Goal: Information Seeking & Learning: Learn about a topic

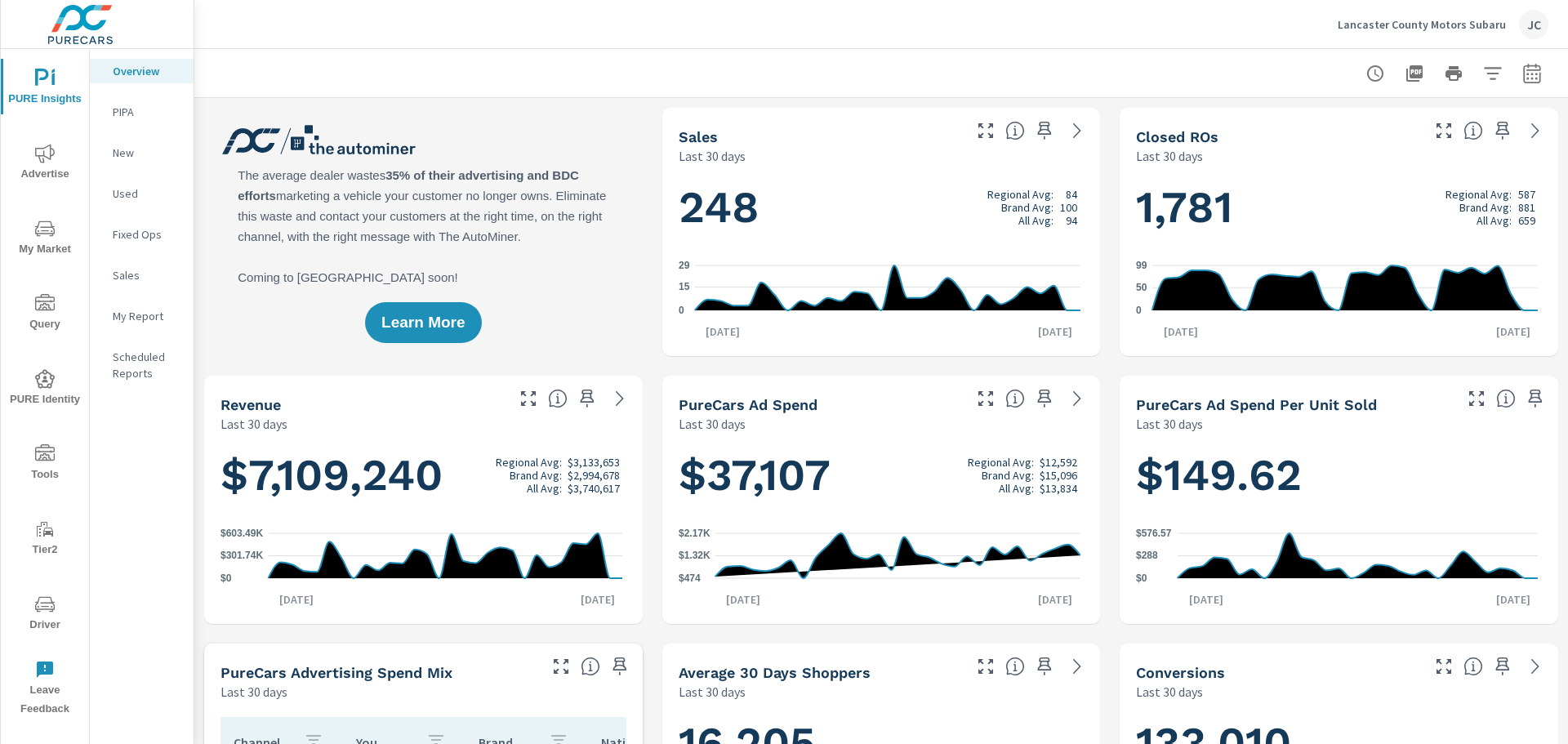
scroll to position [701, 0]
click at [1525, 66] on icon "button" at bounding box center [1531, 72] width 17 height 19
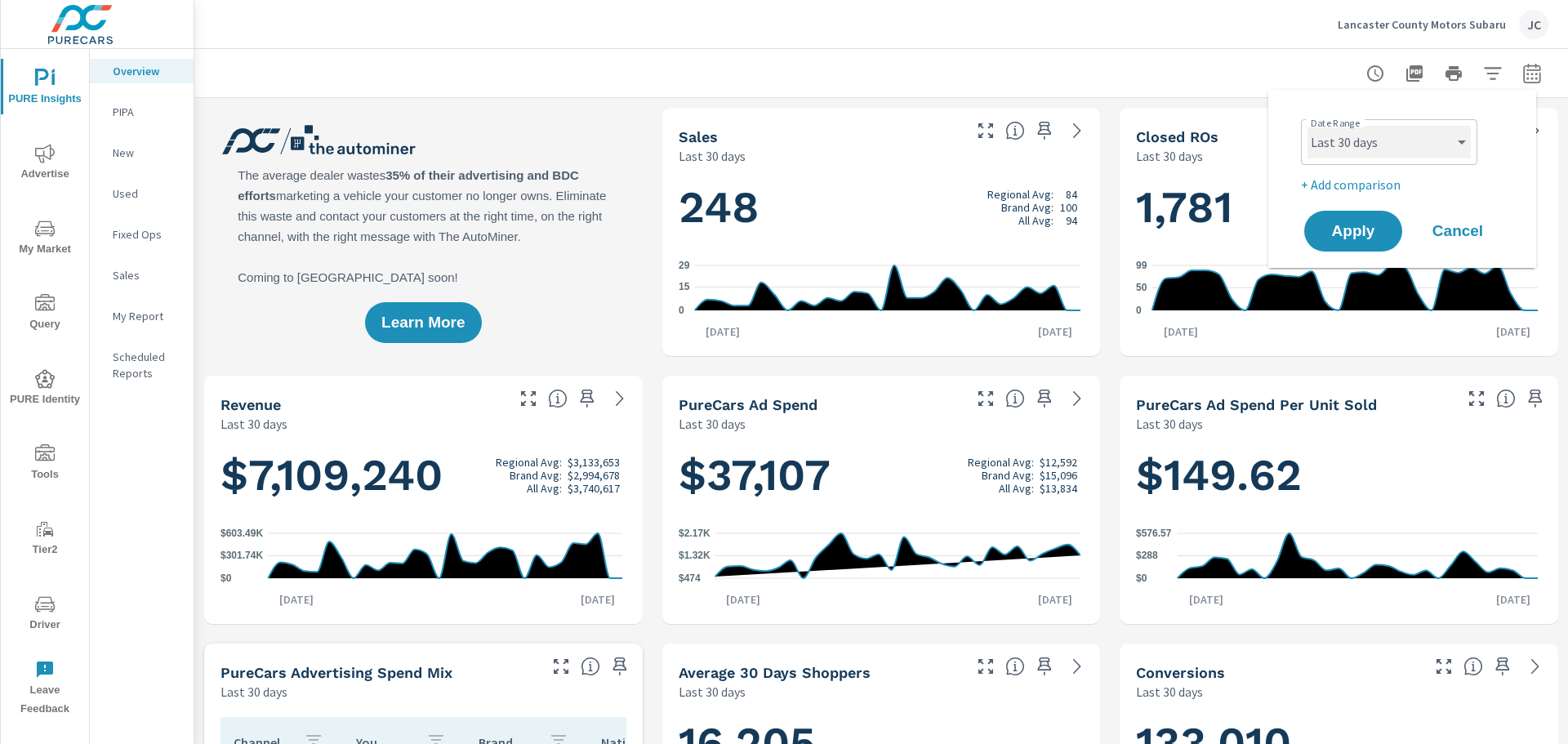
click at [1458, 150] on select "Custom [DATE] Last week Last 7 days Last 14 days Last 30 days Last 45 days Last…" at bounding box center [1389, 141] width 163 height 33
click at [1308, 126] on select "Custom [DATE] Last week Last 7 days Last 14 days Last 30 days Last 45 days Last…" at bounding box center [1389, 141] width 163 height 33
select select "Last month"
click at [1369, 189] on p "+ Add comparison" at bounding box center [1406, 184] width 209 height 19
select select "Previous period"
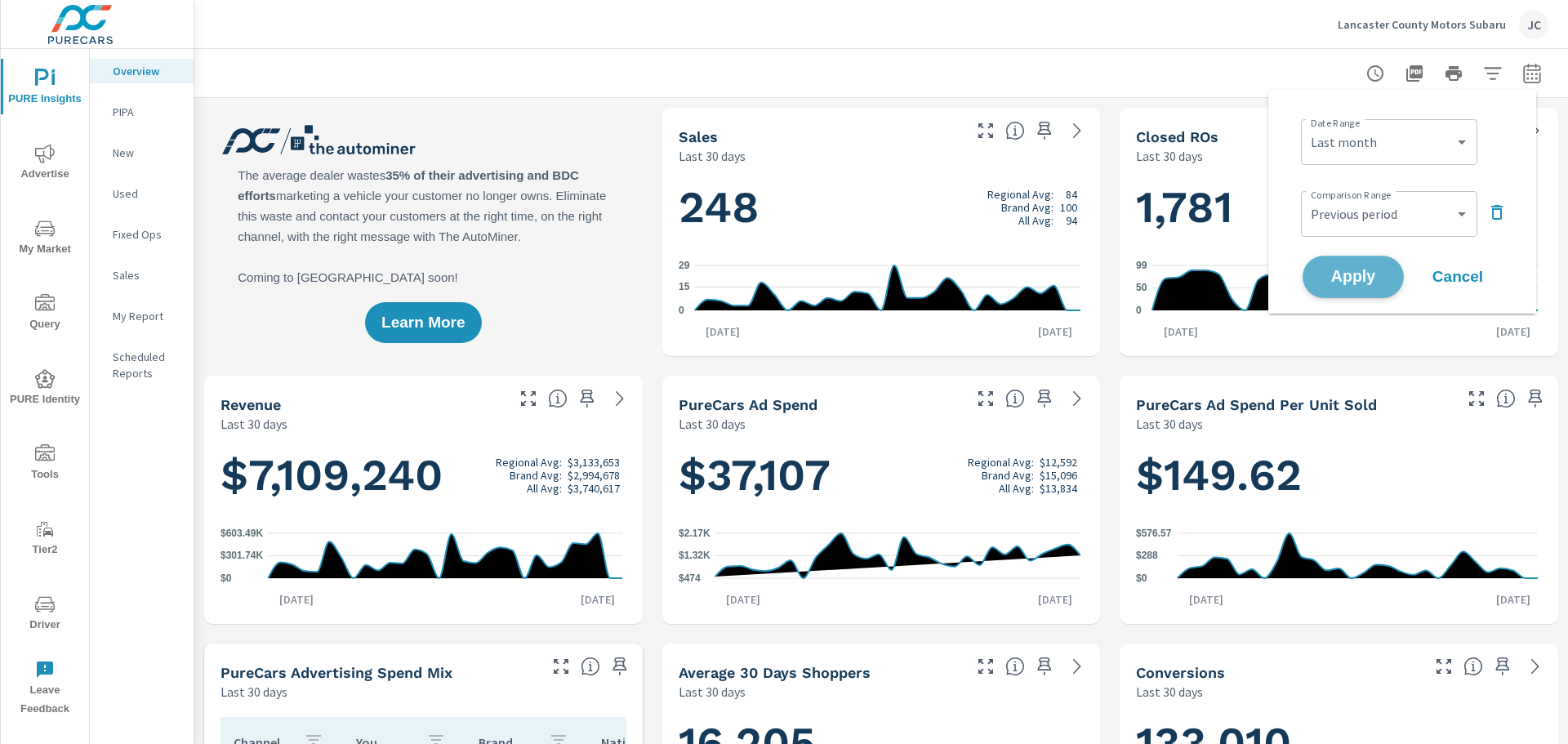
click at [1339, 284] on span "Apply" at bounding box center [1354, 277] width 67 height 16
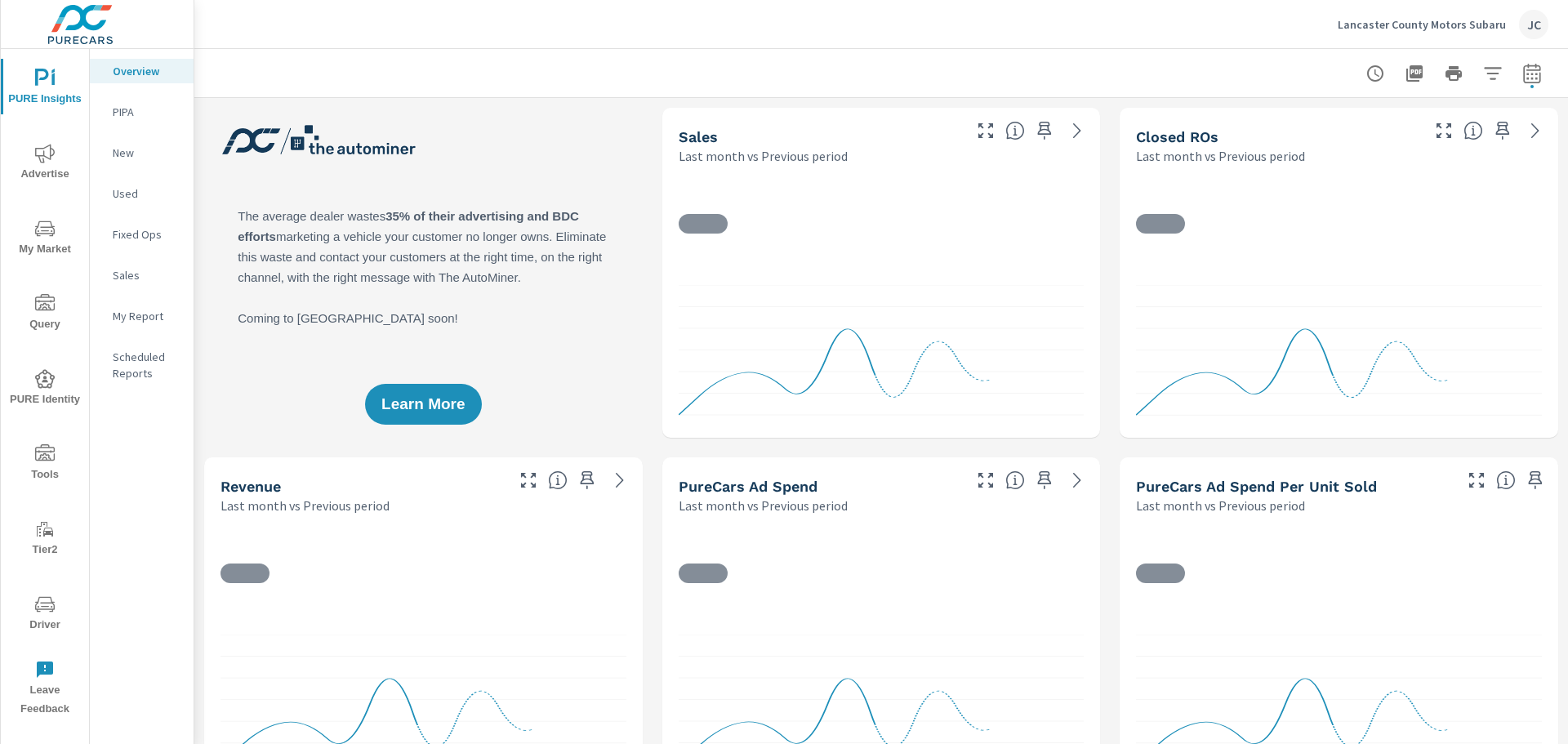
scroll to position [1, 0]
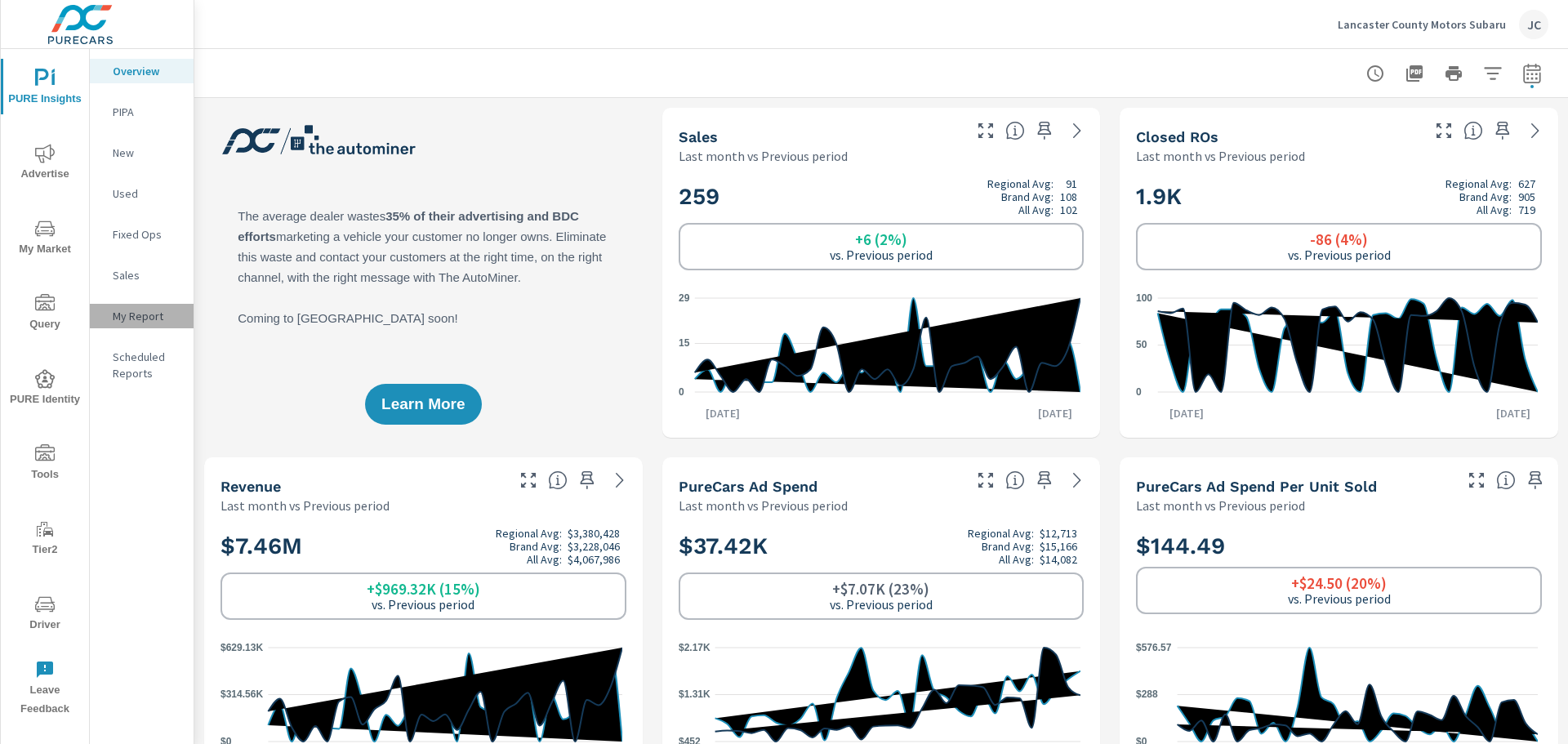
click at [149, 321] on p "My Report" at bounding box center [147, 316] width 68 height 17
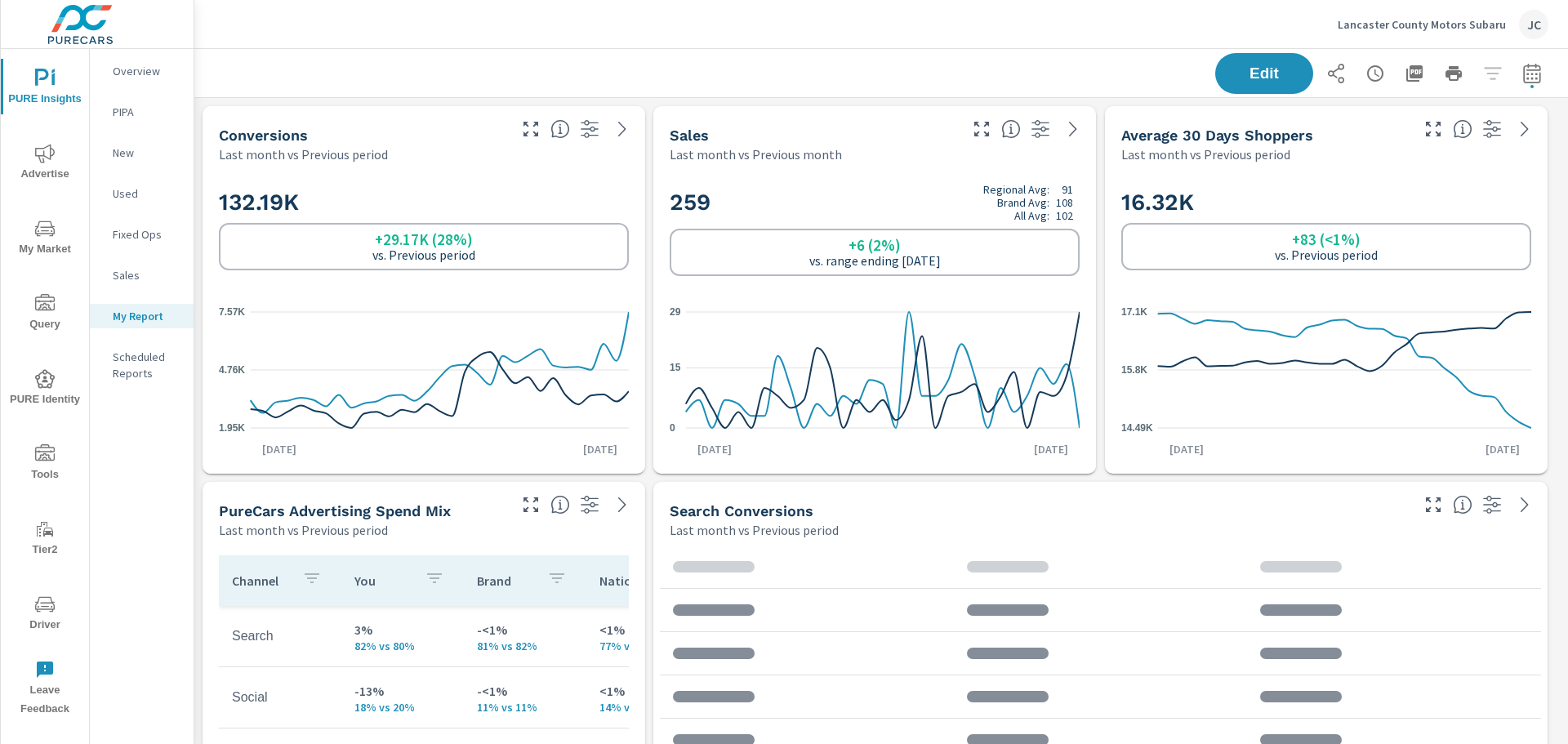
scroll to position [2662, 1387]
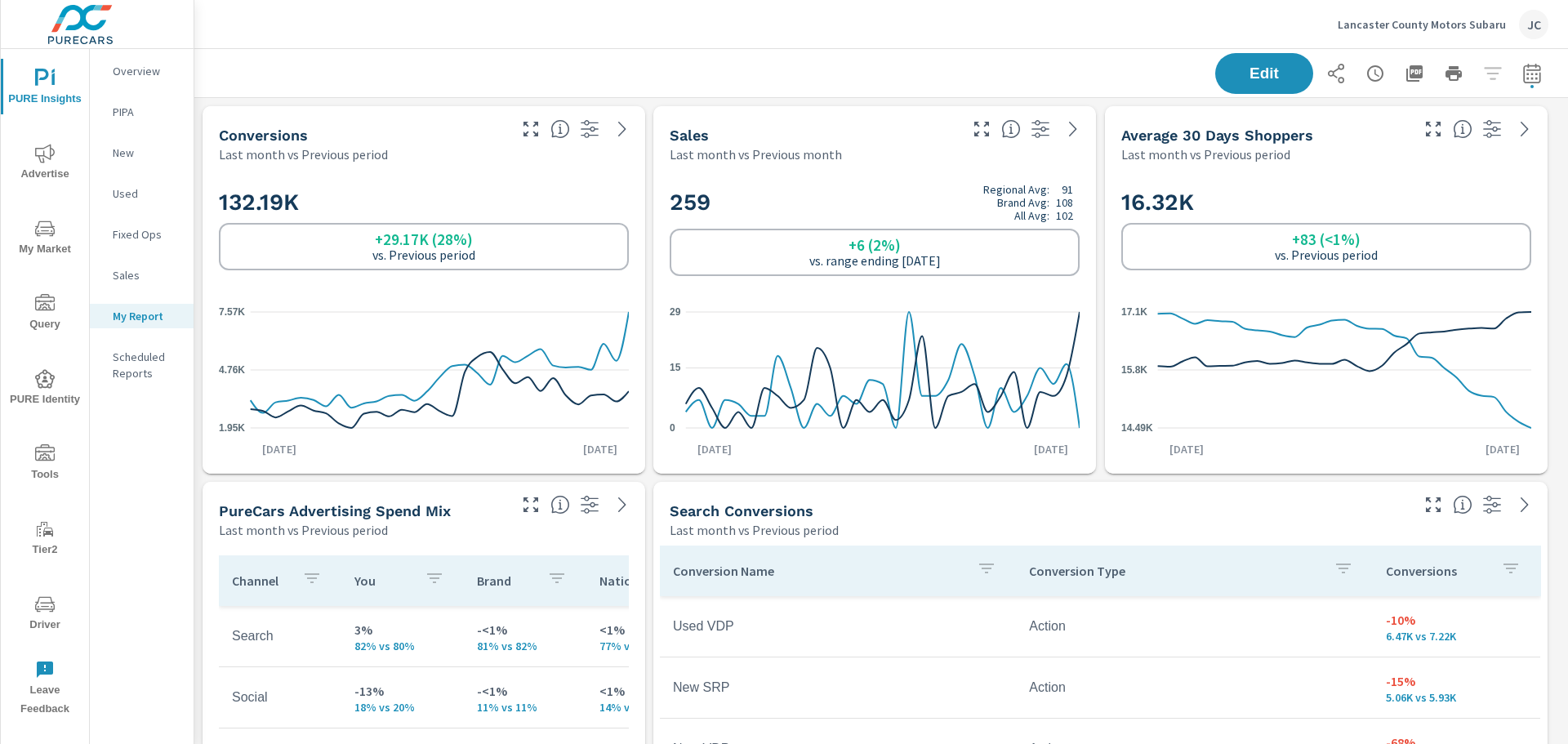
click at [49, 238] on icon "nav menu" at bounding box center [44, 228] width 19 height 19
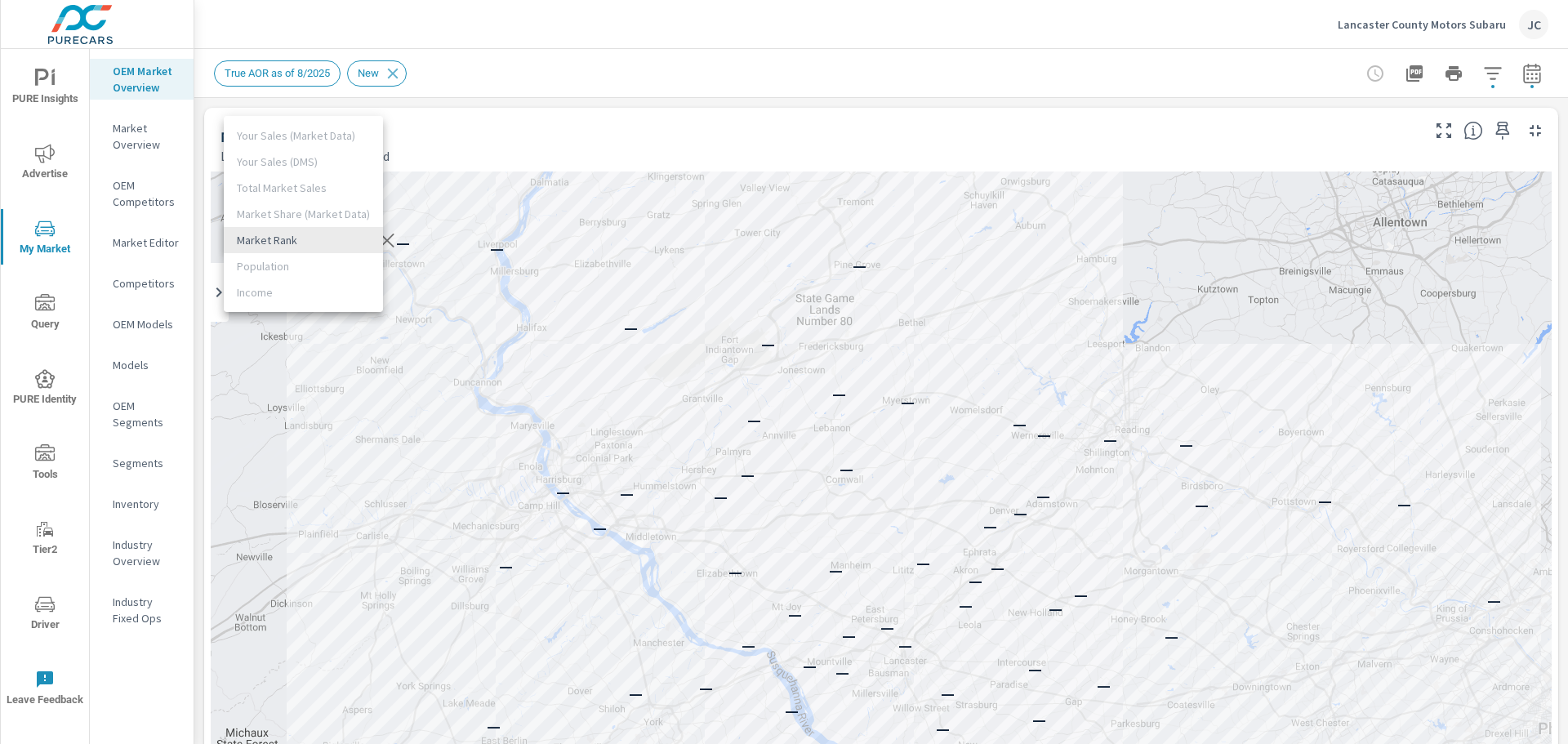
click at [352, 241] on body "PURE Insights Advertise My Market Query PURE Identity Tools Tier2 Driver Leave …" at bounding box center [784, 372] width 1568 height 744
click at [352, 241] on li "Market Rank" at bounding box center [303, 239] width 159 height 26
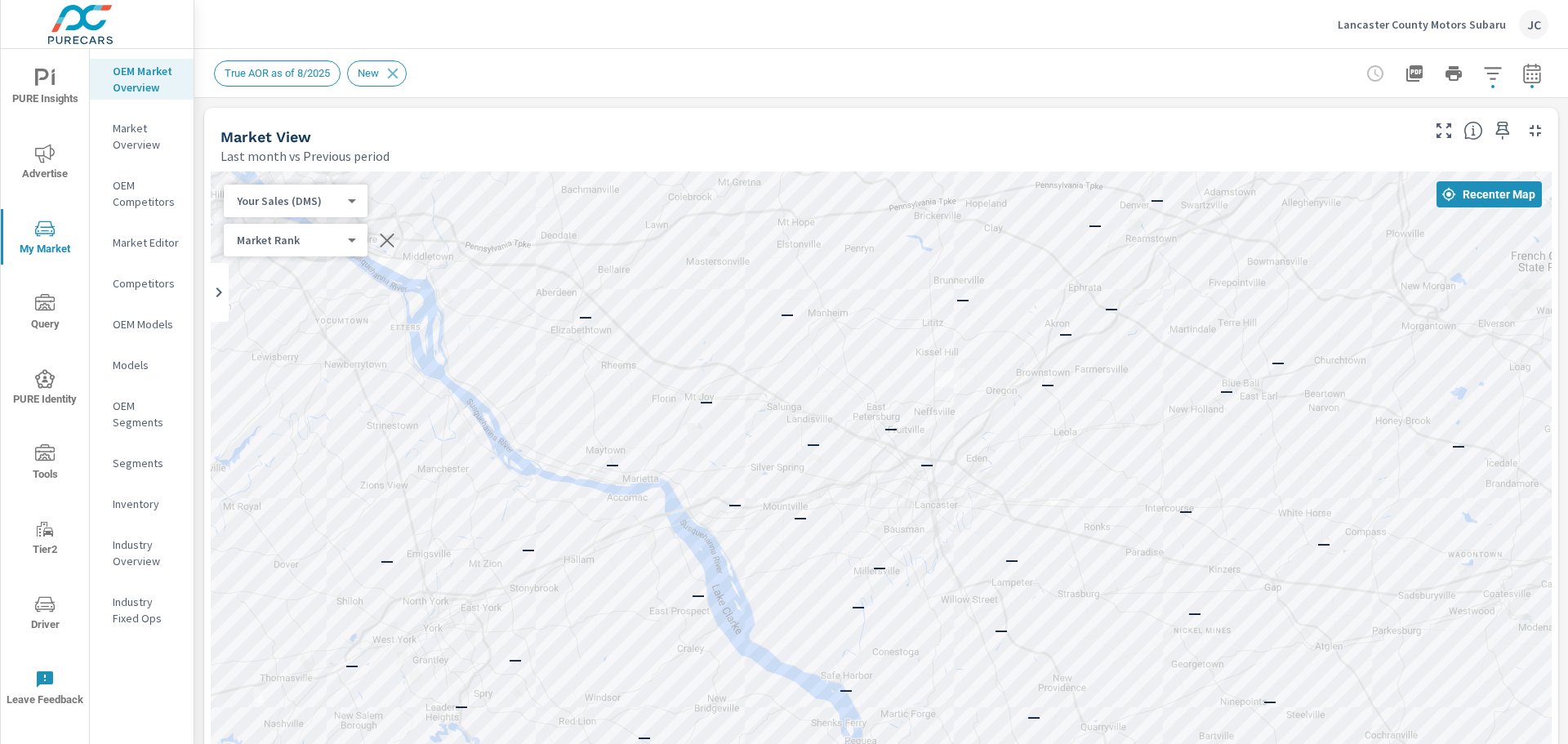
drag, startPoint x: 1188, startPoint y: 251, endPoint x: 1108, endPoint y: 131, distance: 144.2
click at [1108, 131] on div "Market View Last month vs Previous period ← Move left → Move right ↑ Move up ↓ …" at bounding box center [882, 622] width 1355 height 1029
click at [355, 245] on div "Market Rank 4 ​" at bounding box center [296, 239] width 144 height 33
click at [349, 239] on body "PURE Insights Advertise My Market Query PURE Identity Tools Tier2 Driver Leave …" at bounding box center [784, 372] width 1568 height 744
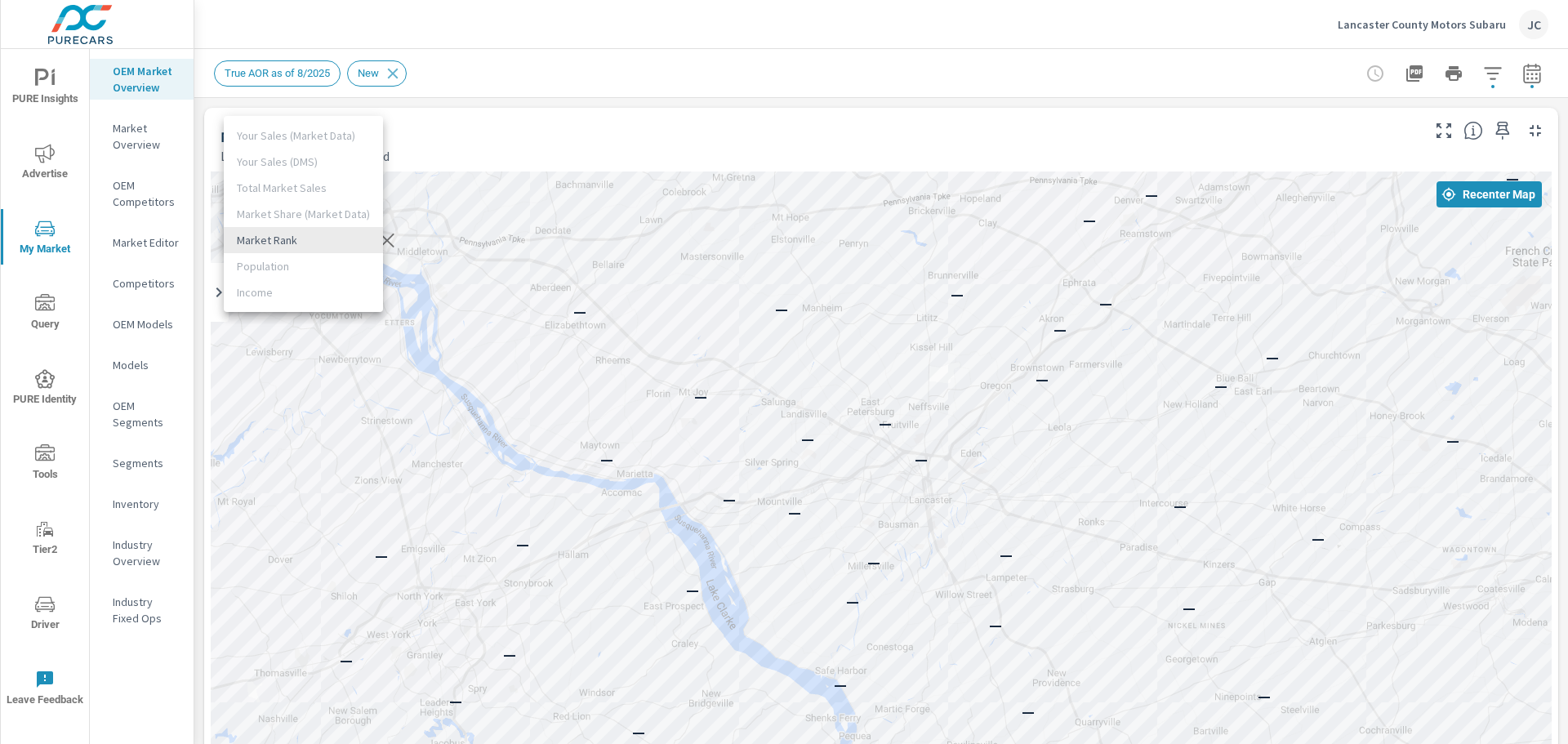
click at [311, 239] on li "Market Rank" at bounding box center [303, 239] width 159 height 26
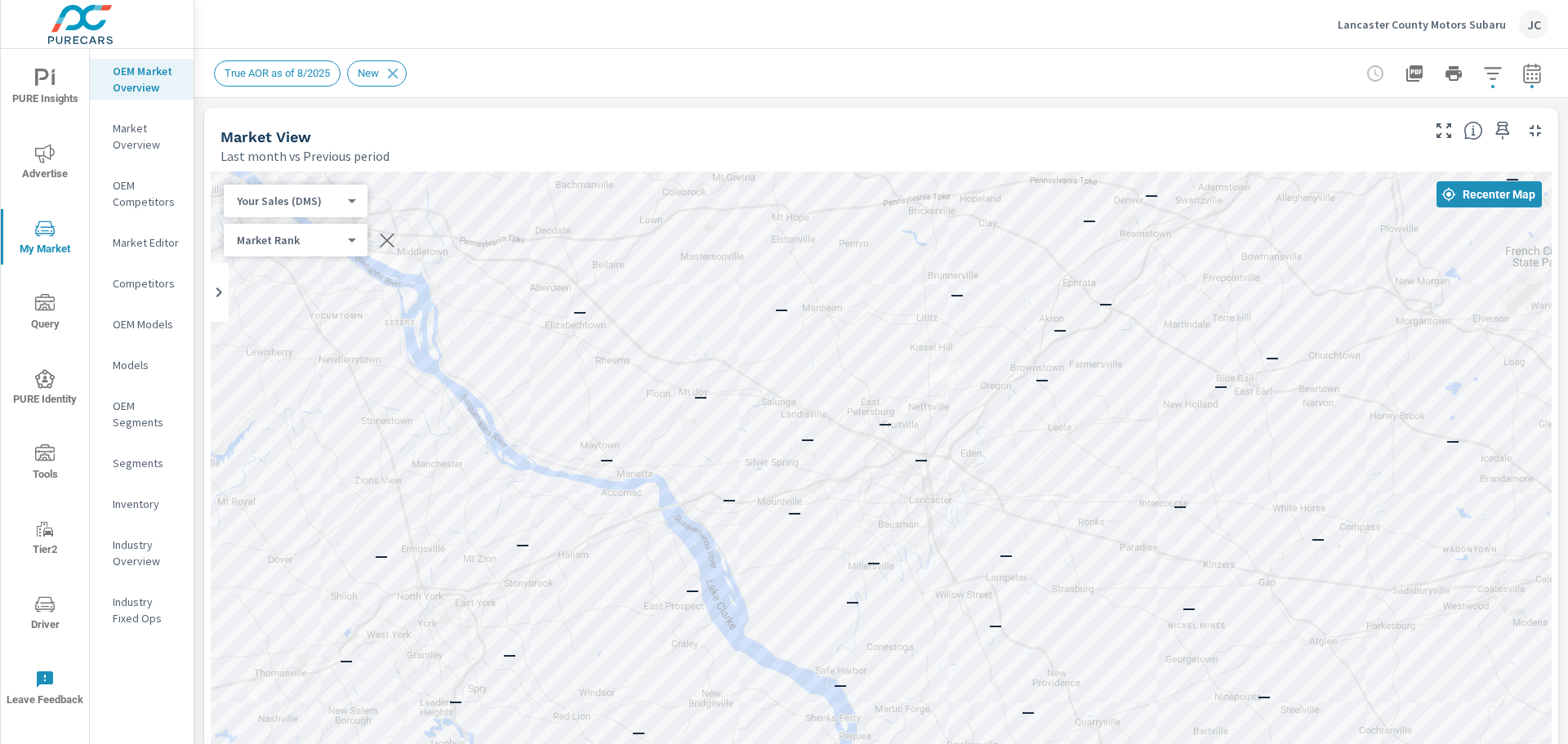
click at [342, 197] on body "PURE Insights Advertise My Market Query PURE Identity Tools Tier2 Driver Leave …" at bounding box center [784, 372] width 1568 height 744
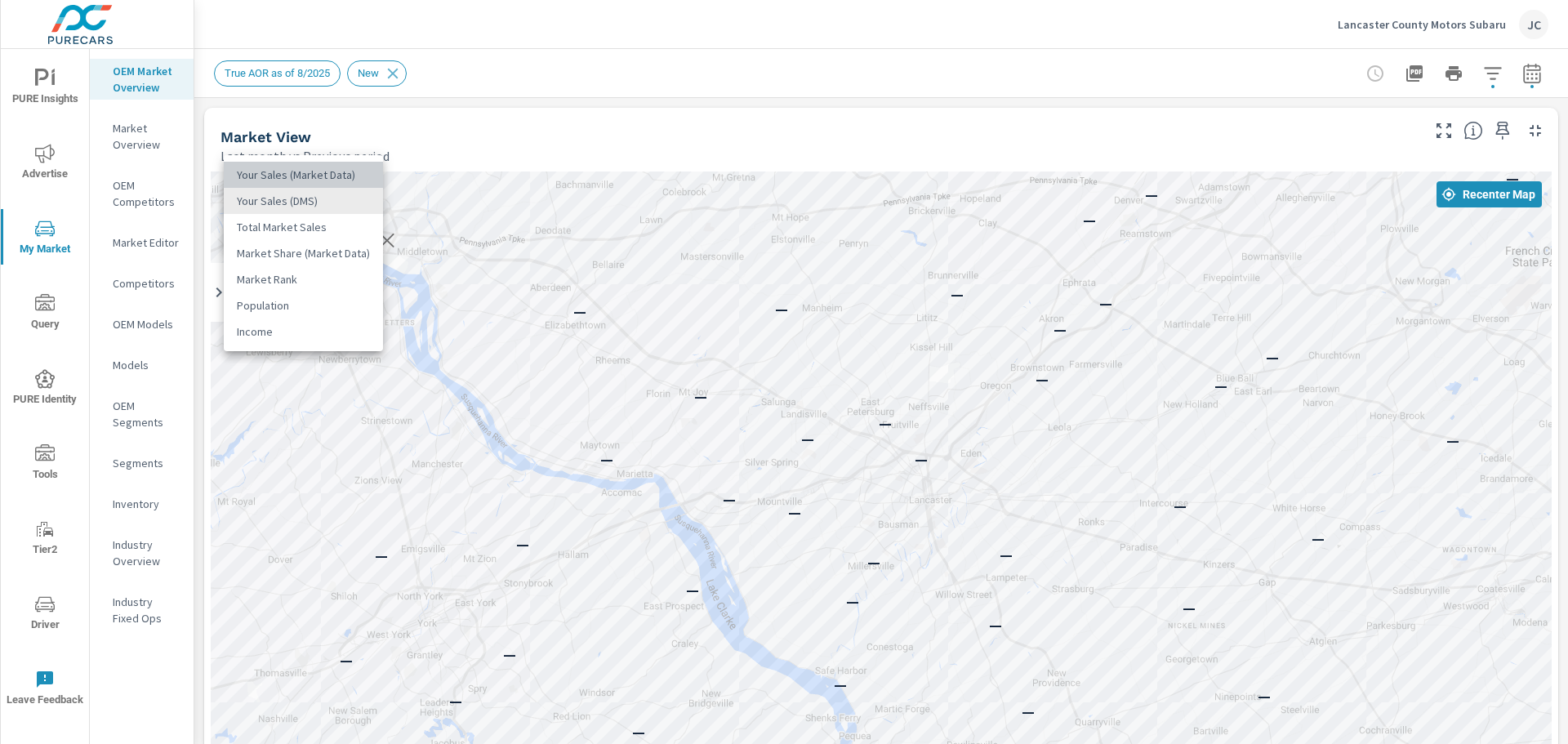
click at [320, 183] on li "Your Sales (Market Data)" at bounding box center [303, 174] width 159 height 26
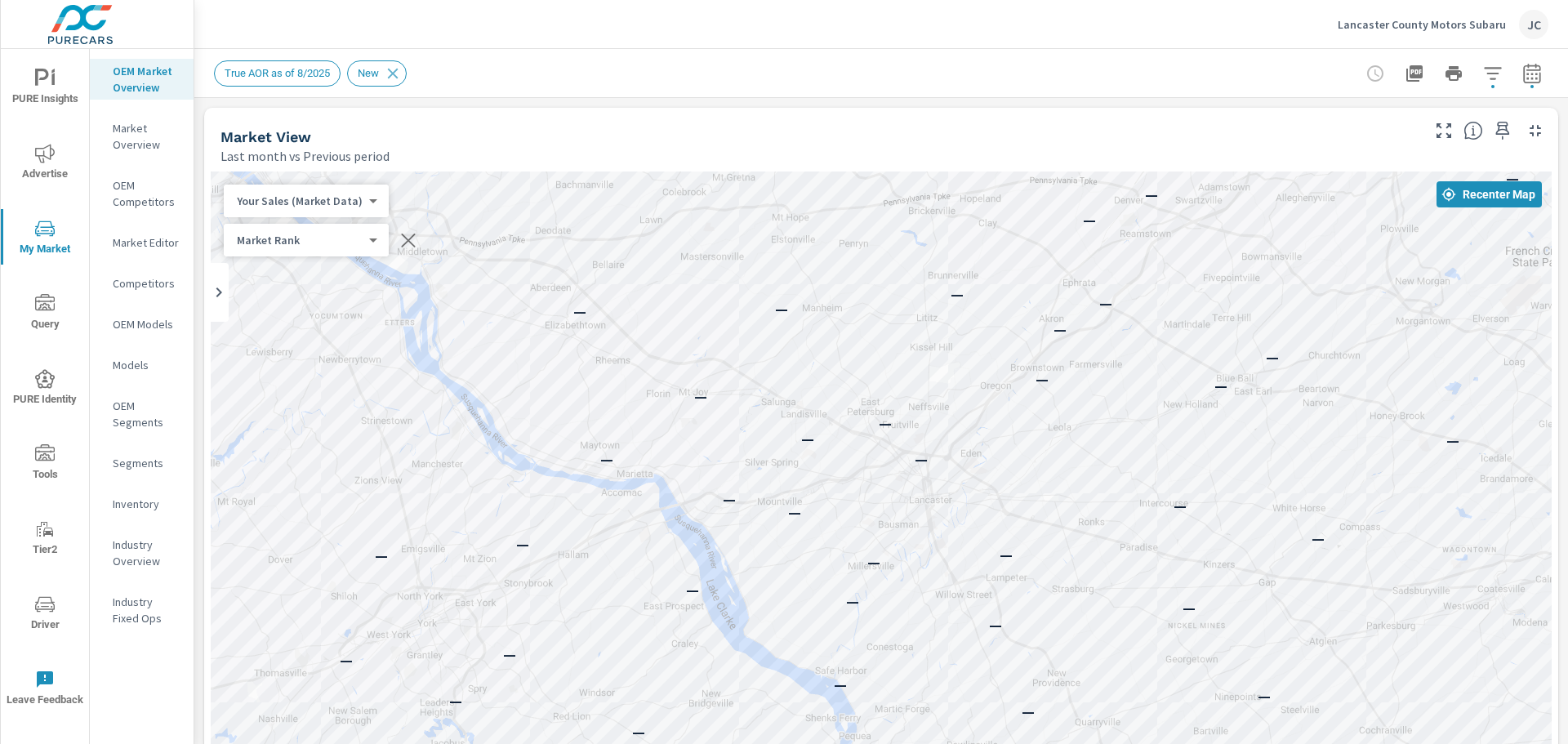
click at [318, 200] on body "PURE Insights Advertise My Market Query PURE Identity Tools Tier2 Driver Leave …" at bounding box center [784, 372] width 1568 height 744
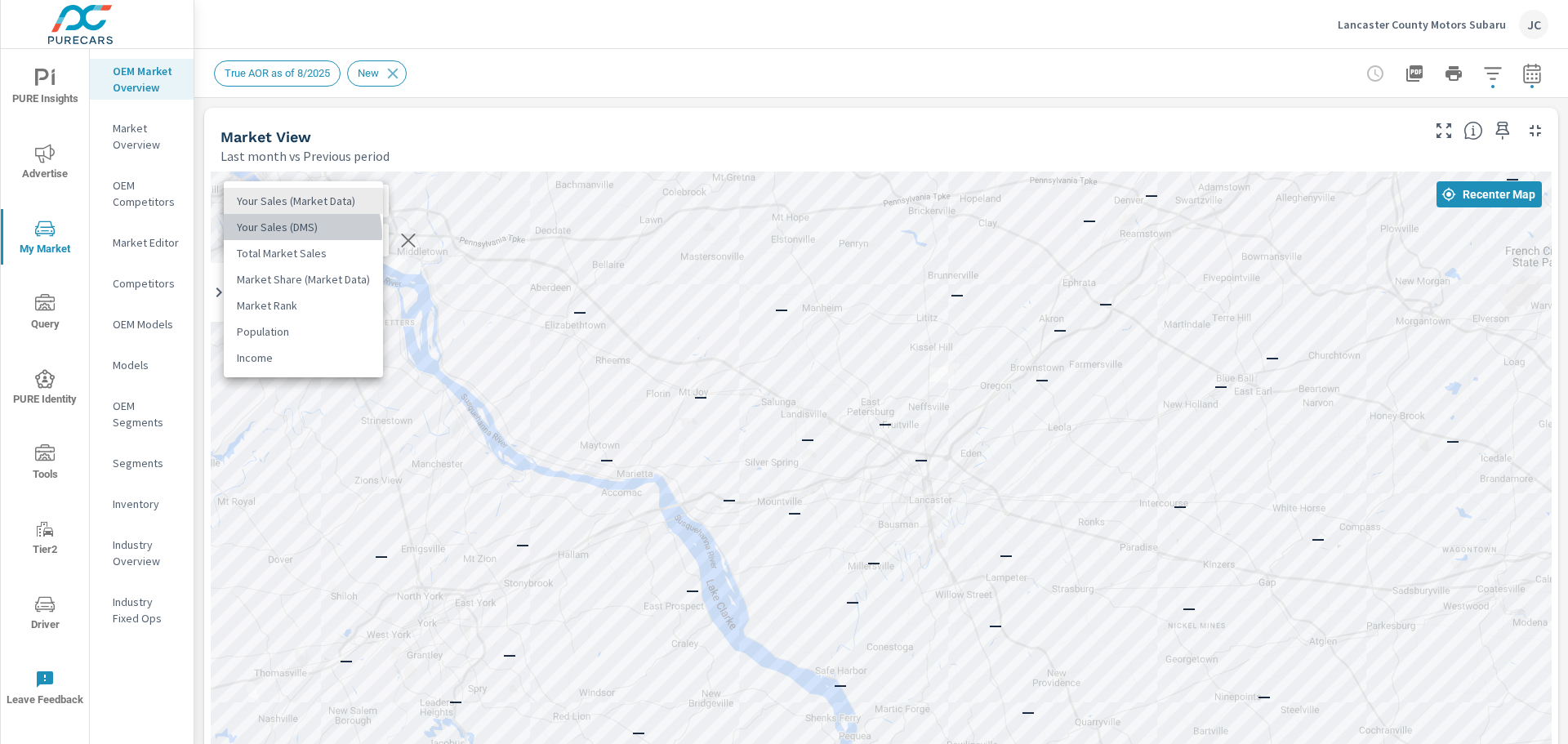
click at [296, 234] on li "Your Sales (DMS)" at bounding box center [303, 227] width 159 height 26
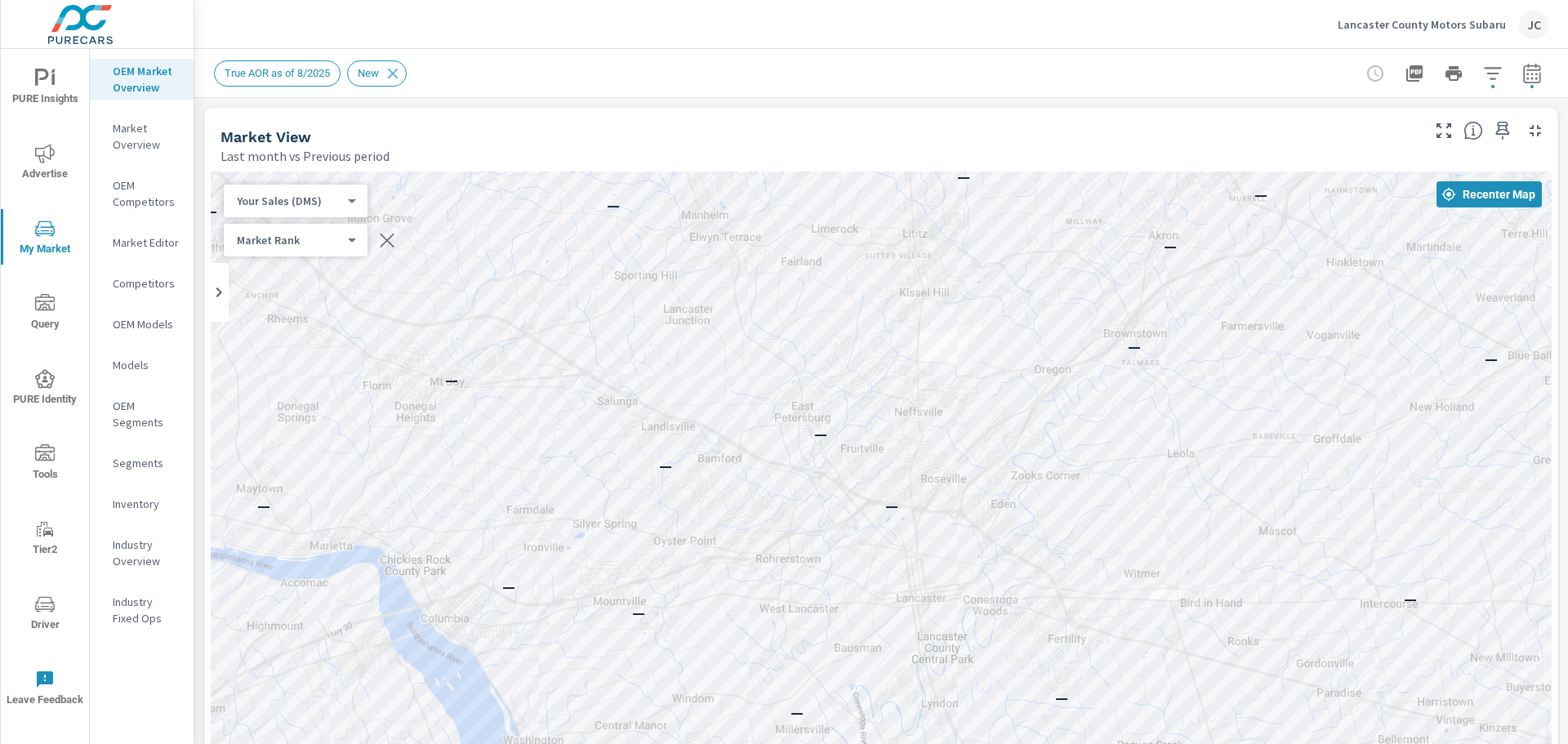
drag, startPoint x: 882, startPoint y: 285, endPoint x: 1292, endPoint y: 289, distance: 410.0
click at [1292, 289] on div "— — — — — — — — — — — — — — — — — — — — — — — — — — — — — — — — — — — — — — — —…" at bounding box center [882, 625] width 1341 height 908
click at [122, 137] on p "Market Overview" at bounding box center [147, 136] width 68 height 33
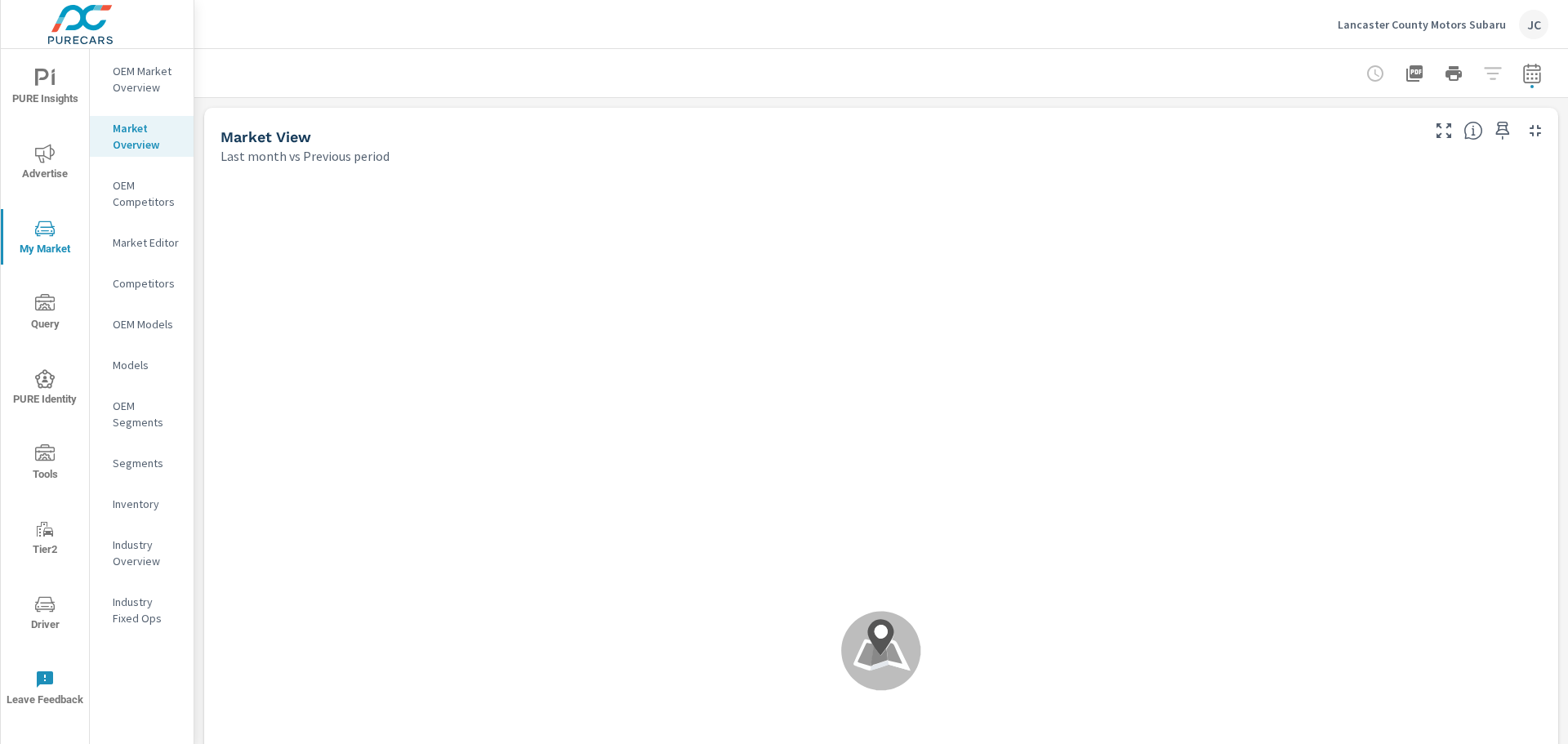
scroll to position [1, 0]
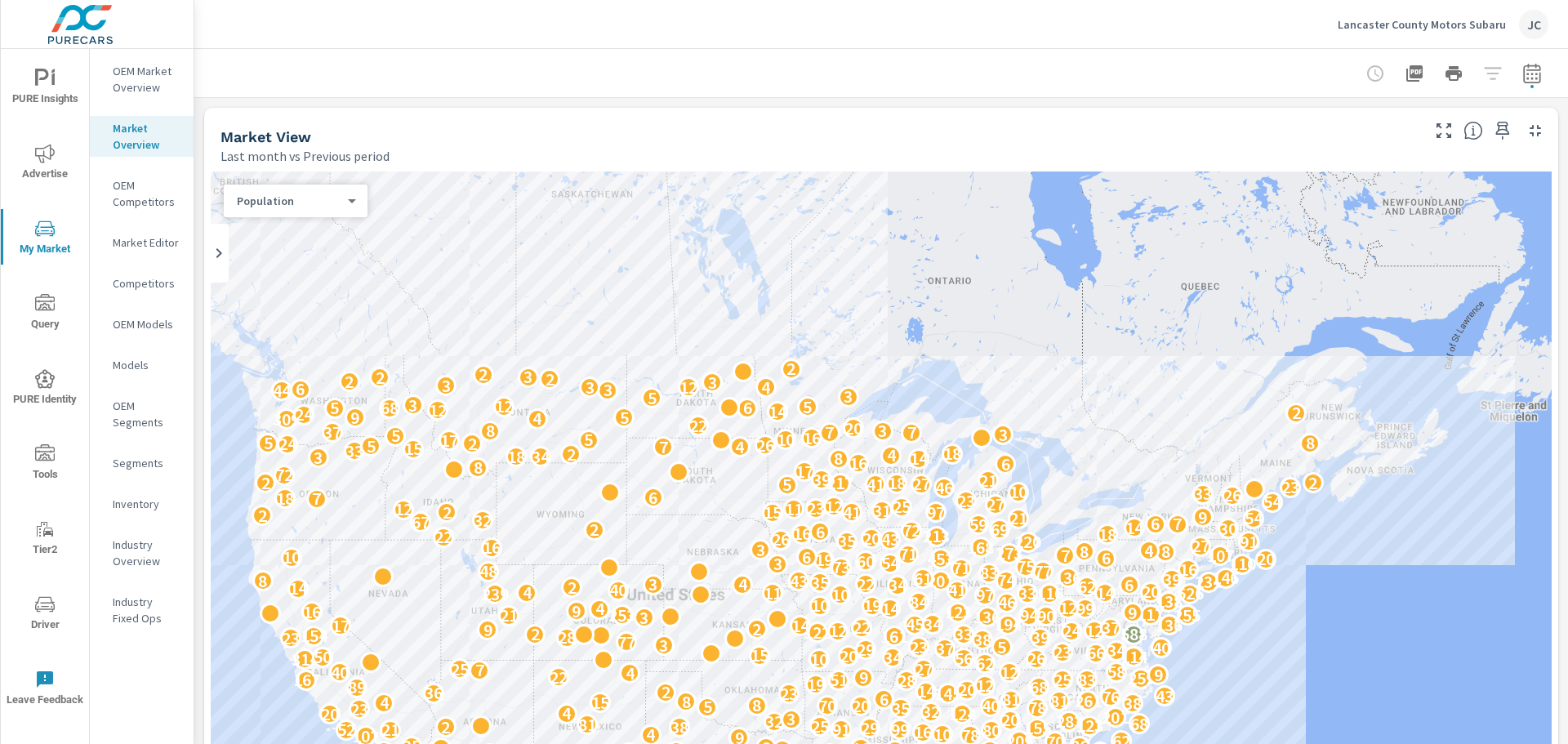
click at [213, 250] on icon at bounding box center [218, 253] width 19 height 19
click at [136, 184] on p "OEM Competitors" at bounding box center [147, 193] width 68 height 33
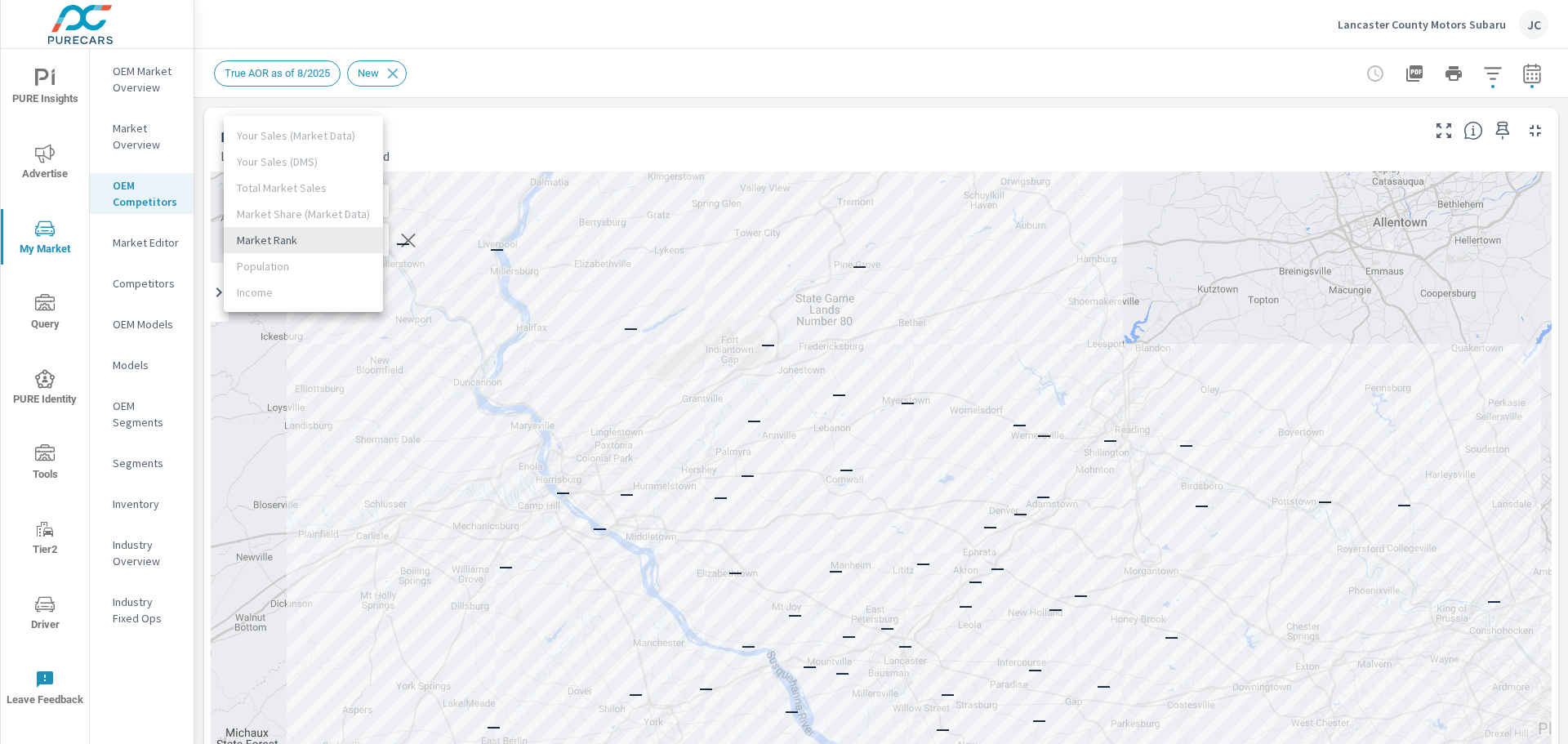
click at [366, 242] on body "PURE Insights Advertise My Market Query PURE Identity Tools Tier2 Driver Leave …" at bounding box center [784, 372] width 1568 height 744
click at [366, 242] on li "Market Rank" at bounding box center [303, 239] width 159 height 26
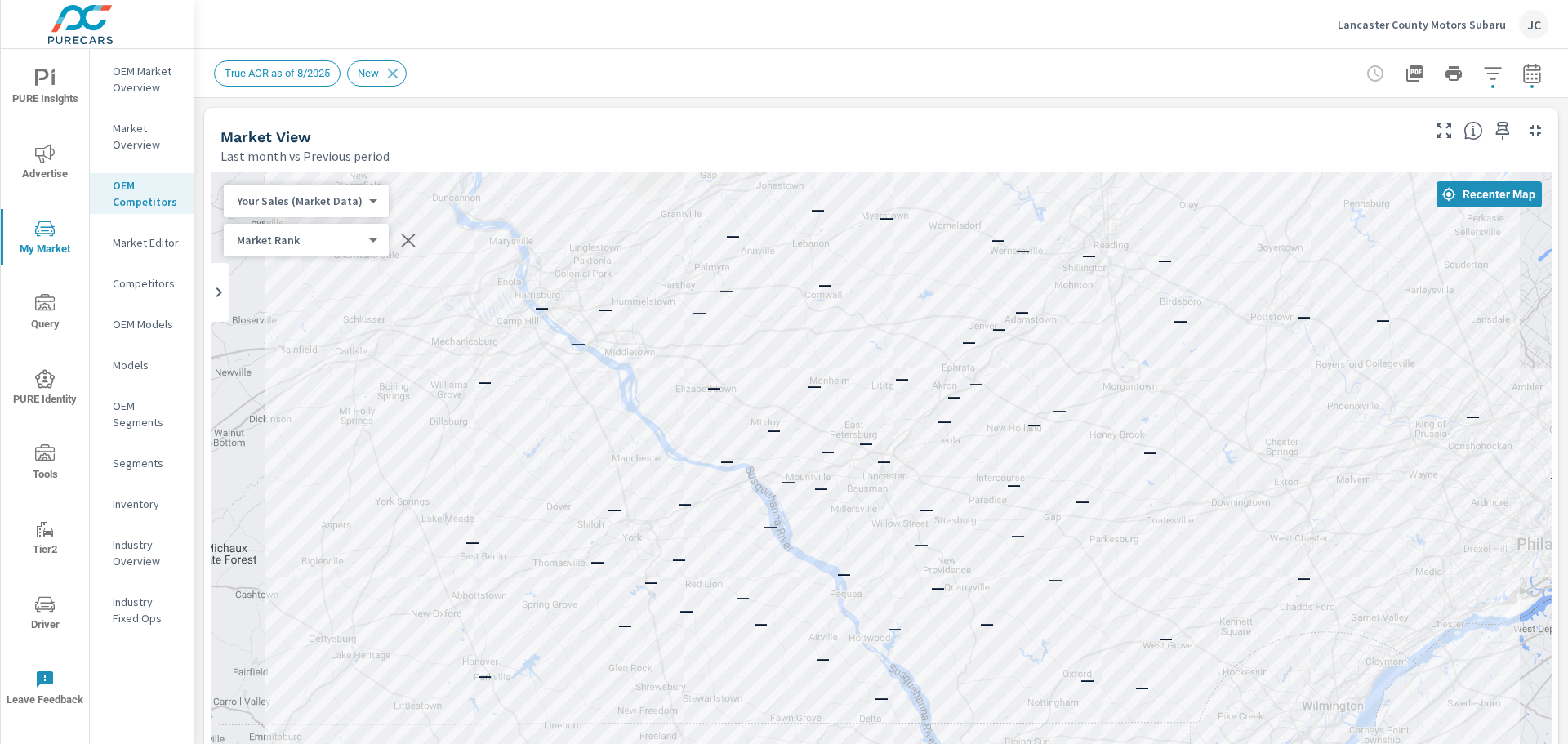
drag, startPoint x: 840, startPoint y: 422, endPoint x: 819, endPoint y: 228, distance: 195.1
click at [819, 228] on div "— — — — — — — — — — — — — — — — — — — — — — — — — — — — — — — — — — — — — — — —…" at bounding box center [882, 625] width 1341 height 908
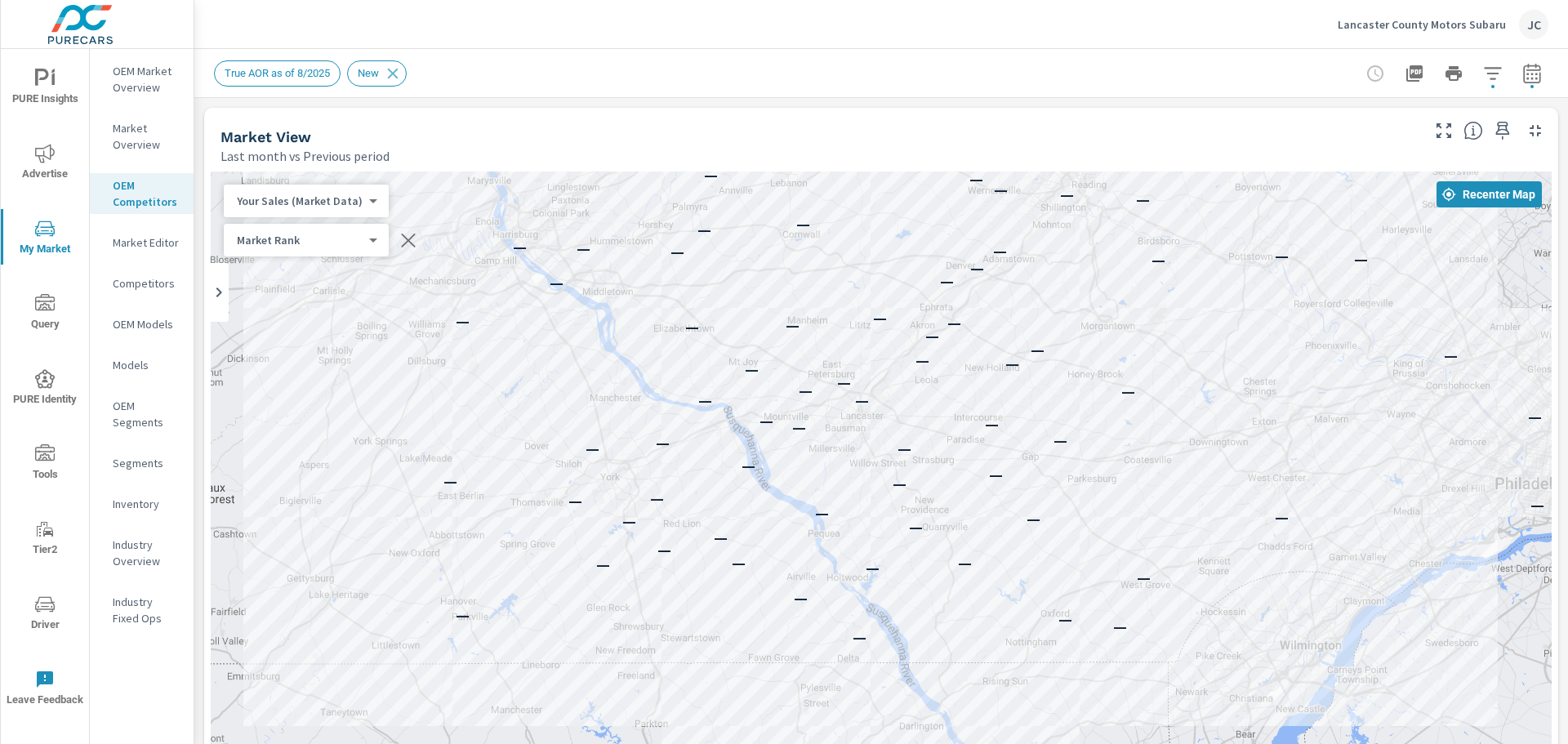
drag, startPoint x: 1141, startPoint y: 472, endPoint x: 1119, endPoint y: 410, distance: 65.8
click at [1119, 410] on div "— — — — — — — — — — — — — — — — — — — — — — — — — — — — — — — — — — — — — — — —…" at bounding box center [882, 625] width 1341 height 908
click at [133, 278] on p "Competitors" at bounding box center [147, 284] width 68 height 17
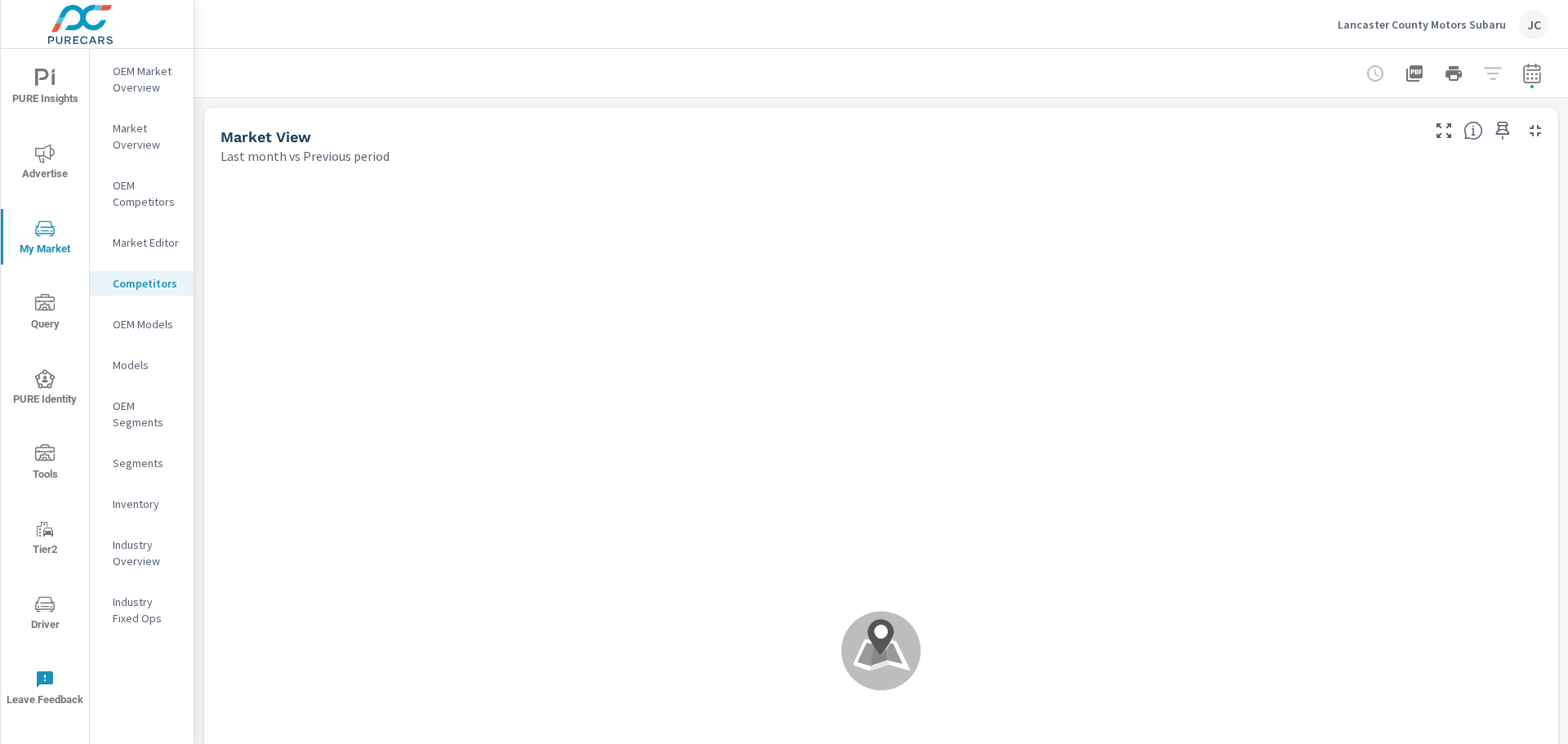
scroll to position [1, 0]
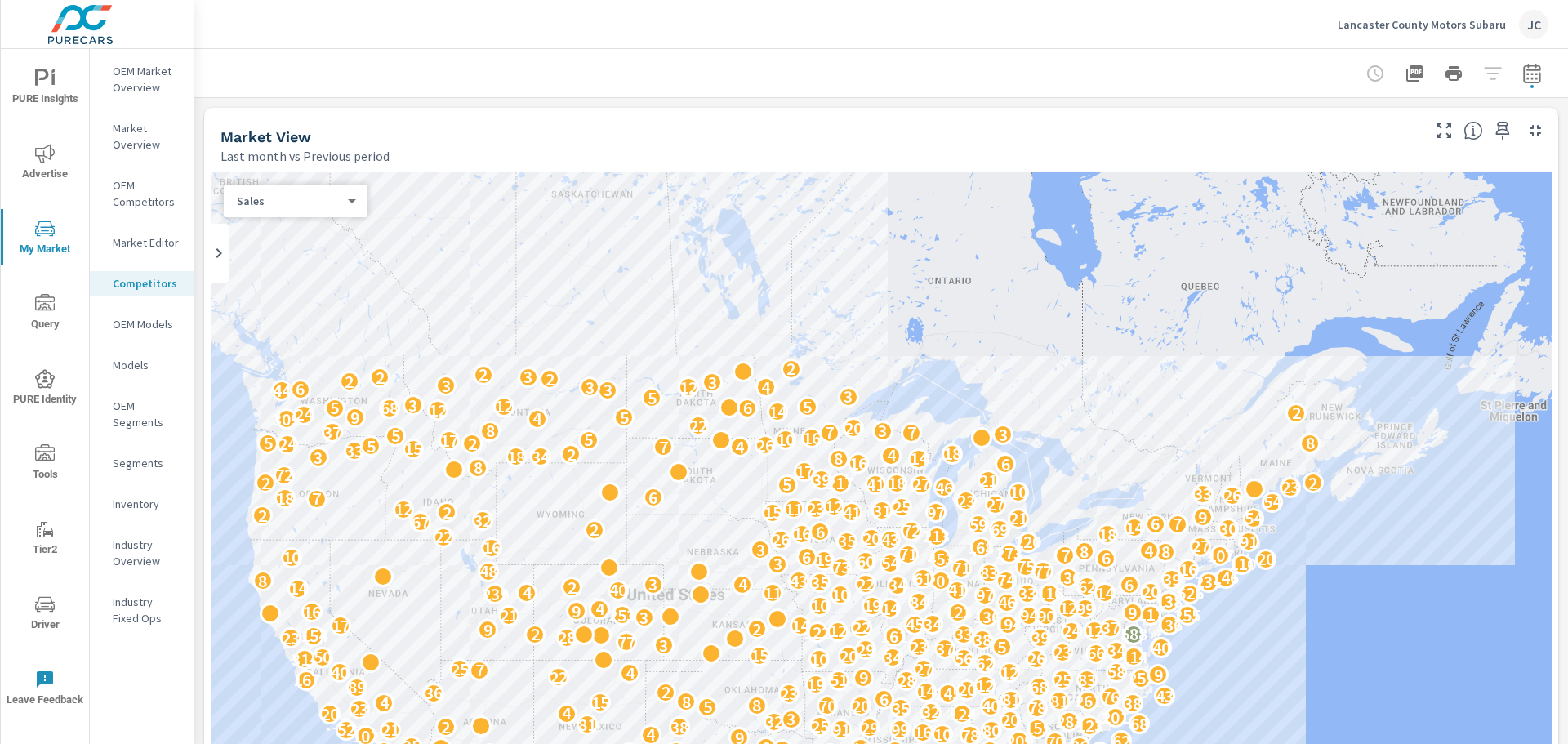
click at [125, 326] on p "OEM Models" at bounding box center [147, 325] width 68 height 17
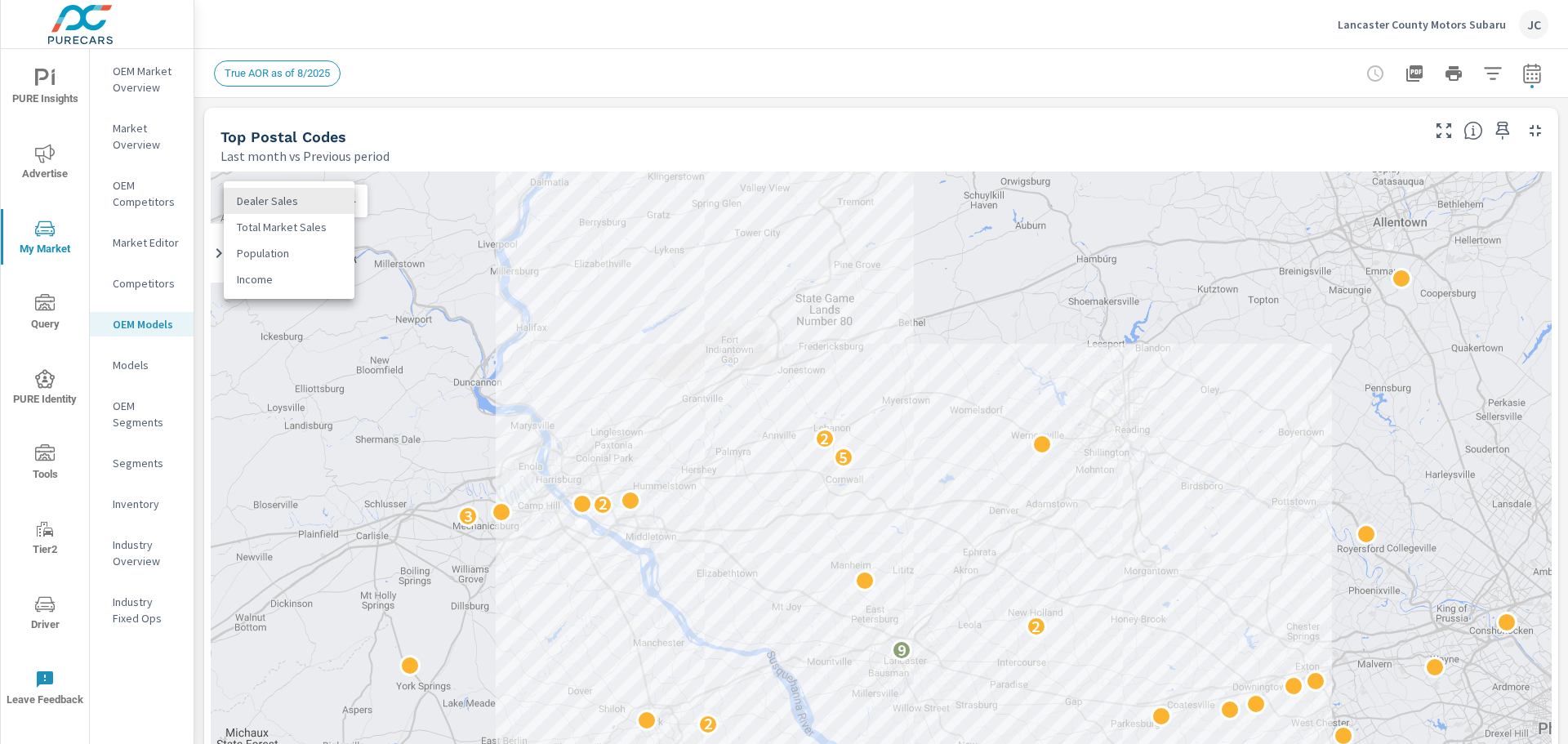
click at [329, 203] on body "PURE Insights Advertise My Market Query PURE Identity Tools Tier2 Driver Leave …" at bounding box center [784, 372] width 1568 height 744
click at [307, 192] on li "Dealer Sales" at bounding box center [289, 200] width 131 height 26
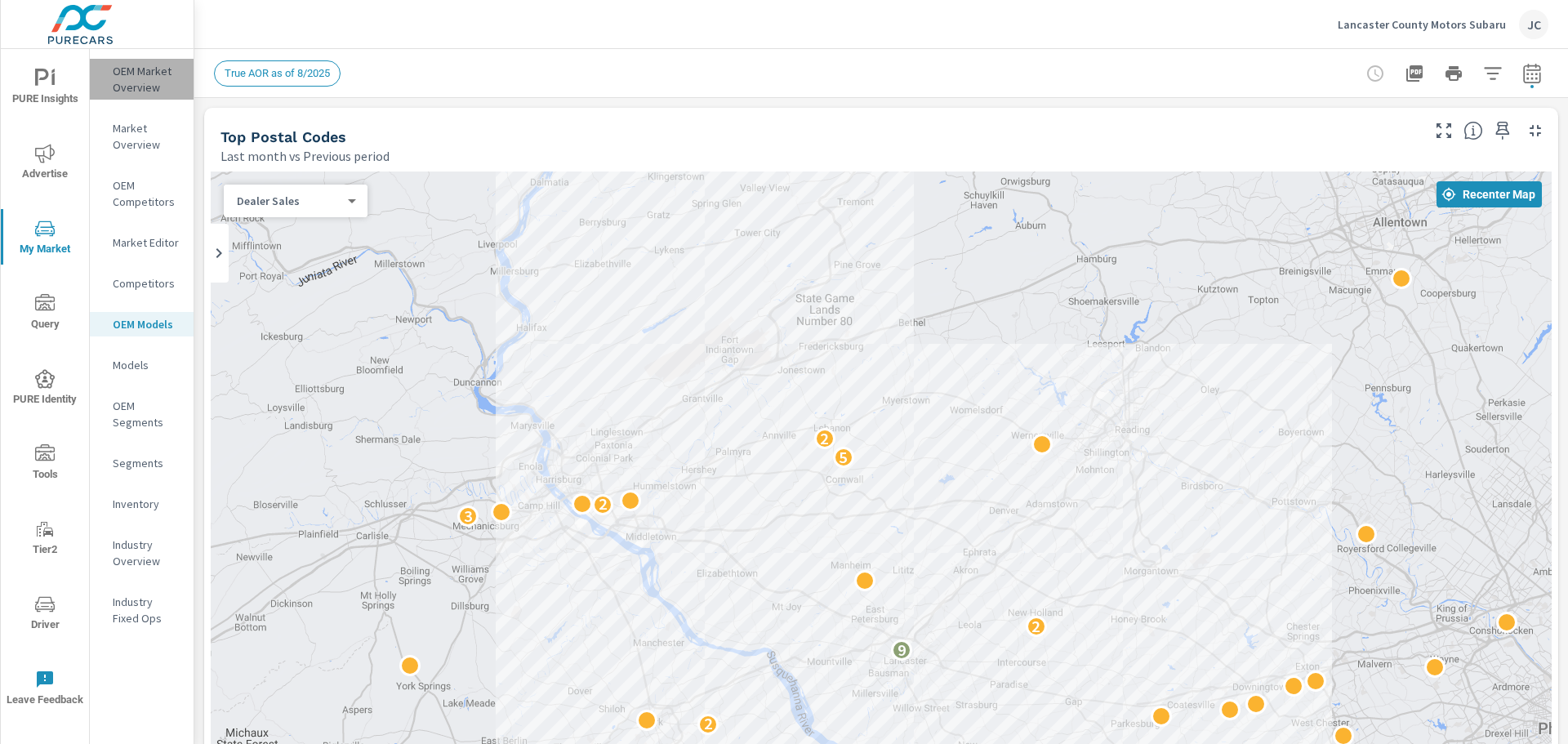
click at [134, 79] on p "OEM Market Overview" at bounding box center [147, 79] width 68 height 33
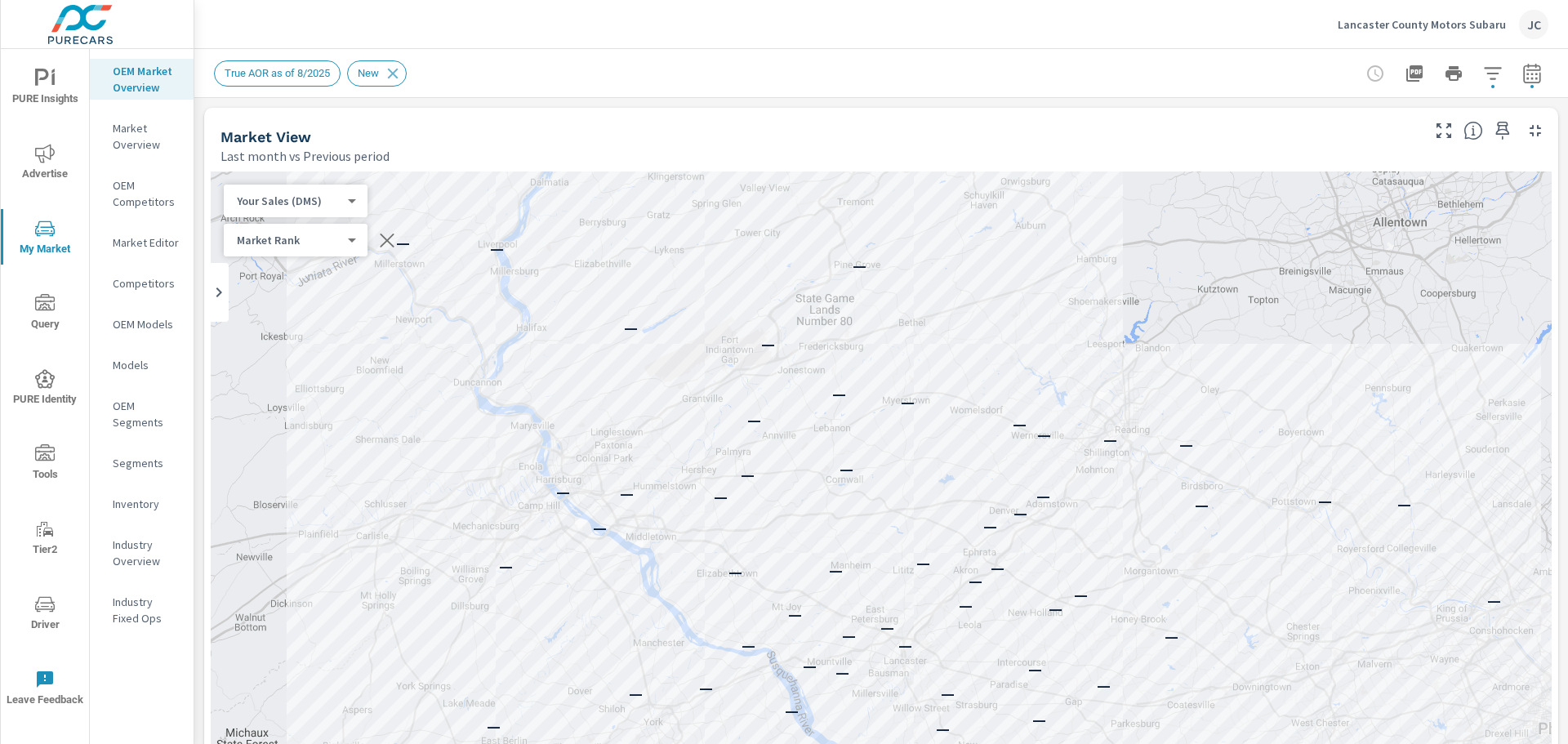
click at [354, 246] on div "Market Rank 4 ​" at bounding box center [296, 239] width 144 height 33
drag, startPoint x: 135, startPoint y: 88, endPoint x: 550, endPoint y: 248, distance: 444.8
click at [550, 248] on div "— — — — — — — — — — — — — — — — — — — — — — — — — — — — — — — — — — — — — — — —…" at bounding box center [882, 625] width 1341 height 908
drag, startPoint x: 126, startPoint y: 79, endPoint x: 531, endPoint y: 68, distance: 405.1
click at [531, 68] on div "True AOR as of 8/2025 New" at bounding box center [767, 73] width 1106 height 26
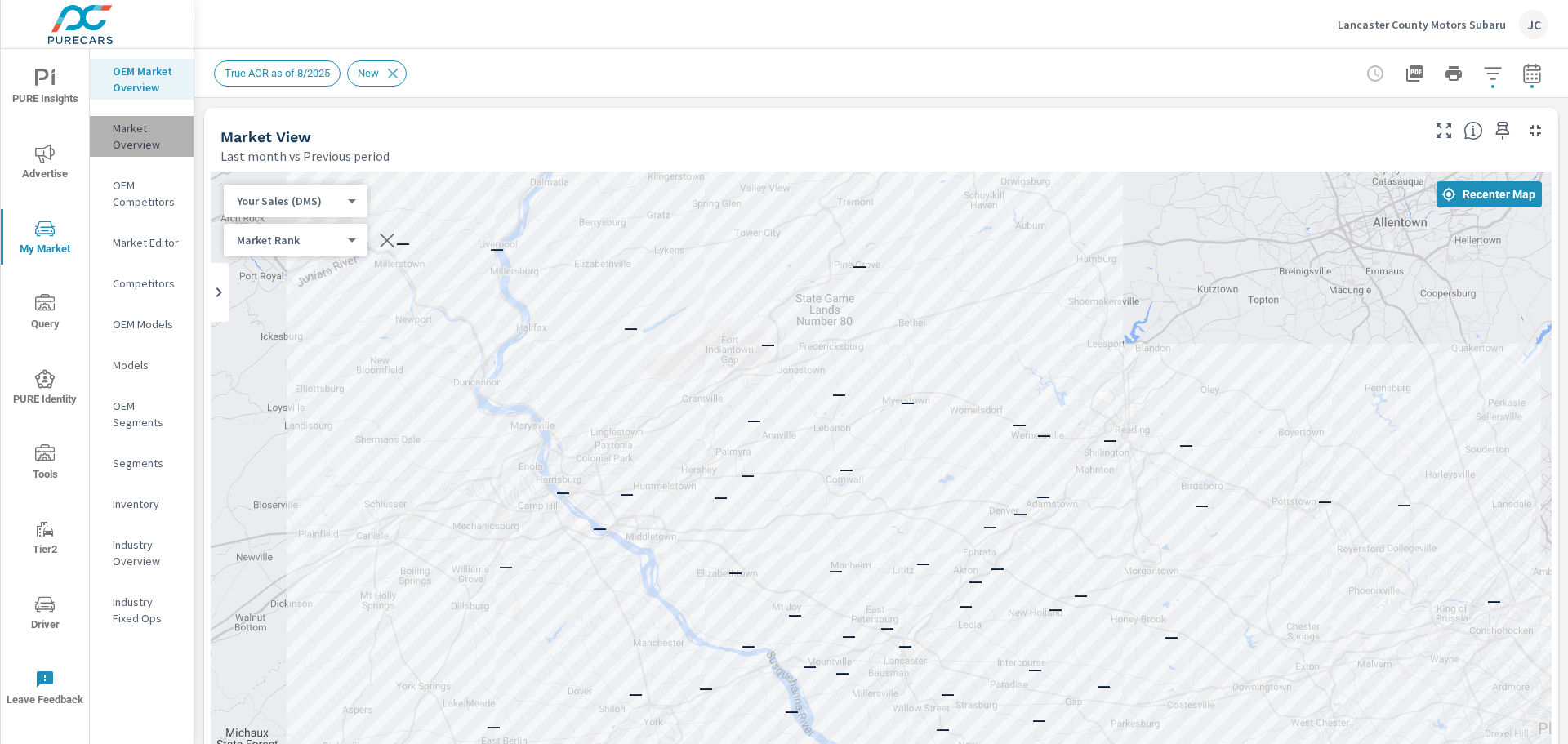
click at [122, 126] on p "Market Overview" at bounding box center [147, 136] width 68 height 33
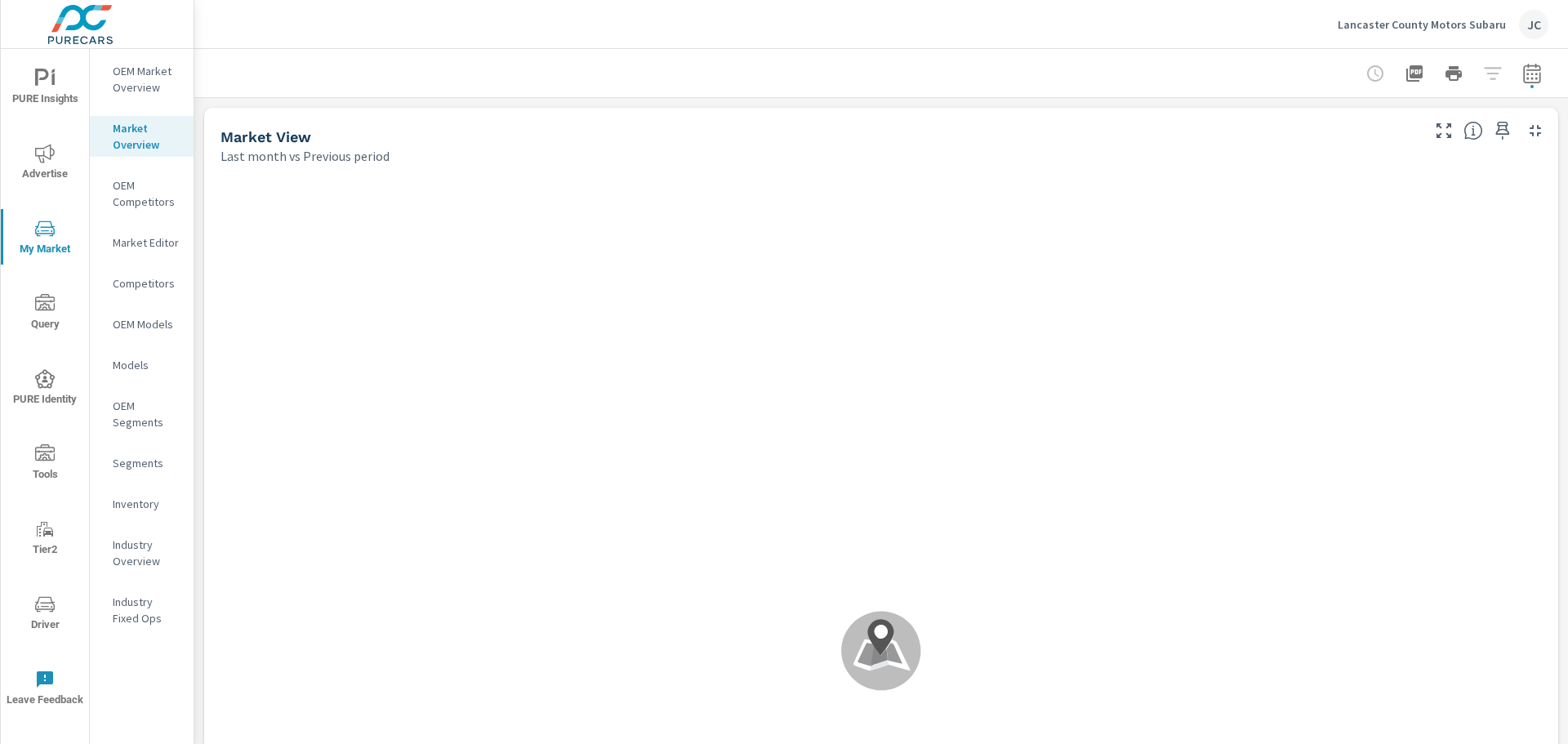
click at [128, 505] on p "Inventory" at bounding box center [147, 504] width 68 height 17
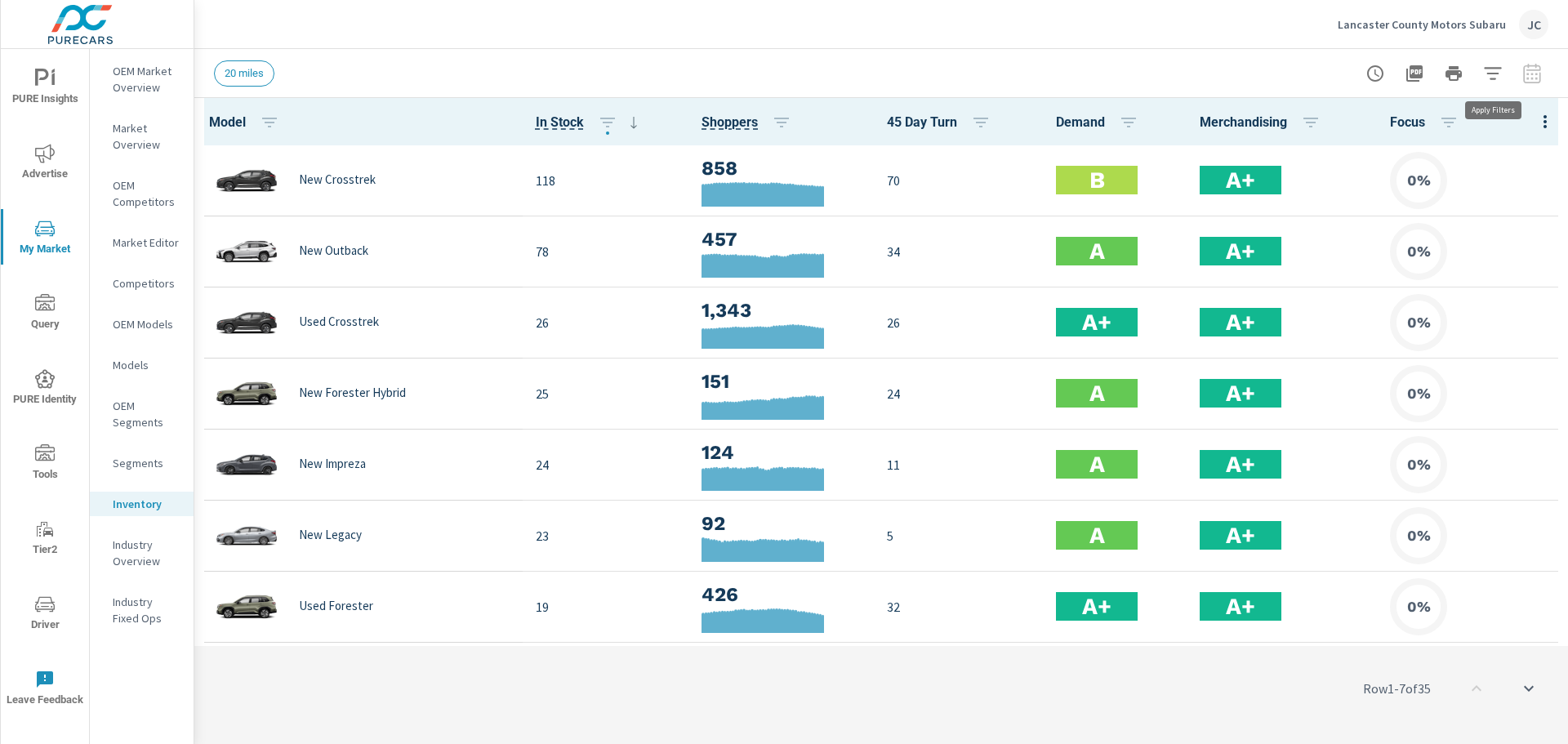
click at [1497, 72] on icon "button" at bounding box center [1493, 73] width 19 height 19
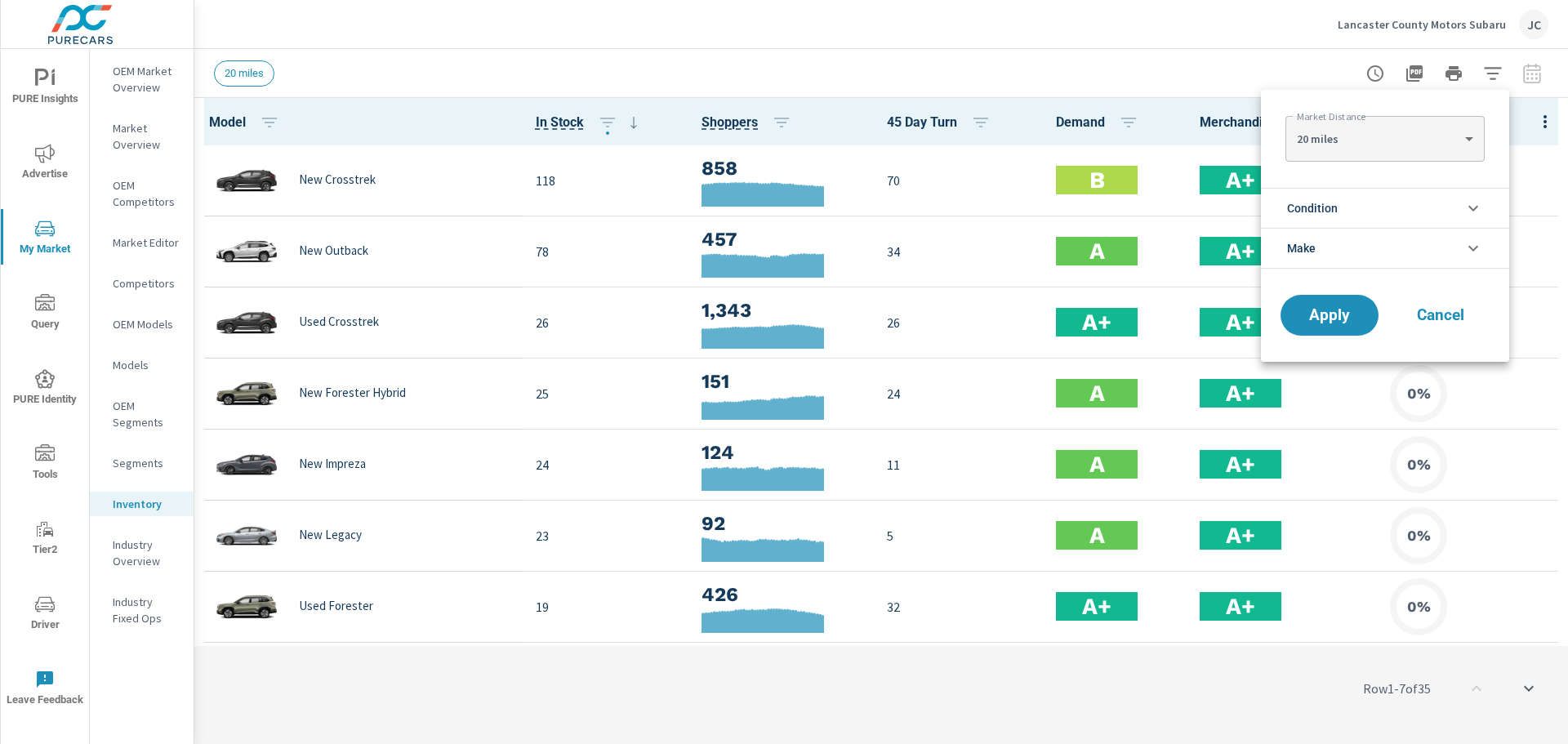
click at [1448, 319] on span "Cancel" at bounding box center [1441, 316] width 65 height 15
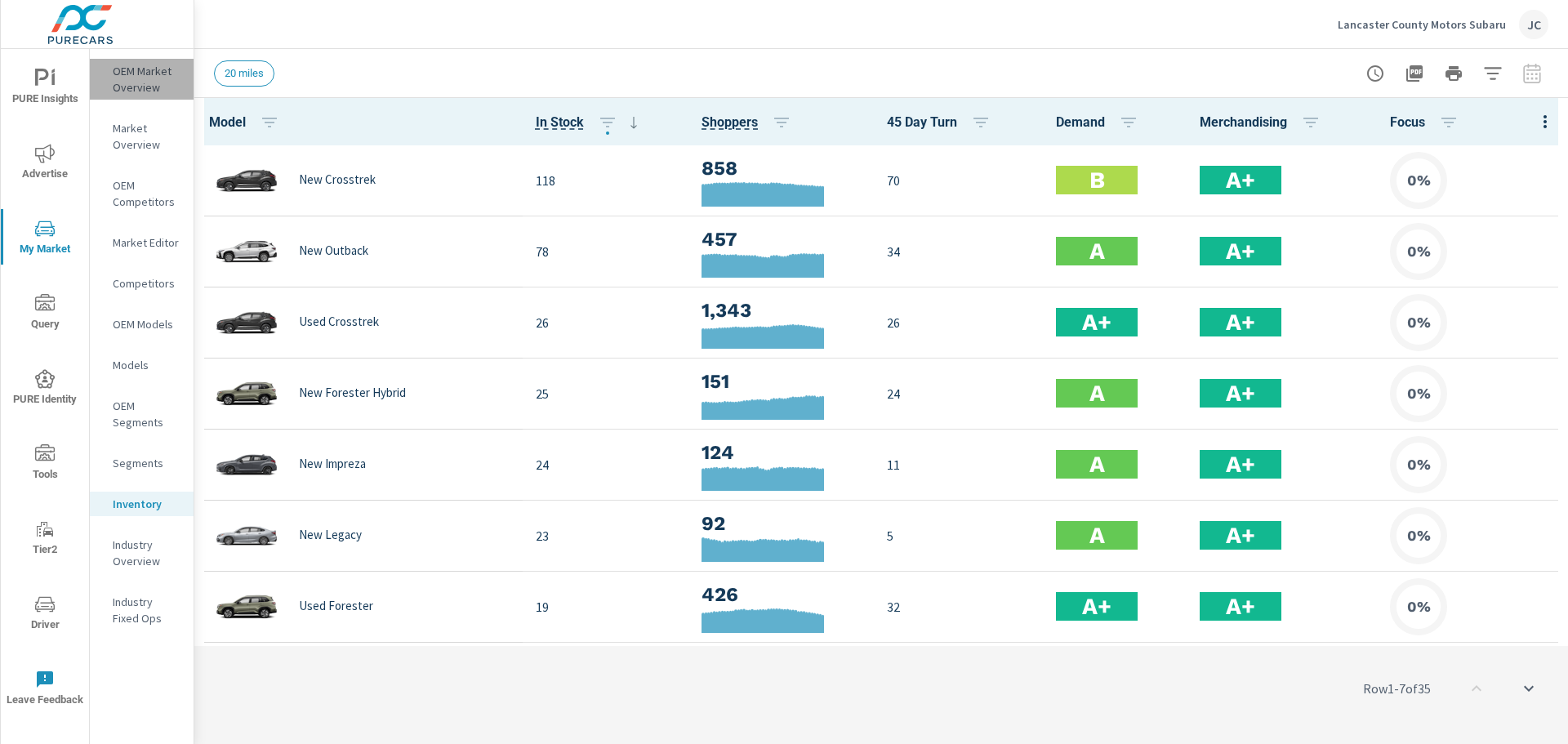
click at [140, 74] on p "OEM Market Overview" at bounding box center [147, 79] width 68 height 33
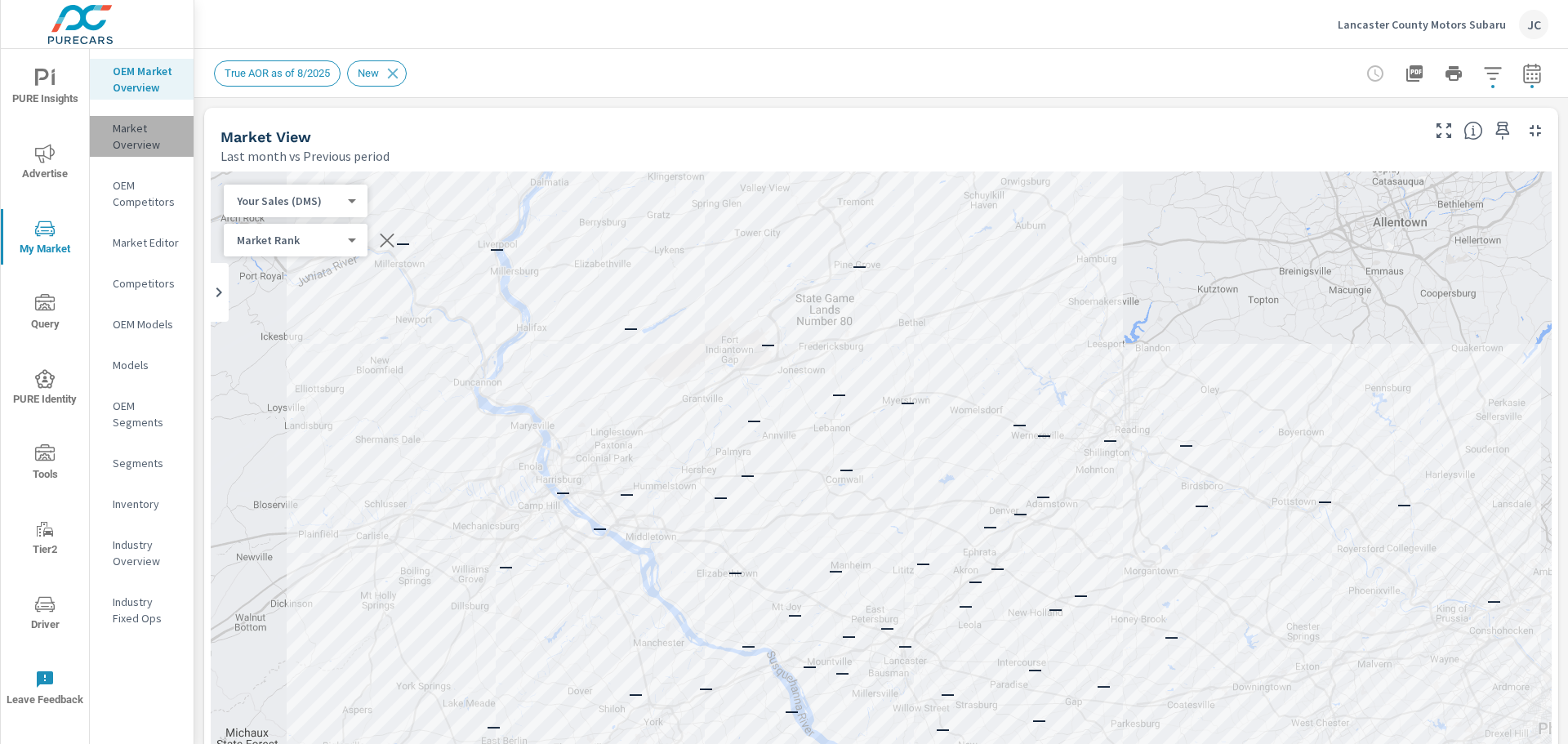
click at [144, 136] on p "Market Overview" at bounding box center [147, 136] width 68 height 33
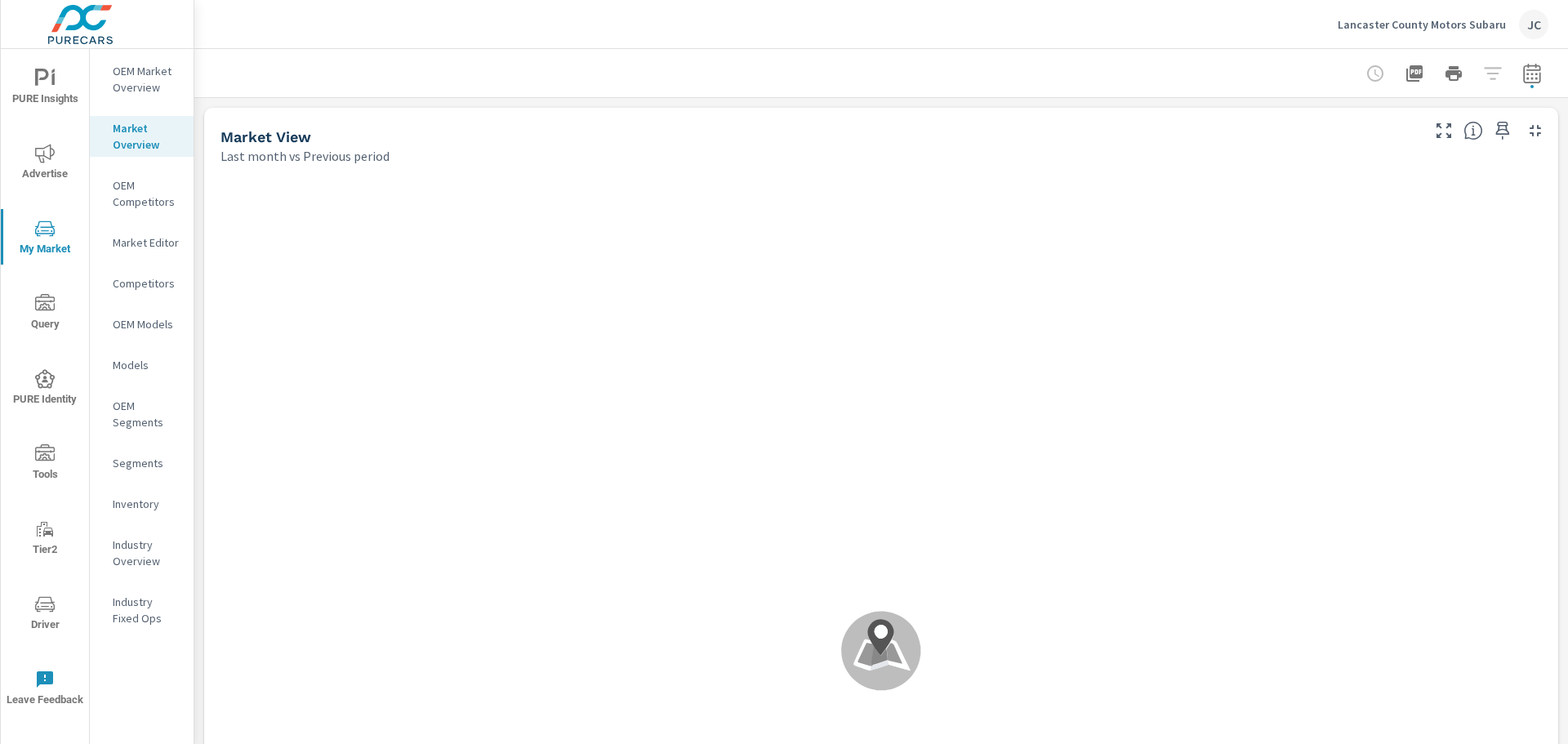
scroll to position [1, 0]
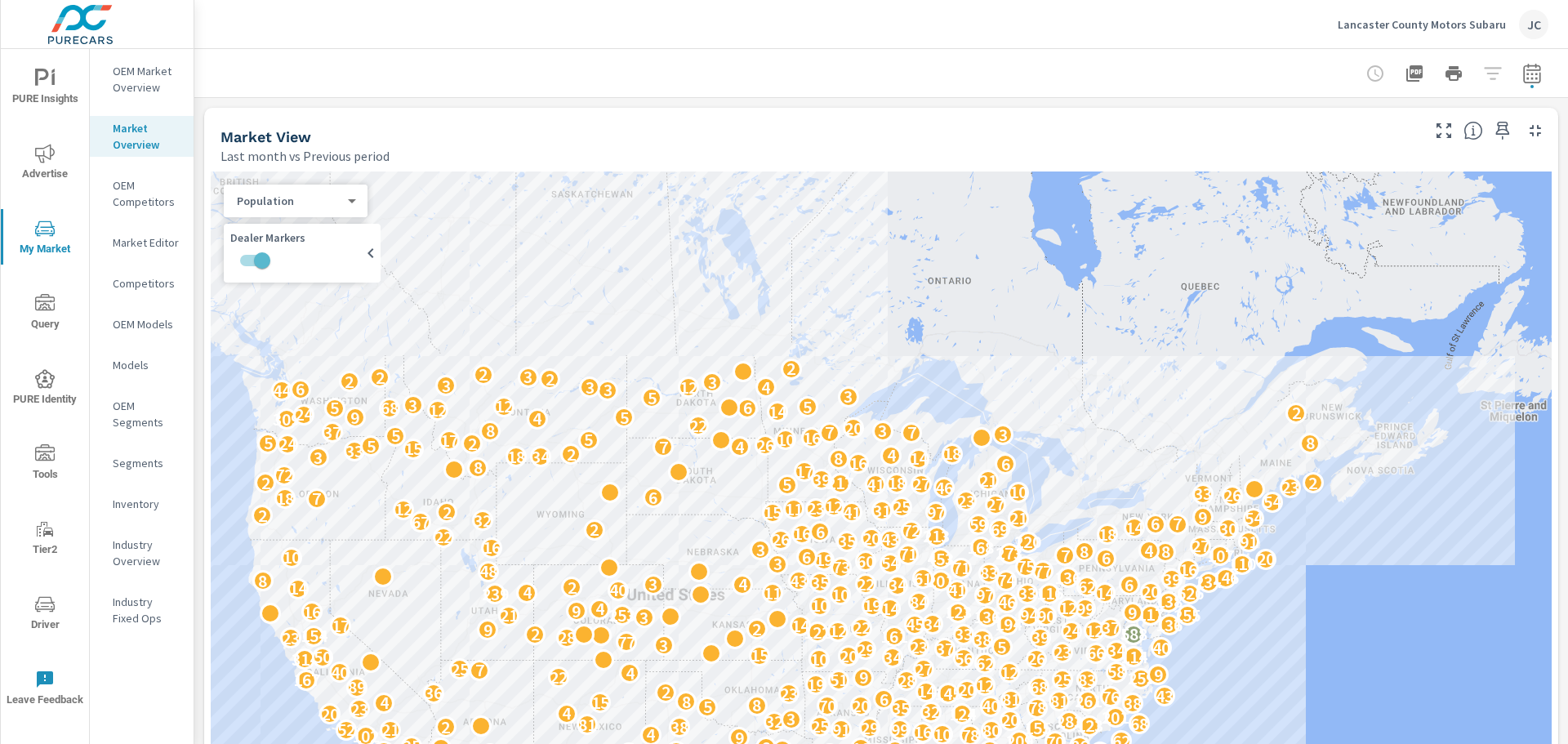
click at [132, 191] on p "OEM Competitors" at bounding box center [147, 193] width 68 height 33
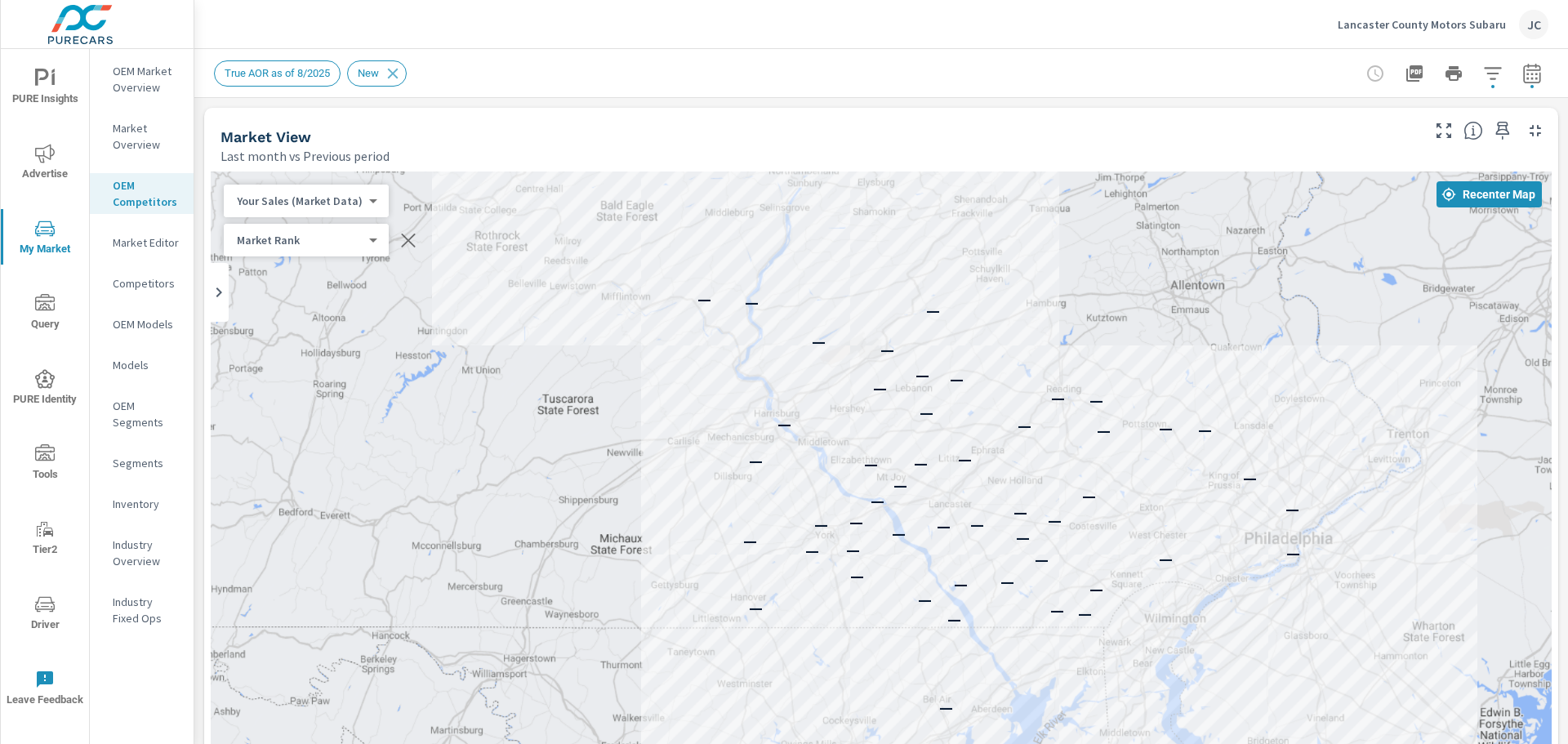
click at [365, 242] on body "PURE Insights Advertise My Market Query PURE Identity Tools Tier2 Driver Leave …" at bounding box center [784, 372] width 1568 height 744
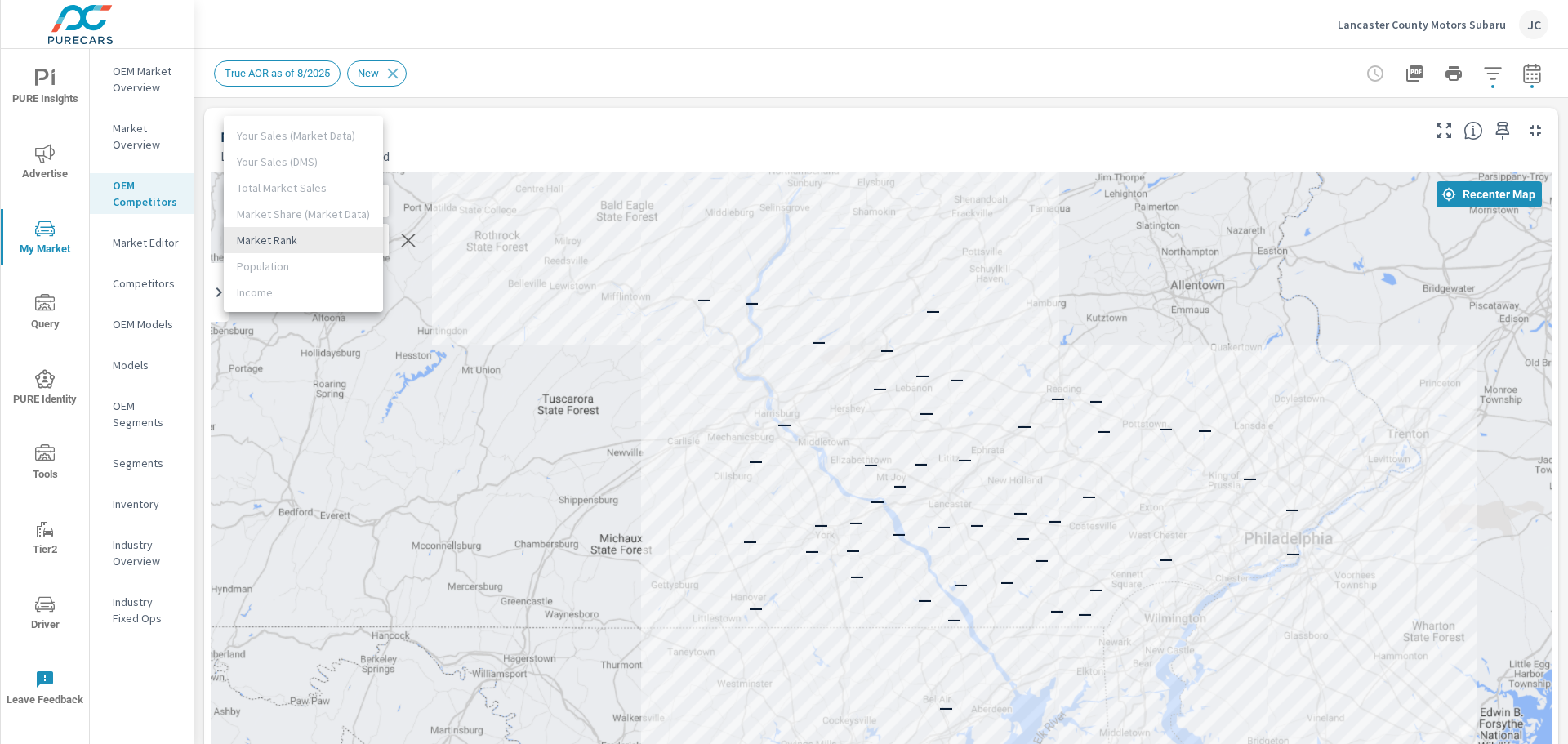
click at [316, 235] on li "Market Rank" at bounding box center [303, 239] width 159 height 26
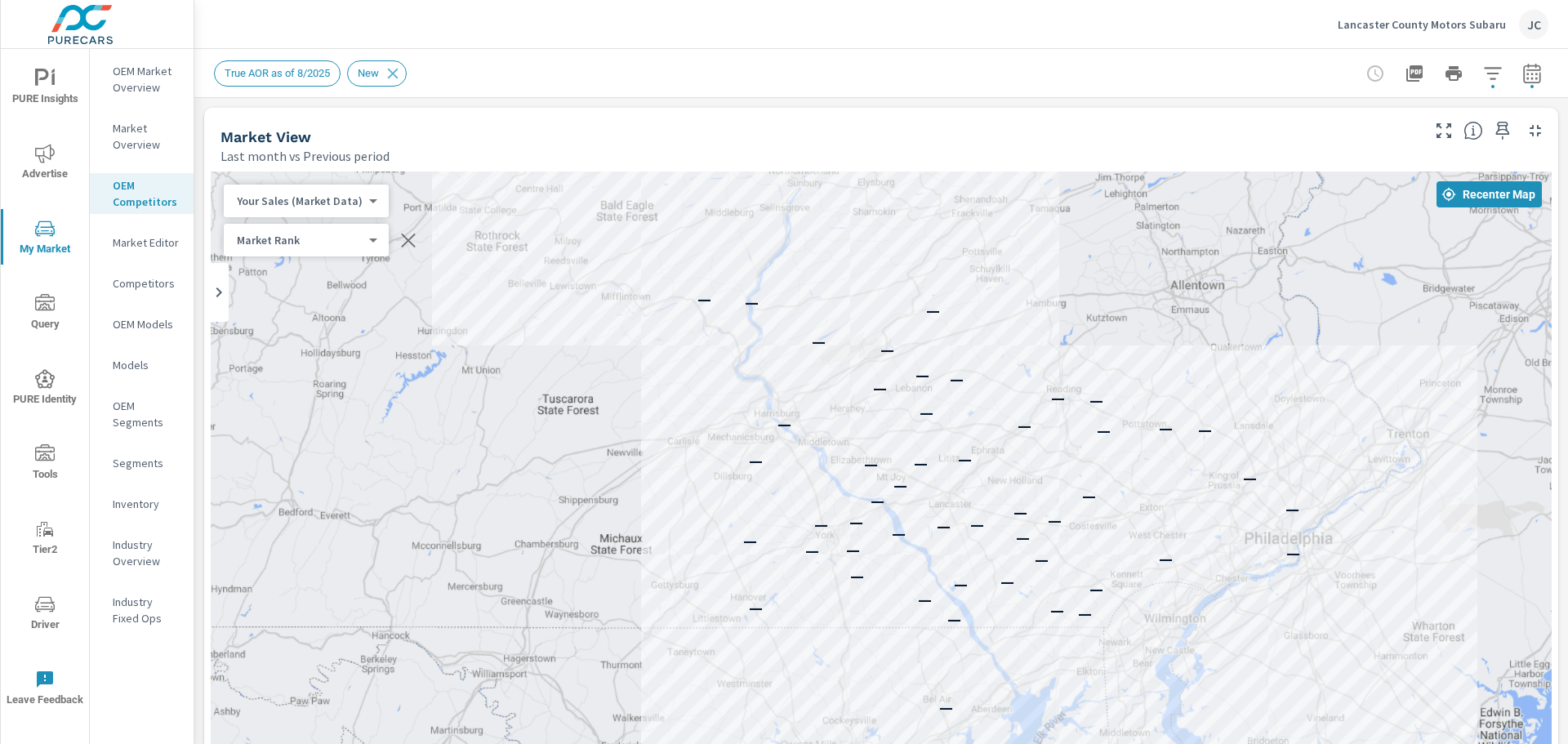
click at [167, 282] on p "Competitors" at bounding box center [147, 284] width 68 height 17
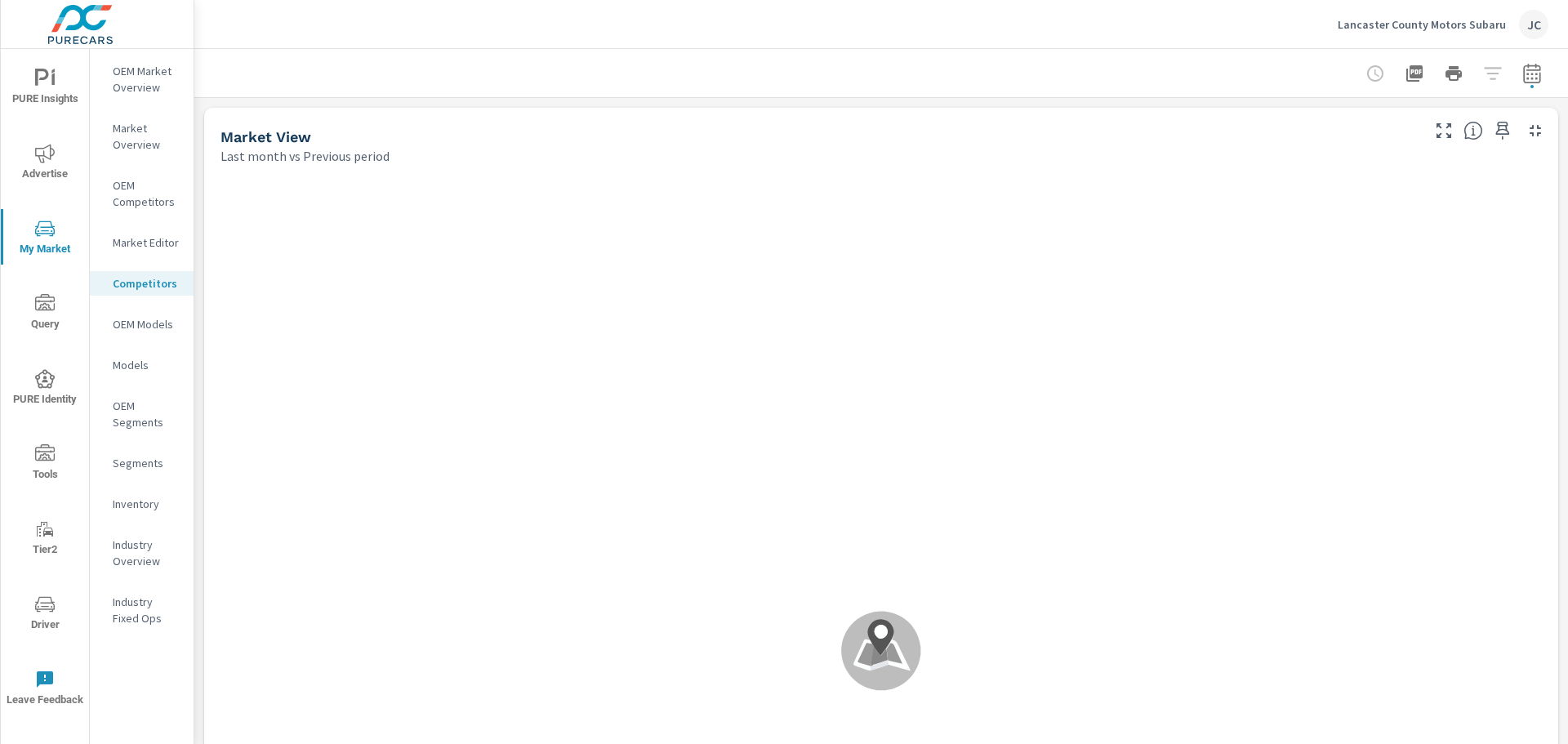
scroll to position [1, 0]
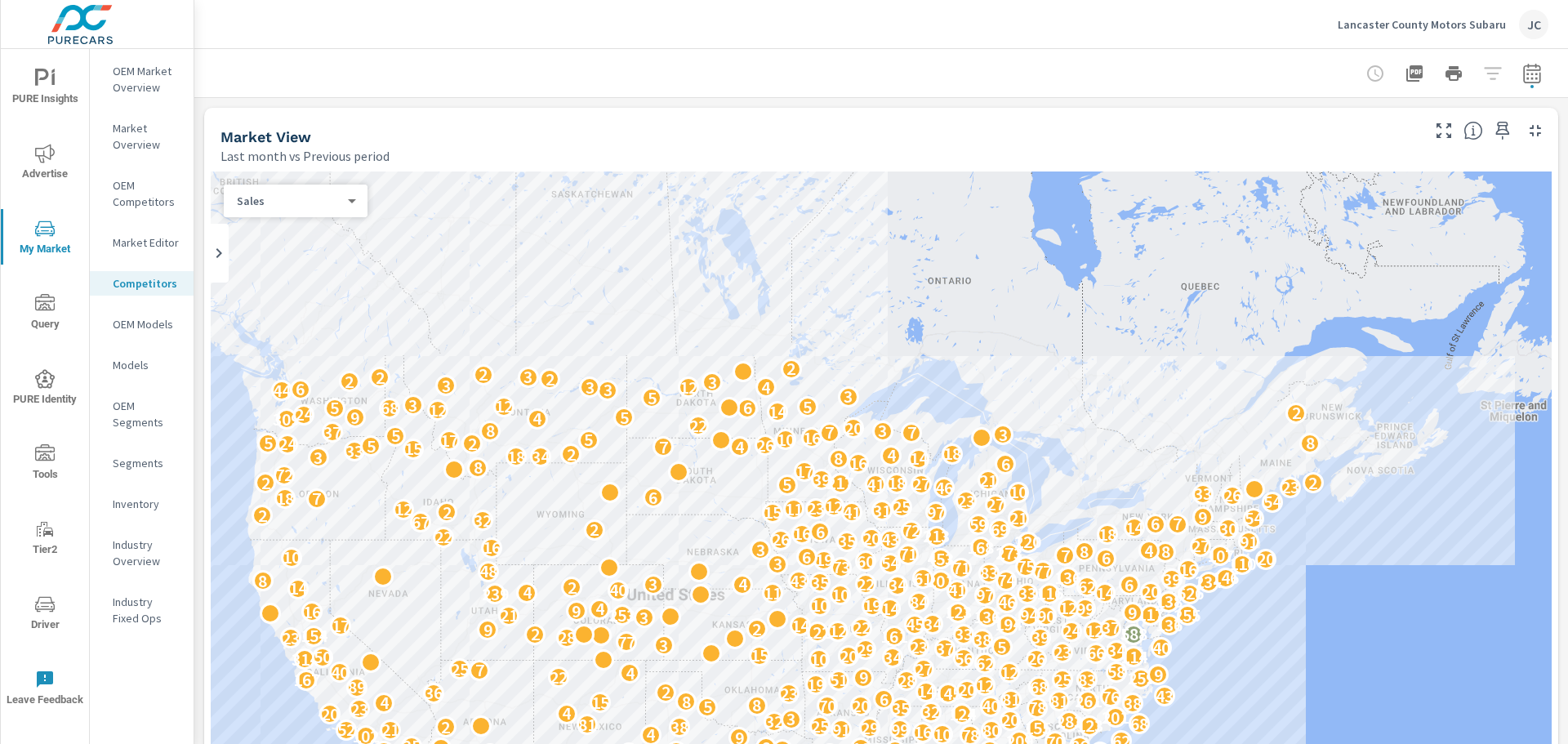
click at [125, 89] on p "OEM Market Overview" at bounding box center [147, 79] width 68 height 33
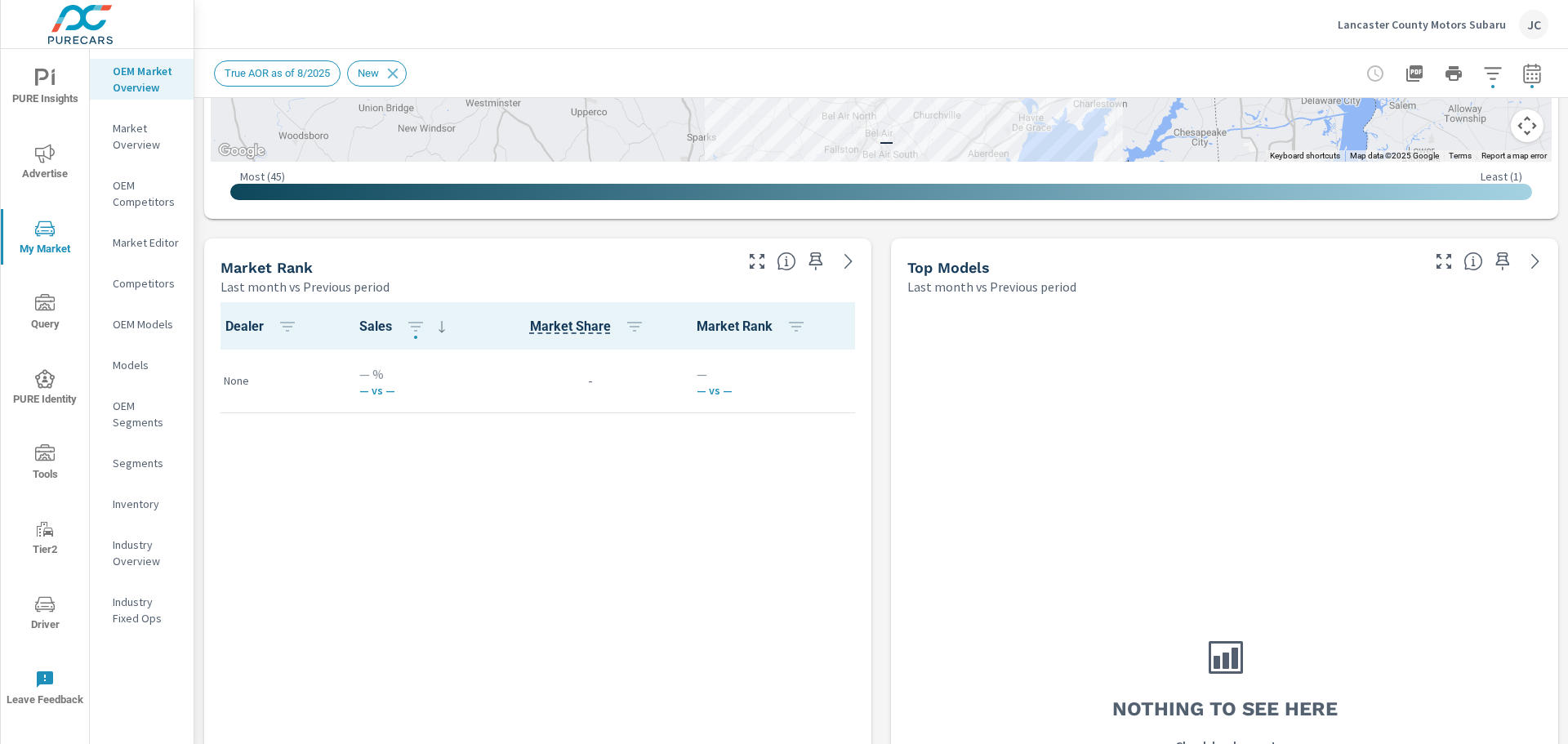
scroll to position [991, 0]
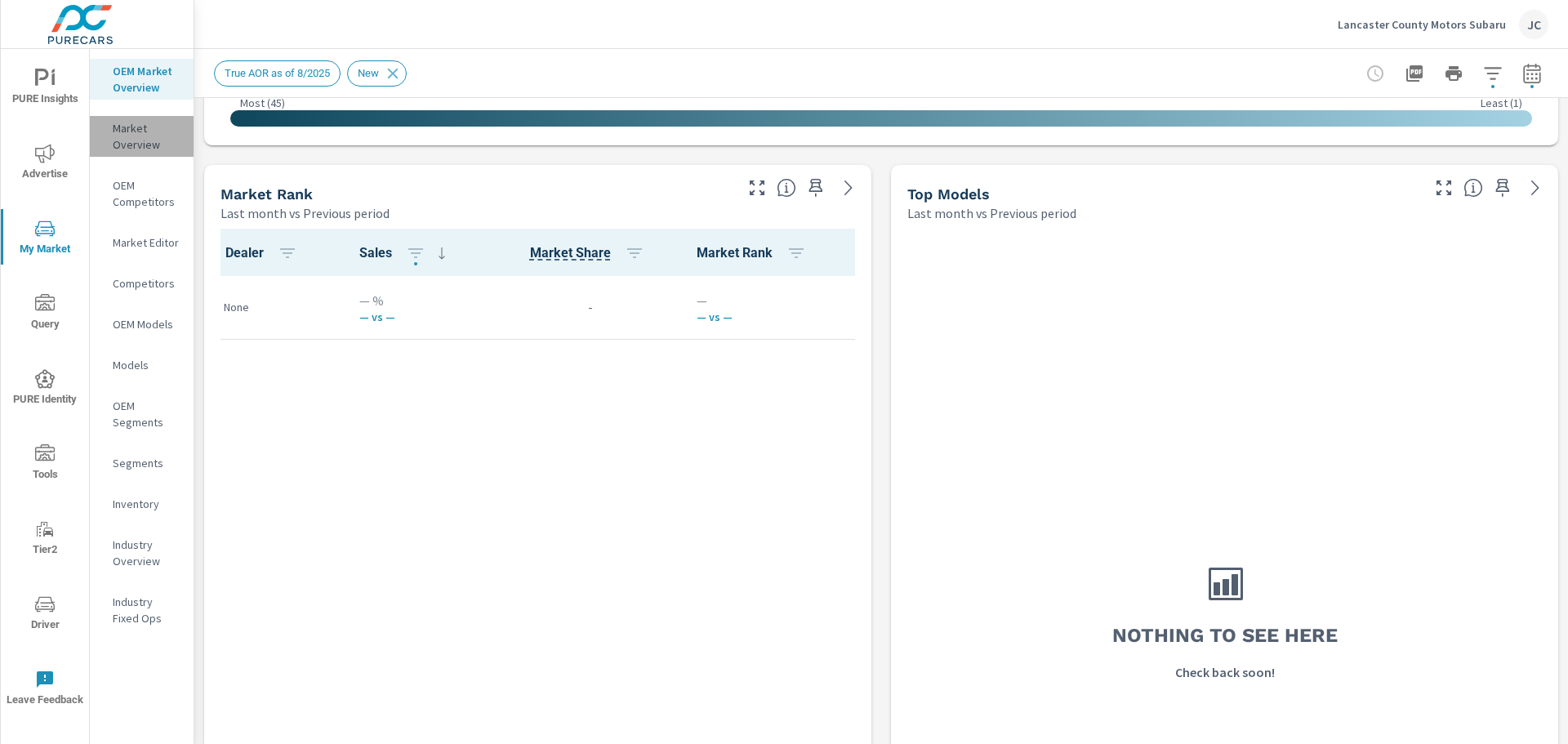
click at [121, 136] on p "Market Overview" at bounding box center [147, 136] width 68 height 33
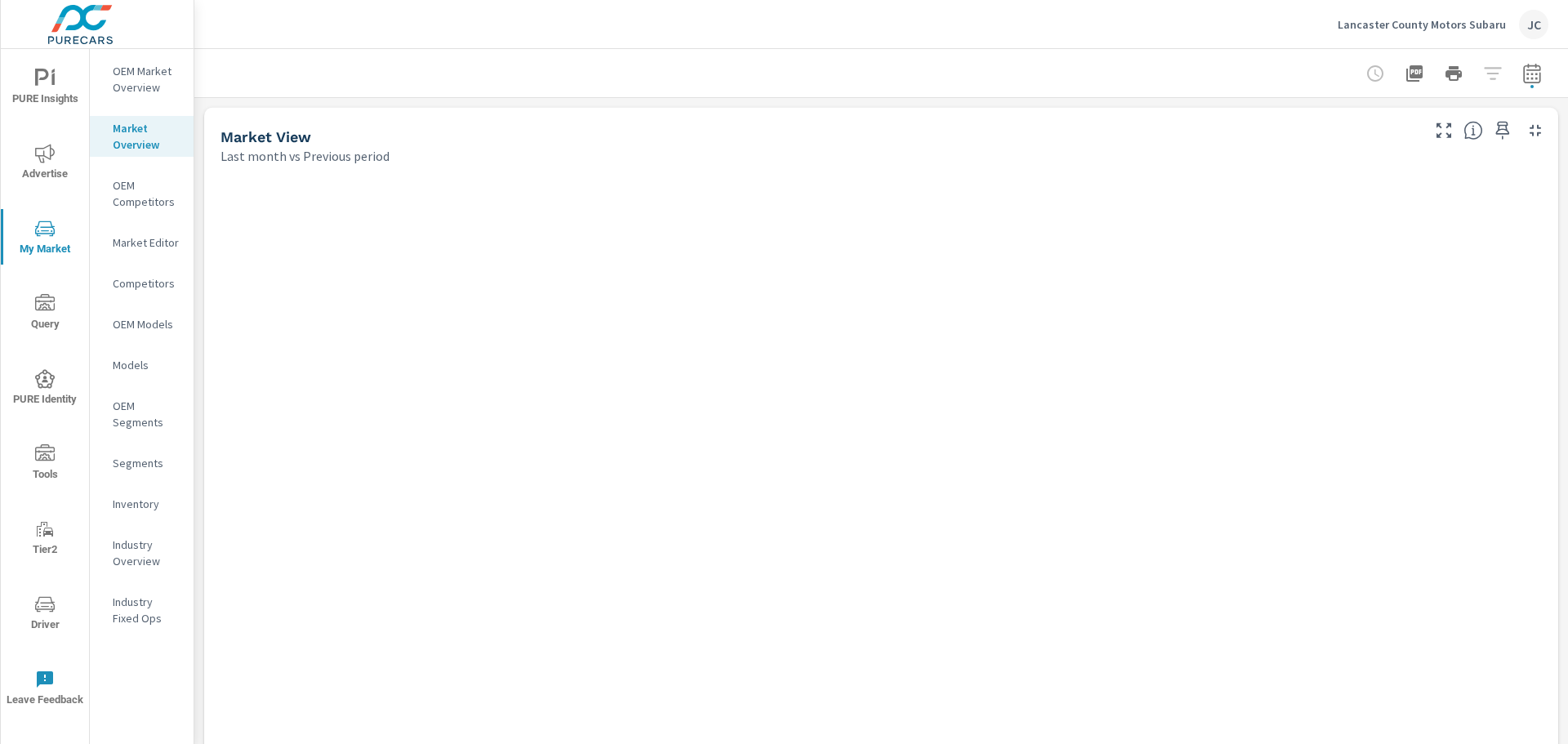
click at [138, 184] on p "OEM Competitors" at bounding box center [147, 193] width 68 height 33
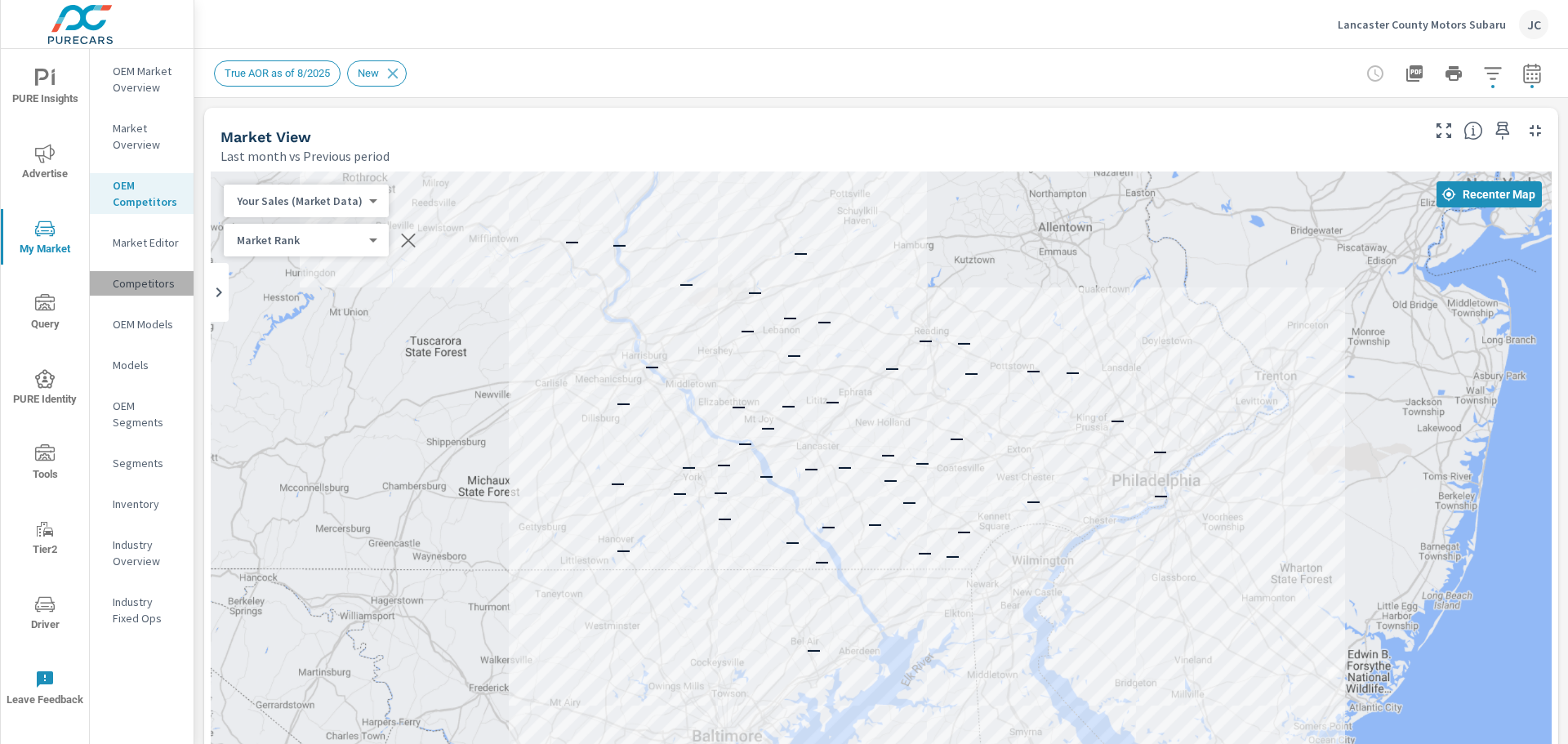
click at [125, 273] on div "Competitors" at bounding box center [141, 283] width 104 height 24
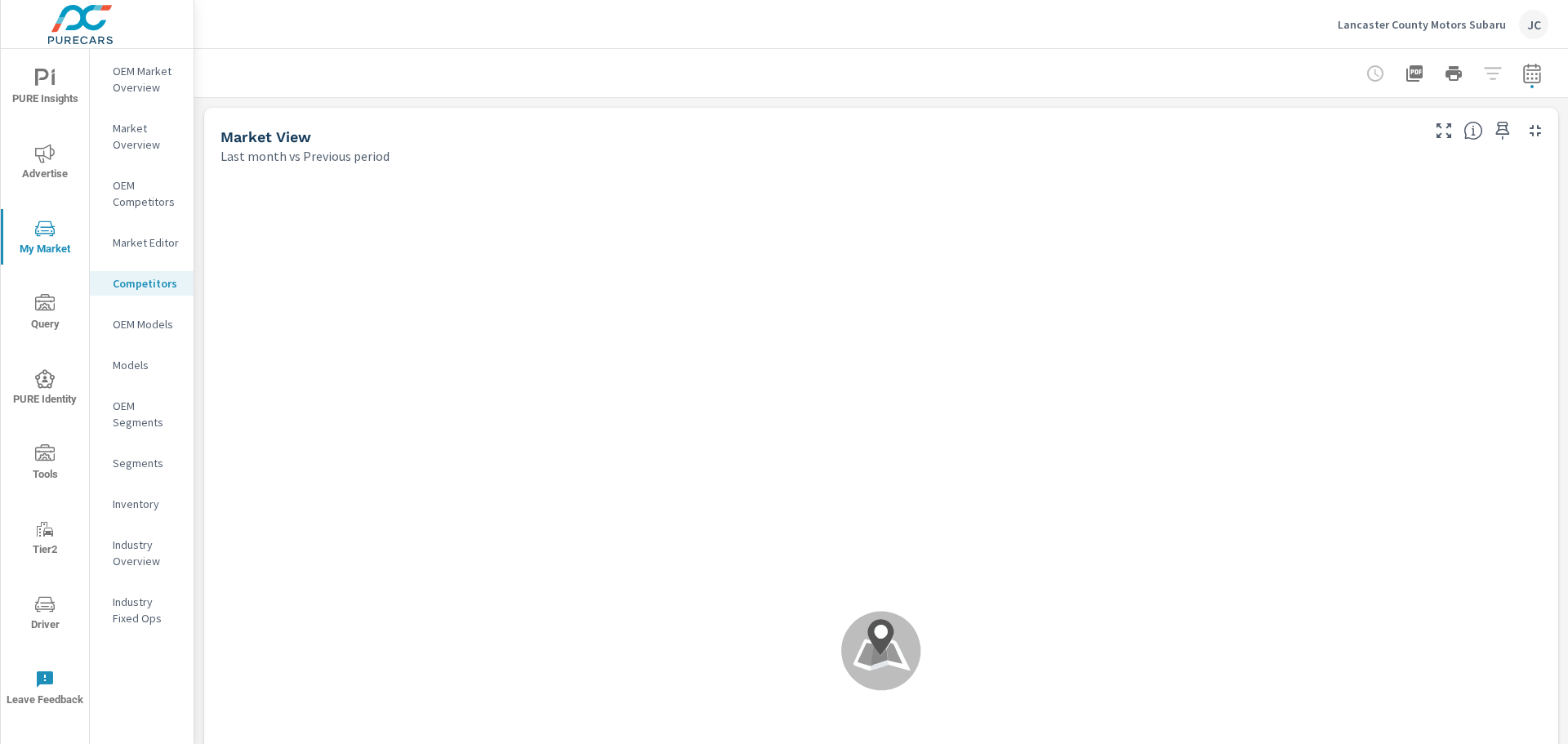
scroll to position [1, 0]
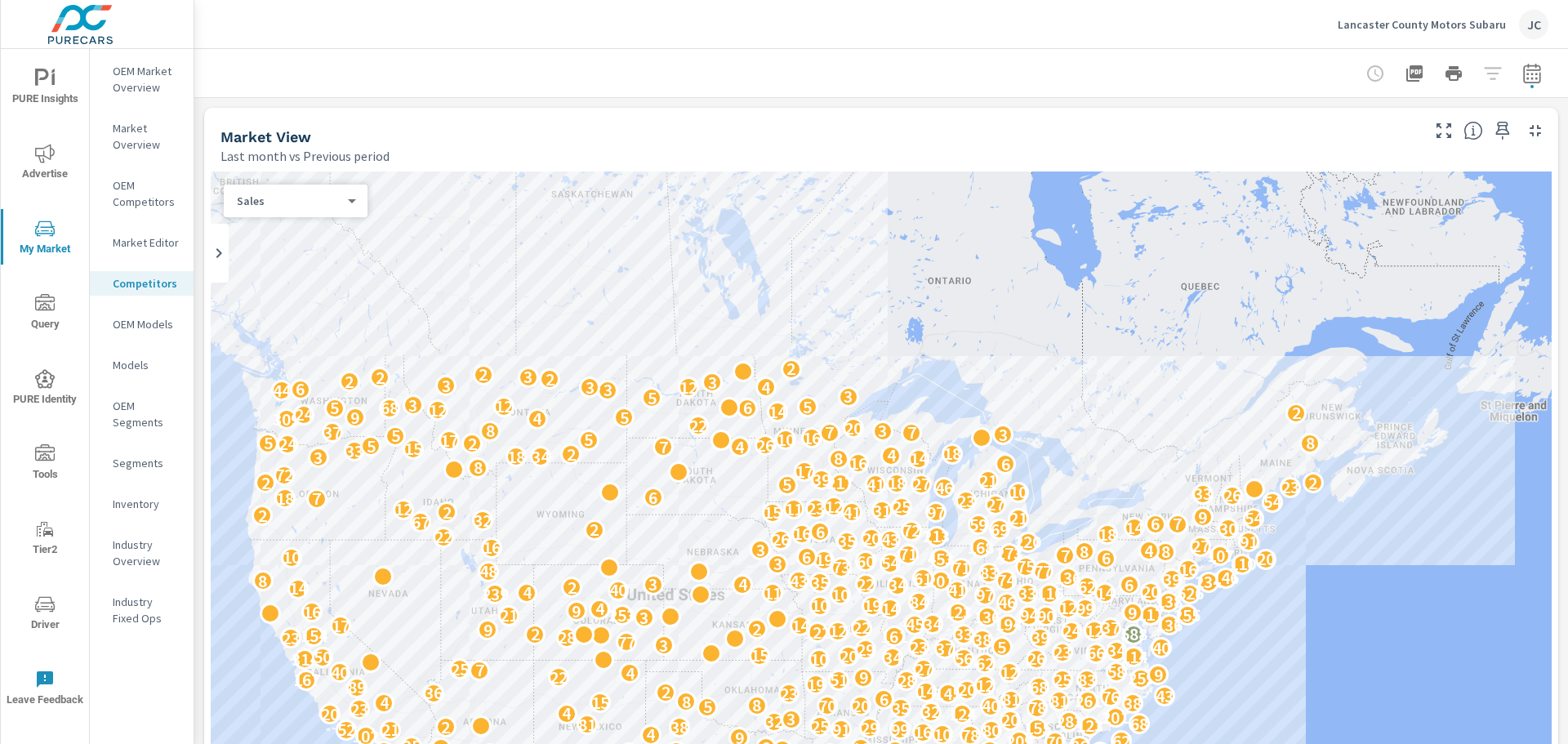
click at [142, 321] on p "OEM Models" at bounding box center [147, 325] width 68 height 17
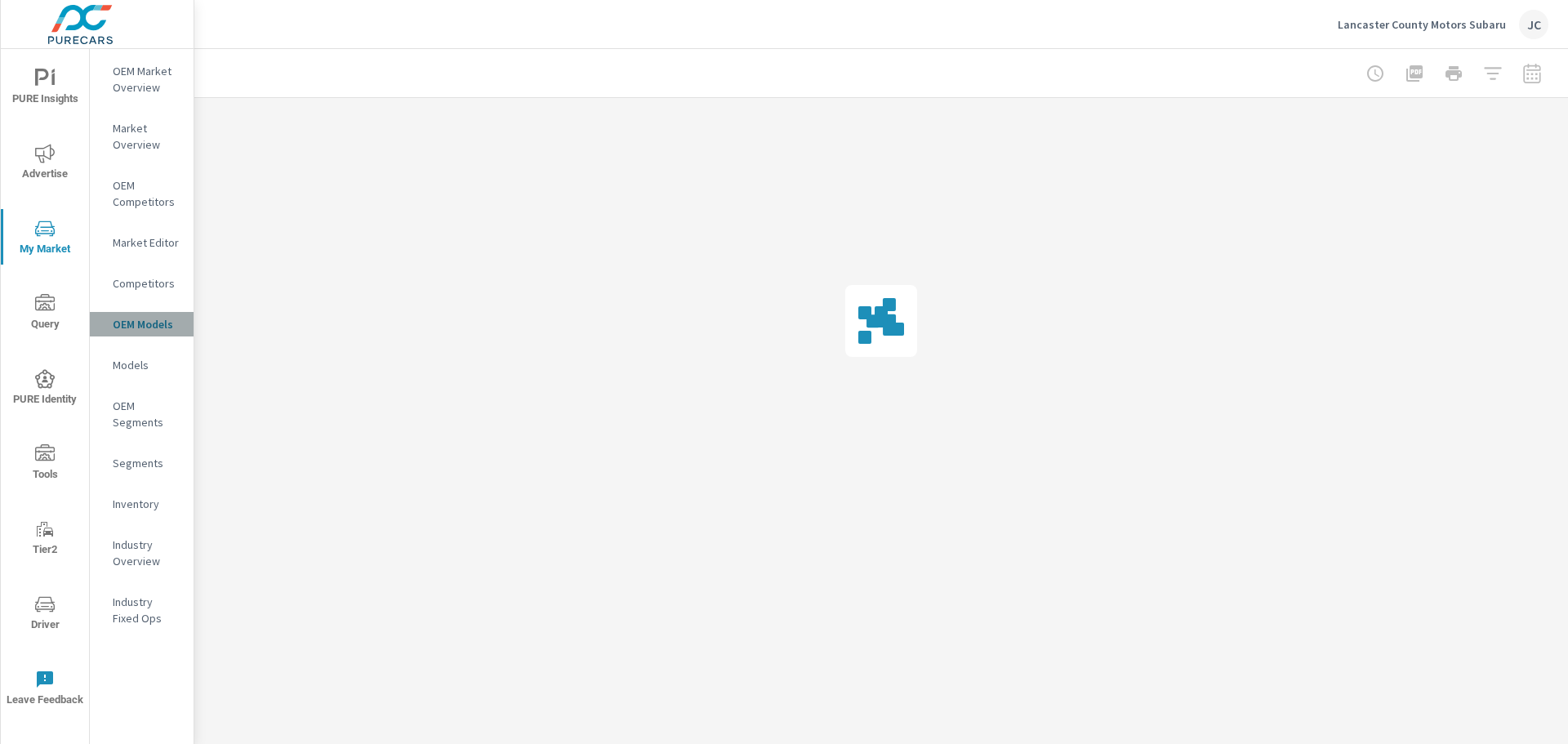
drag, startPoint x: 142, startPoint y: 321, endPoint x: 134, endPoint y: 326, distance: 9.4
click at [135, 325] on p "OEM Models" at bounding box center [147, 325] width 68 height 17
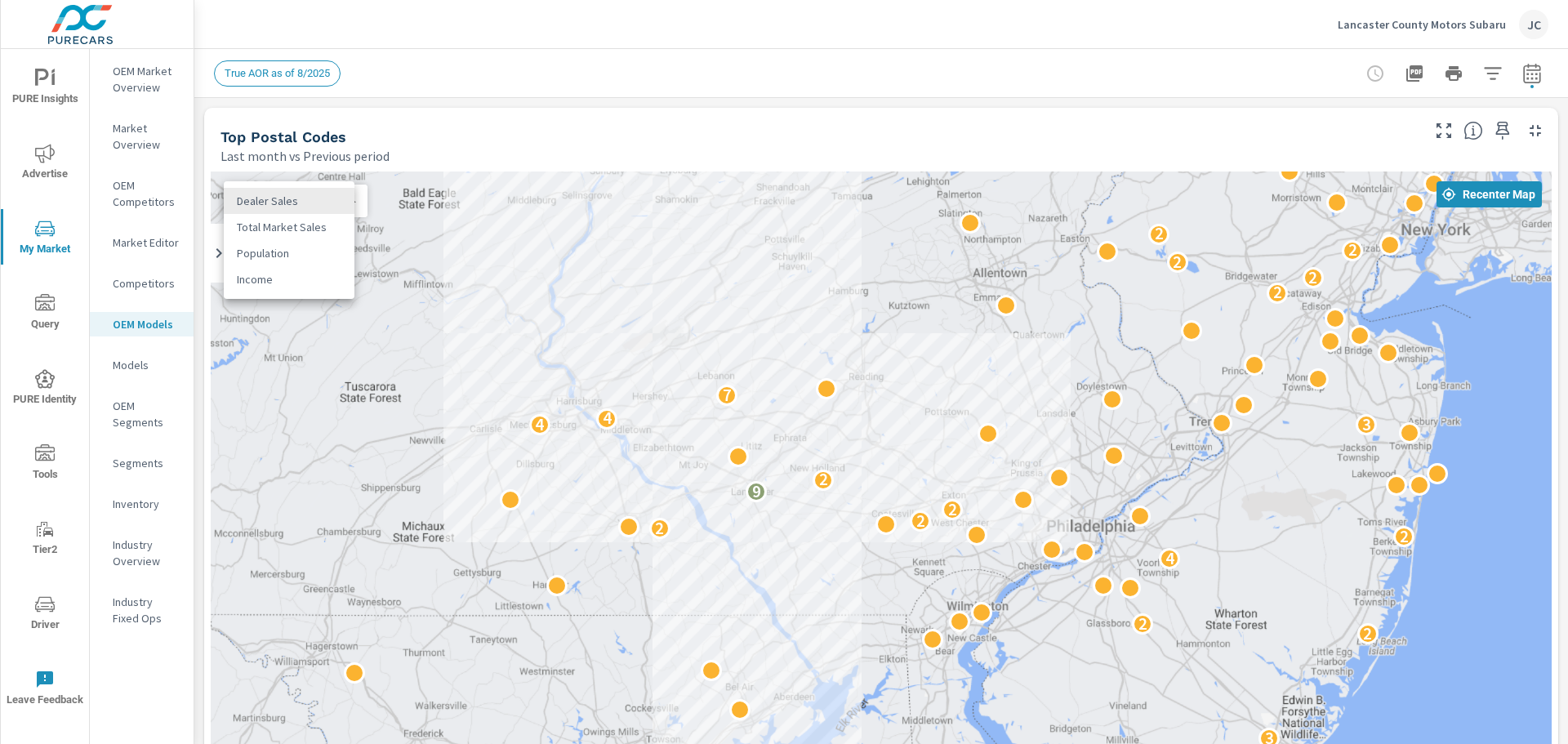
click at [348, 206] on body "PURE Insights Advertise My Market Query PURE Identity Tools Tier2 Driver Leave …" at bounding box center [784, 372] width 1568 height 744
click at [495, 120] on div at bounding box center [784, 372] width 1568 height 744
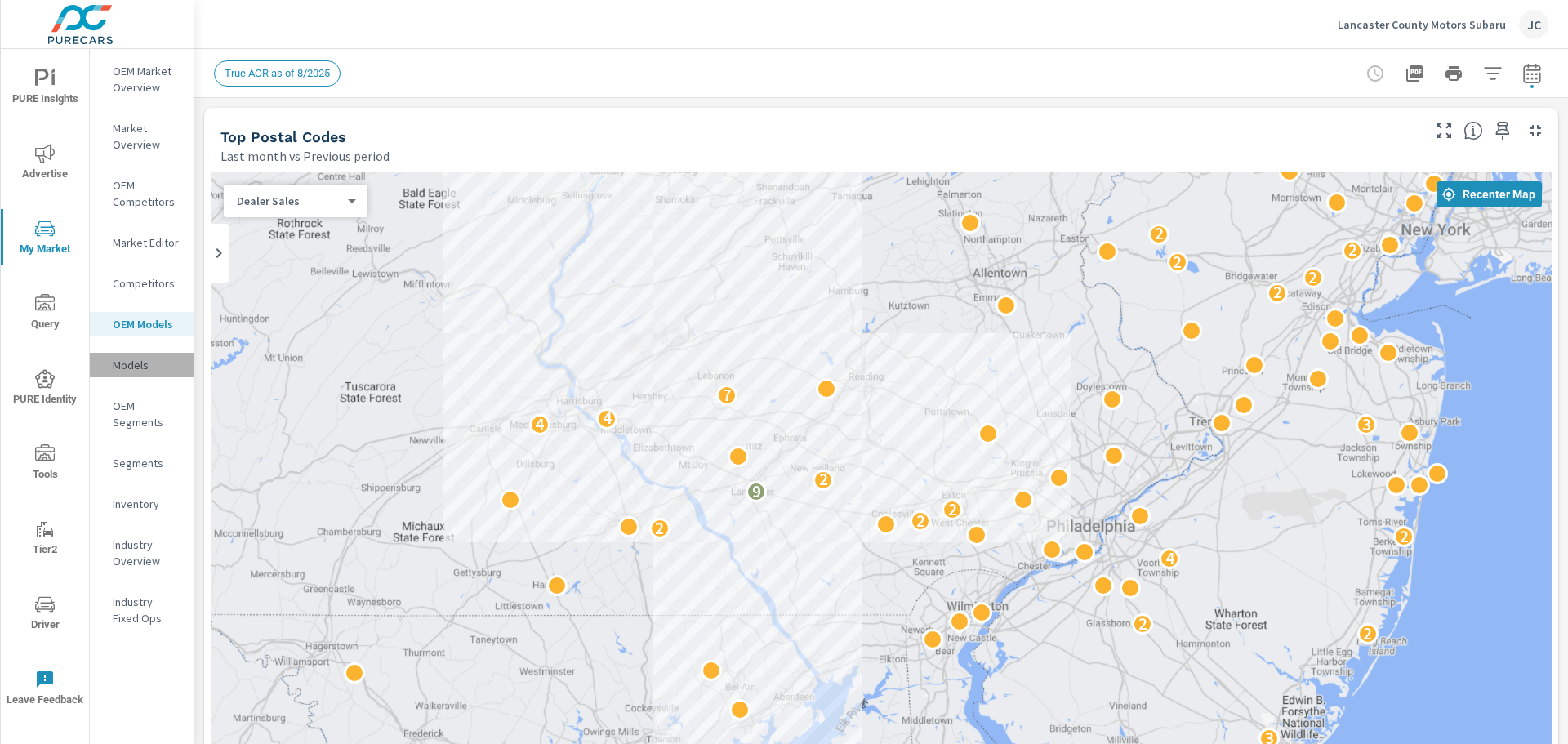
click at [146, 365] on p "Models" at bounding box center [147, 365] width 68 height 17
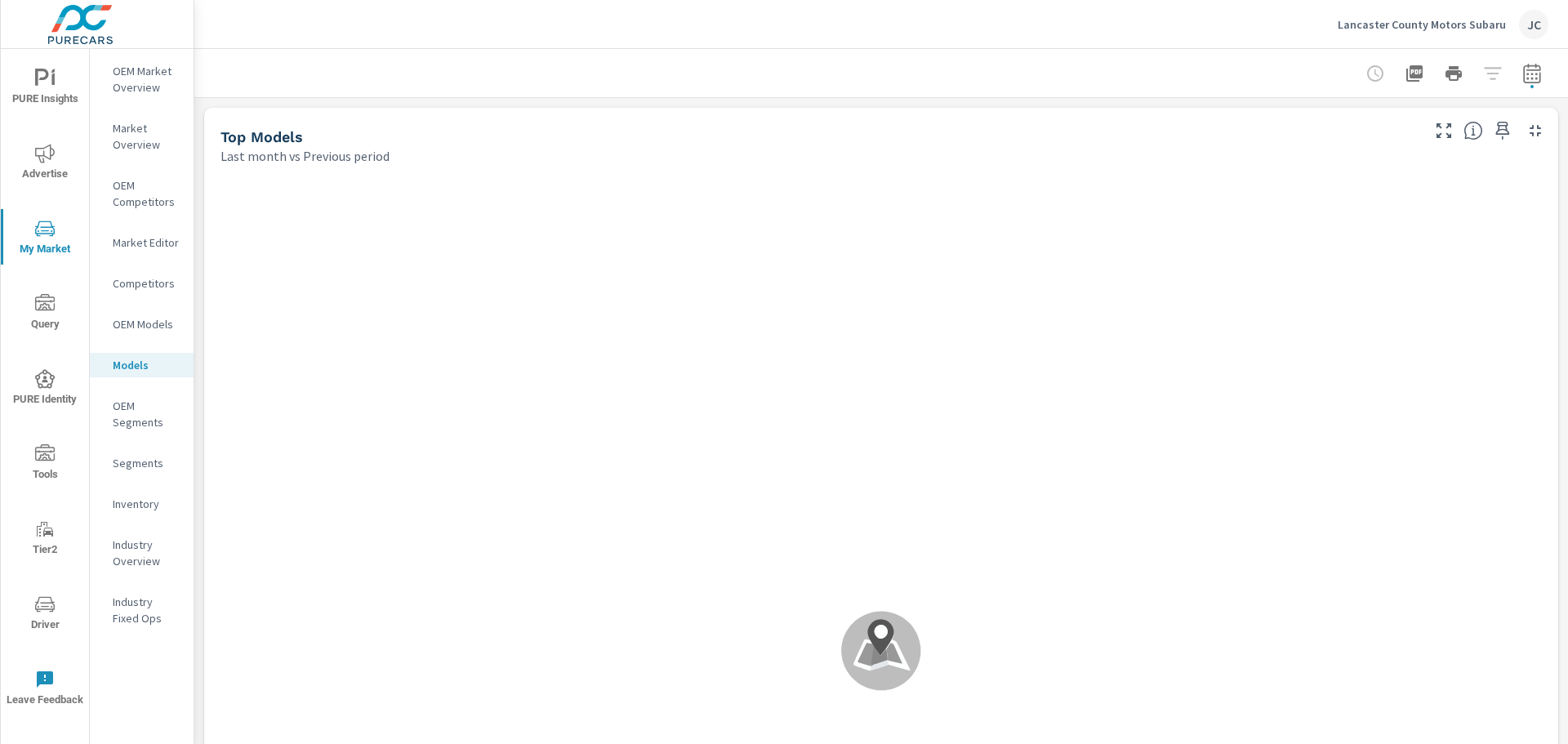
scroll to position [1, 0]
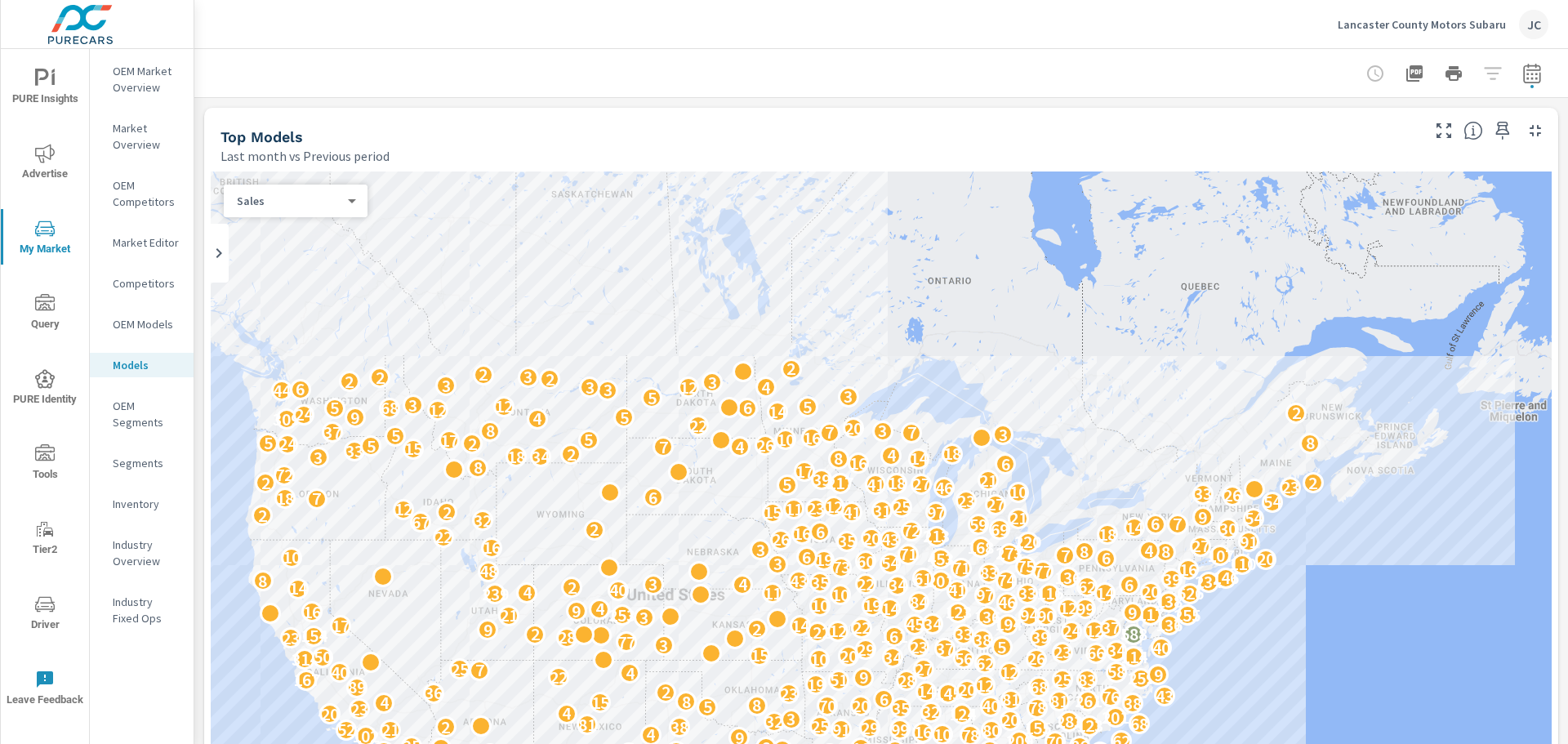
click at [124, 399] on p "OEM Segments" at bounding box center [147, 413] width 68 height 33
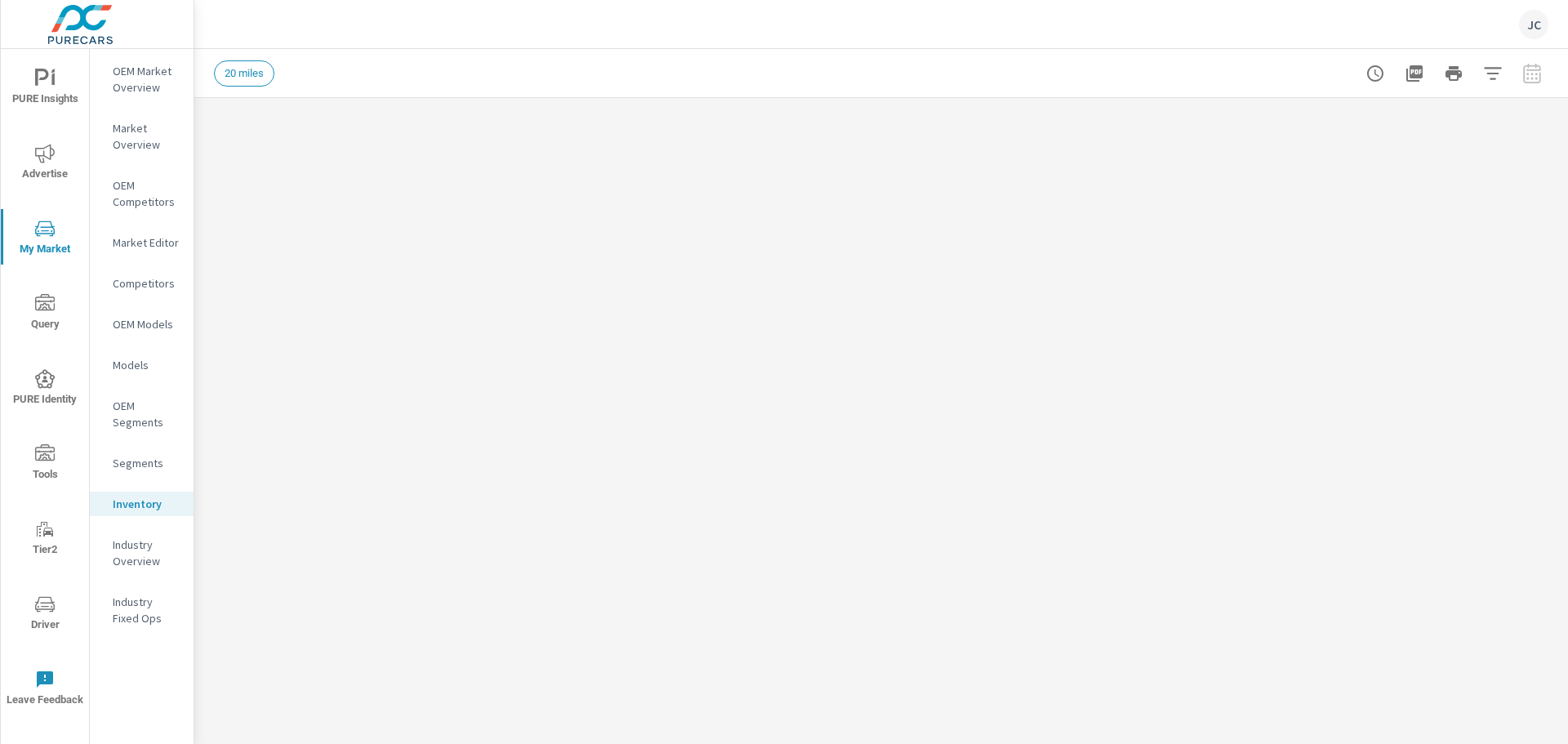
scroll to position [1, 0]
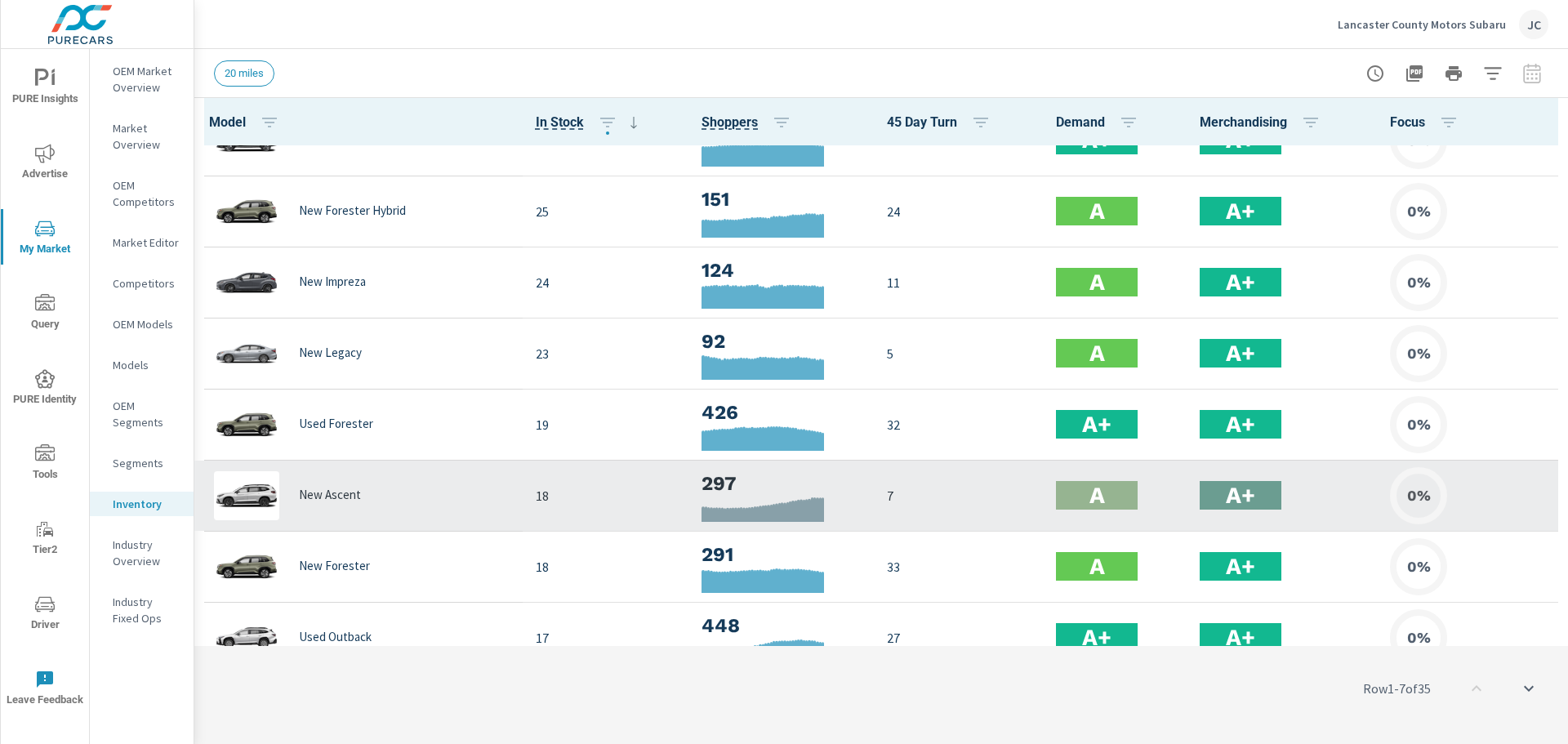
scroll to position [245, 0]
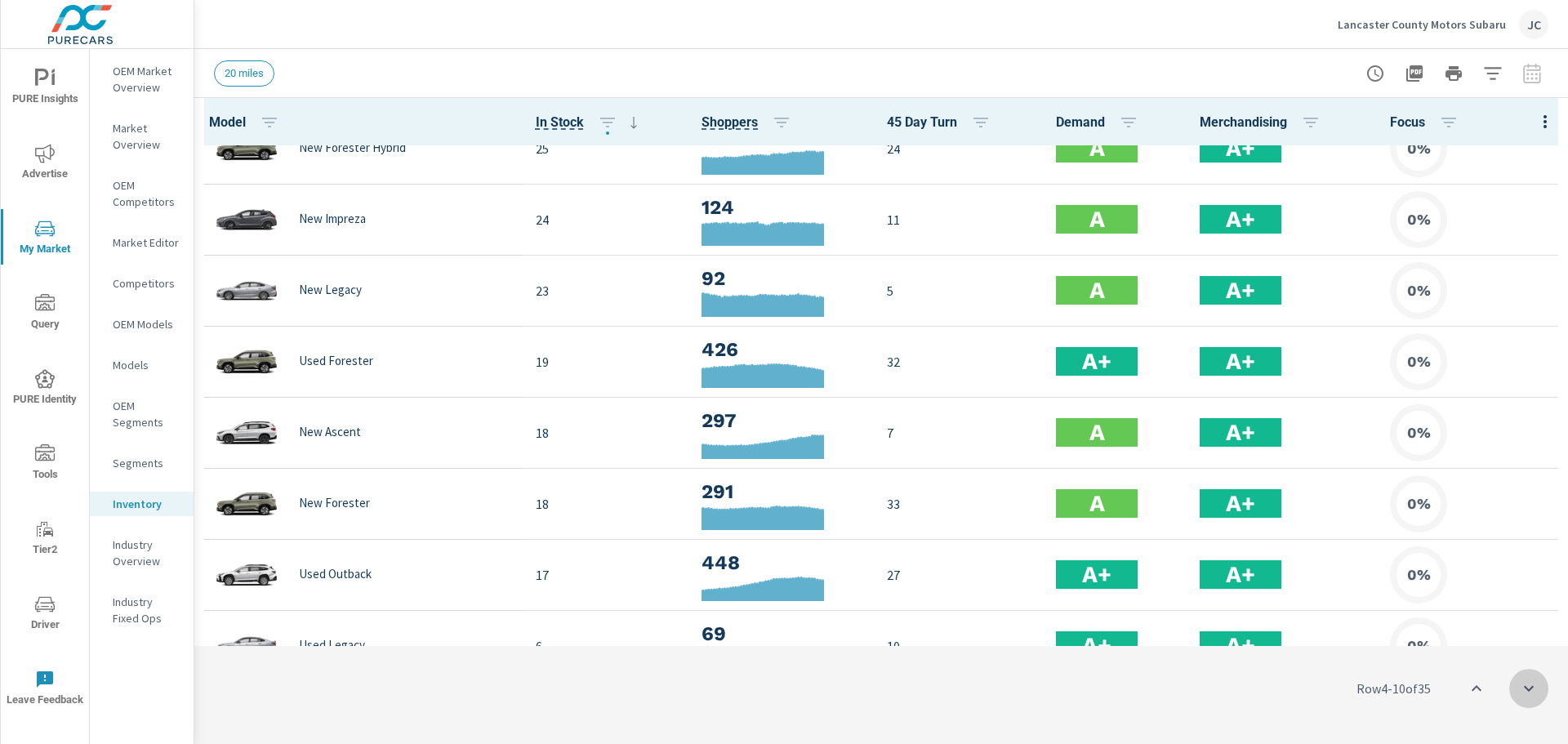
click at [1530, 685] on icon "scroll to bottom" at bounding box center [1529, 688] width 19 height 19
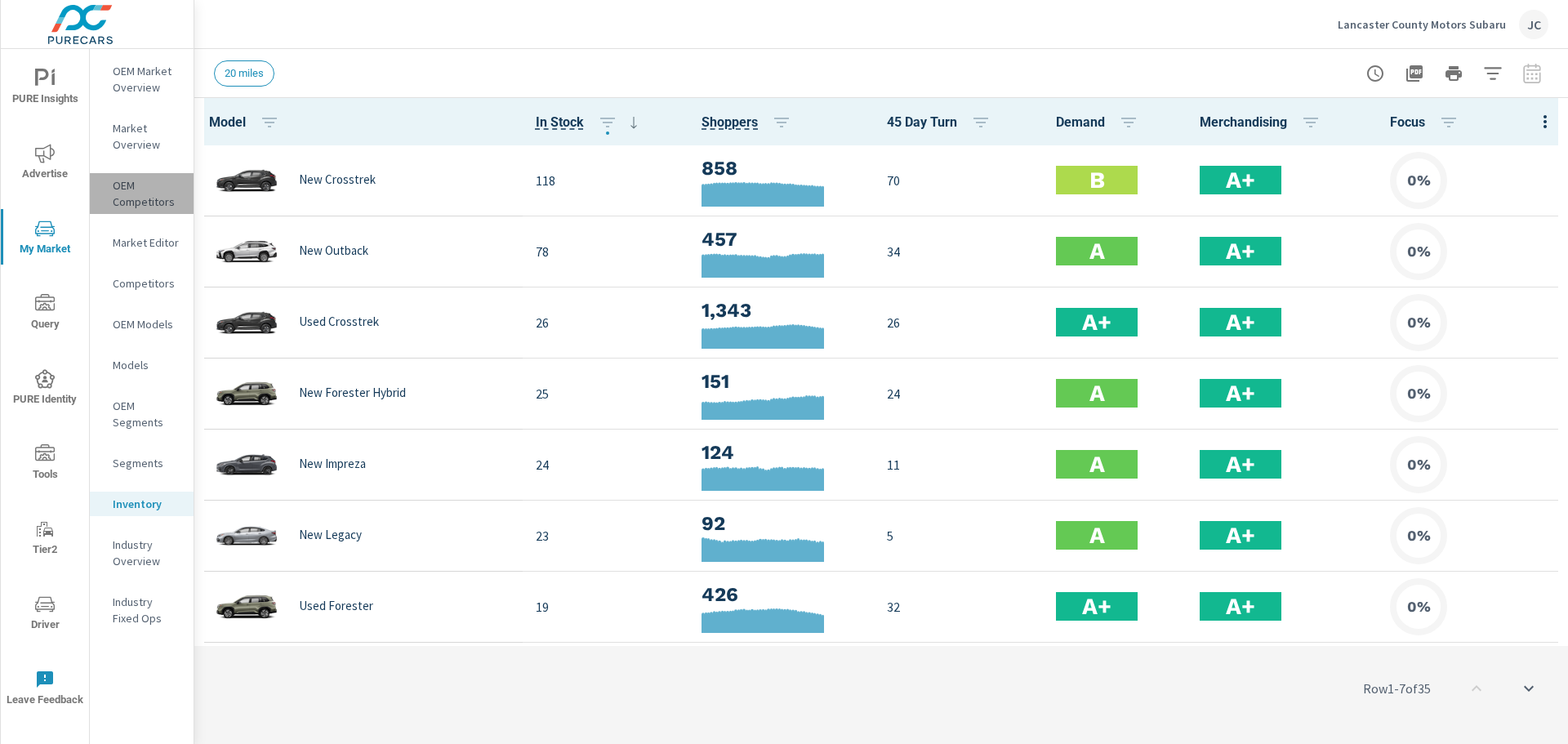
click at [136, 208] on p "OEM Competitors" at bounding box center [147, 193] width 68 height 33
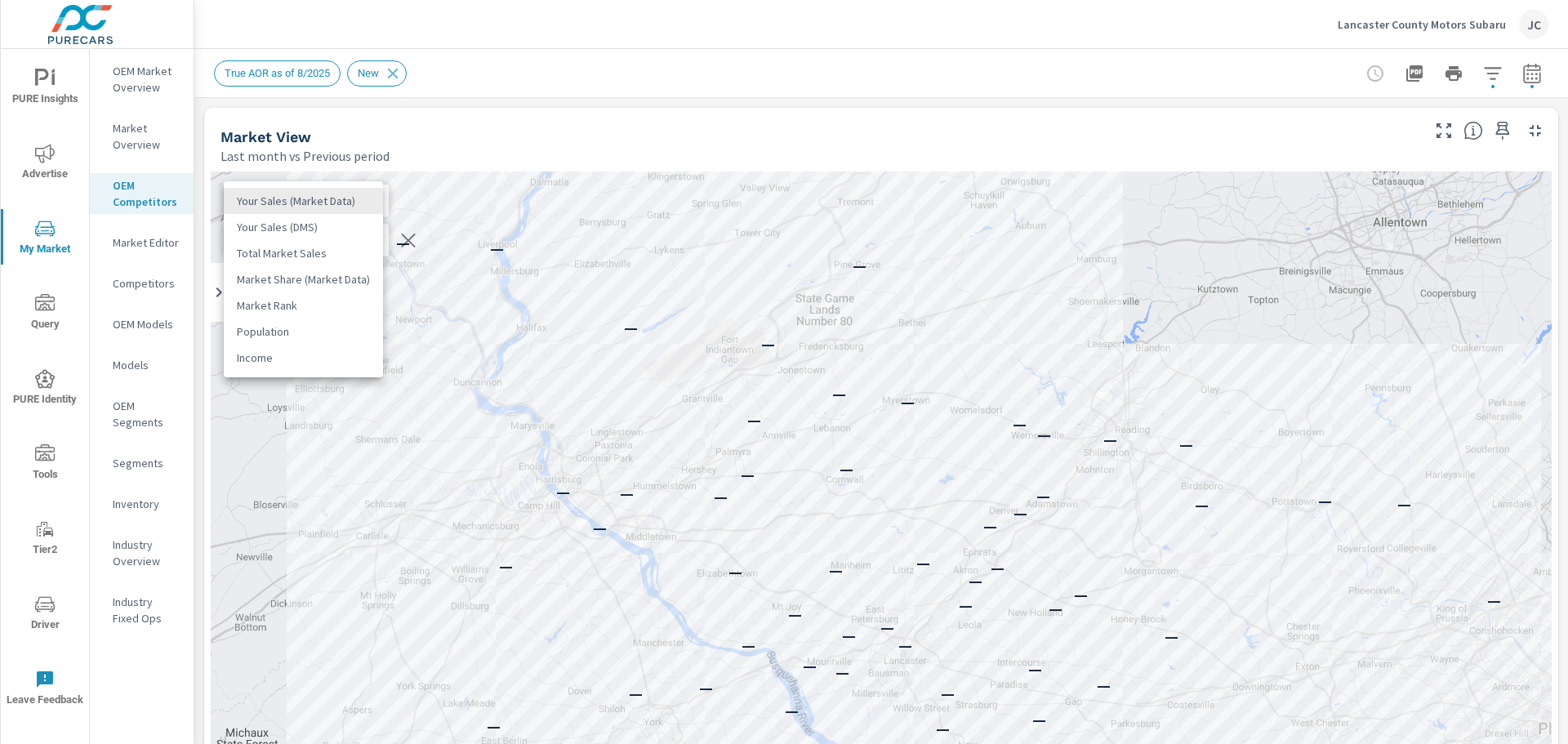
click at [367, 198] on body "PURE Insights Advertise My Market Query PURE Identity Tools Tier2 Driver Leave …" at bounding box center [784, 372] width 1568 height 744
click at [338, 230] on li "Your Sales (DMS)" at bounding box center [303, 227] width 159 height 26
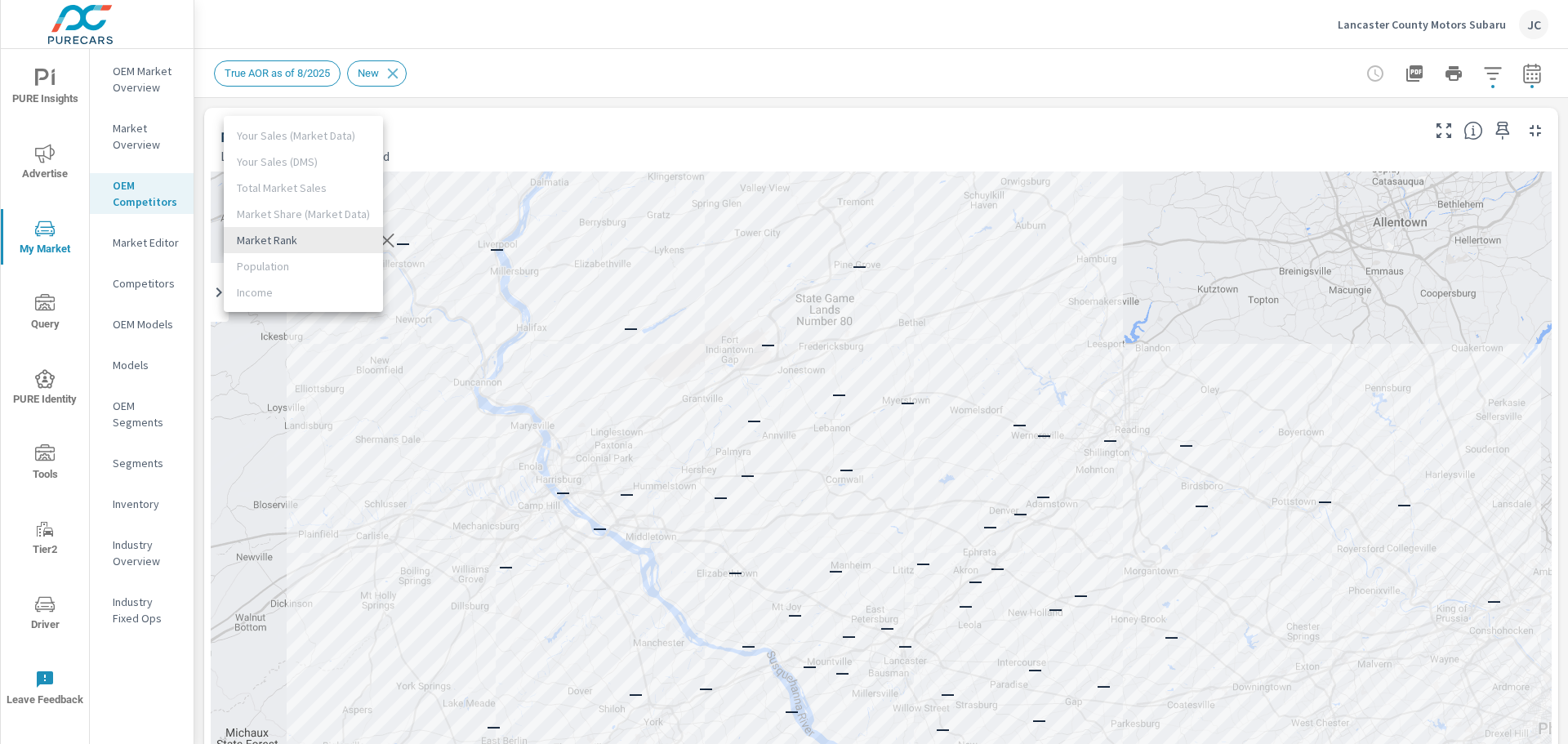
click at [341, 241] on body "PURE Insights Advertise My Market Query PURE Identity Tools Tier2 Driver Leave …" at bounding box center [784, 372] width 1568 height 744
click at [290, 240] on li "Market Rank" at bounding box center [303, 239] width 159 height 26
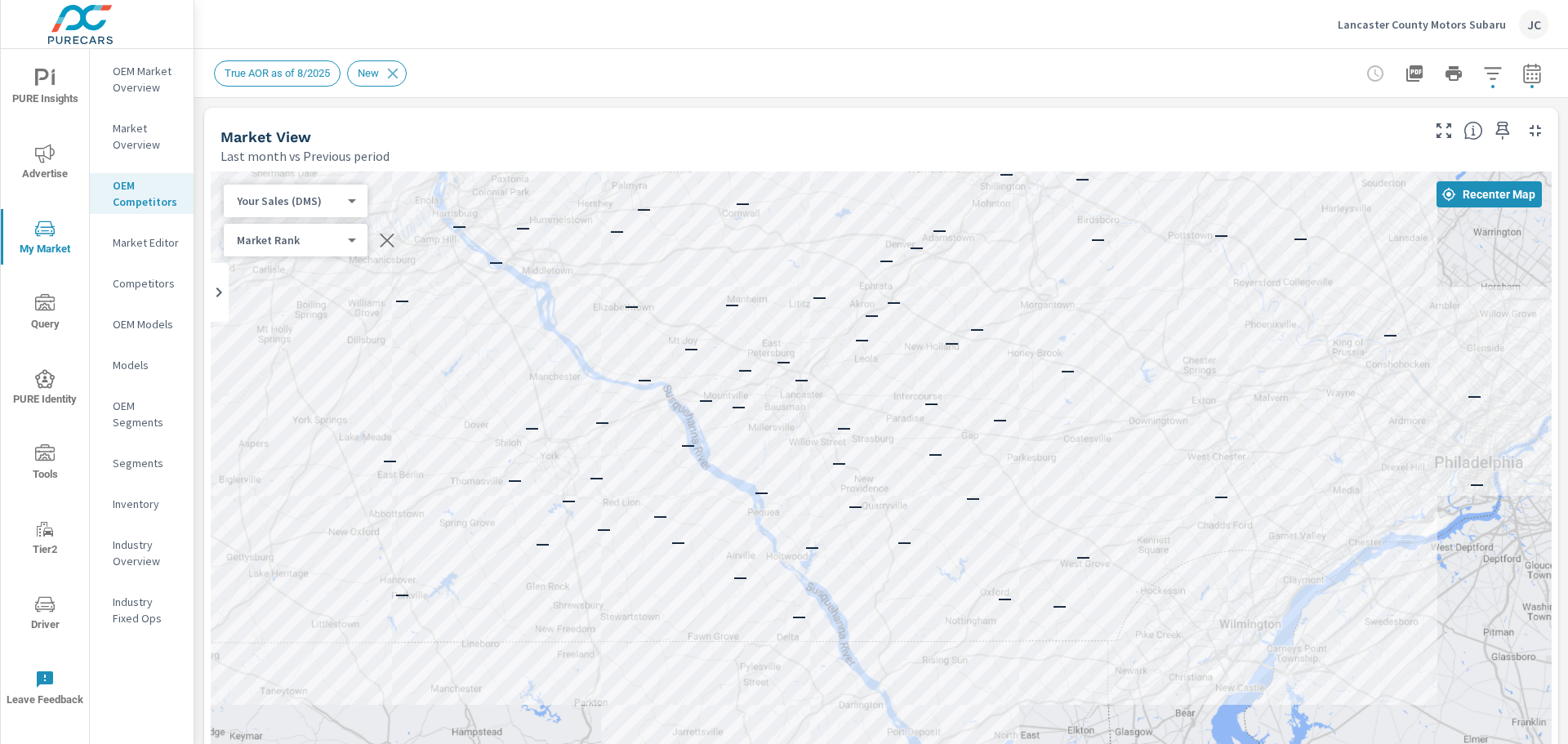
drag, startPoint x: 0, startPoint y: 0, endPoint x: 676, endPoint y: 90, distance: 682.0
click at [128, 328] on p "OEM Models" at bounding box center [147, 325] width 68 height 17
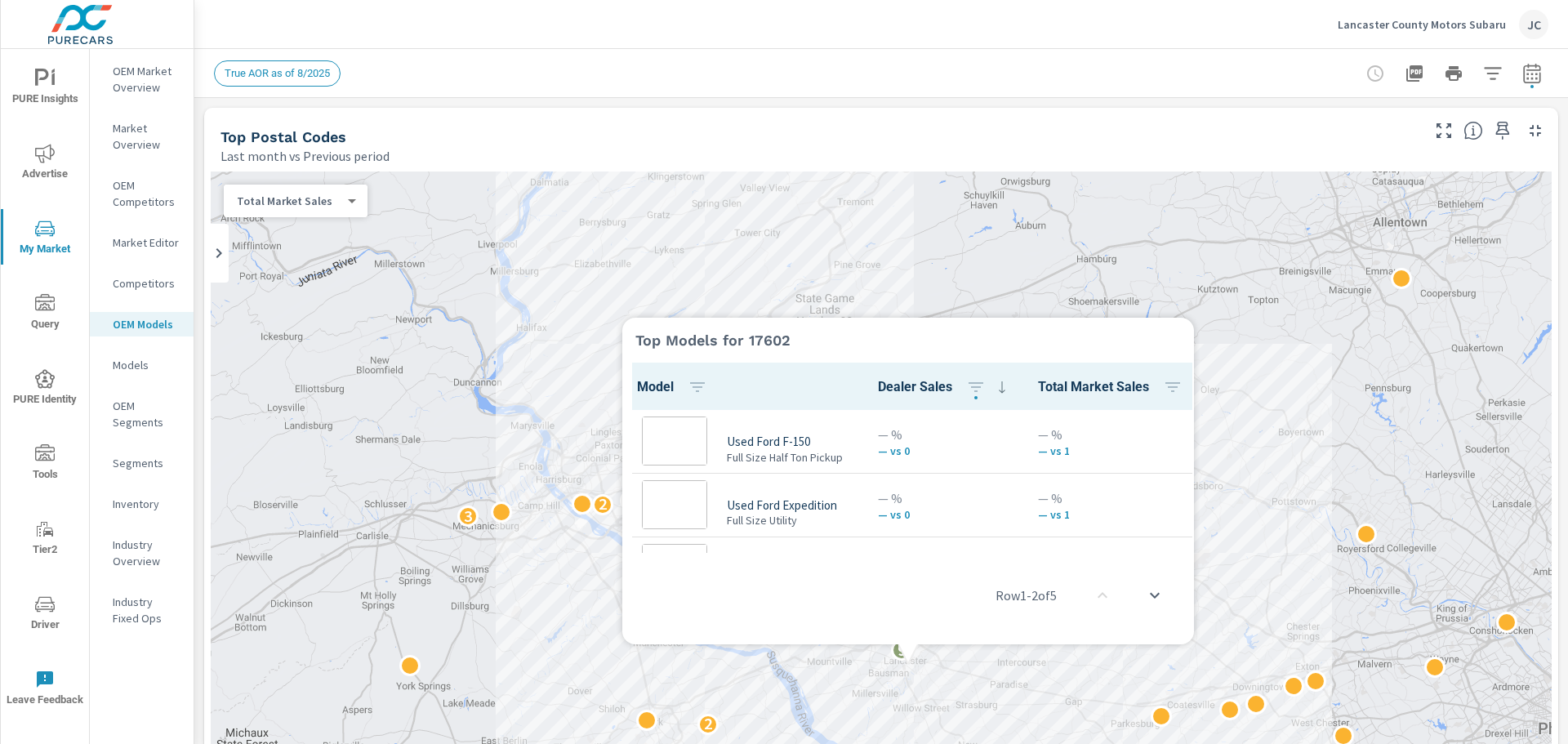
scroll to position [1, 0]
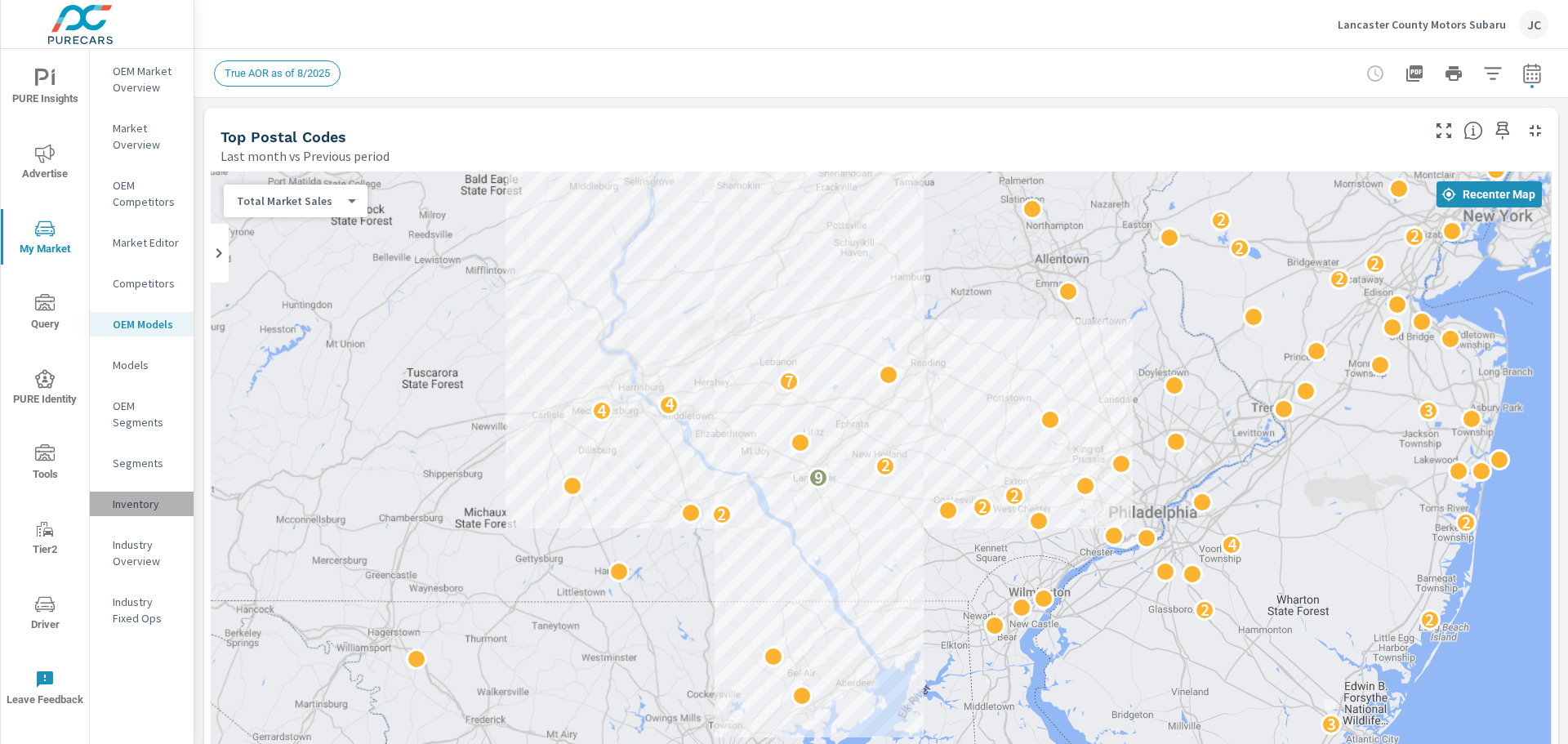
click at [135, 496] on p "Inventory" at bounding box center [147, 504] width 68 height 17
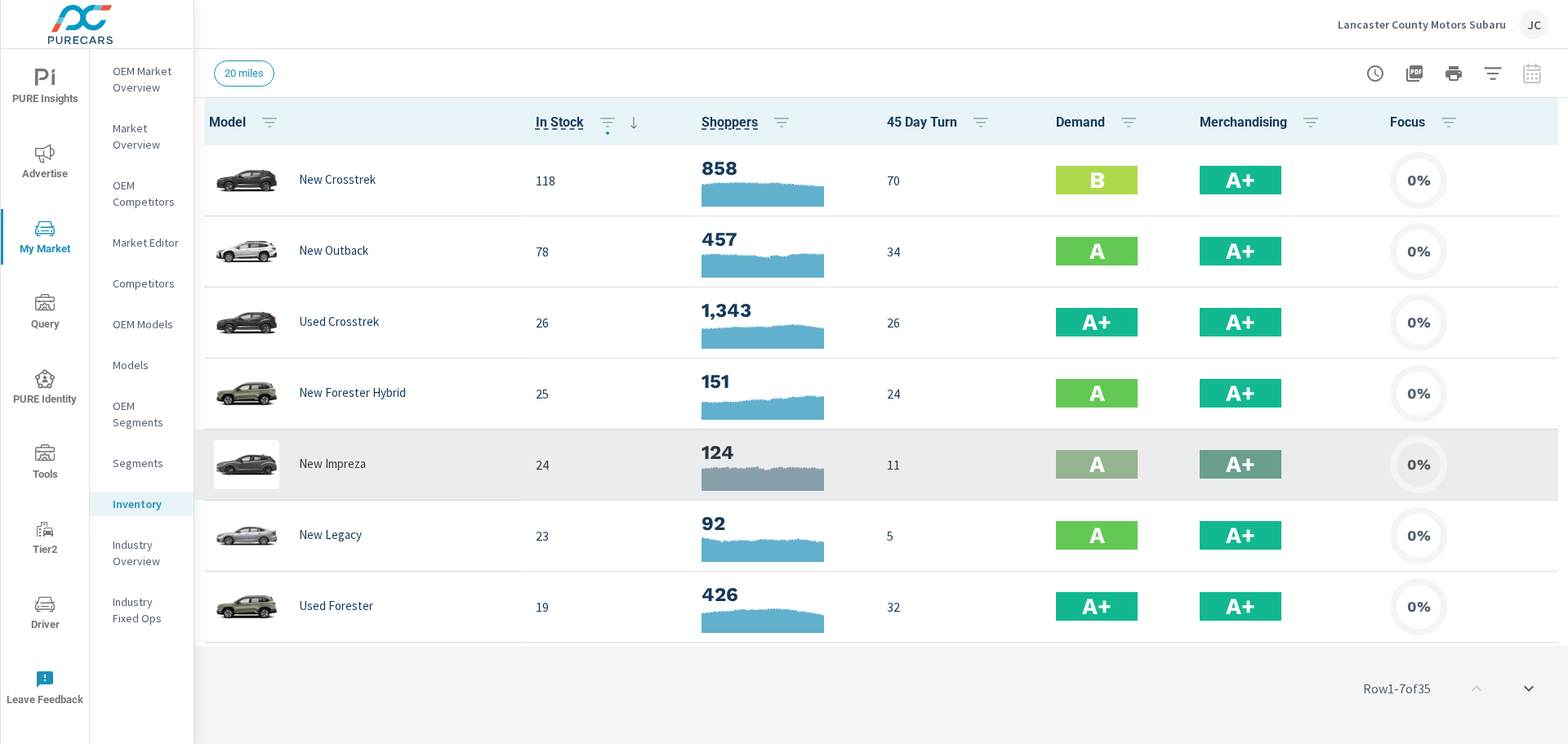
scroll to position [1, 0]
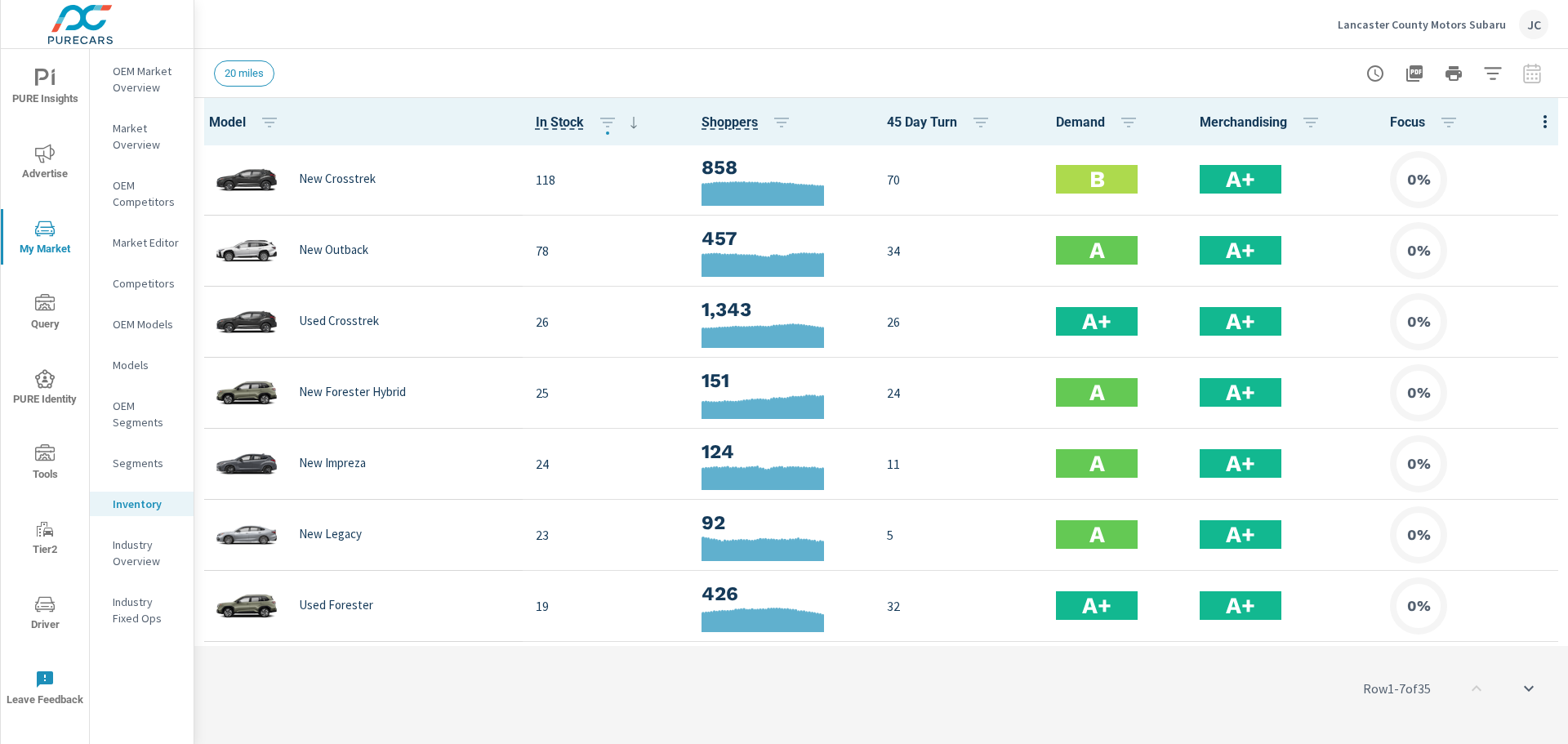
click at [138, 142] on p "Market Overview" at bounding box center [147, 136] width 68 height 33
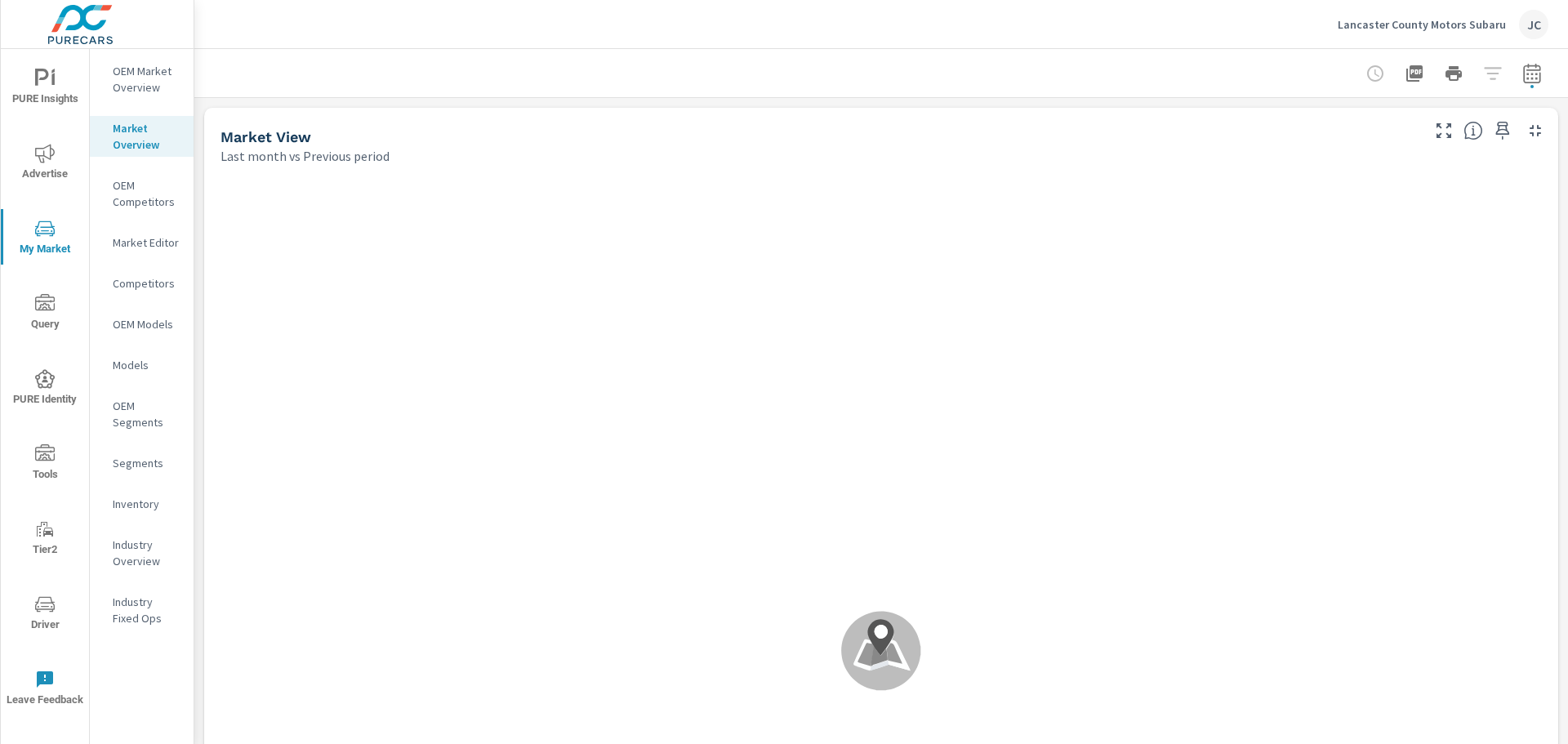
scroll to position [1, 0]
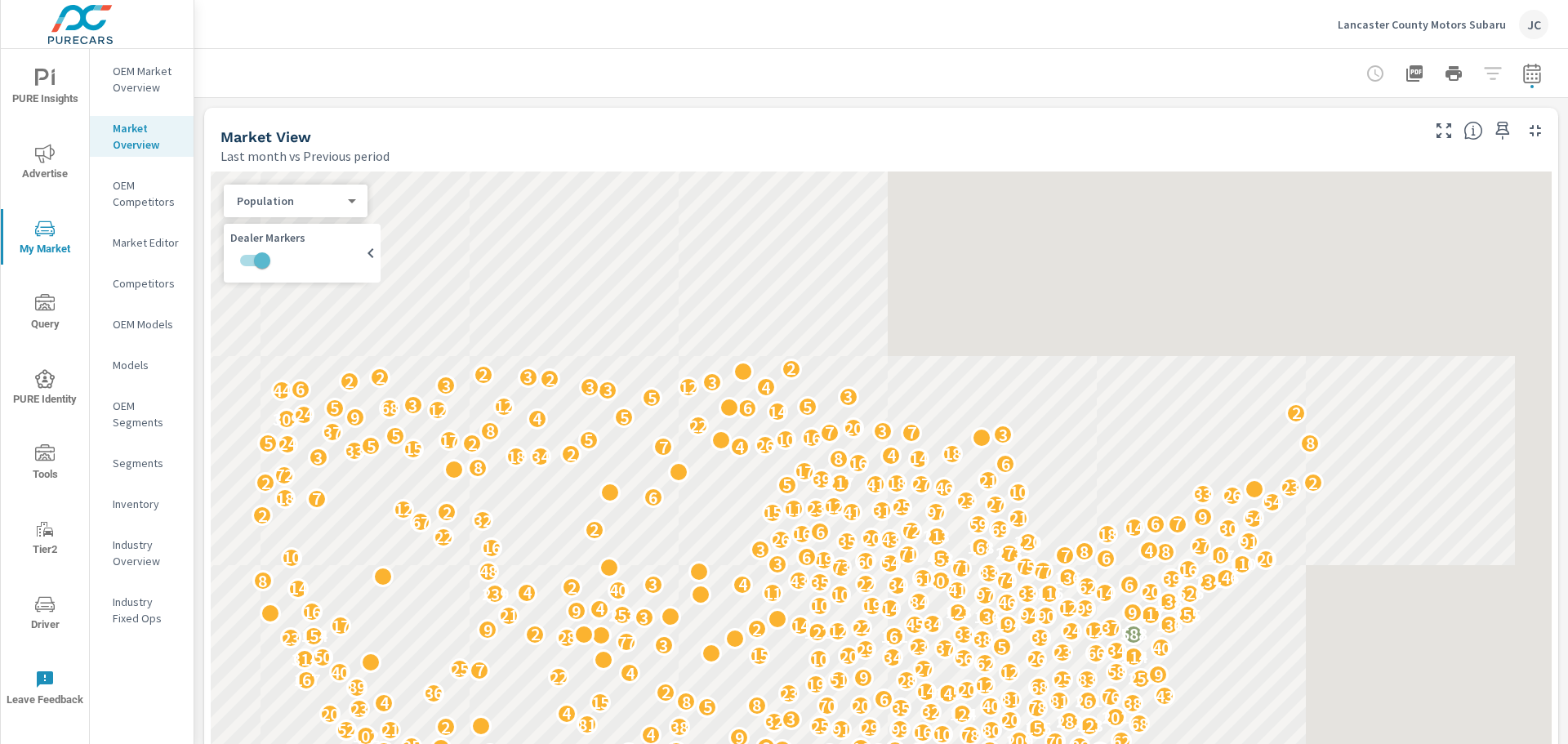
scroll to position [675, 0]
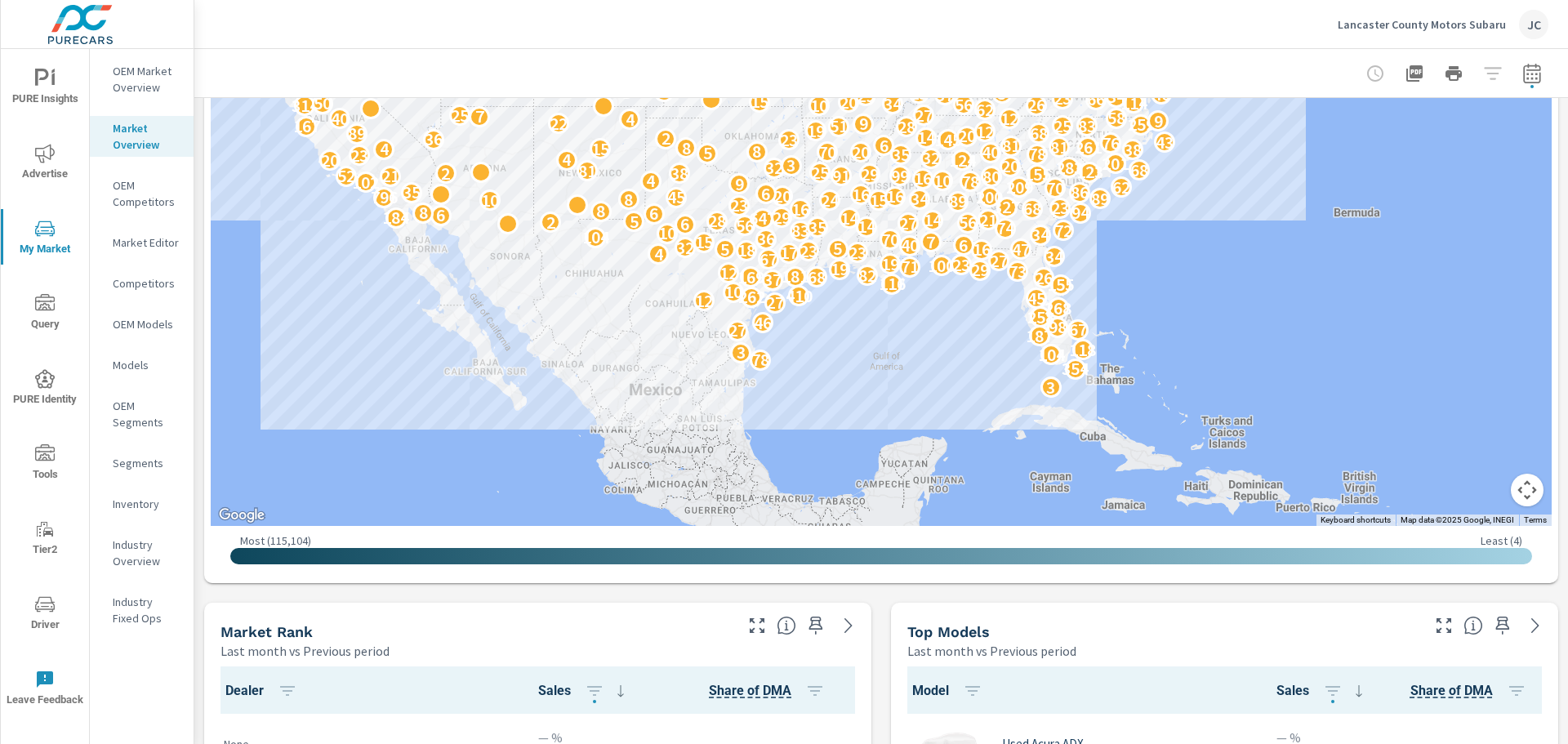
scroll to position [551, 0]
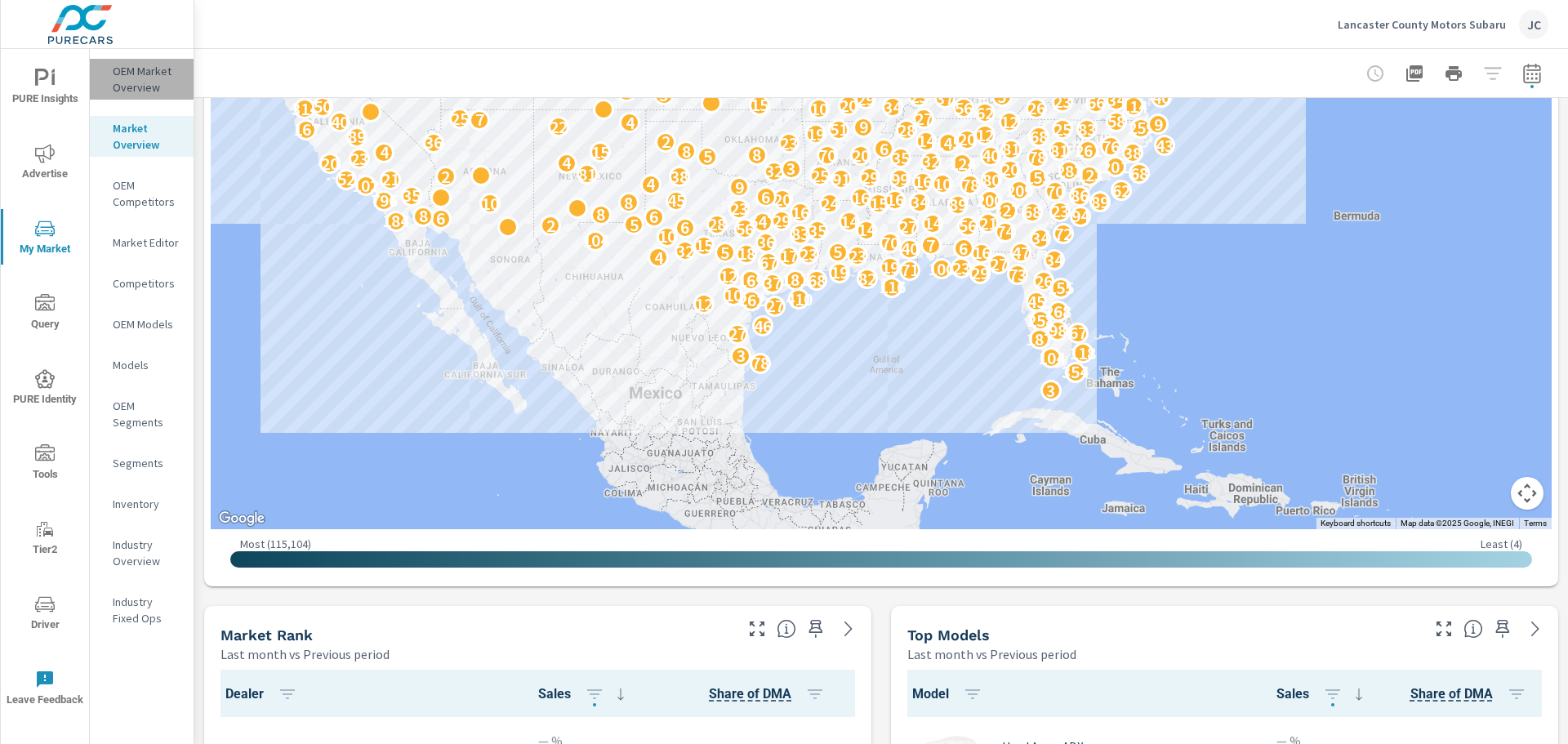
click at [133, 80] on p "OEM Market Overview" at bounding box center [147, 79] width 68 height 33
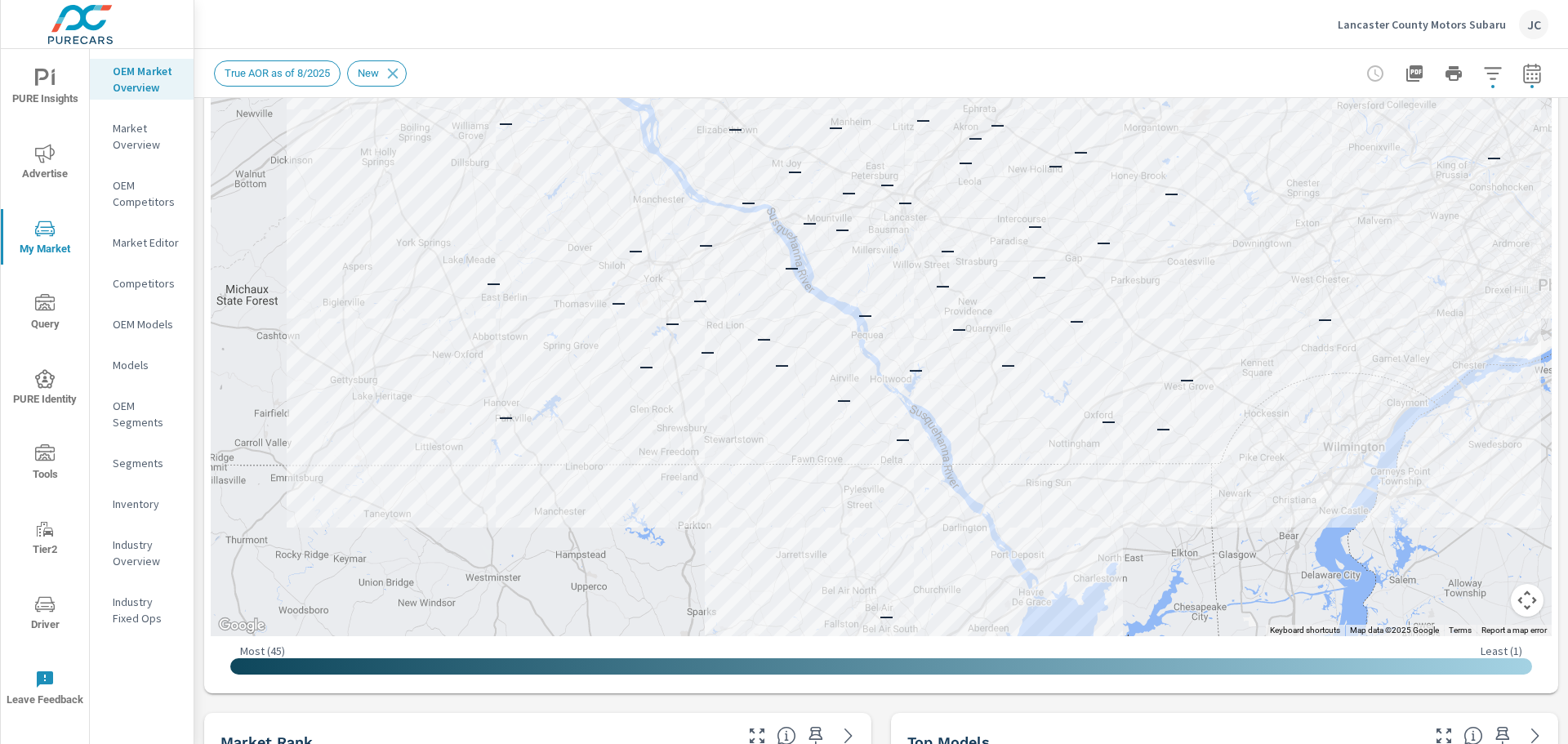
scroll to position [352, 0]
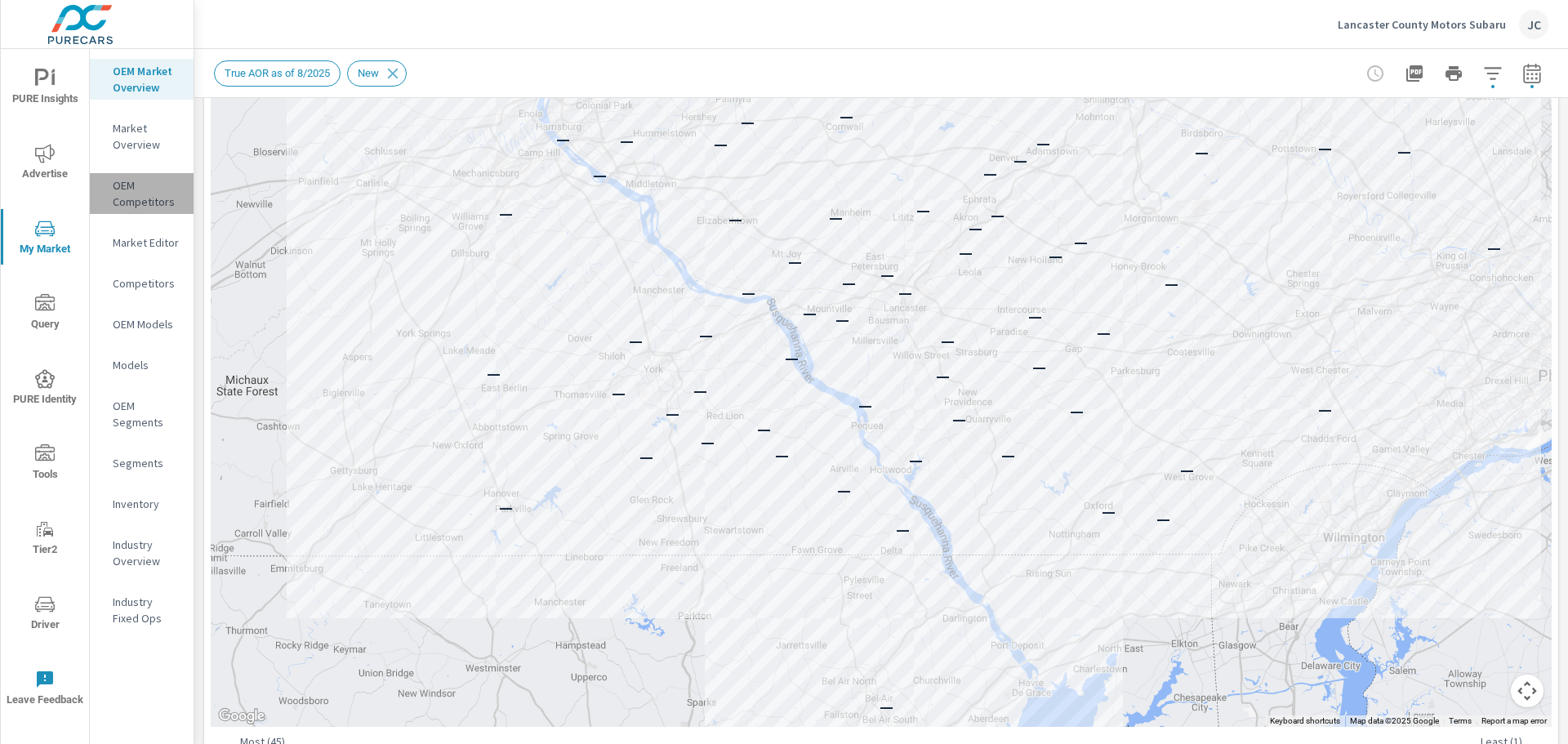
click at [136, 186] on p "OEM Competitors" at bounding box center [147, 193] width 68 height 33
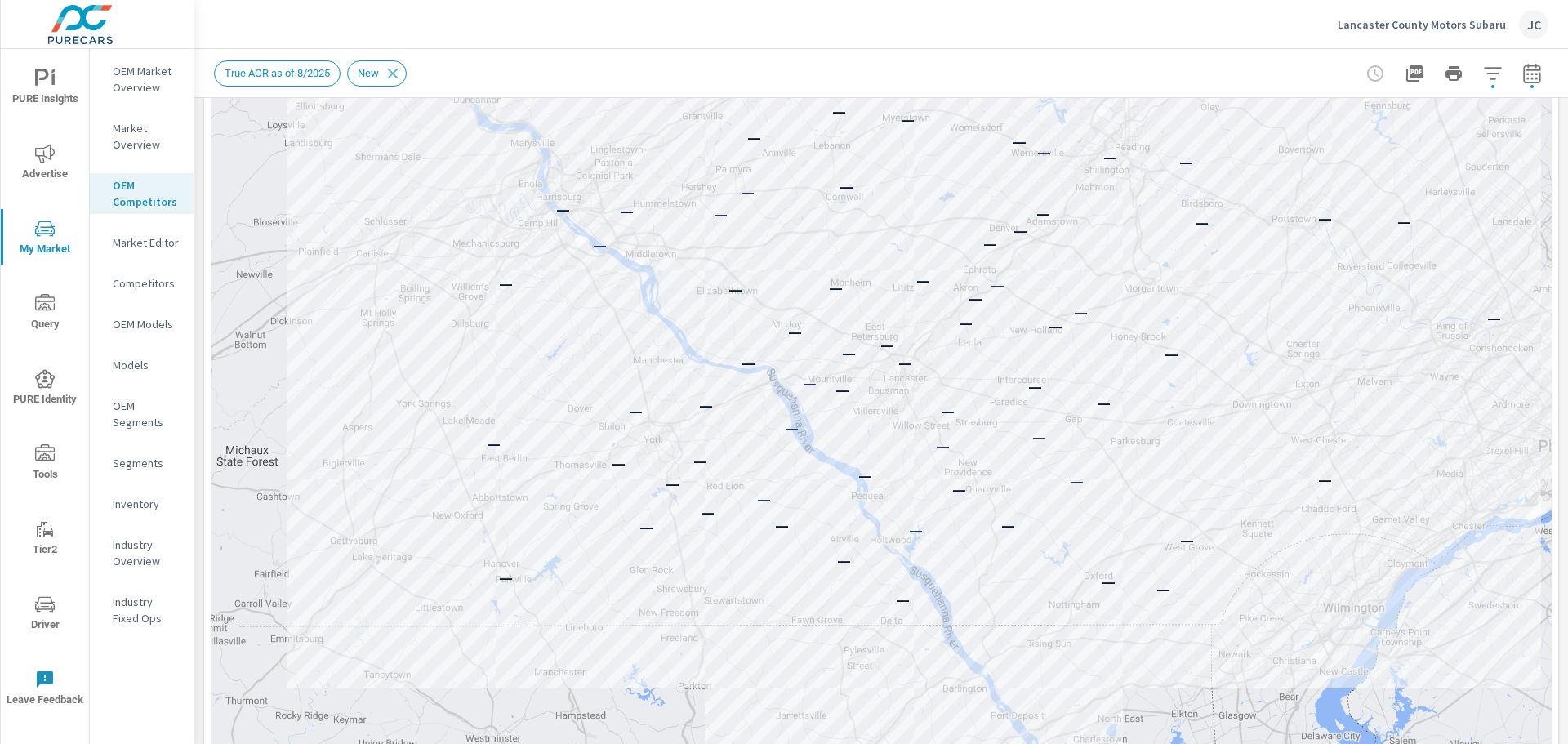
scroll to position [258, 0]
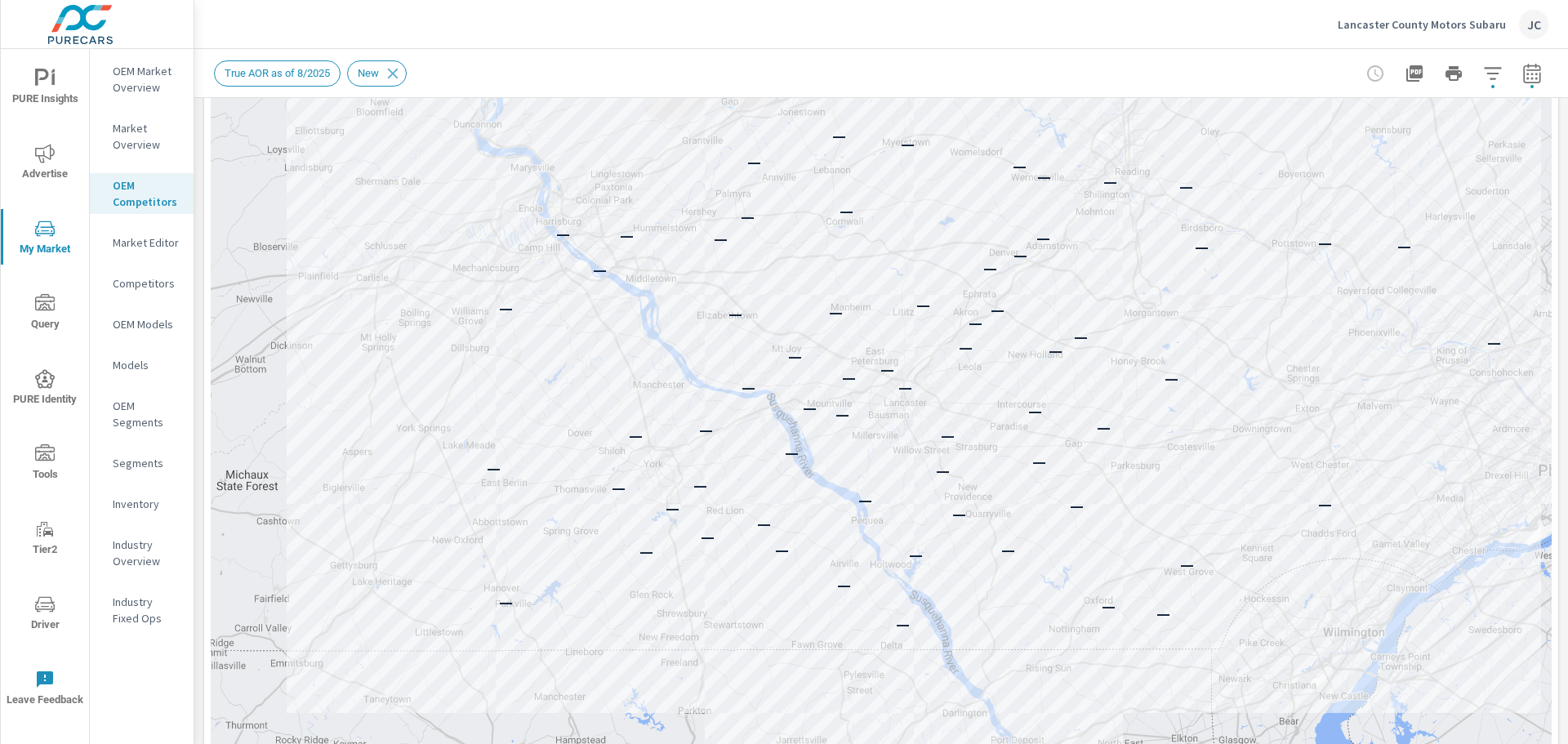
click at [138, 285] on p "Competitors" at bounding box center [147, 284] width 68 height 17
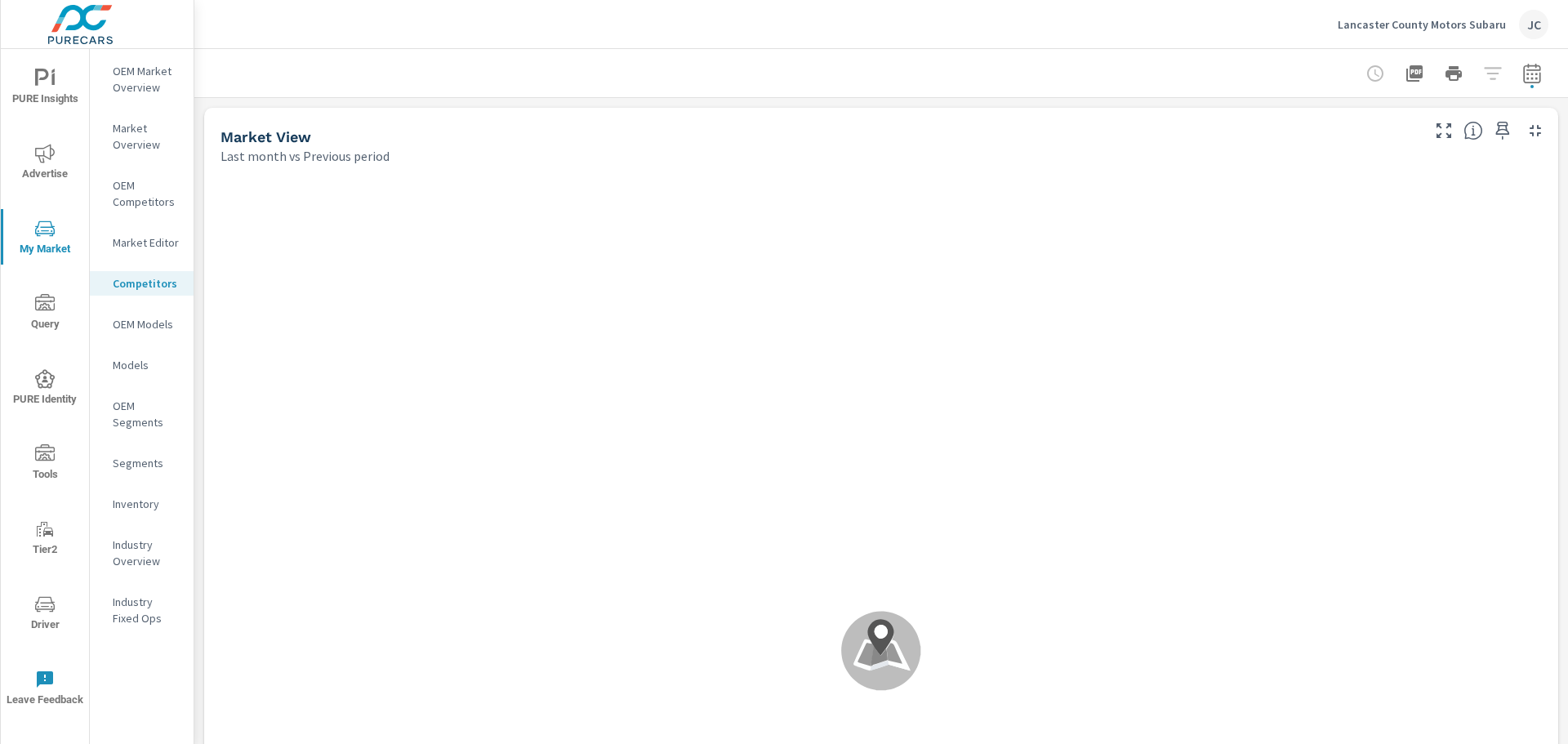
scroll to position [1, 0]
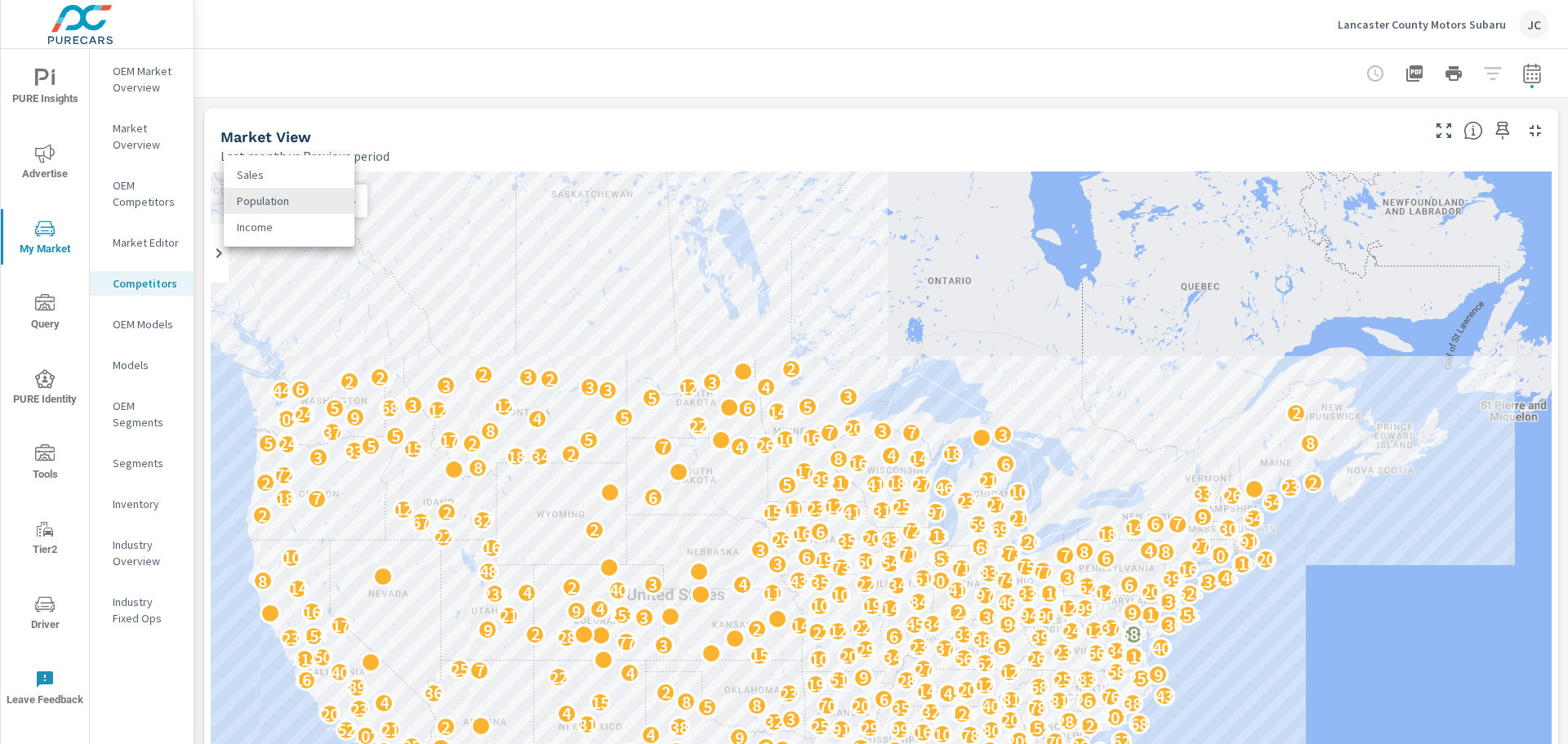
click at [353, 202] on body "PURE Insights Advertise My Market Query PURE Identity Tools Tier2 Driver Leave …" at bounding box center [784, 372] width 1568 height 744
click at [459, 120] on div at bounding box center [784, 372] width 1568 height 744
click at [117, 193] on p "OEM Competitors" at bounding box center [147, 193] width 68 height 33
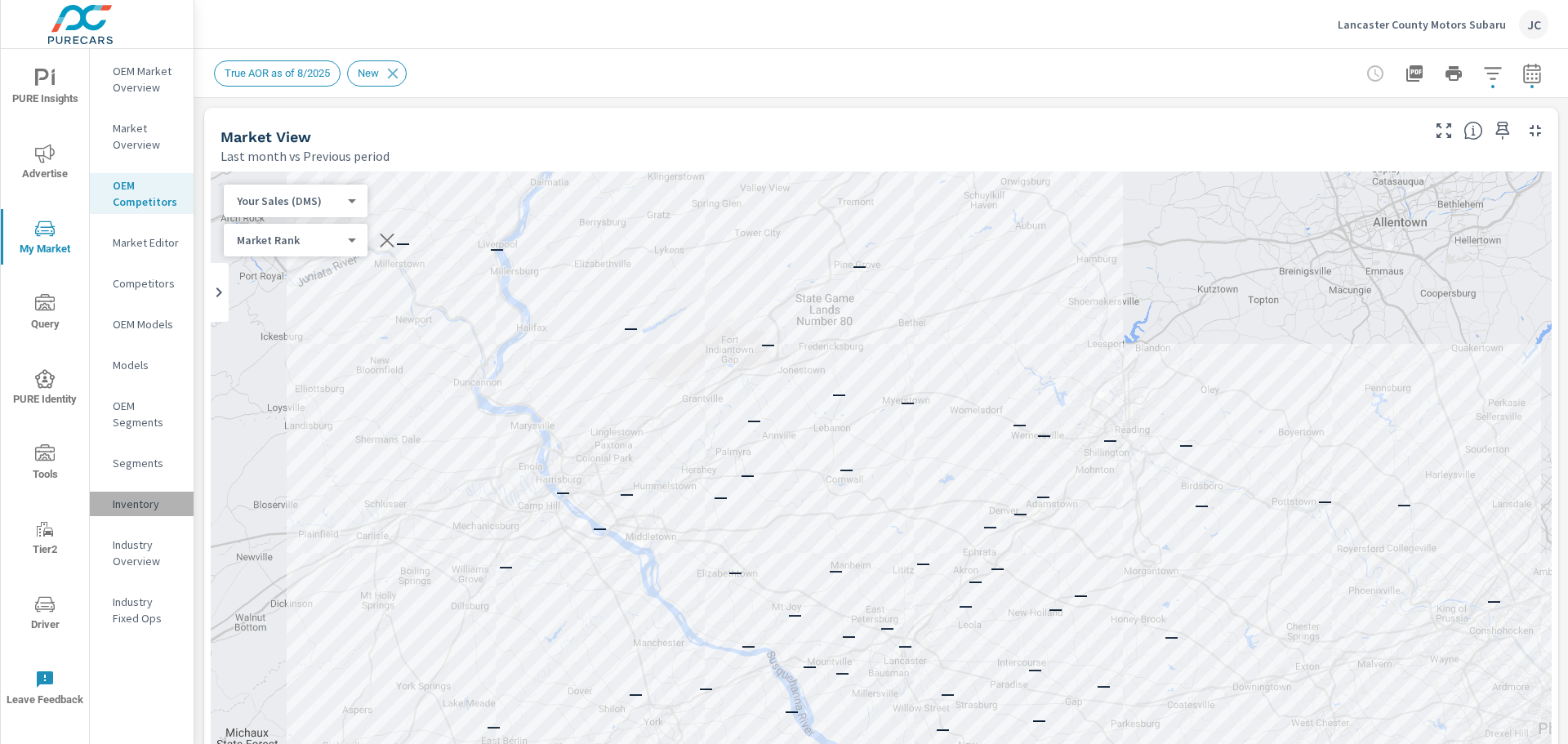
click at [141, 507] on p "Inventory" at bounding box center [147, 504] width 68 height 17
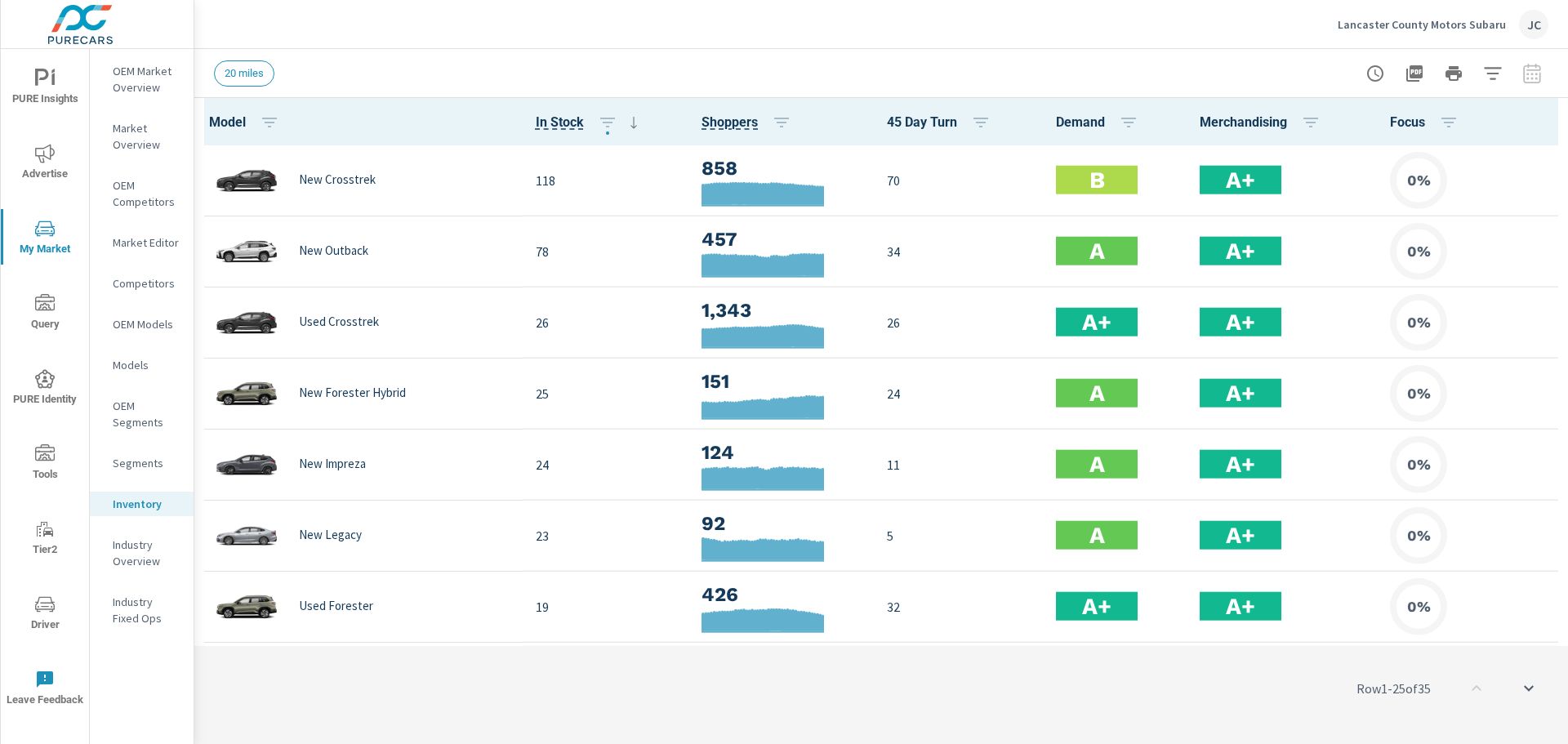
scroll to position [1, 0]
click at [117, 321] on p "OEM Models" at bounding box center [147, 325] width 68 height 17
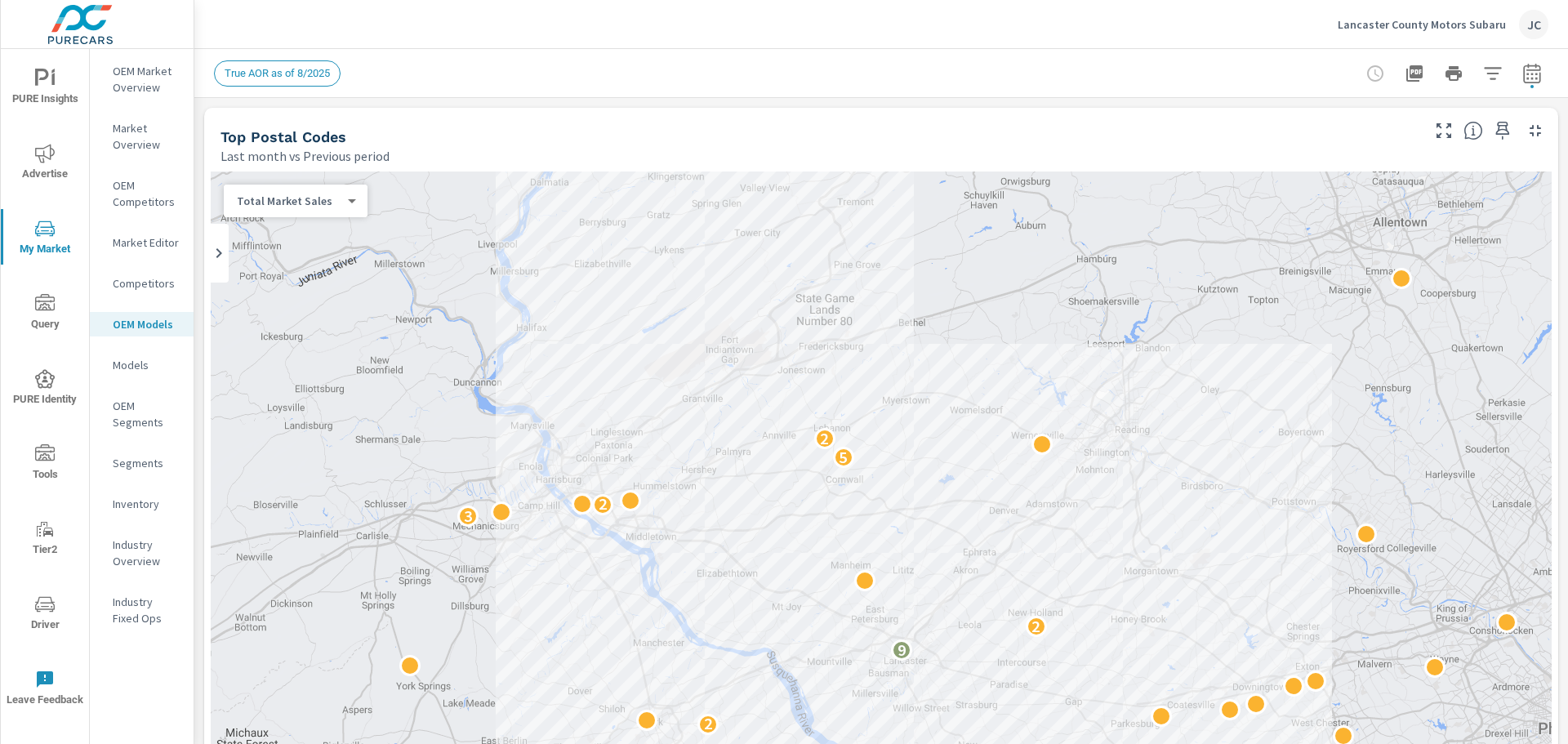
click at [145, 71] on p "OEM Market Overview" at bounding box center [147, 79] width 68 height 33
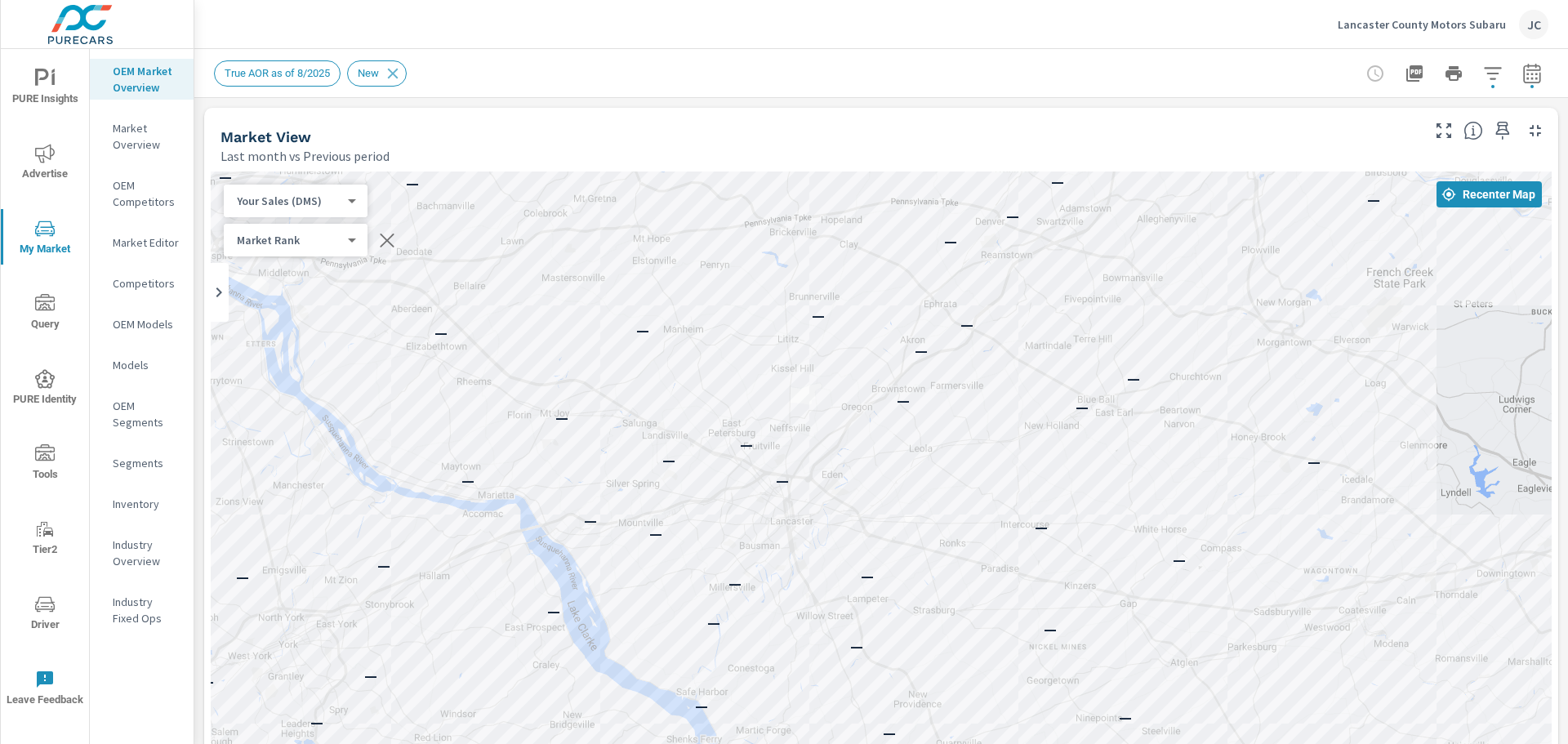
drag, startPoint x: 1093, startPoint y: 623, endPoint x: 1175, endPoint y: 440, distance: 200.5
click at [1175, 440] on div "— — — — — — — — — — — — — — — — — — — — — — — — — — — — — — — — — — — — — — — —…" at bounding box center [882, 625] width 1341 height 908
click at [141, 130] on p "Market Overview" at bounding box center [147, 136] width 68 height 33
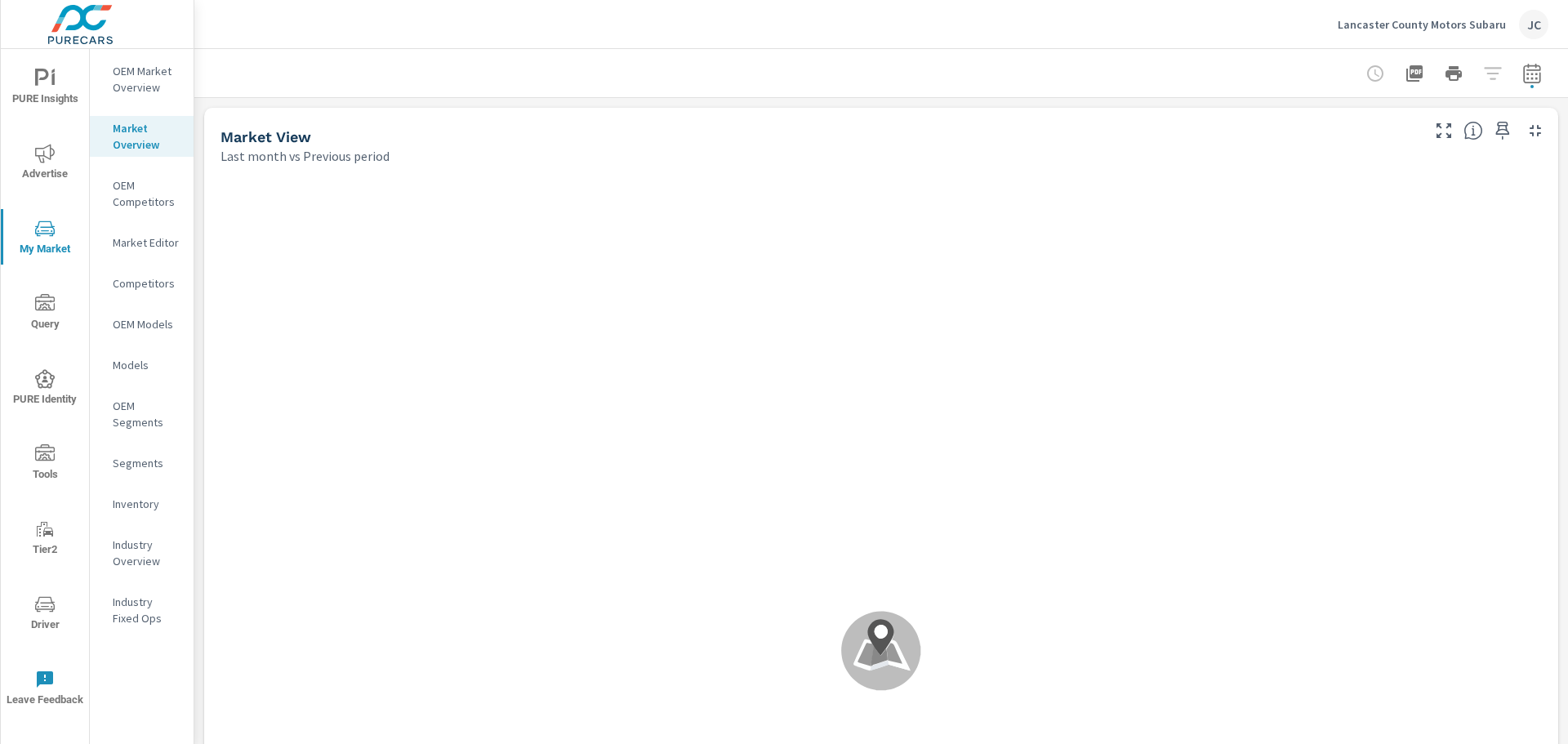
scroll to position [1, 0]
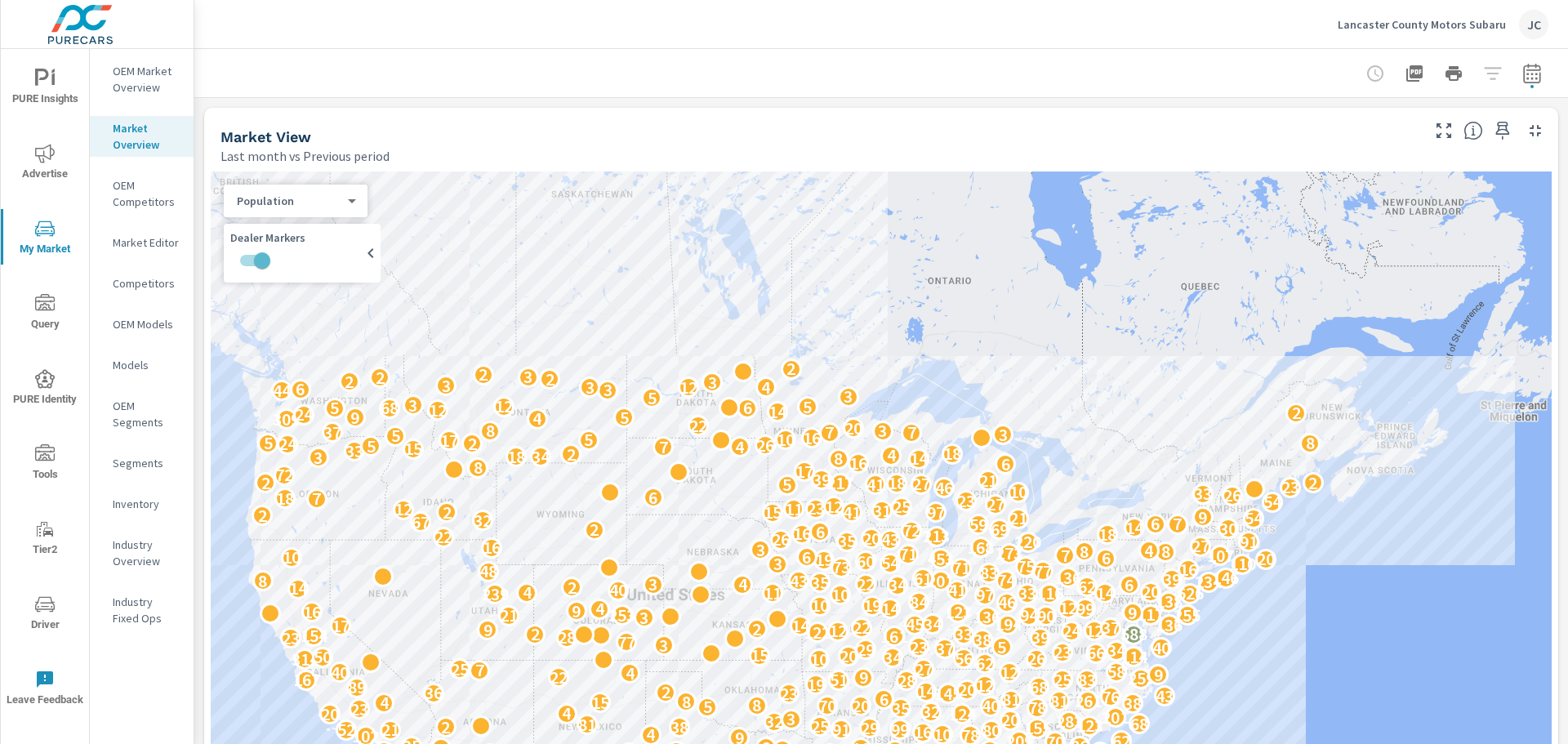
scroll to position [1, 0]
click at [346, 198] on div "Population" at bounding box center [289, 201] width 131 height 16
click at [140, 509] on p "Inventory" at bounding box center [147, 504] width 68 height 17
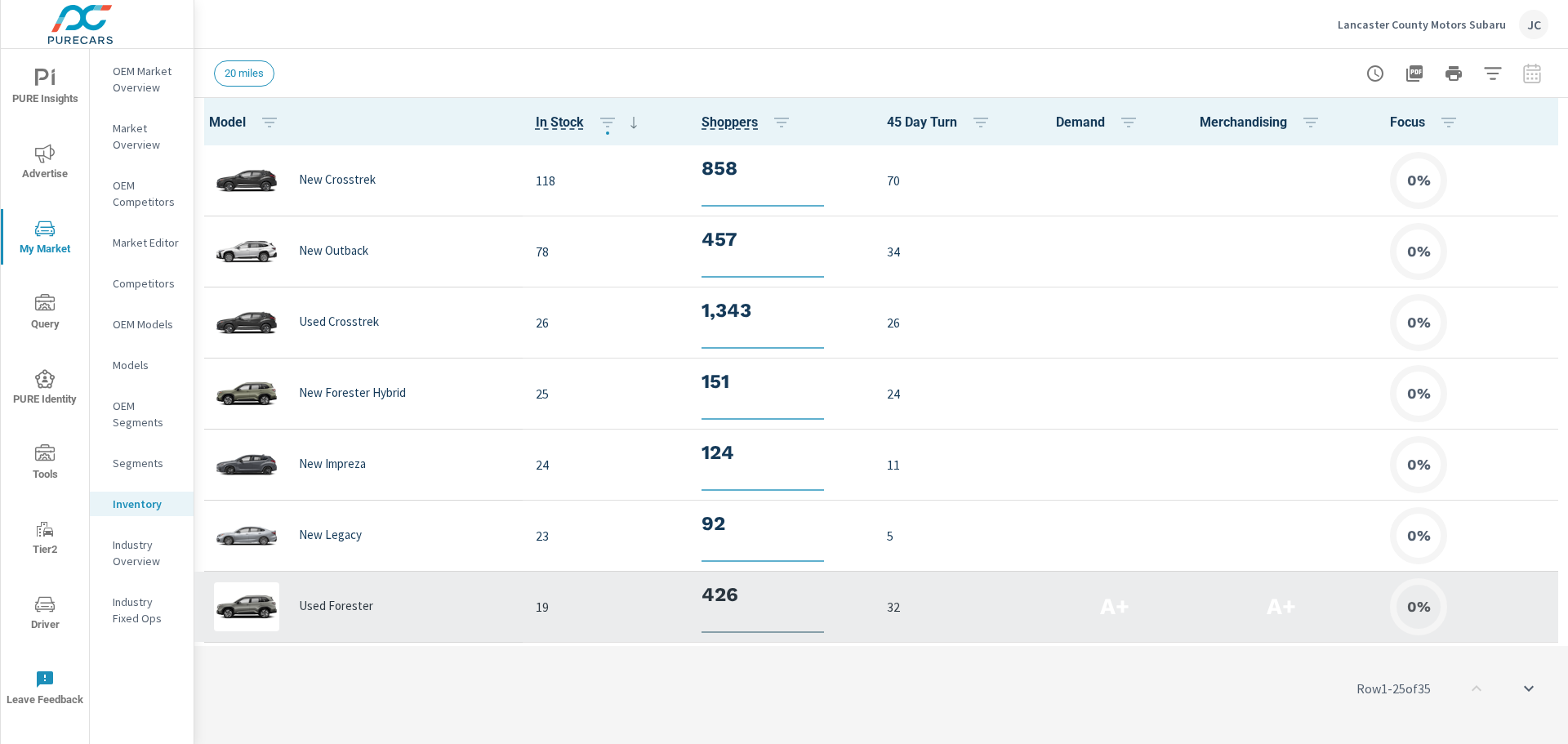
scroll to position [1, 0]
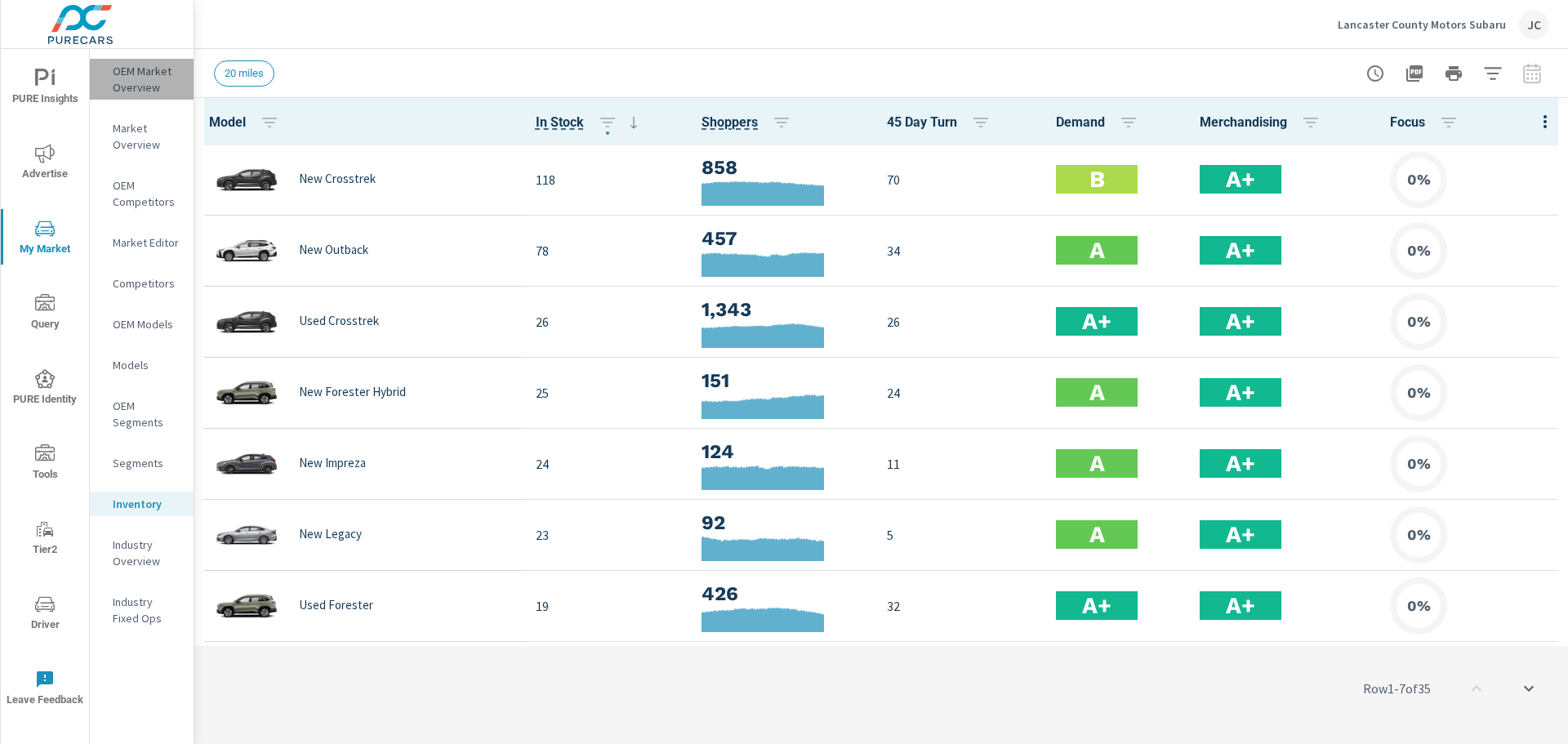
click at [126, 63] on p "OEM Market Overview" at bounding box center [147, 79] width 68 height 33
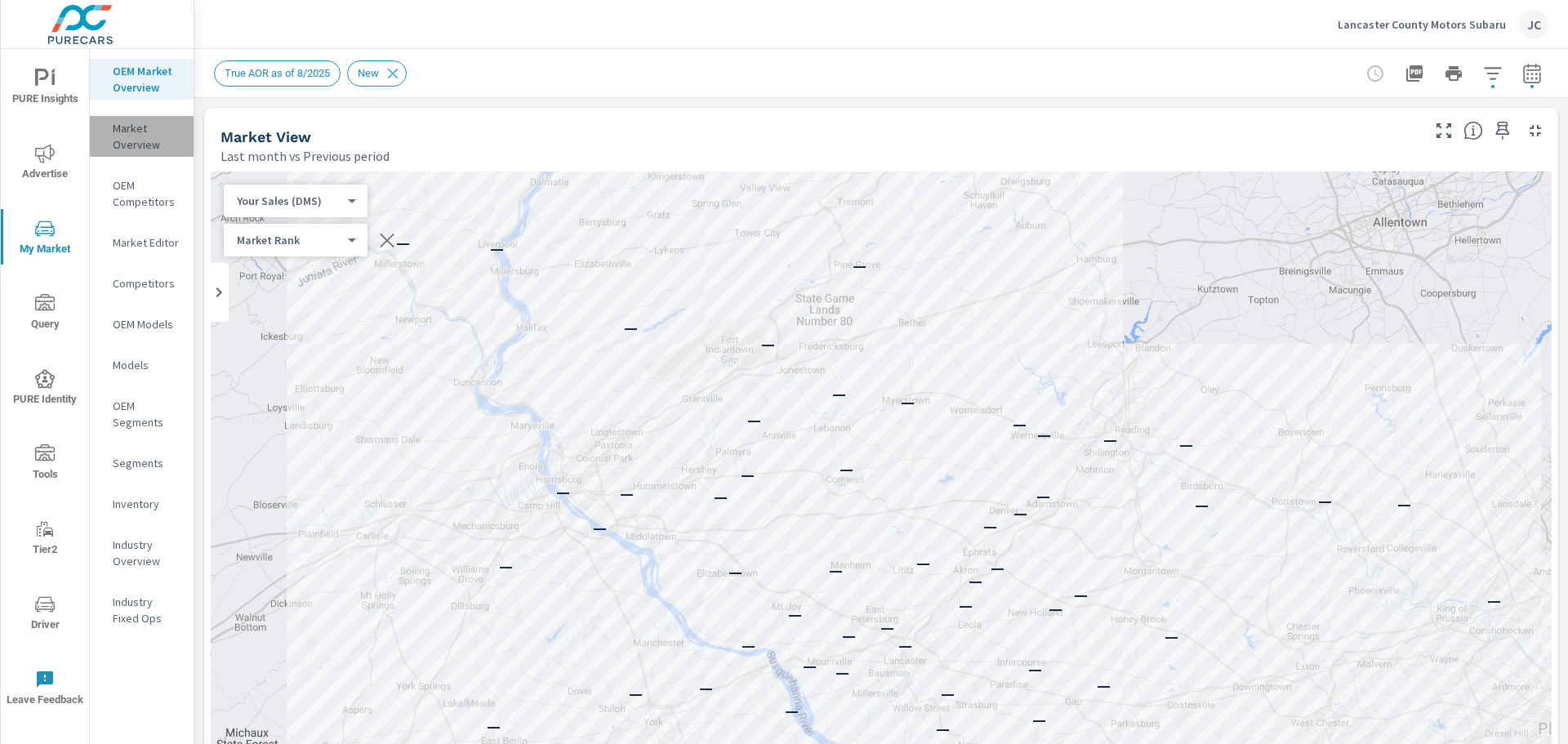
click at [120, 143] on p "Market Overview" at bounding box center [147, 136] width 68 height 33
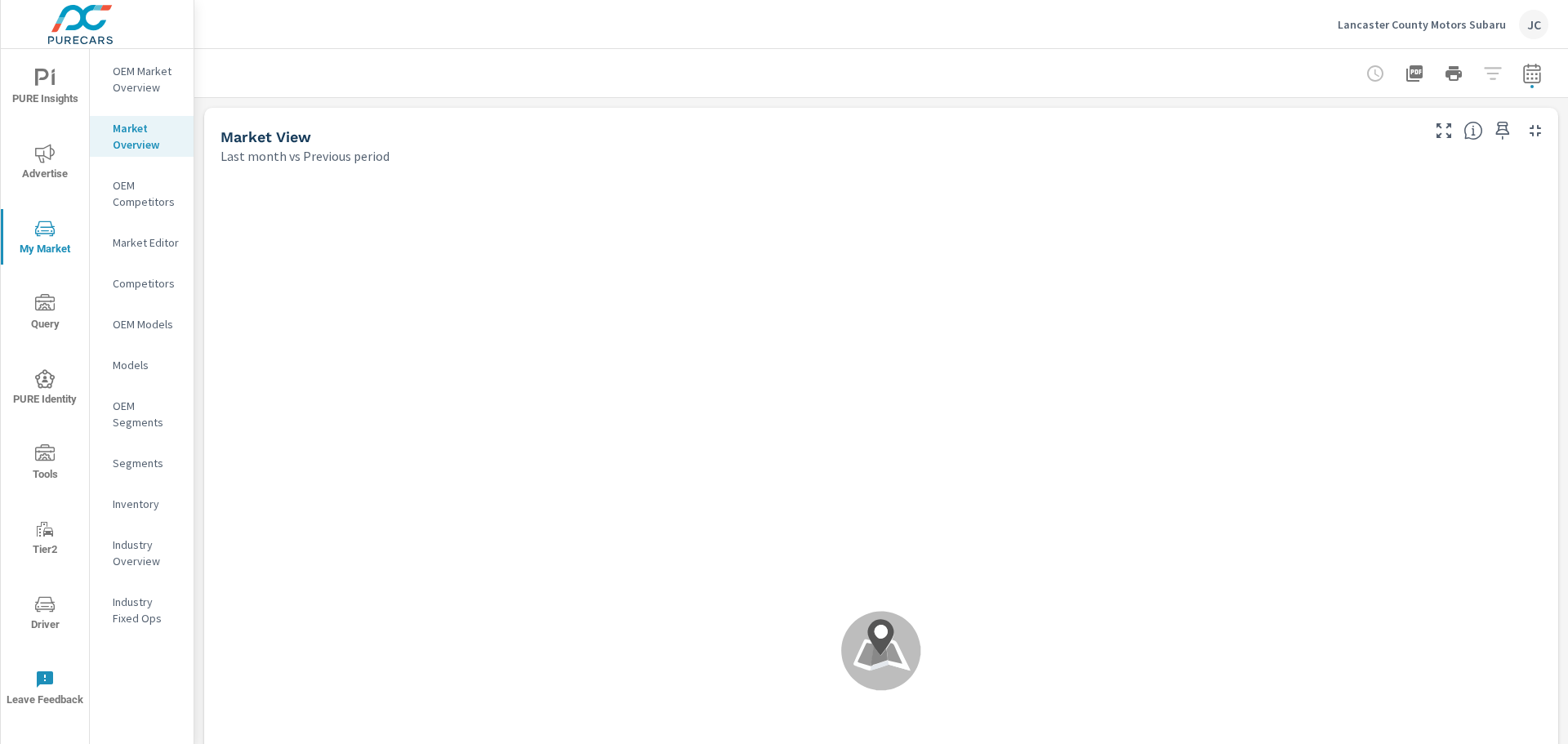
scroll to position [1, 0]
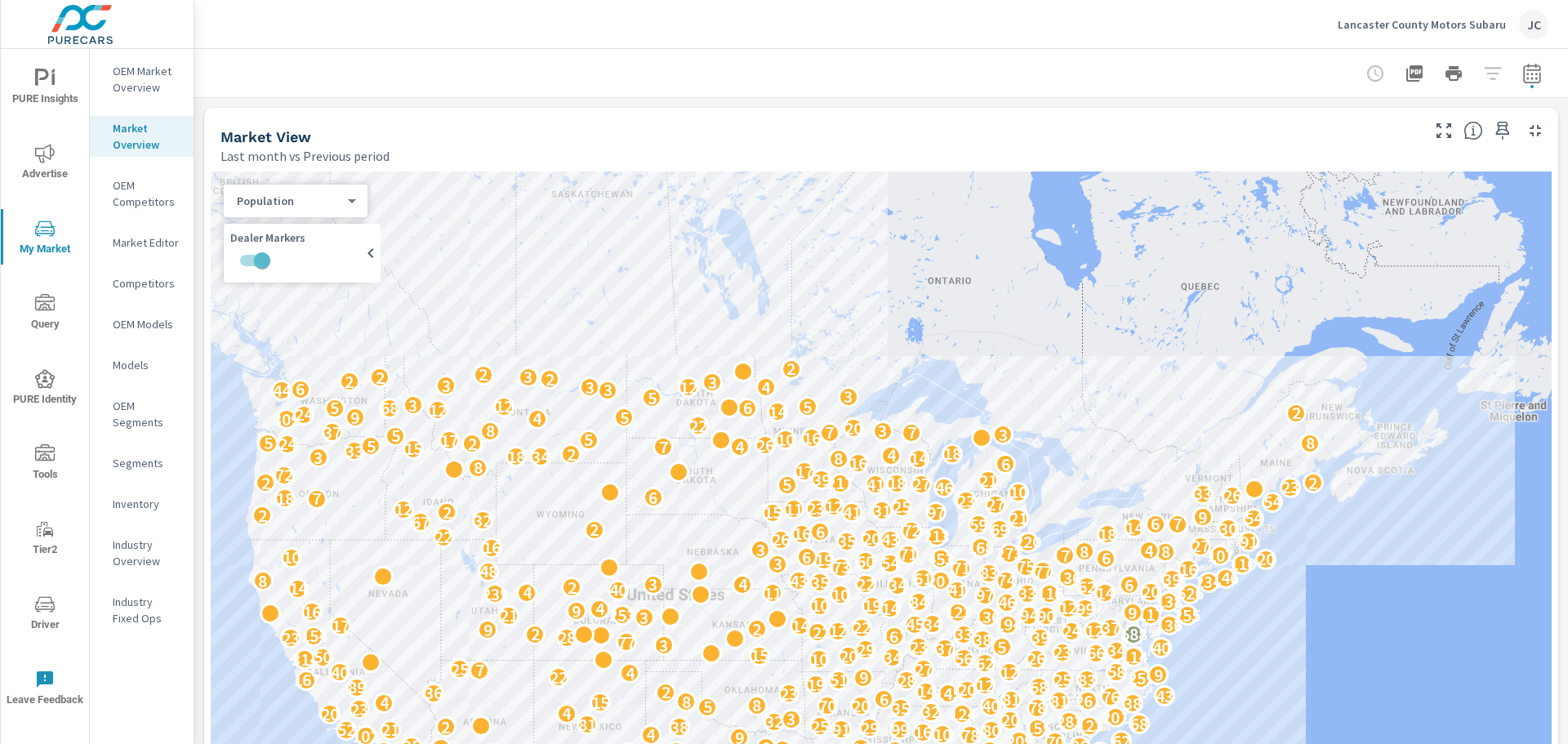
click at [136, 183] on p "OEM Competitors" at bounding box center [147, 193] width 68 height 33
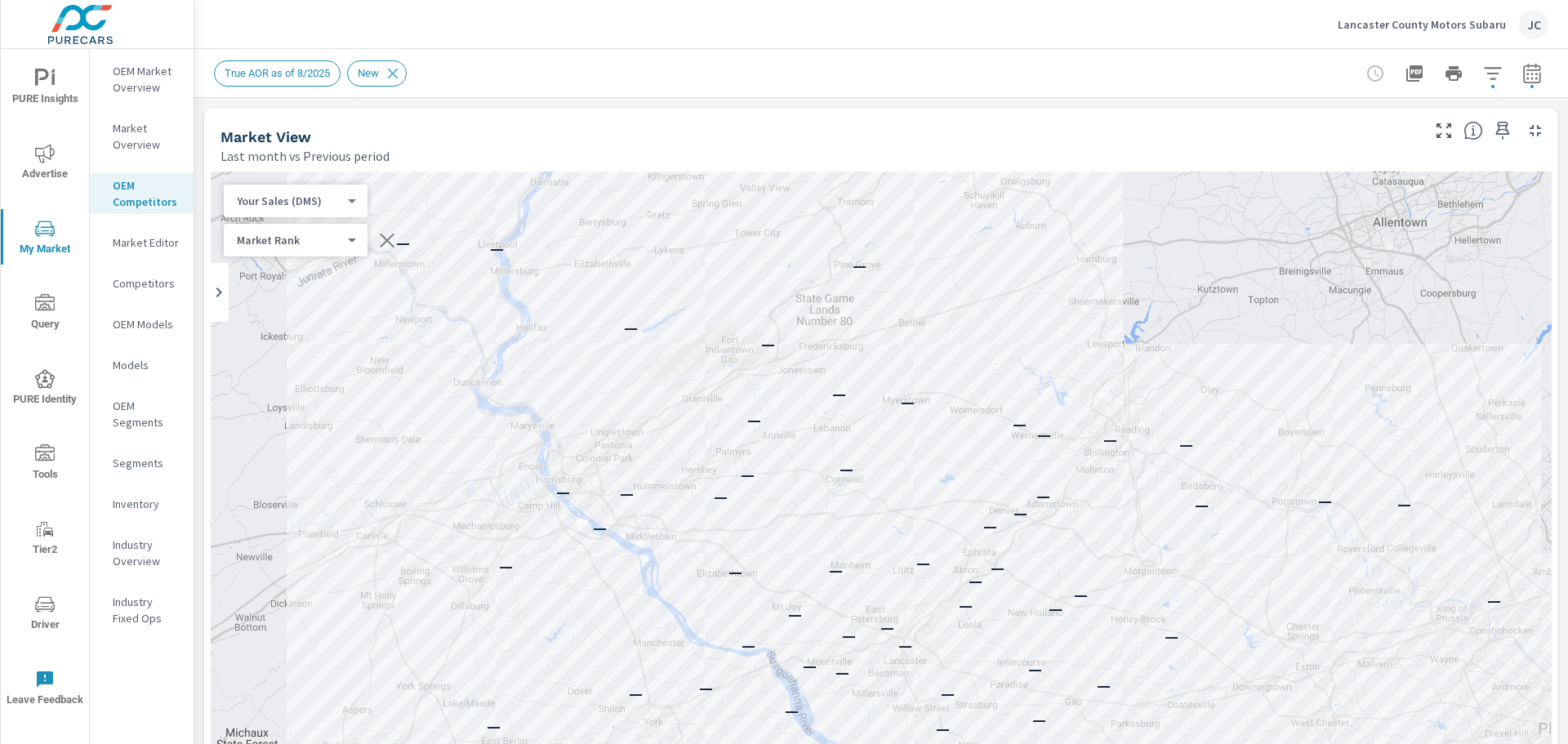
click at [561, 126] on div "Market View Last month vs Previous period" at bounding box center [815, 136] width 1221 height 58
click at [1522, 68] on icon "button" at bounding box center [1531, 73] width 19 height 19
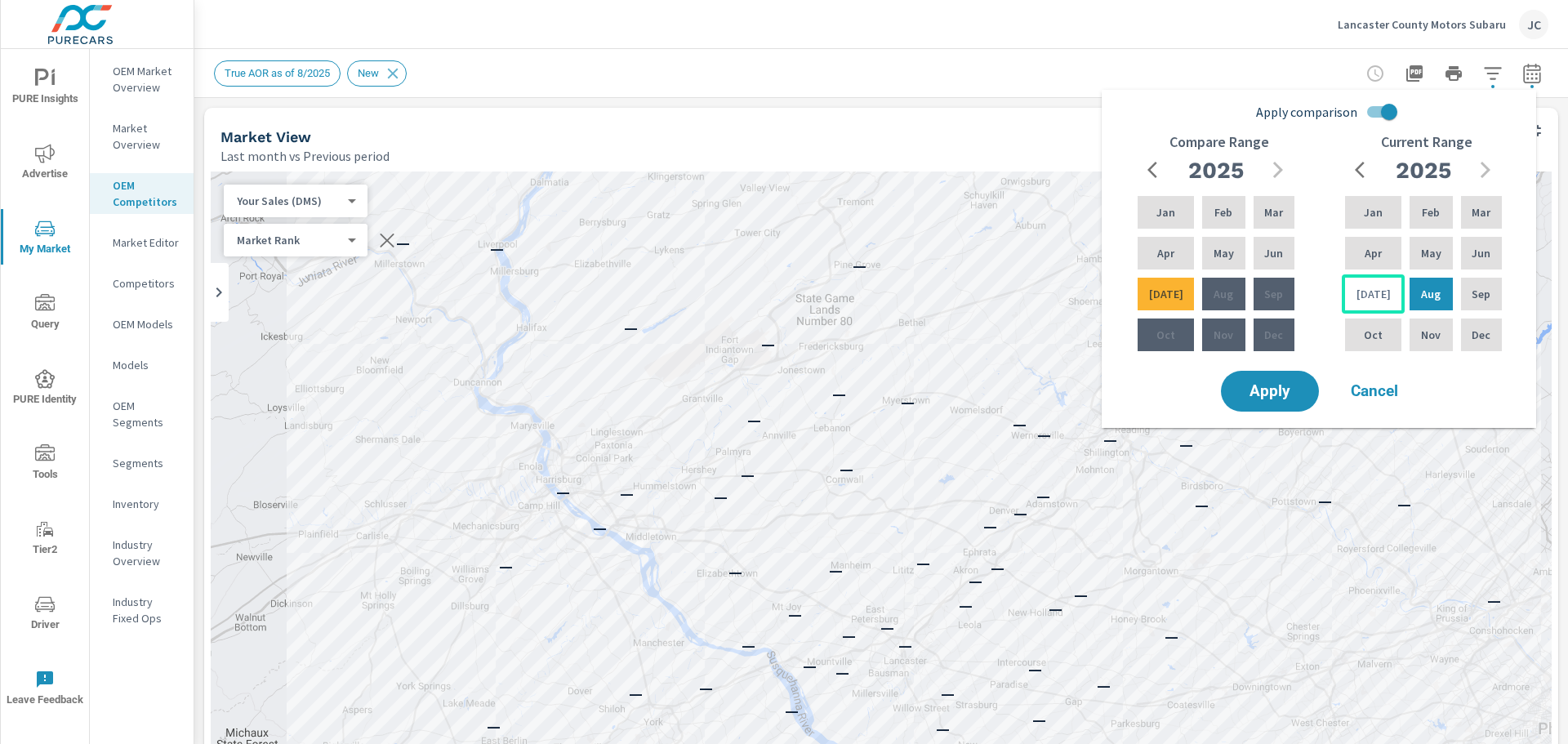
click at [1360, 306] on div "Jul" at bounding box center [1373, 294] width 63 height 39
click at [1495, 261] on div "Jun" at bounding box center [1481, 253] width 48 height 39
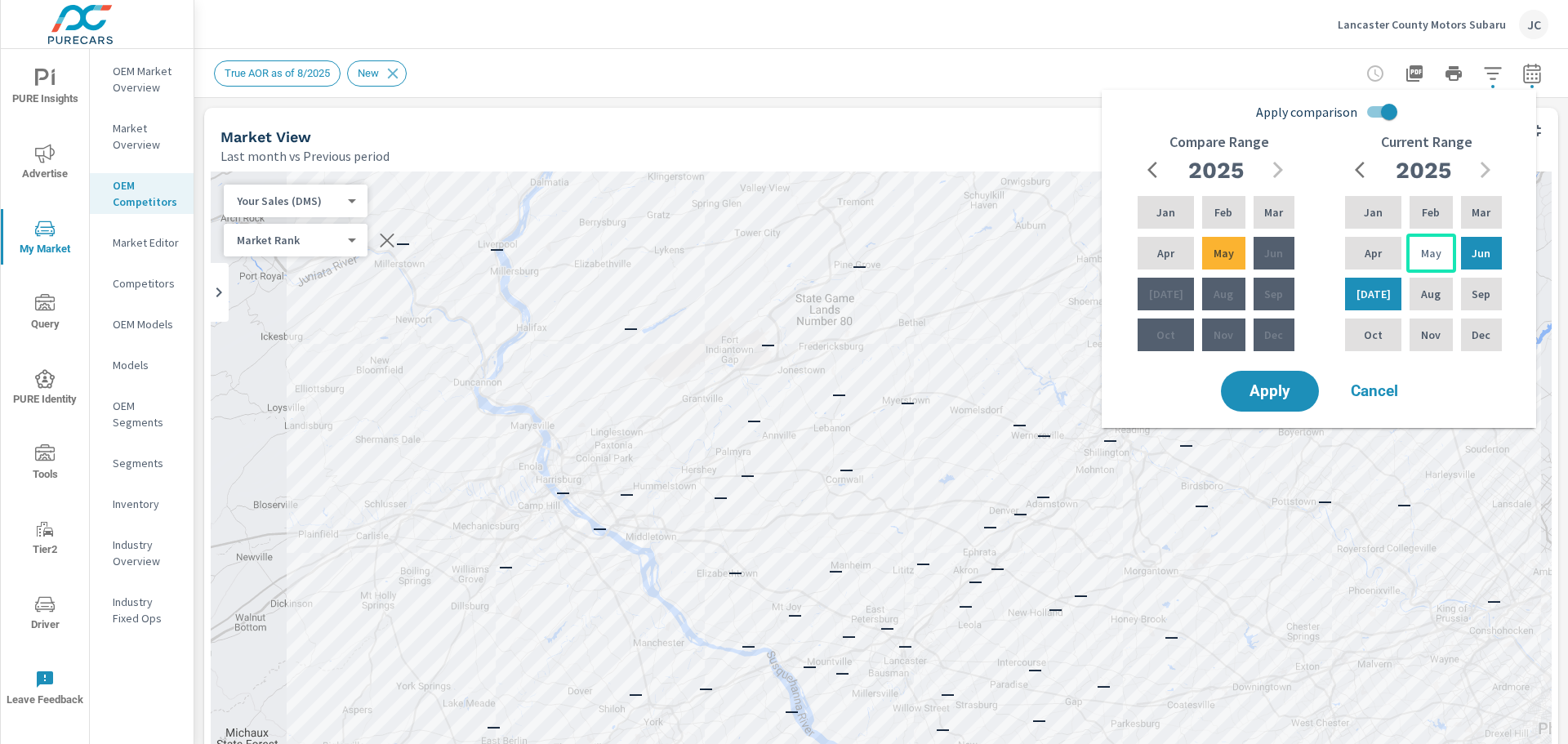
click at [1432, 254] on p "May" at bounding box center [1432, 254] width 20 height 17
click at [1388, 249] on div "Apr" at bounding box center [1373, 253] width 63 height 39
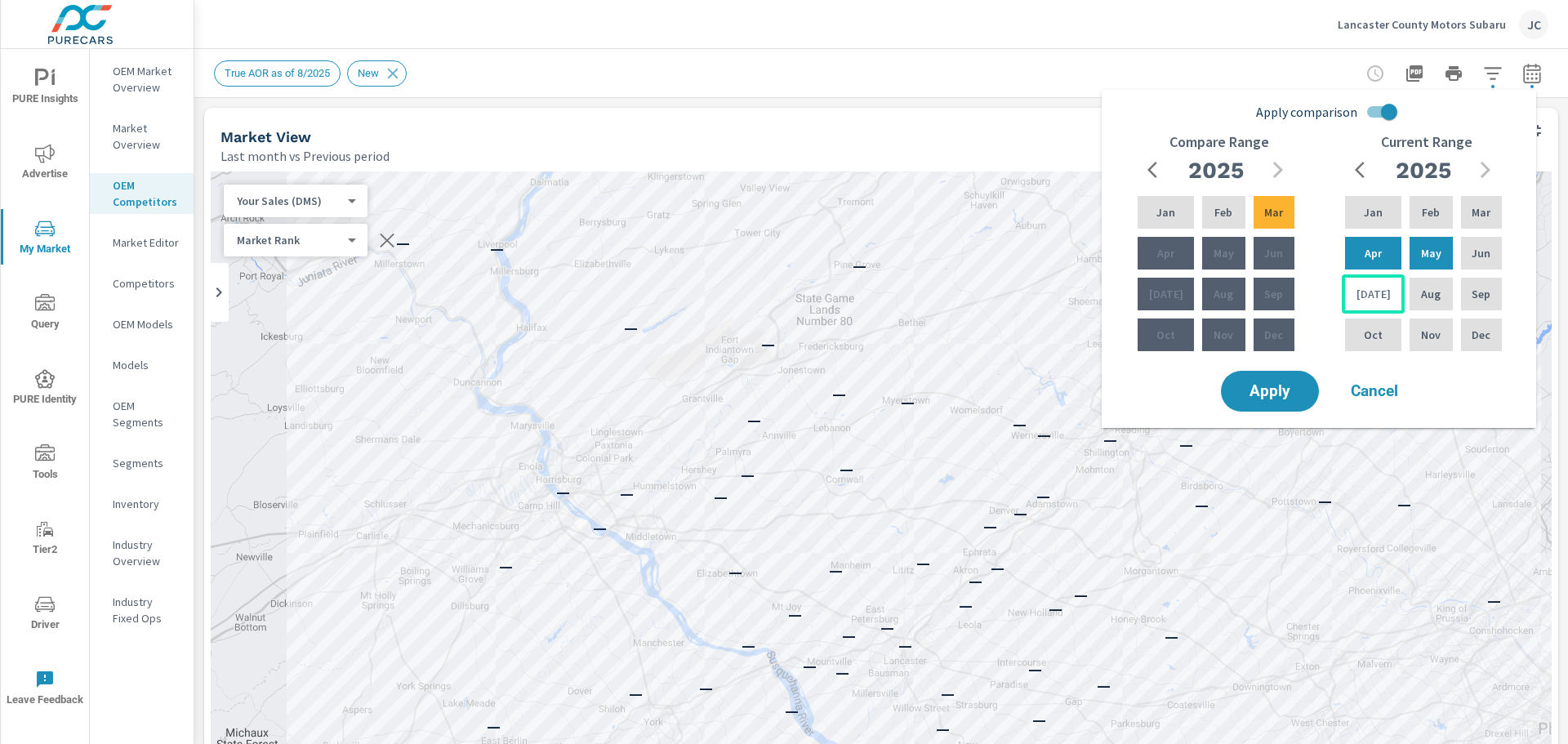
click at [1367, 296] on p "Jul" at bounding box center [1373, 294] width 34 height 17
drag, startPoint x: 1367, startPoint y: 296, endPoint x: 1416, endPoint y: 211, distance: 98.1
click at [1416, 211] on div "Jan Feb Mar Apr May Jun Jul Aug Sep Oct Nov Dec" at bounding box center [1423, 273] width 163 height 162
click at [1389, 110] on input "Apply comparison" at bounding box center [1389, 111] width 93 height 31
checkbox input "false"
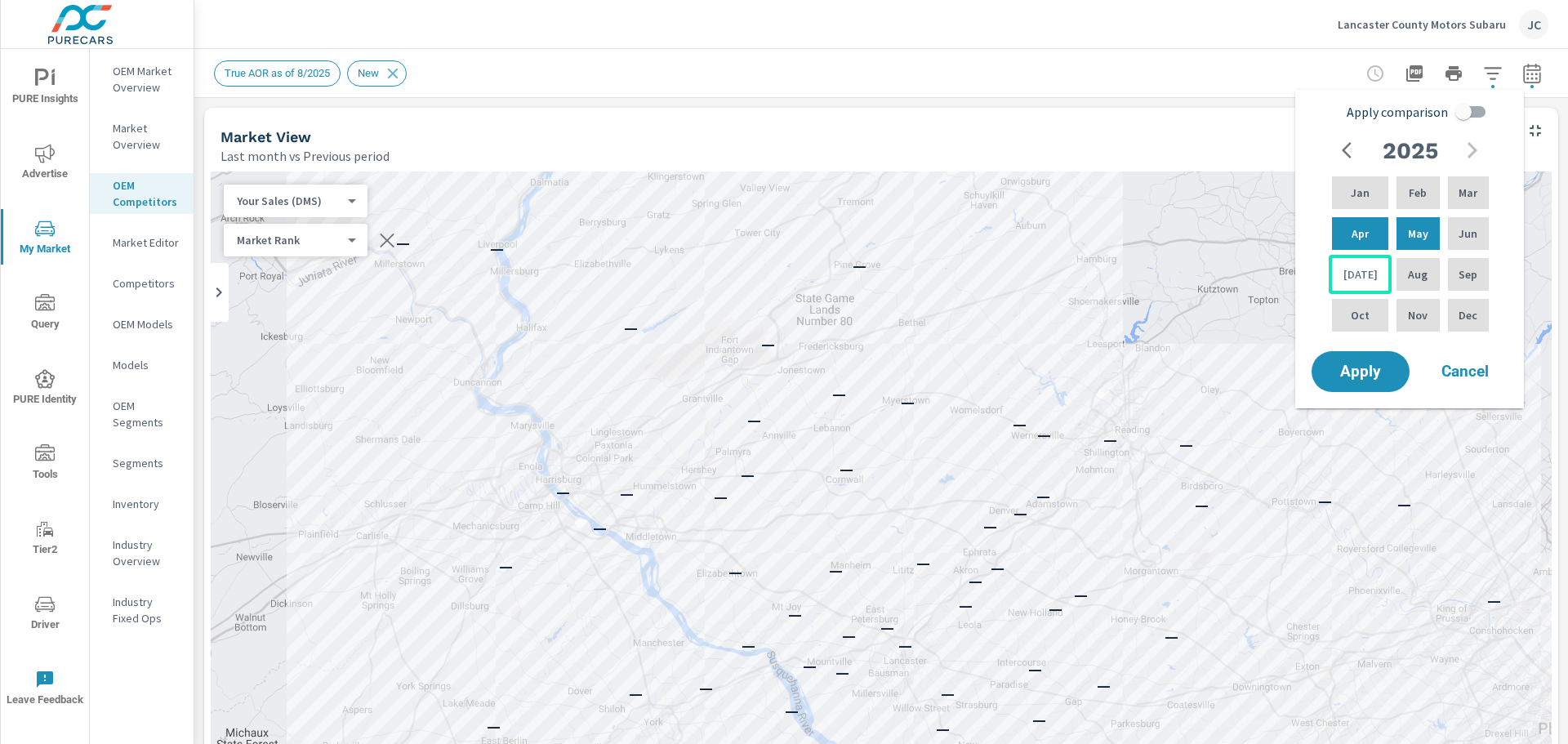
click at [1373, 289] on div "Jul" at bounding box center [1360, 274] width 63 height 39
drag, startPoint x: 1368, startPoint y: 281, endPoint x: 1365, endPoint y: 220, distance: 61.1
click at [1365, 220] on div "Jan Feb Mar Apr May Jun Jul Aug Sep Oct Nov Dec" at bounding box center [1410, 254] width 163 height 162
click at [1404, 223] on div "May" at bounding box center [1417, 233] width 49 height 39
click at [1458, 238] on p "Jun" at bounding box center [1468, 233] width 18 height 17
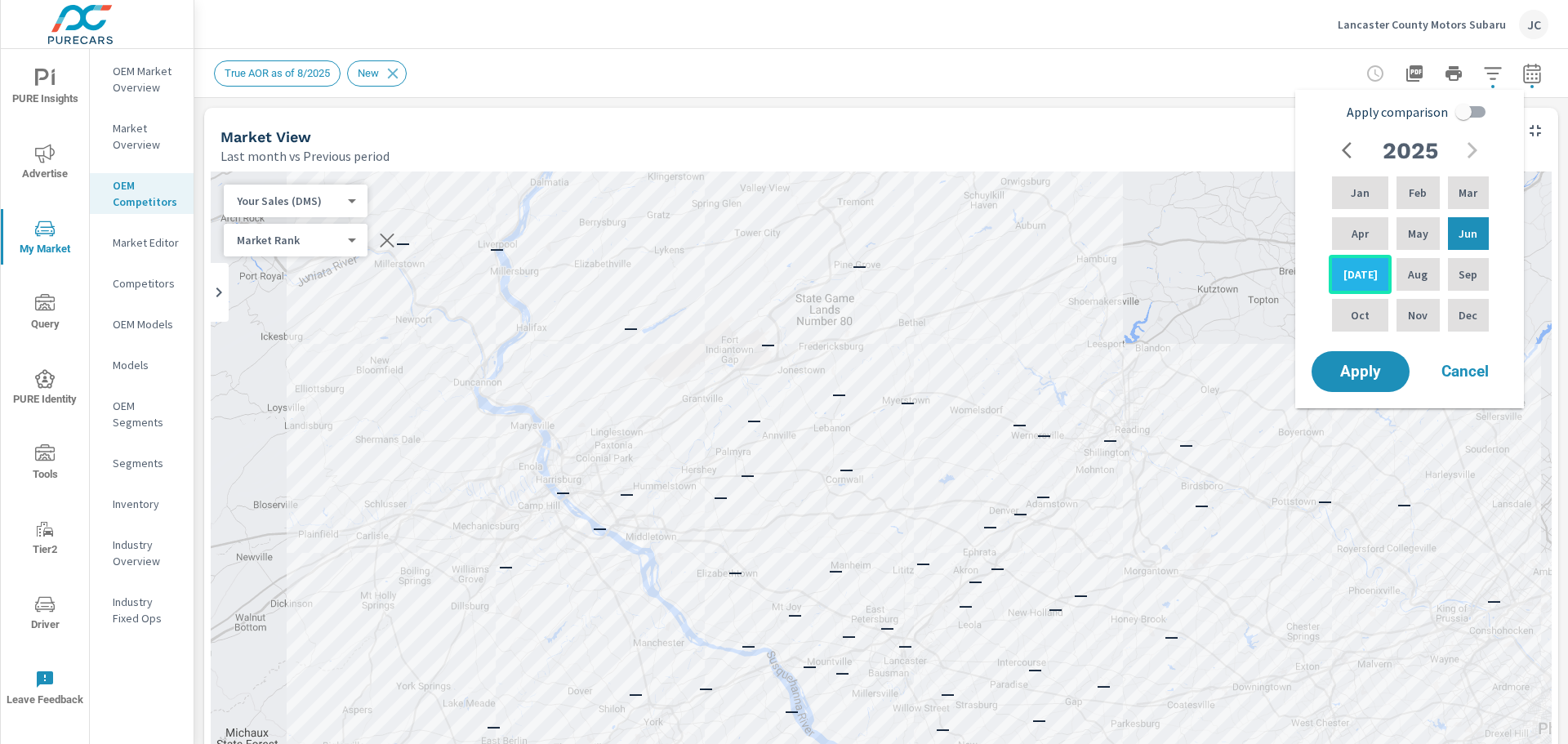
click at [1365, 264] on div "Jul" at bounding box center [1360, 274] width 63 height 39
click at [1396, 243] on div "May" at bounding box center [1417, 233] width 49 height 39
click at [1416, 229] on p "May" at bounding box center [1418, 233] width 20 height 17
click at [1360, 286] on div "Jul" at bounding box center [1360, 274] width 63 height 39
click at [1366, 191] on div "Jan" at bounding box center [1360, 192] width 63 height 39
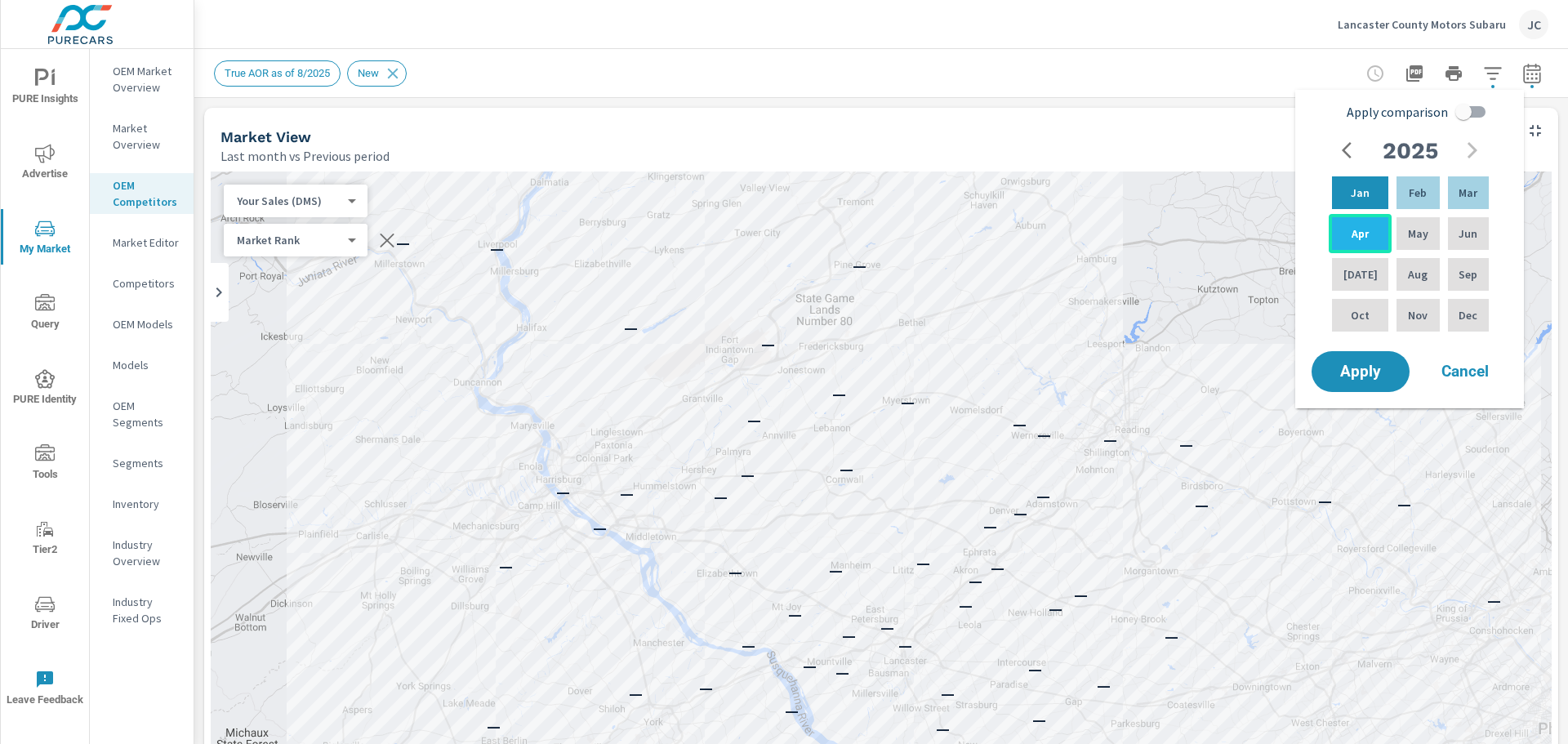
click at [1364, 230] on div "Apr" at bounding box center [1360, 233] width 63 height 39
click at [1409, 244] on div "May" at bounding box center [1417, 233] width 49 height 39
click at [1459, 236] on p "Jun" at bounding box center [1468, 233] width 18 height 17
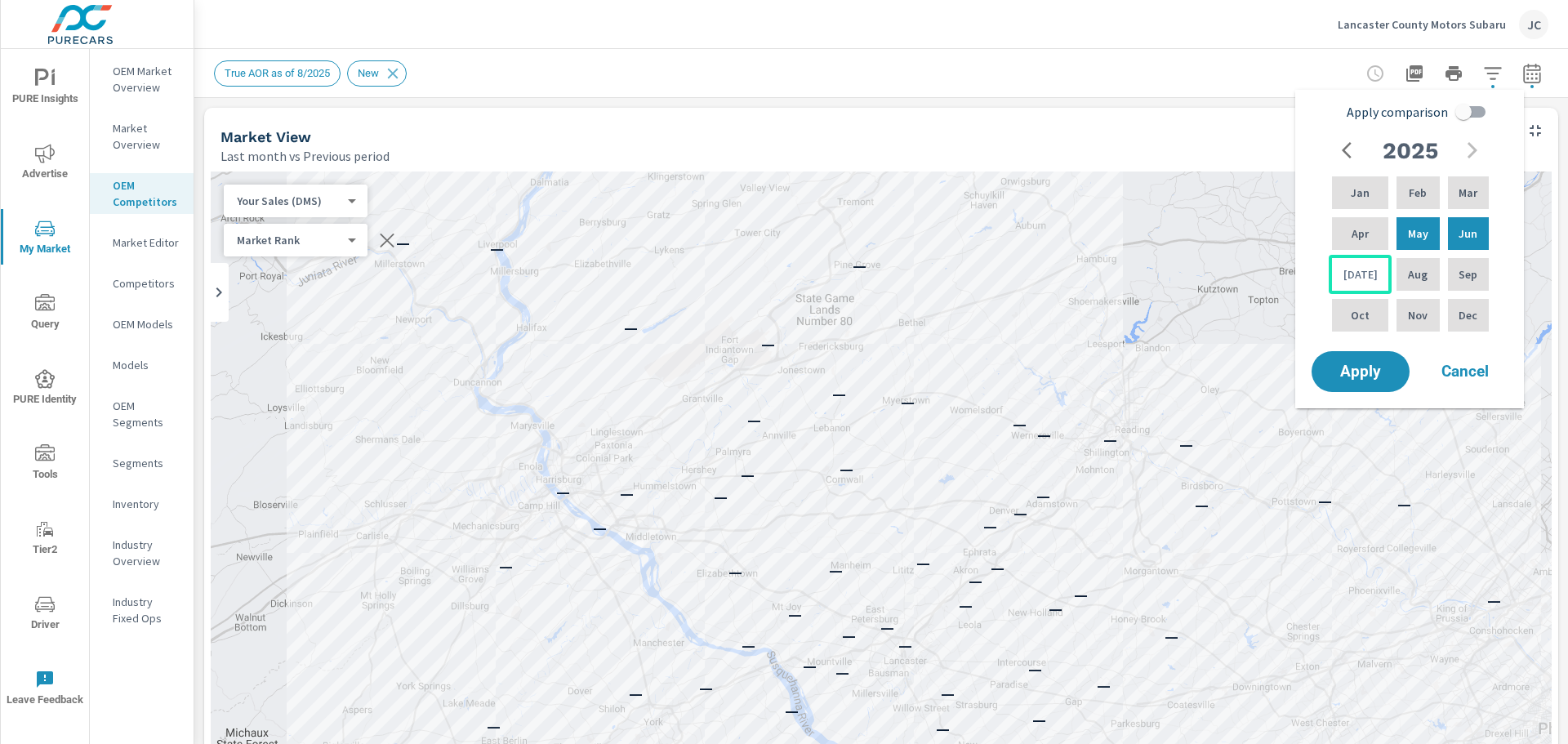
click at [1347, 284] on div "Jul" at bounding box center [1360, 274] width 63 height 39
click at [1357, 401] on div "Apply comparison 2025 Jan Feb Mar Apr May Jun Jul Aug Sep Oct Nov Dec Apply Can…" at bounding box center [1409, 249] width 229 height 318
click at [1356, 377] on span "Apply" at bounding box center [1360, 372] width 67 height 16
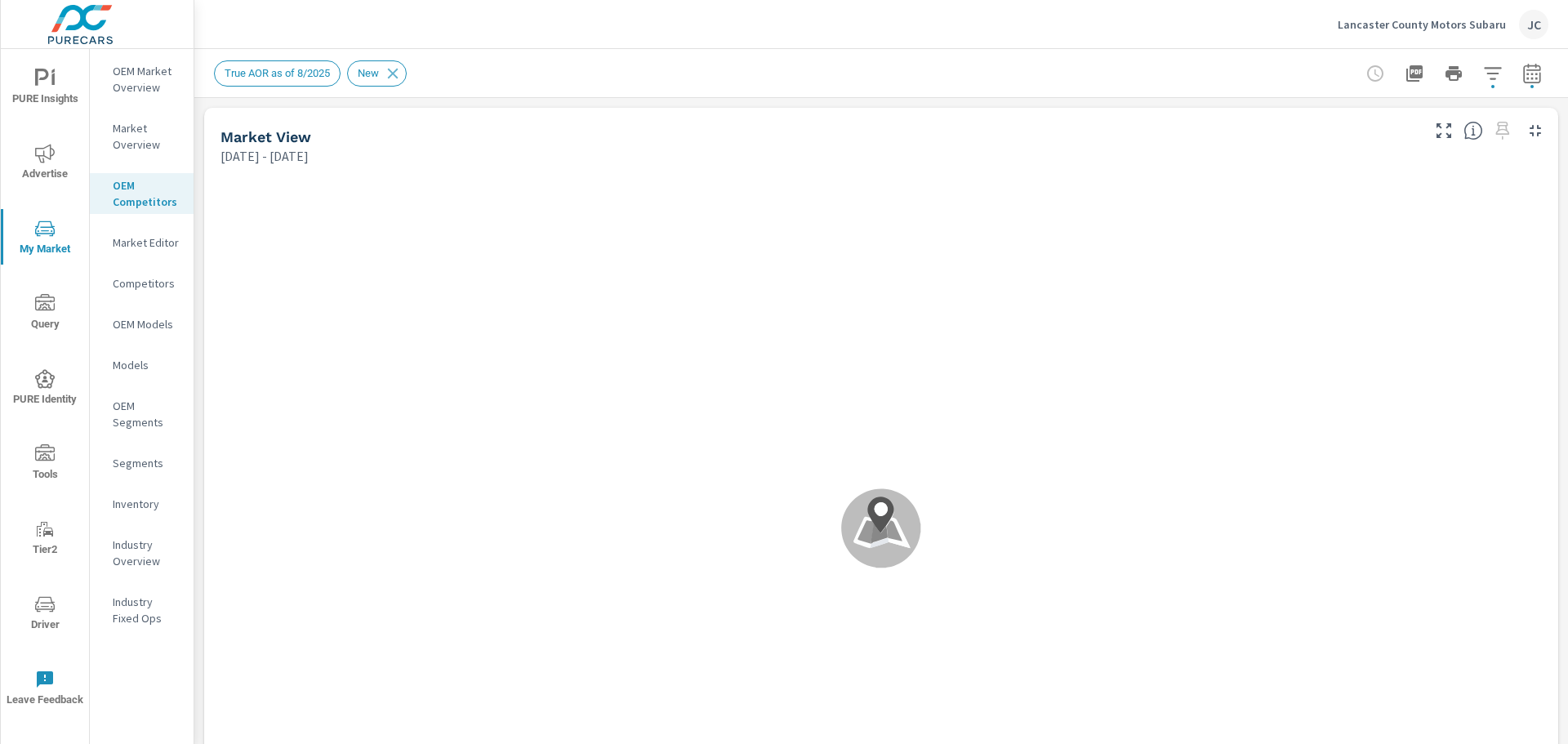
click at [1522, 76] on icon "button" at bounding box center [1531, 73] width 19 height 19
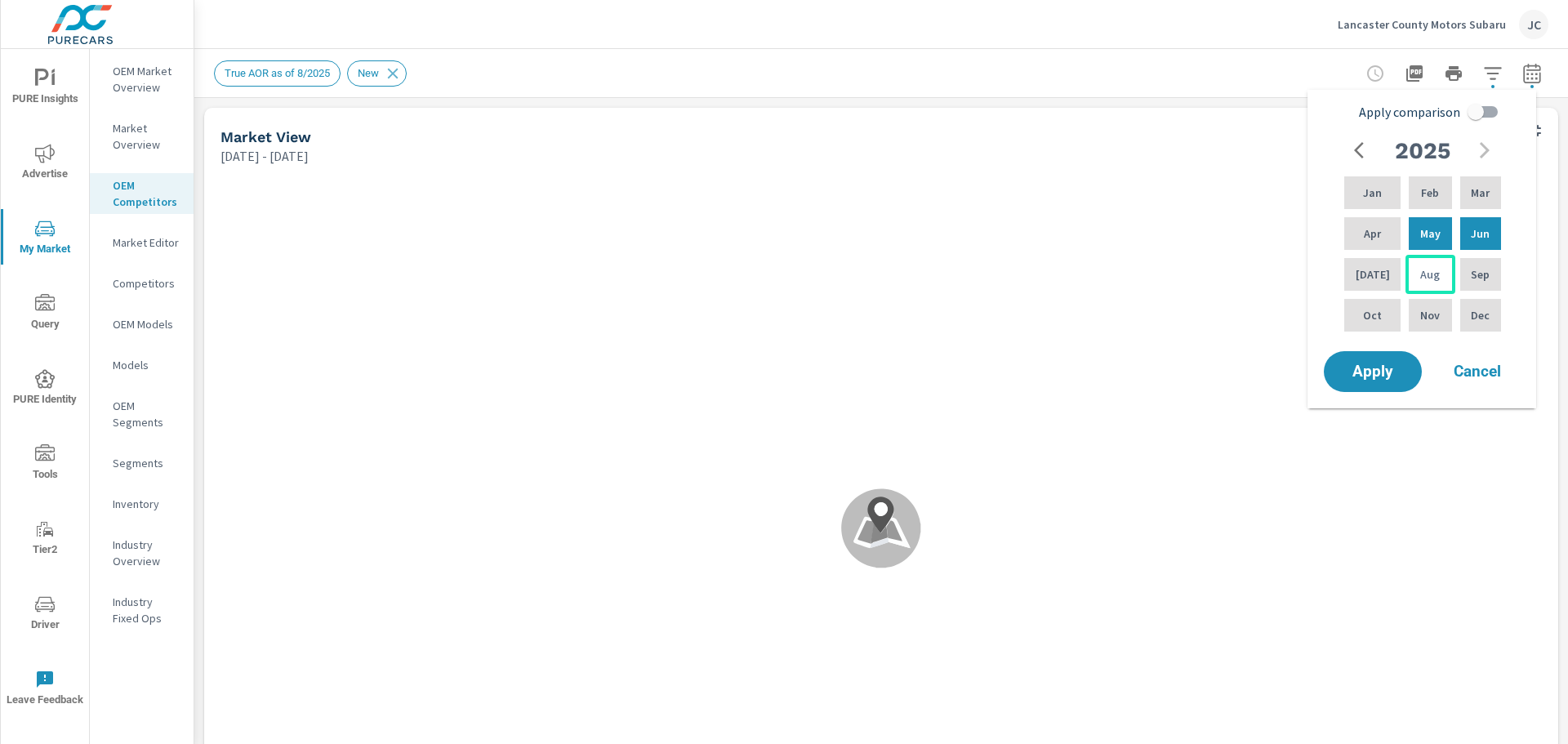
scroll to position [1, 0]
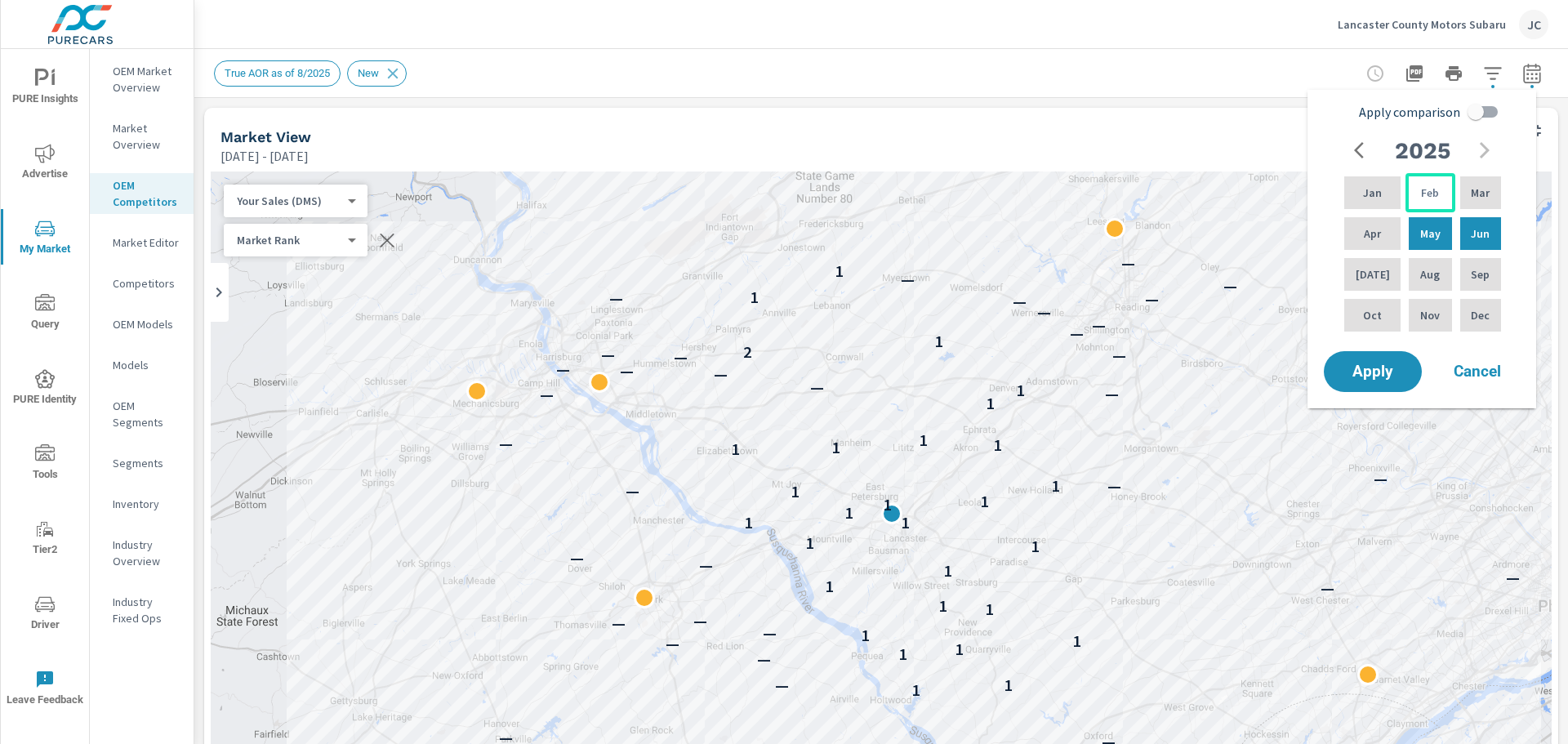
click at [1435, 196] on div "Feb" at bounding box center [1430, 192] width 49 height 39
click at [1381, 281] on div "Jul" at bounding box center [1372, 274] width 63 height 39
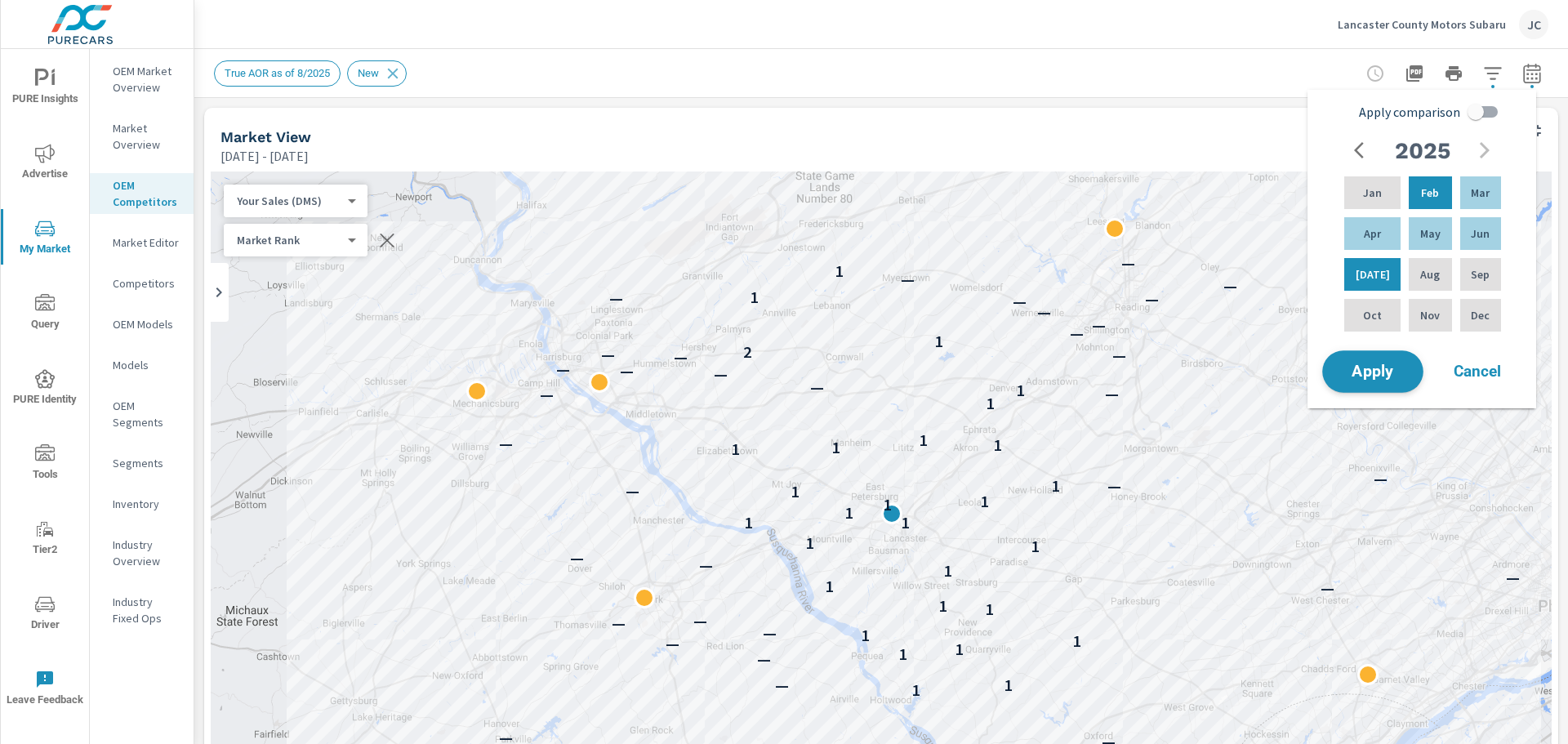
click at [1365, 373] on span "Apply" at bounding box center [1373, 372] width 67 height 16
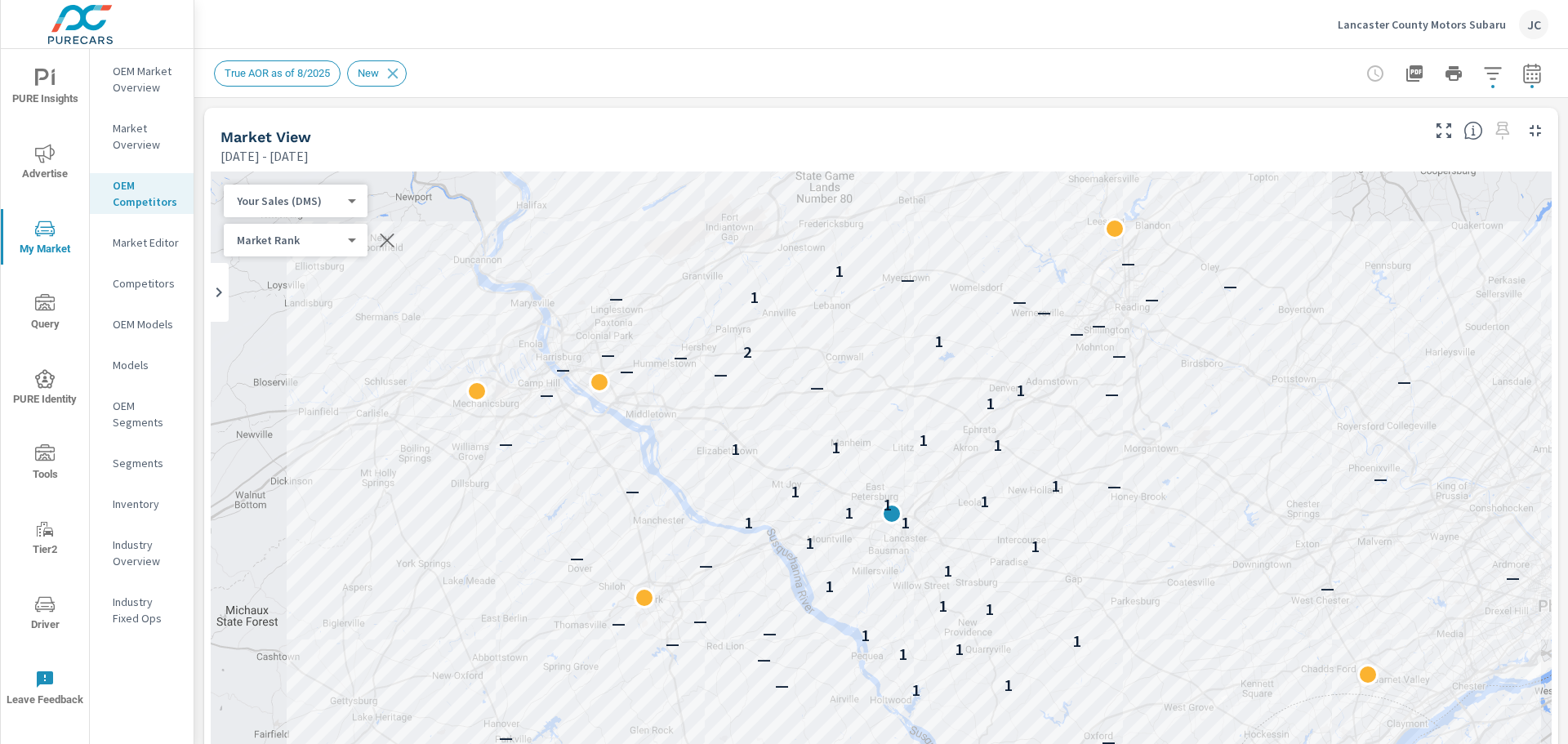
scroll to position [1, 0]
click at [151, 90] on p "OEM Market Overview" at bounding box center [147, 79] width 68 height 33
click at [1528, 79] on icon "button" at bounding box center [1531, 72] width 17 height 19
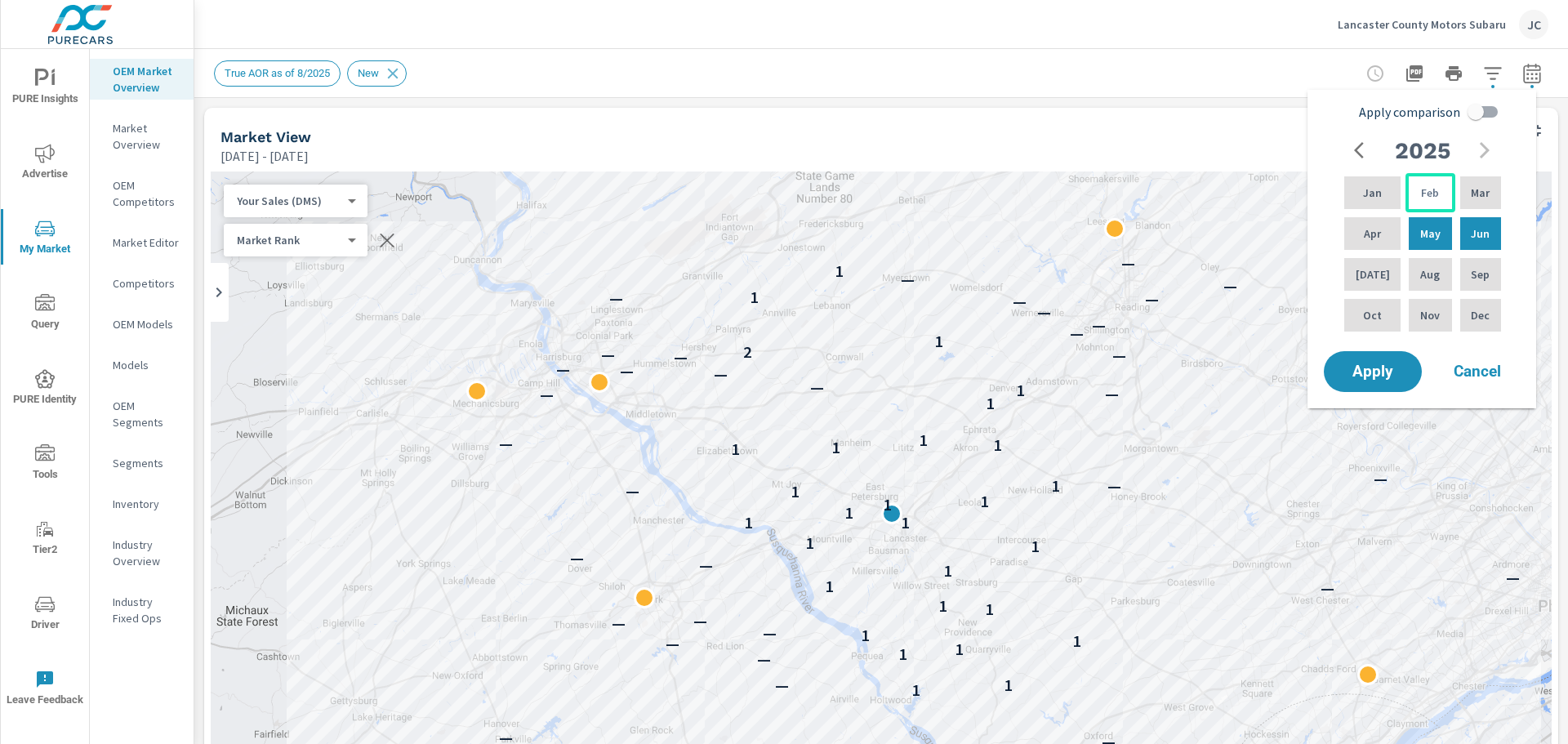
click at [1421, 200] on p "Feb" at bounding box center [1430, 192] width 18 height 17
click at [1374, 267] on p "Jul" at bounding box center [1372, 275] width 34 height 17
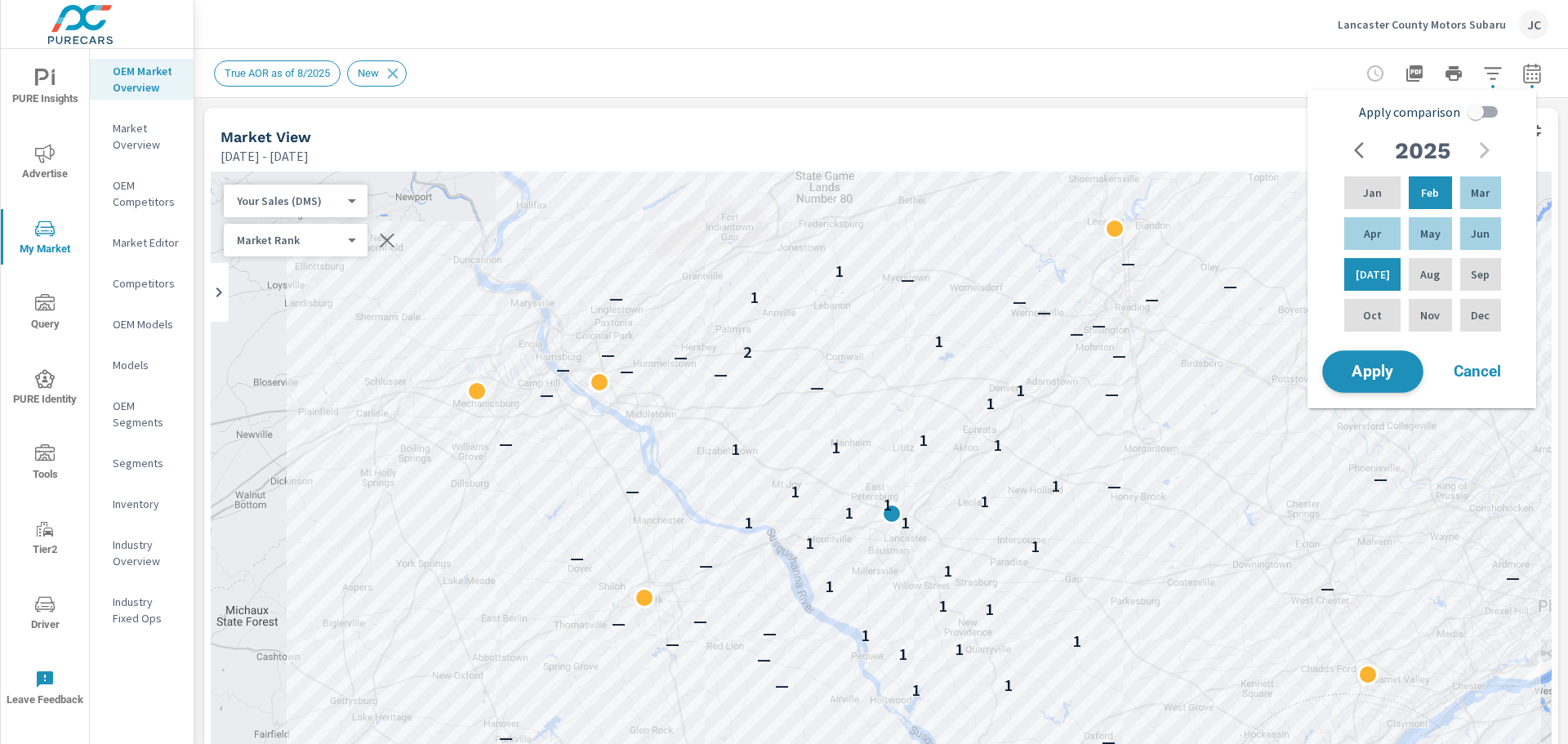
click at [1370, 370] on span "Apply" at bounding box center [1373, 372] width 67 height 16
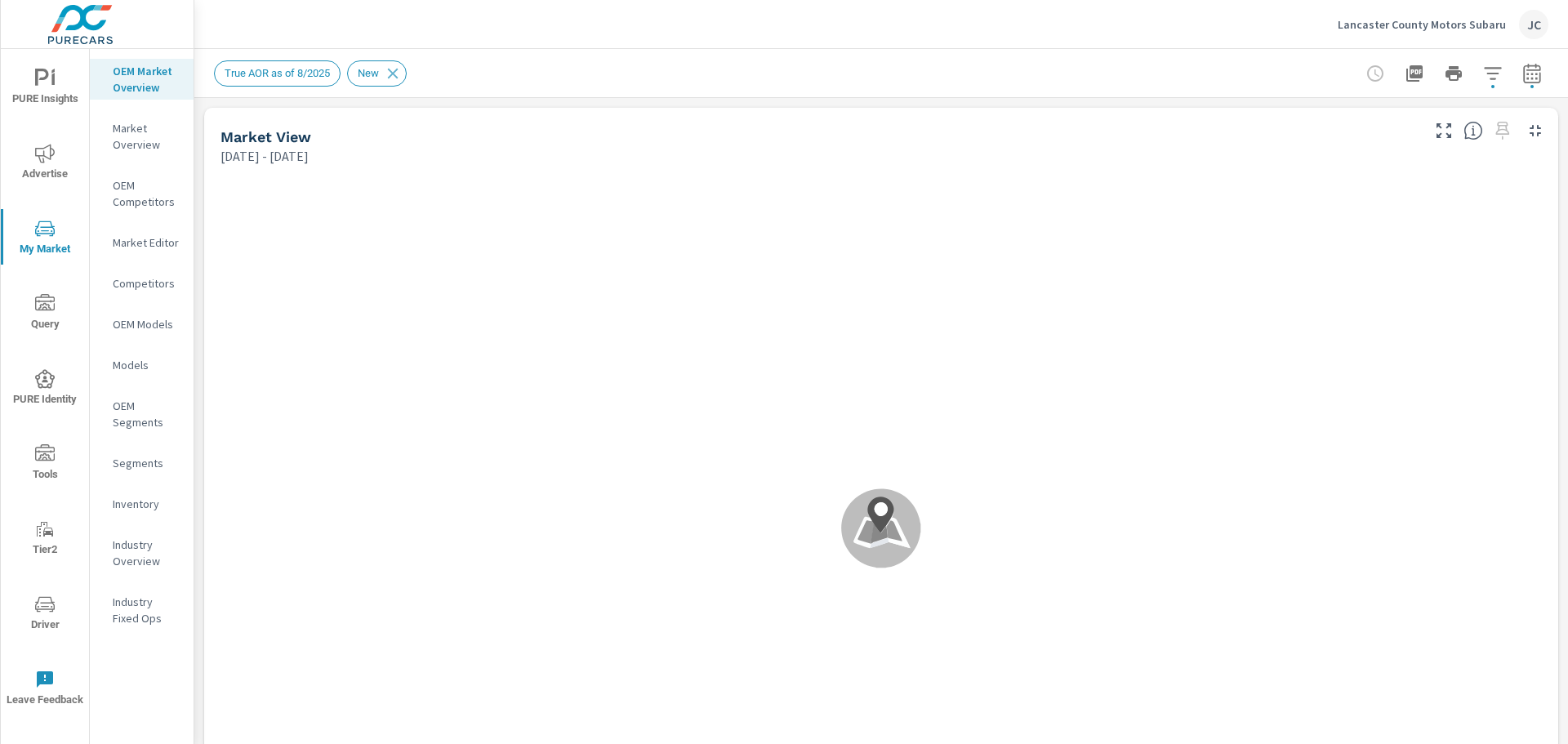
scroll to position [1, 0]
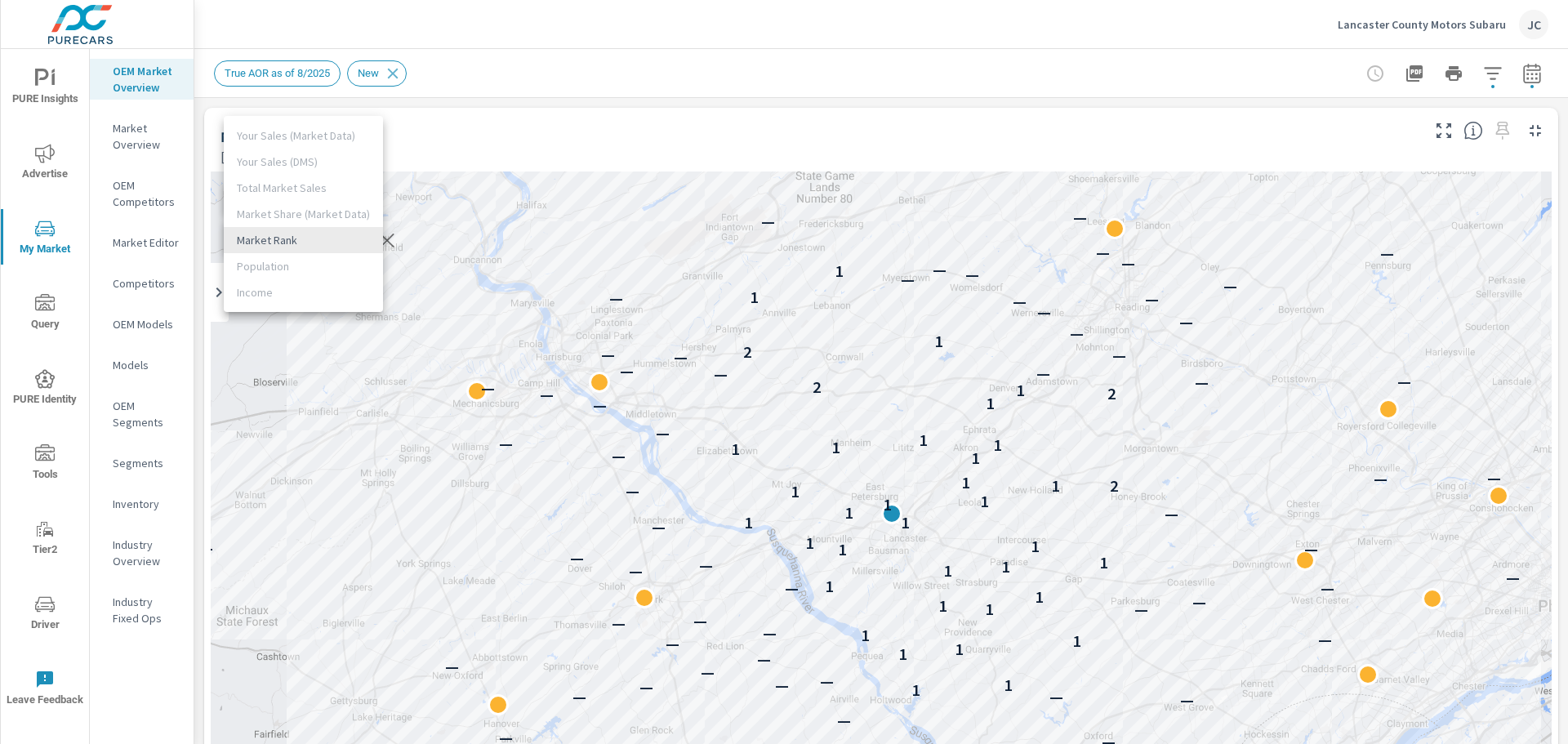
click at [352, 234] on body "PURE Insights Advertise My Market Query PURE Identity Tools Tier2 Driver Leave …" at bounding box center [784, 372] width 1568 height 744
click at [501, 153] on div at bounding box center [784, 372] width 1568 height 744
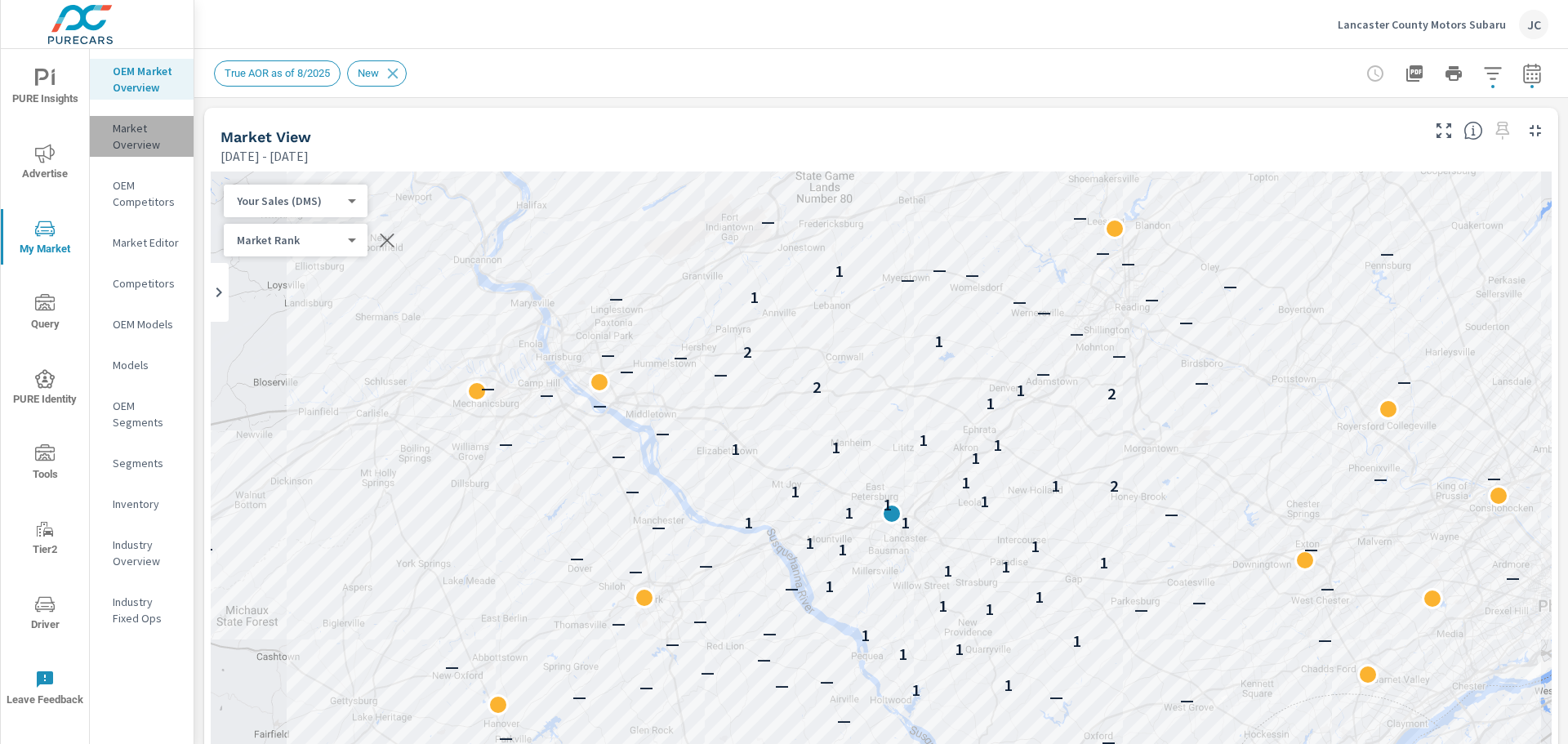
click at [143, 145] on p "Market Overview" at bounding box center [147, 136] width 68 height 33
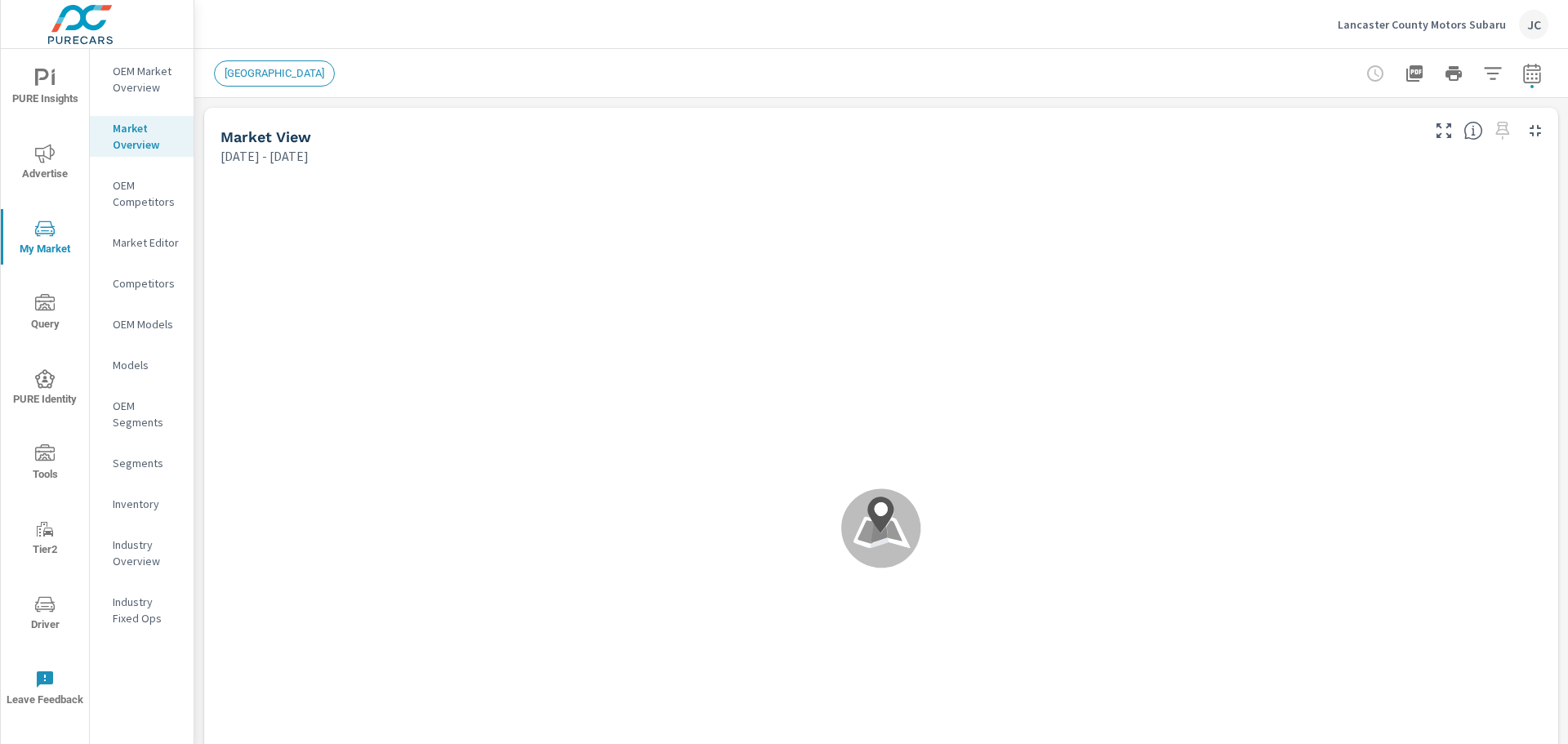
scroll to position [1, 0]
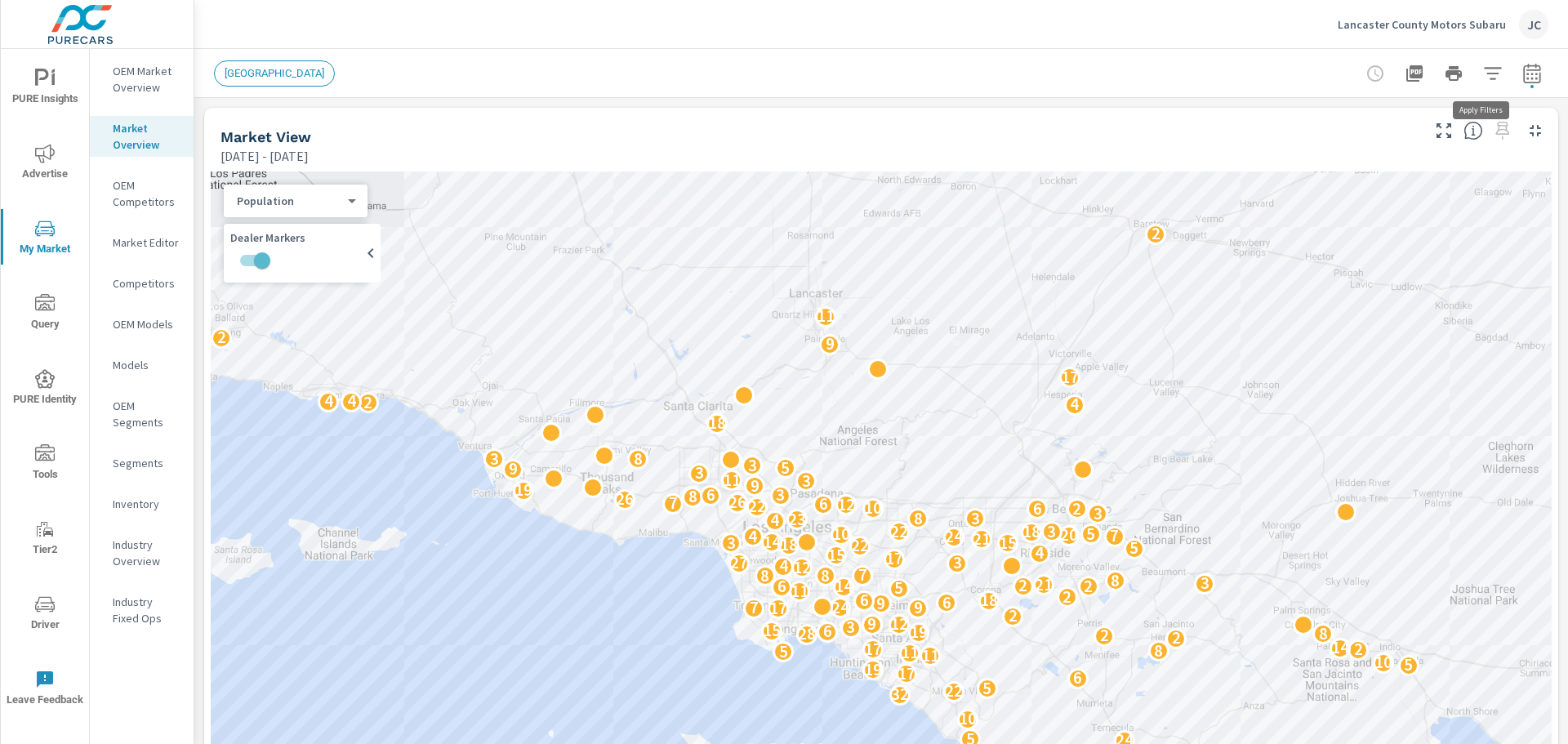
click at [1484, 74] on icon "button" at bounding box center [1493, 73] width 19 height 19
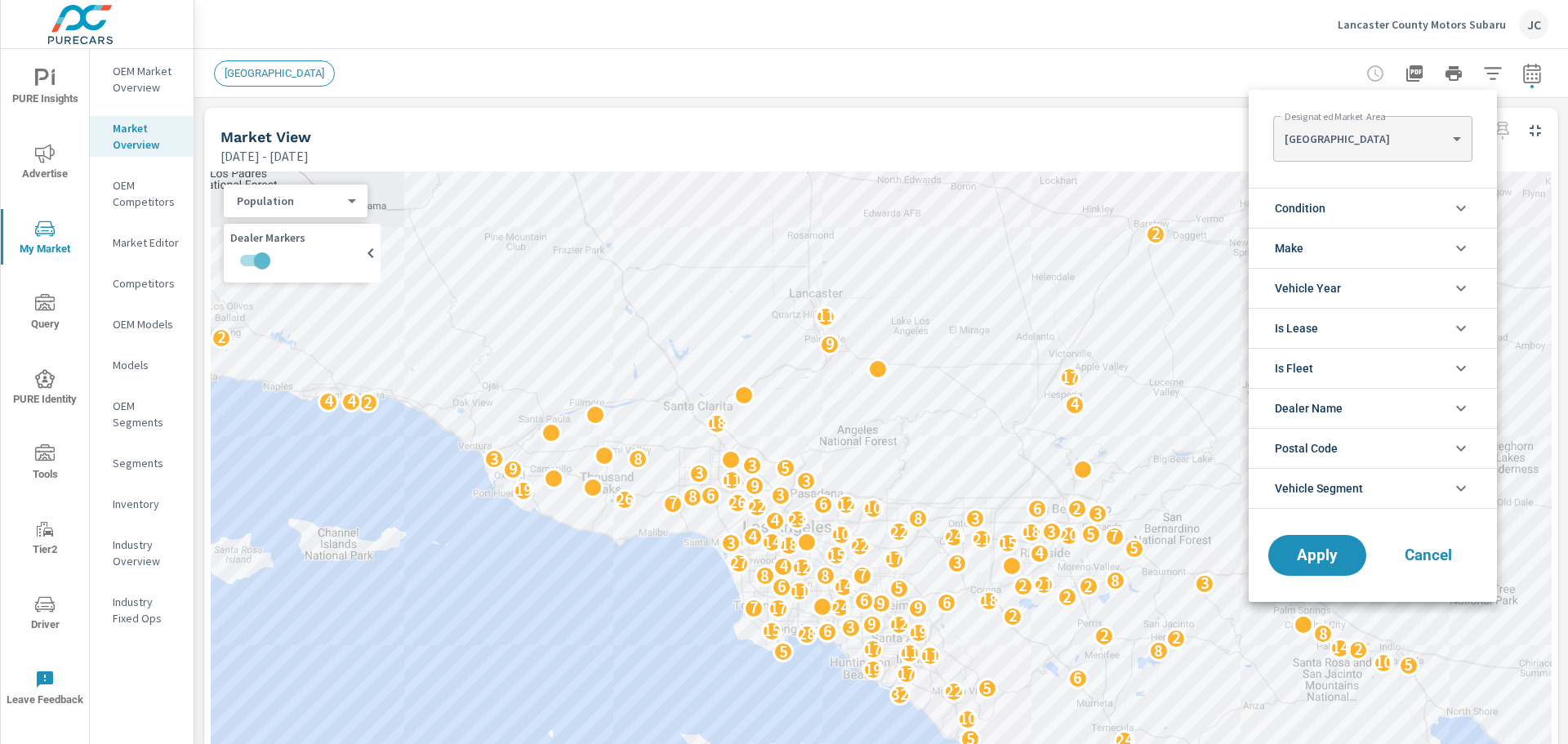
click at [1447, 136] on body "PURE Insights Advertise My Market Query PURE Identity Tools Tier2 Driver Leave …" at bounding box center [784, 372] width 1568 height 744
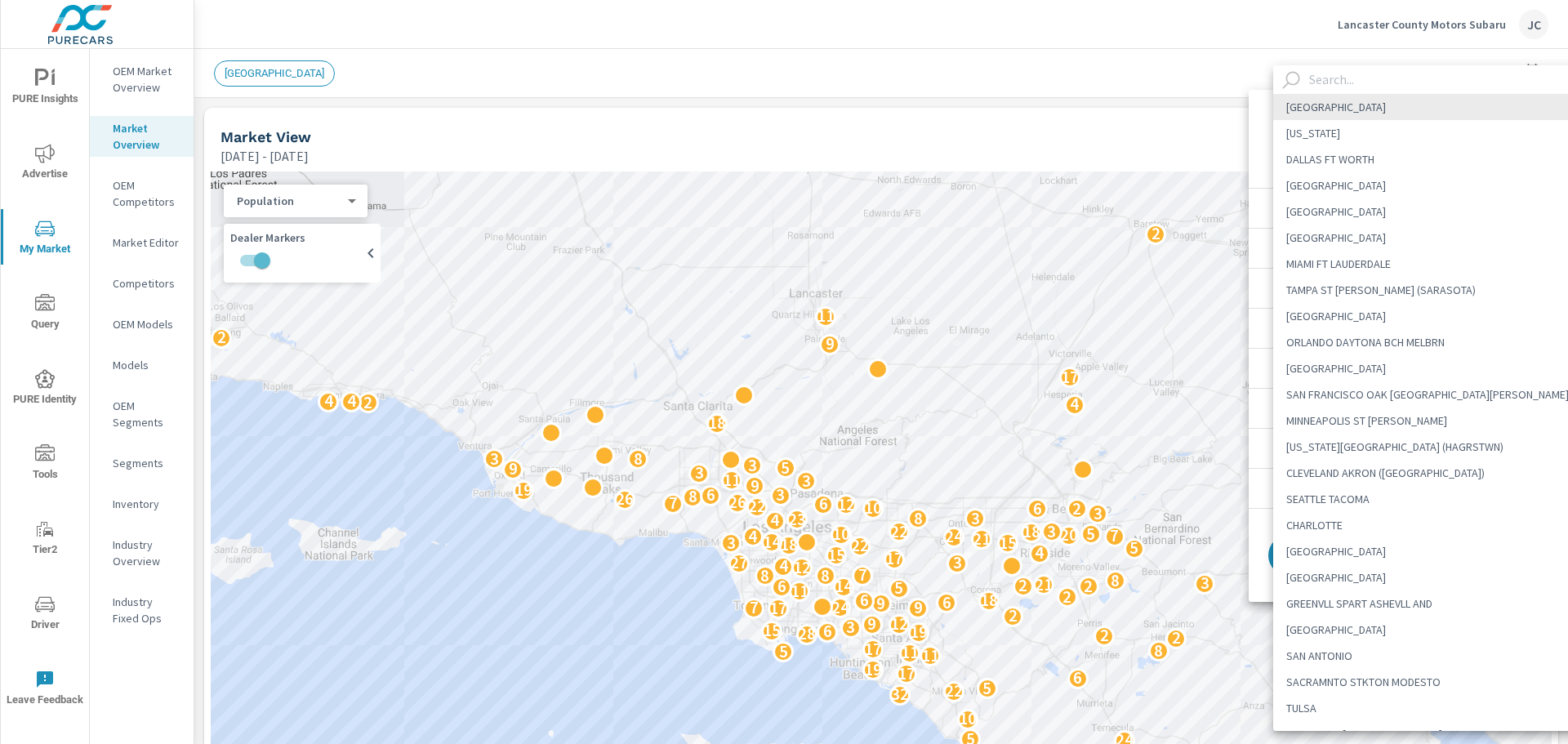
click at [1429, 79] on input "text" at bounding box center [1448, 80] width 291 height 28
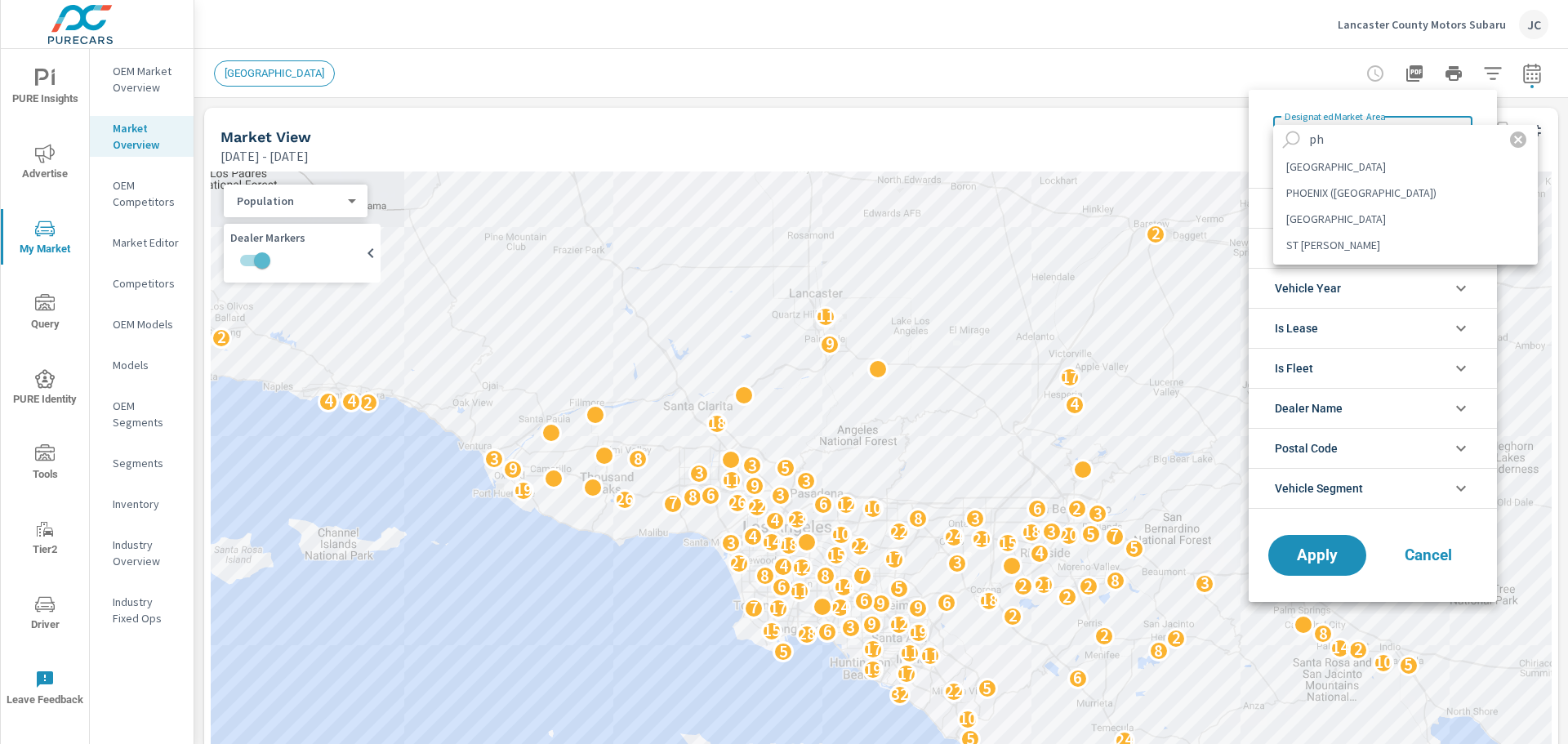
type input "ph"
click at [1320, 154] on li "PHILADELPHIA" at bounding box center [1406, 166] width 265 height 26
type Area "PHILADELPHIA"
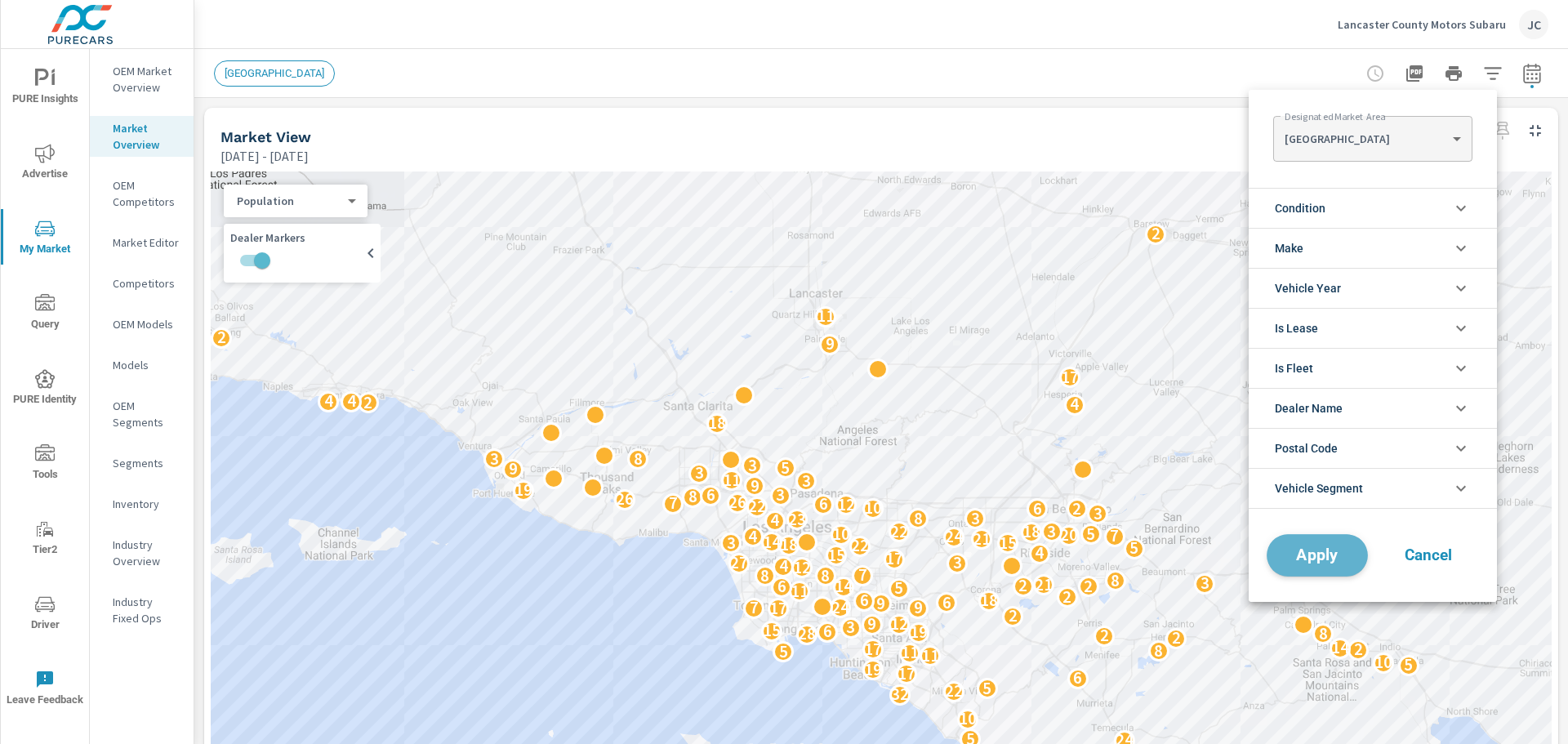
click at [1336, 541] on button "Apply" at bounding box center [1317, 555] width 101 height 43
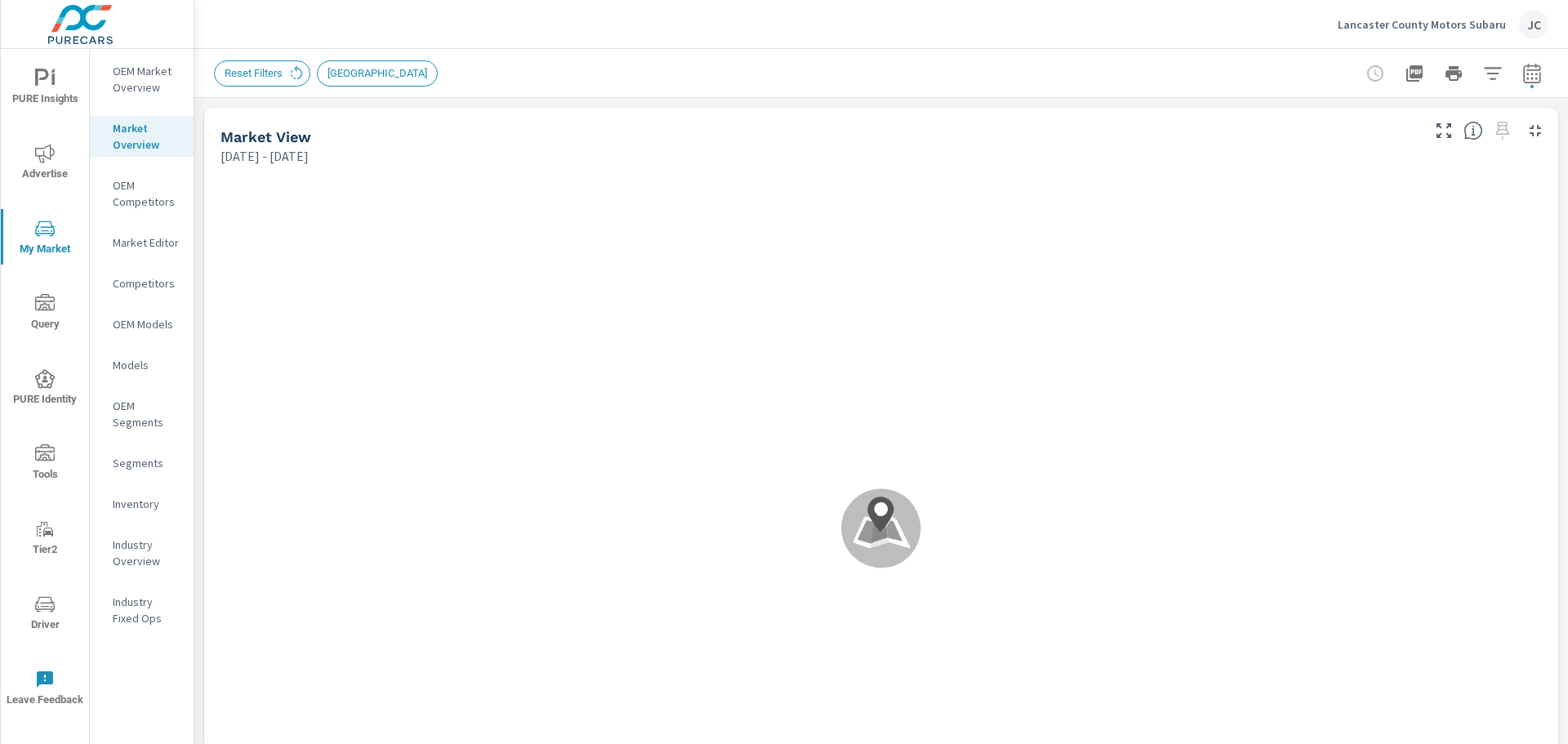
scroll to position [1, 0]
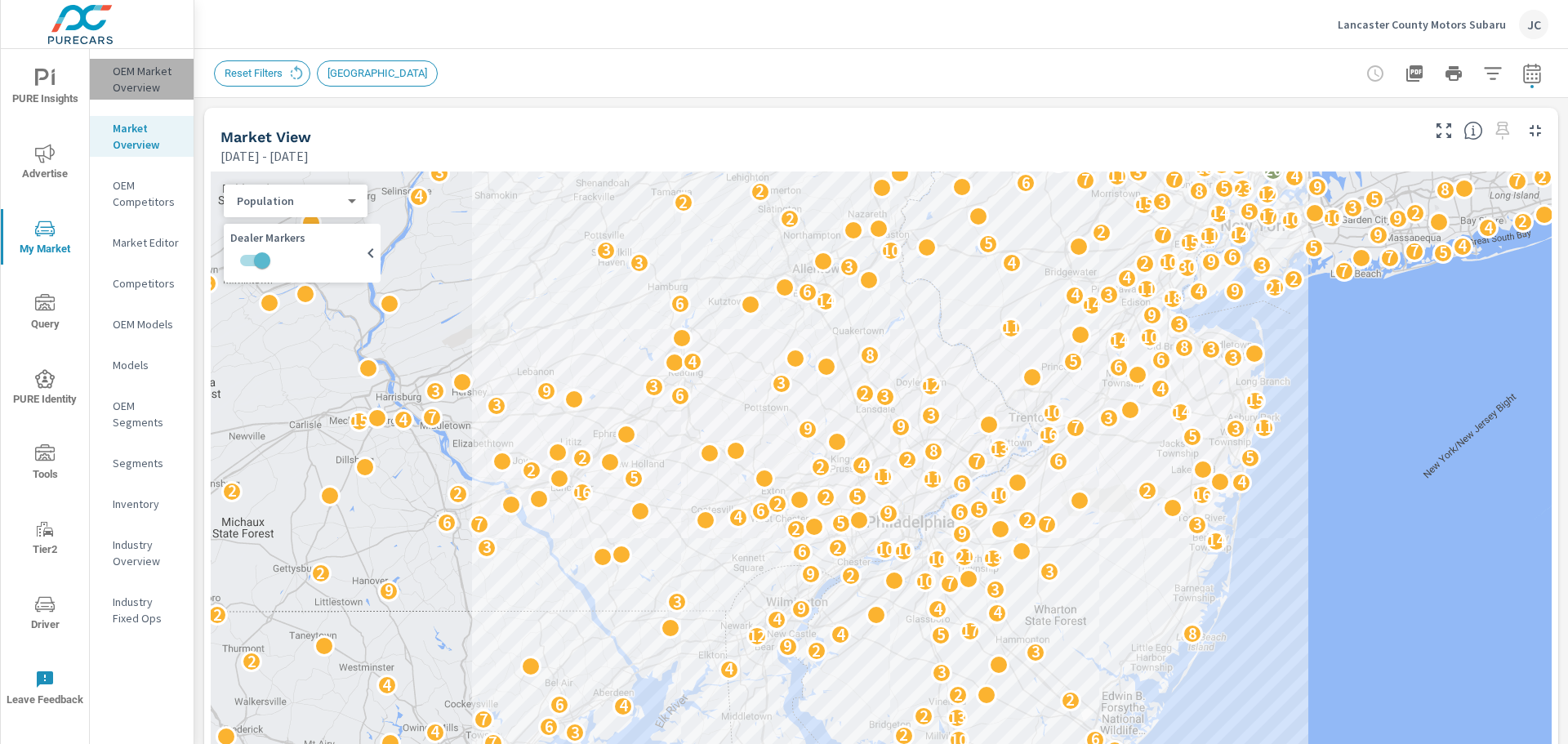
click at [149, 92] on p "OEM Market Overview" at bounding box center [147, 79] width 68 height 33
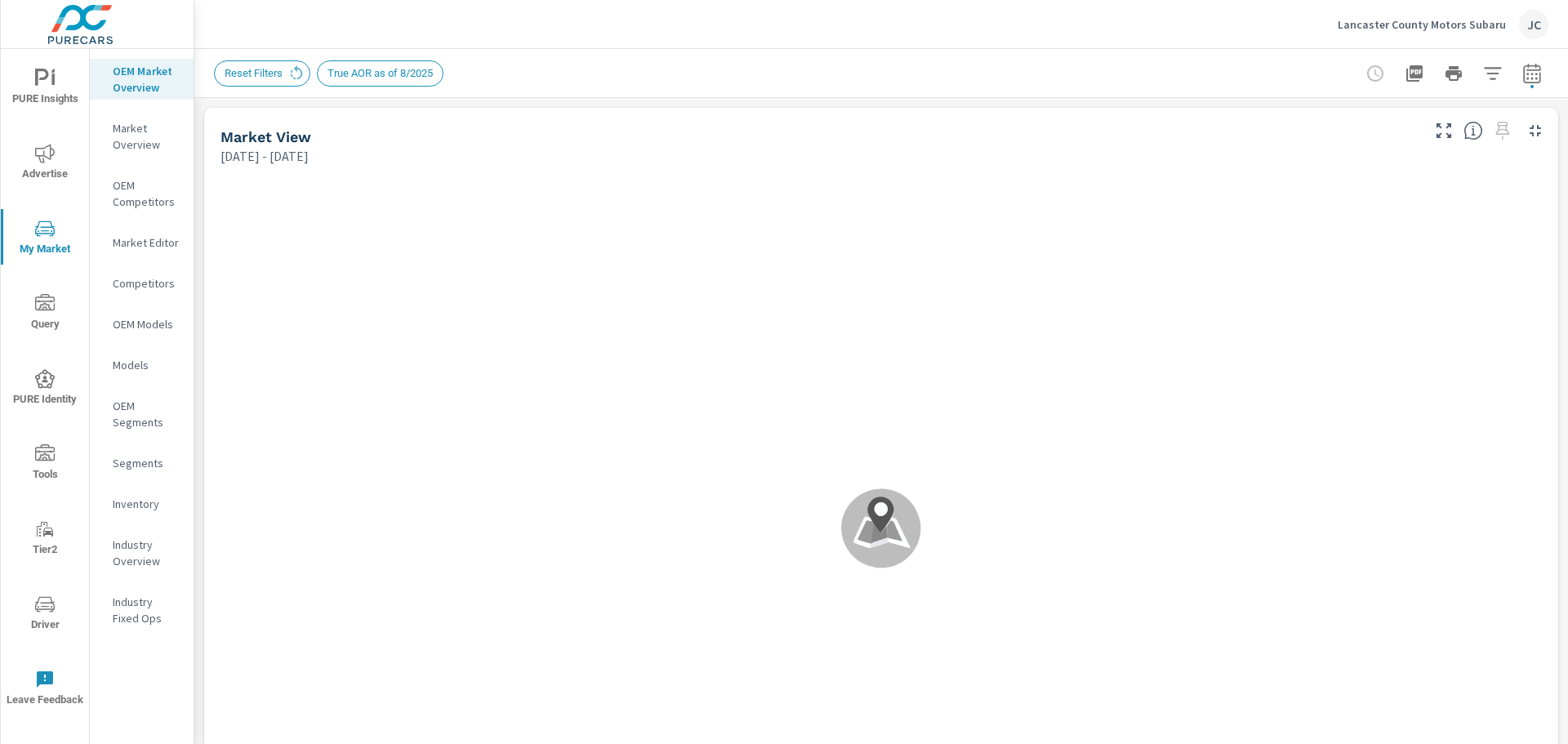
scroll to position [1, 0]
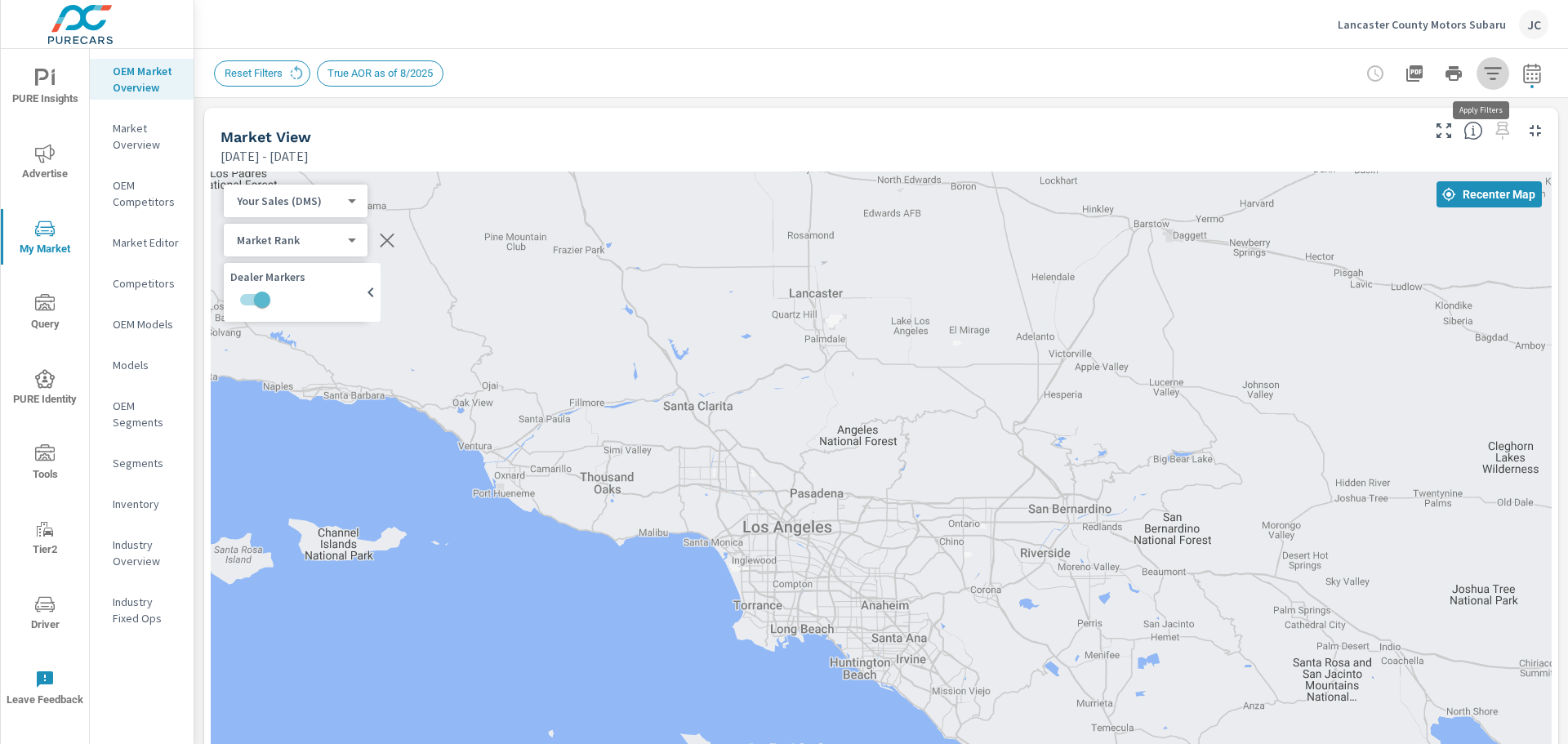
click at [1484, 80] on icon "button" at bounding box center [1493, 73] width 17 height 13
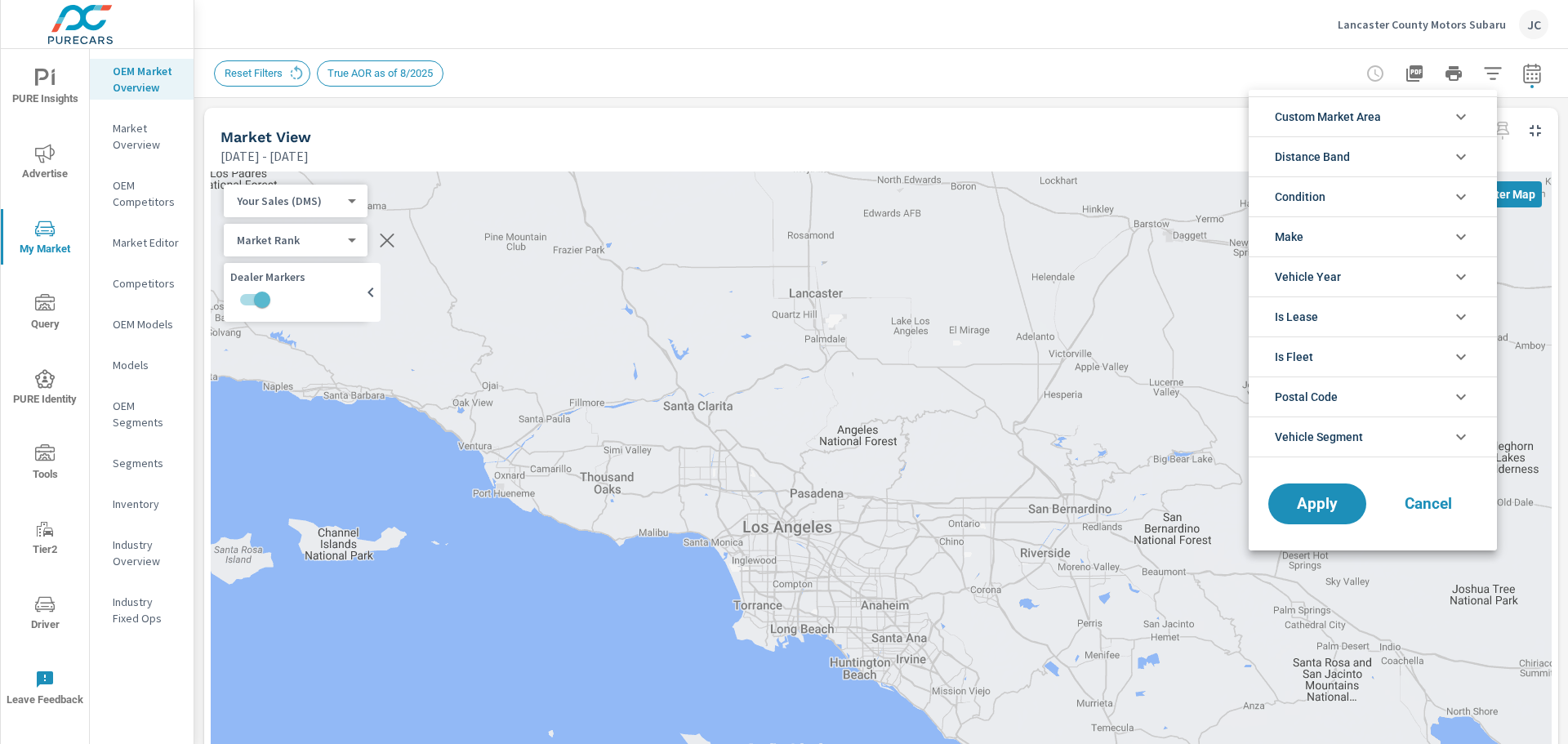
scroll to position [18, 0]
click at [1426, 115] on li "Custom Market Area" at bounding box center [1373, 116] width 249 height 40
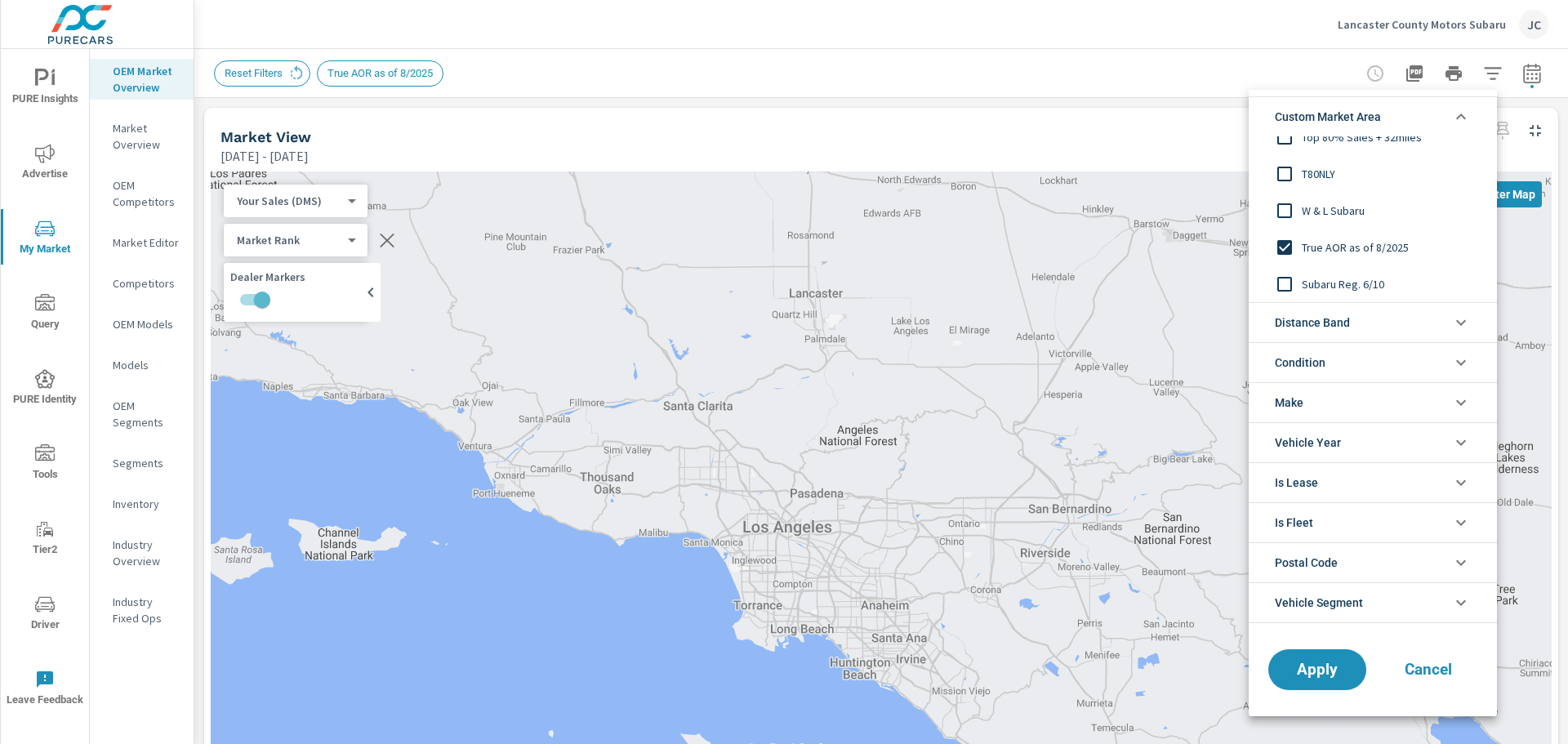
scroll to position [0, 0]
click at [1236, 15] on div at bounding box center [784, 372] width 1568 height 744
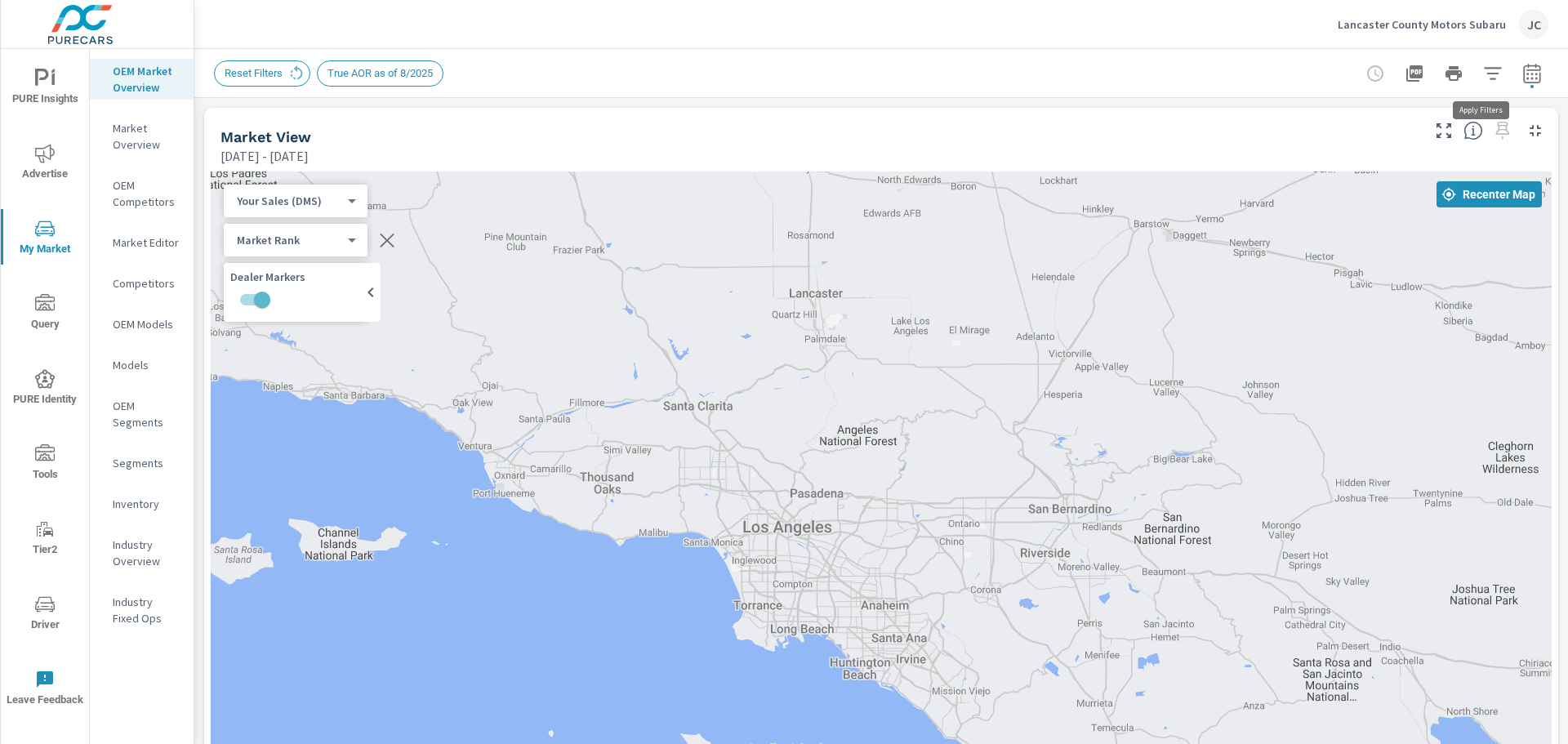
click at [1481, 85] on button "button" at bounding box center [1493, 73] width 33 height 33
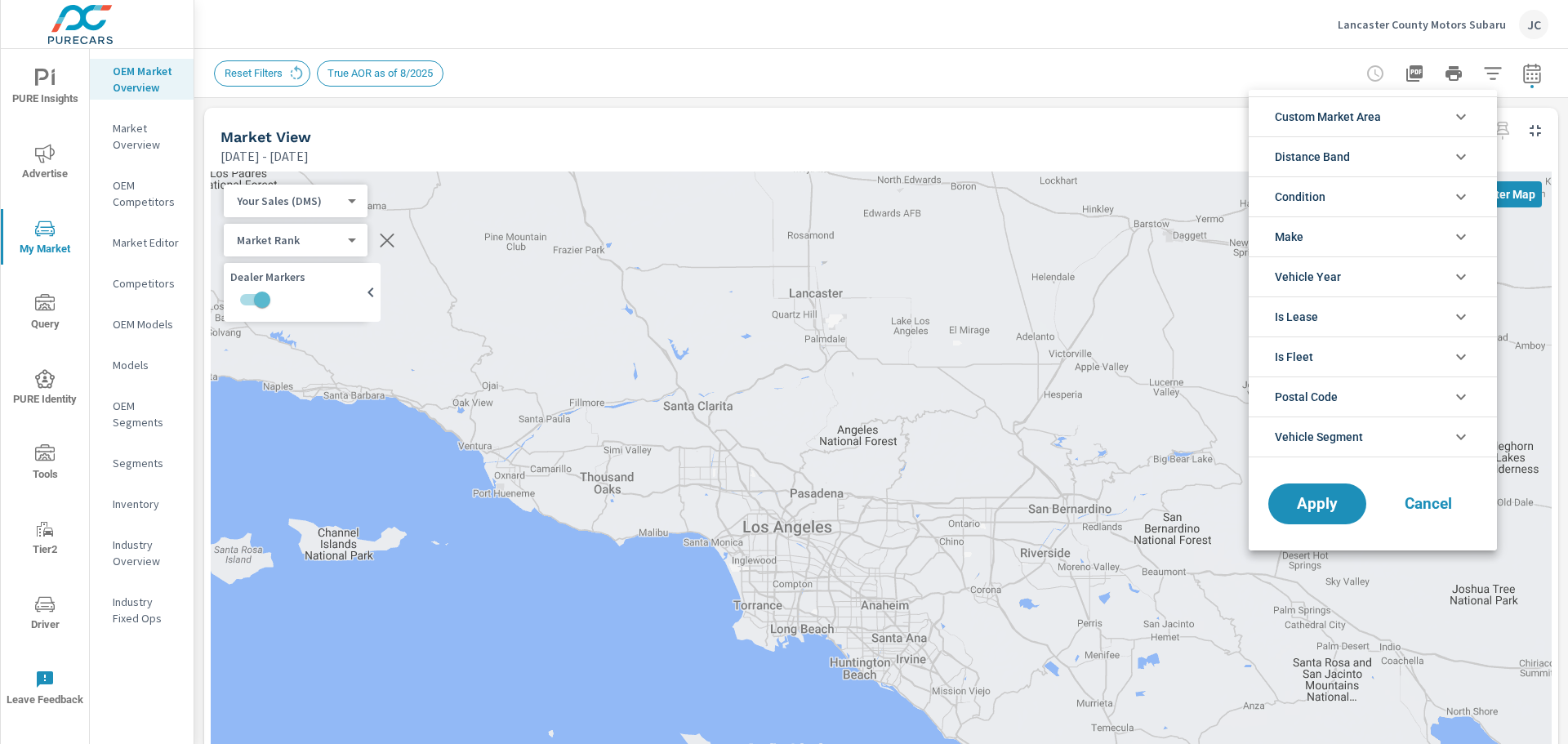
scroll to position [18, 0]
click at [1217, 19] on div at bounding box center [784, 372] width 1568 height 744
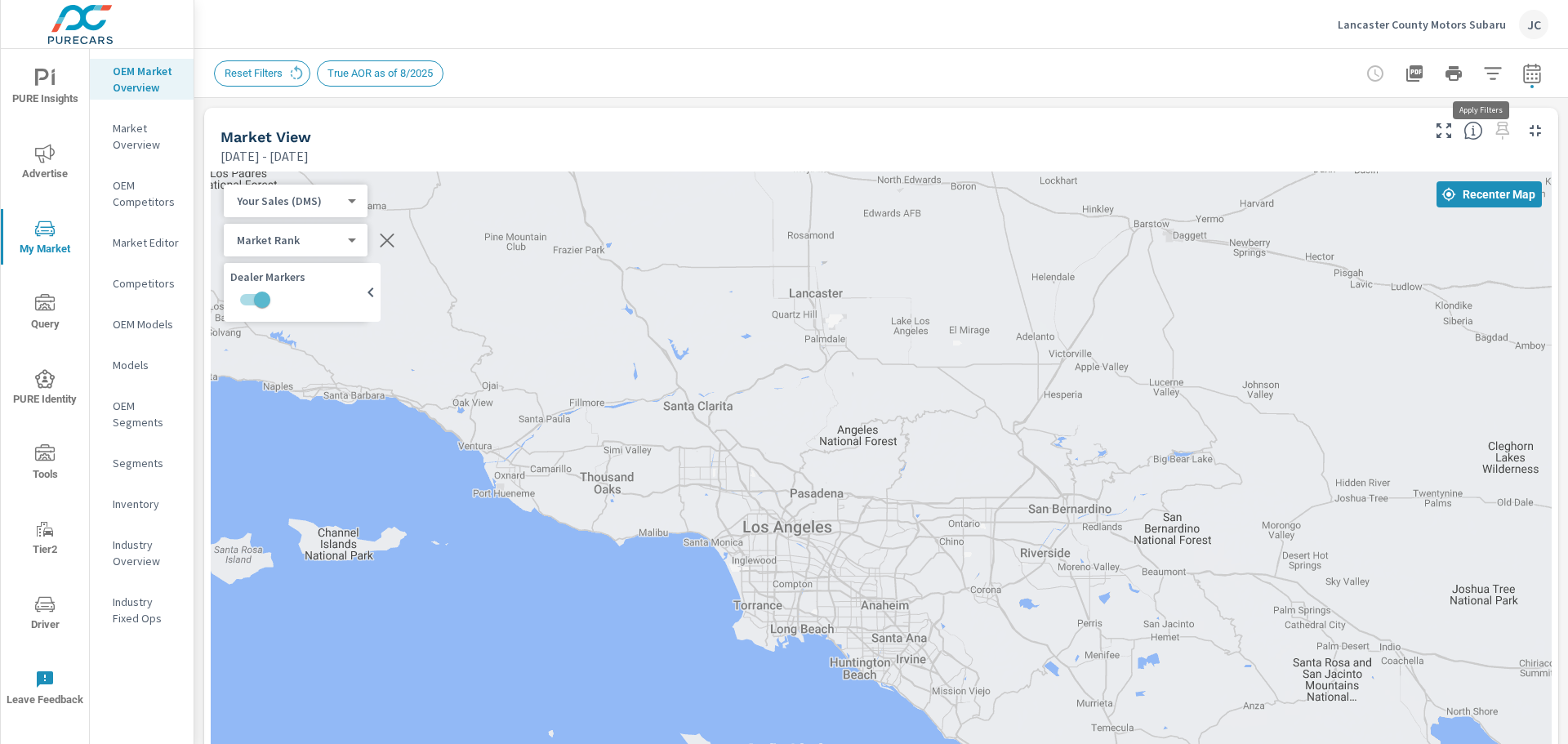
click at [1483, 79] on icon "button" at bounding box center [1493, 73] width 19 height 19
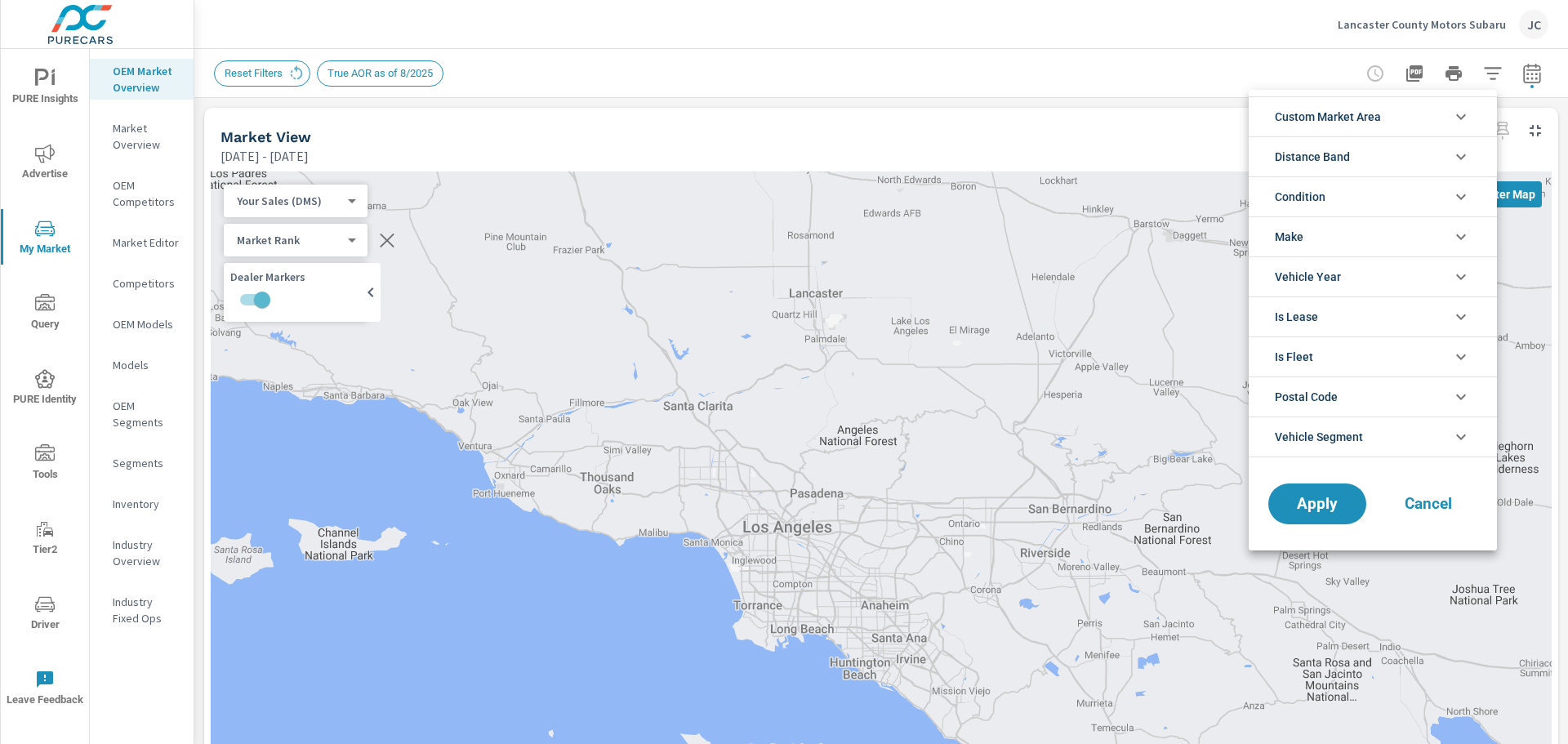
scroll to position [128, 0]
click at [1346, 115] on span "Custom Market Area" at bounding box center [1328, 116] width 106 height 39
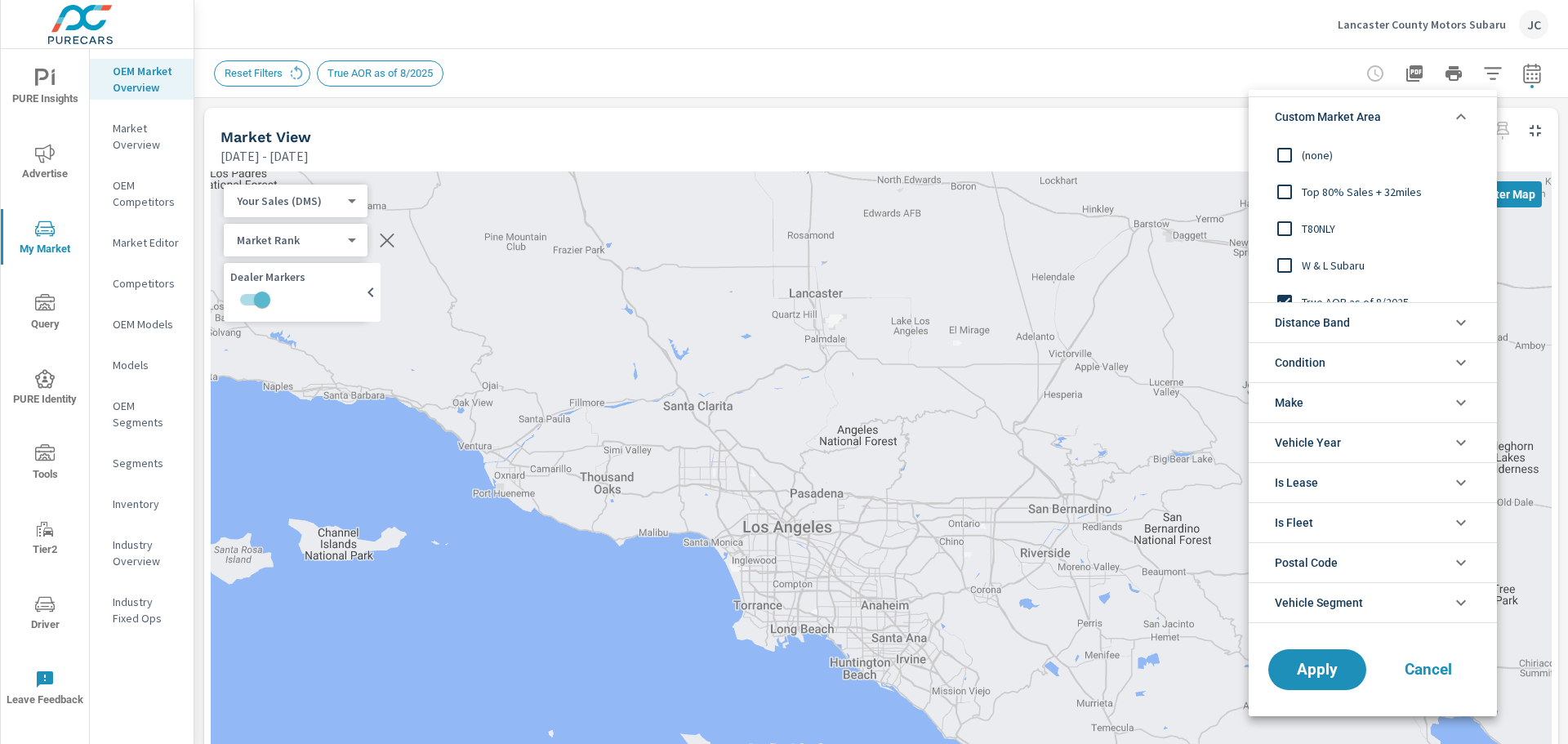
scroll to position [54, 0]
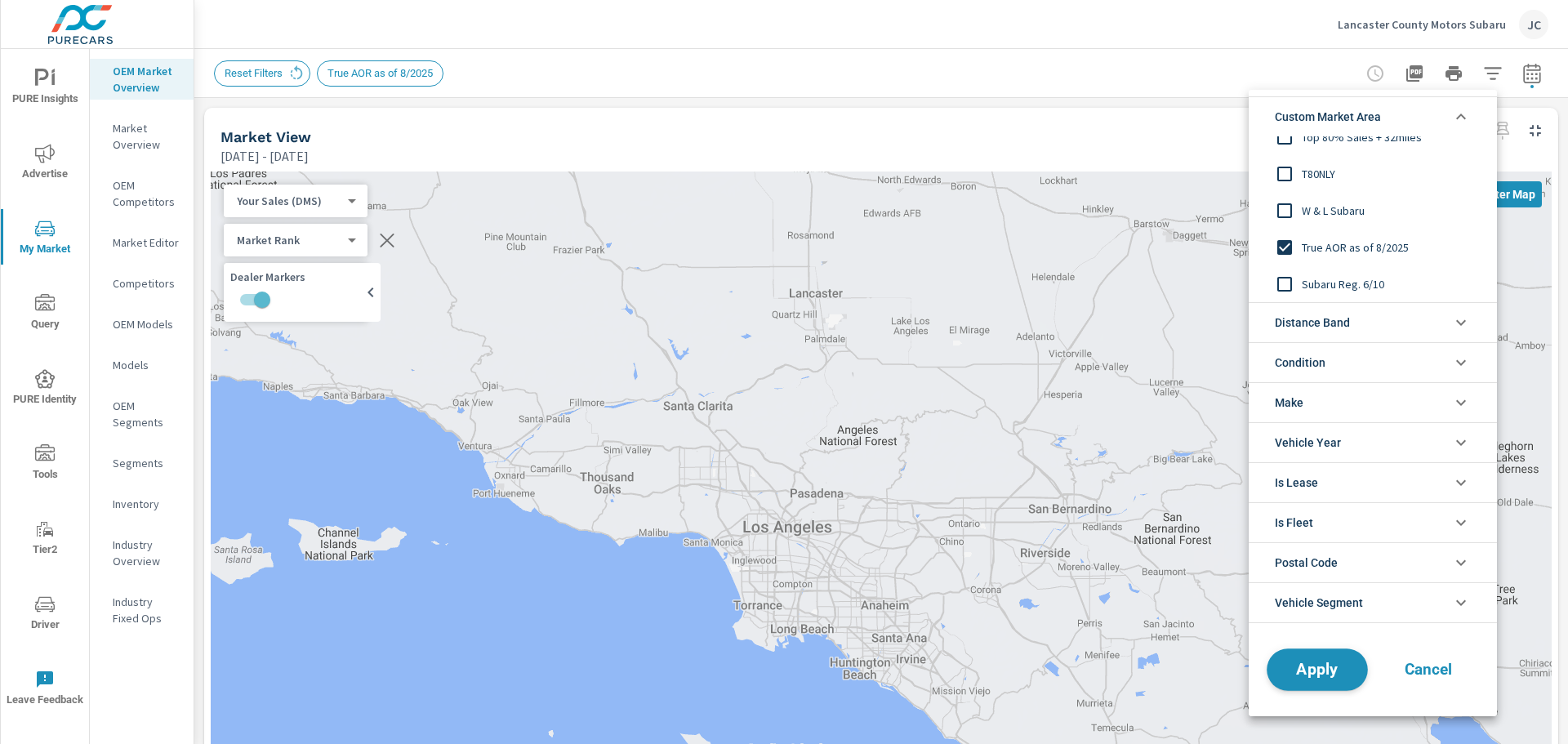
click at [1330, 666] on span "Apply" at bounding box center [1318, 669] width 67 height 16
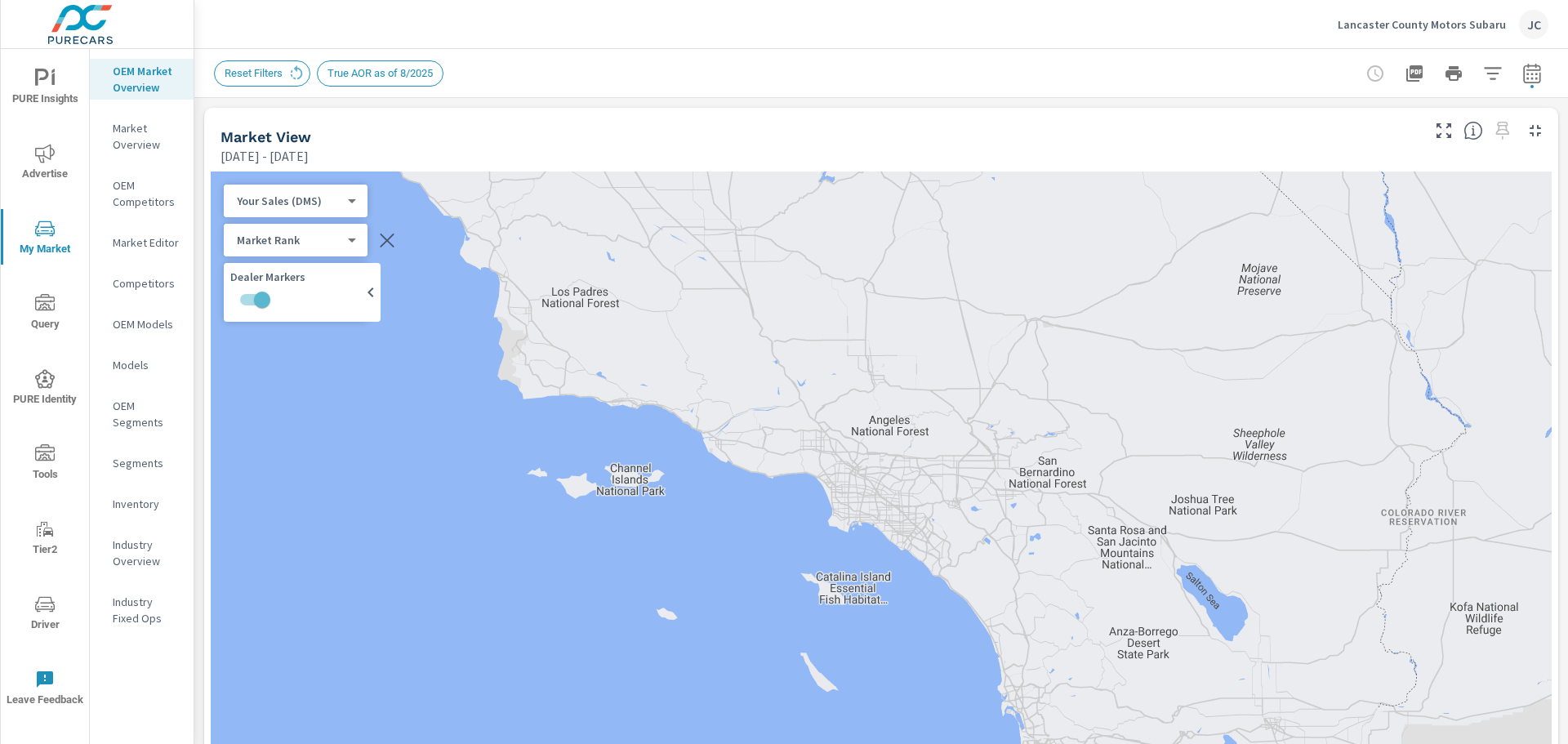
scroll to position [1, 0]
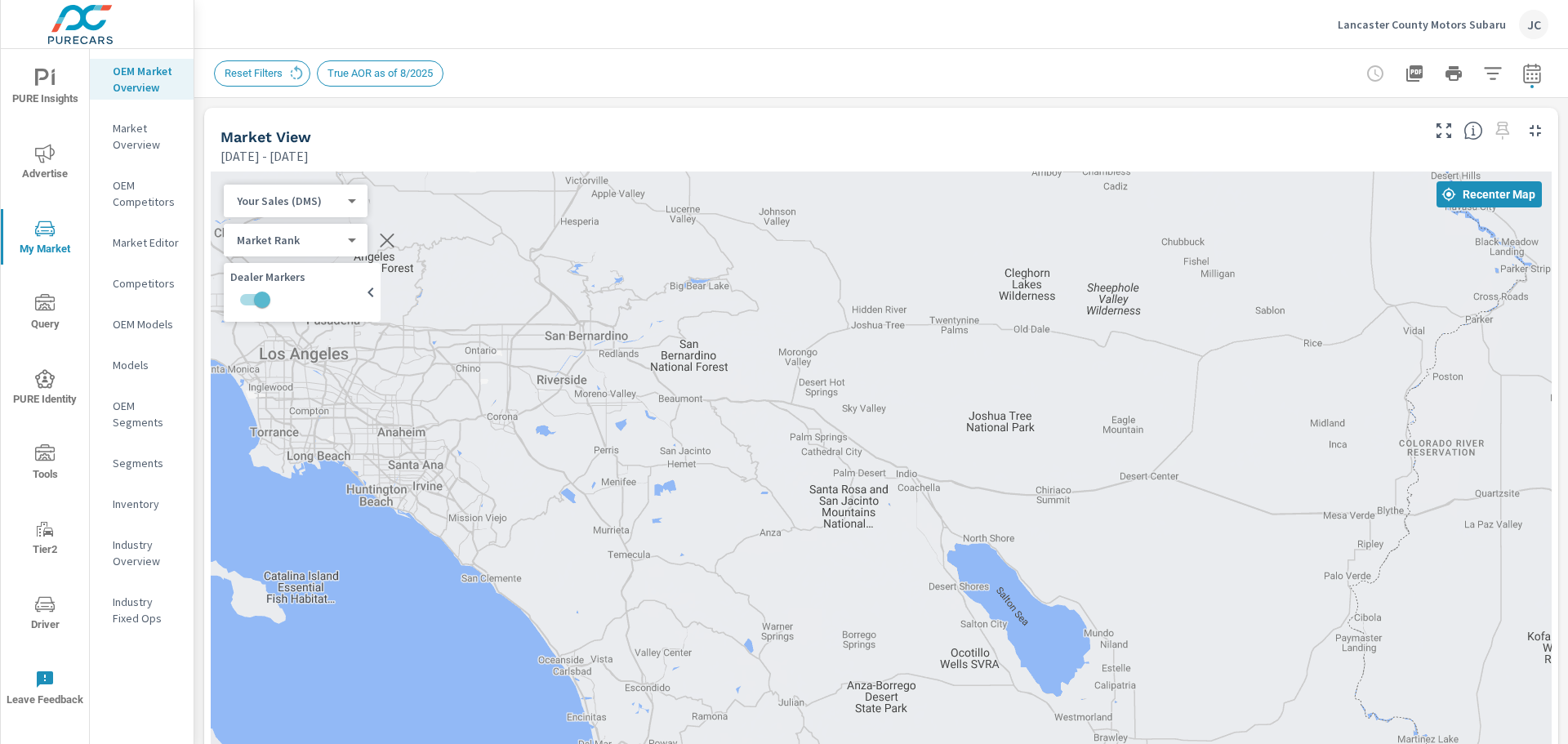
drag, startPoint x: 1217, startPoint y: 535, endPoint x: 718, endPoint y: 357, distance: 529.8
click at [299, 69] on icon at bounding box center [296, 73] width 18 height 18
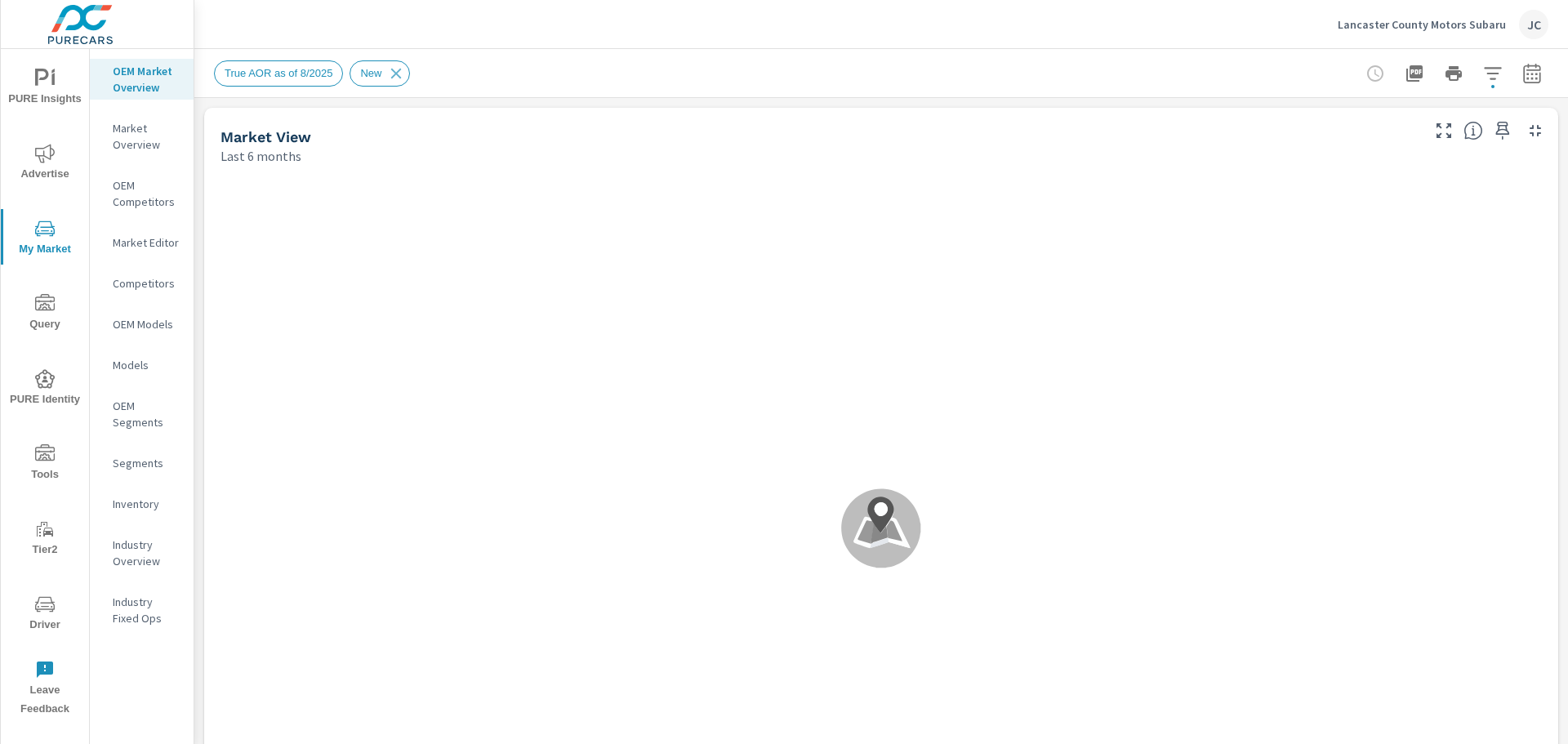
scroll to position [1, 0]
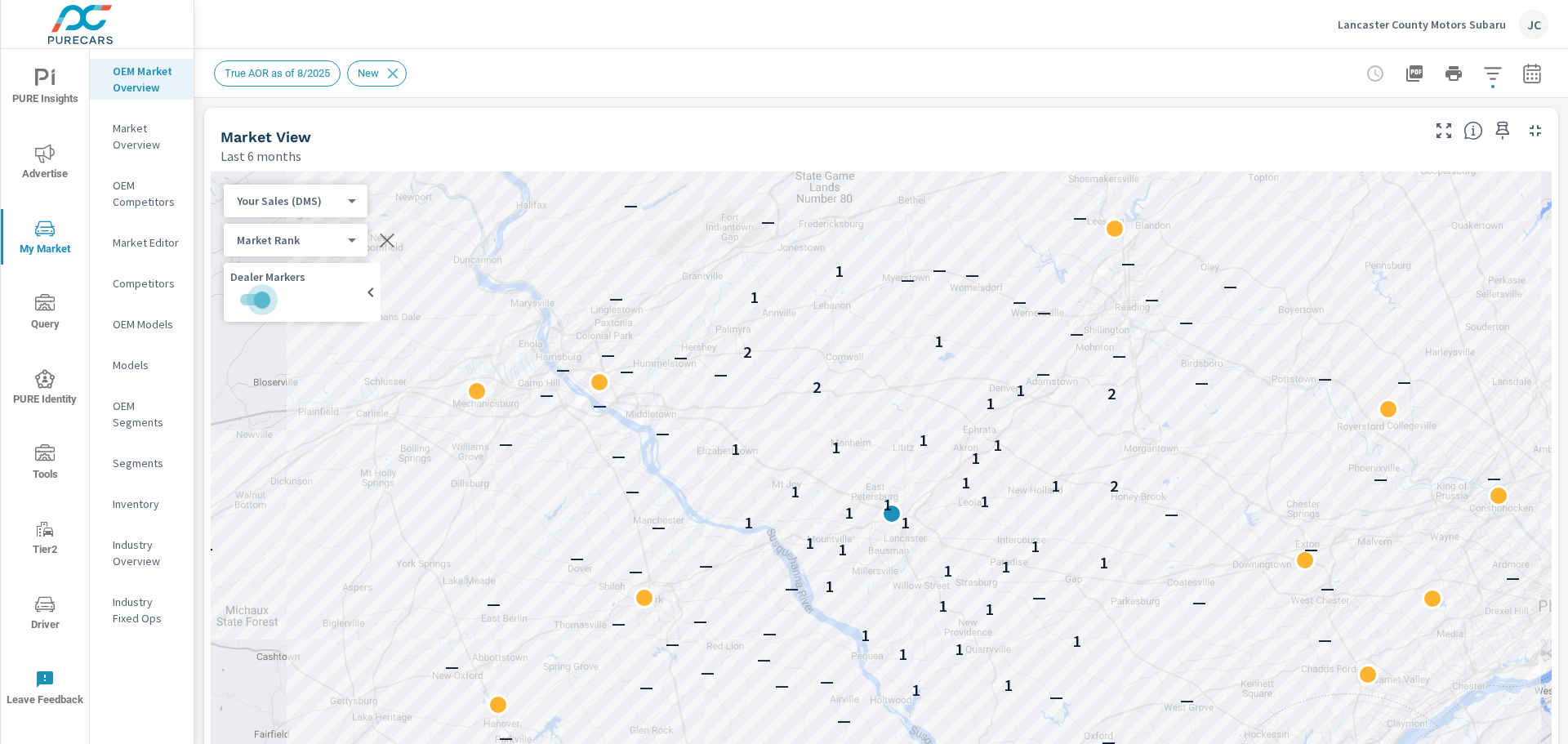
click at [264, 291] on input "checkbox" at bounding box center [262, 300] width 93 height 31
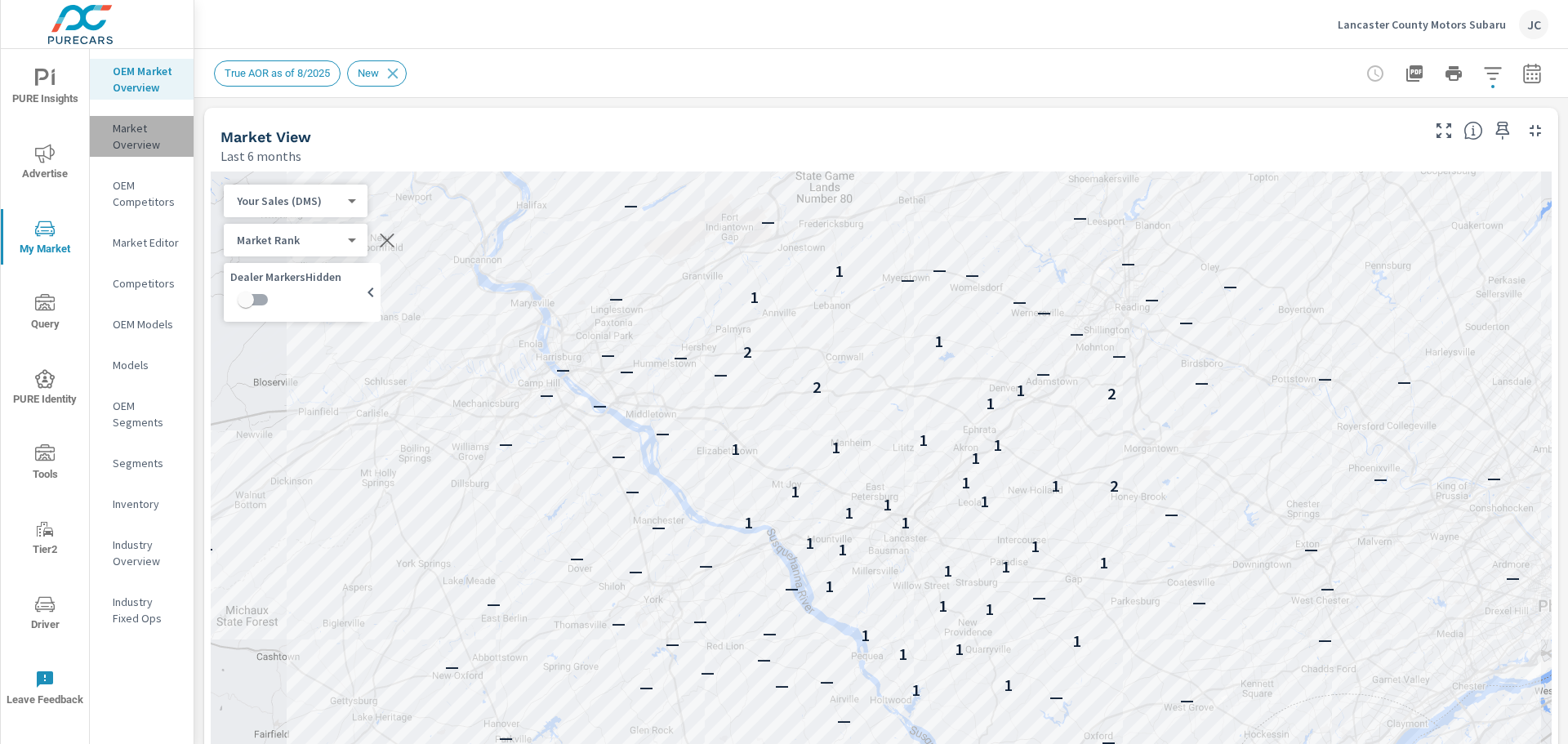
click at [156, 142] on p "Market Overview" at bounding box center [147, 136] width 68 height 33
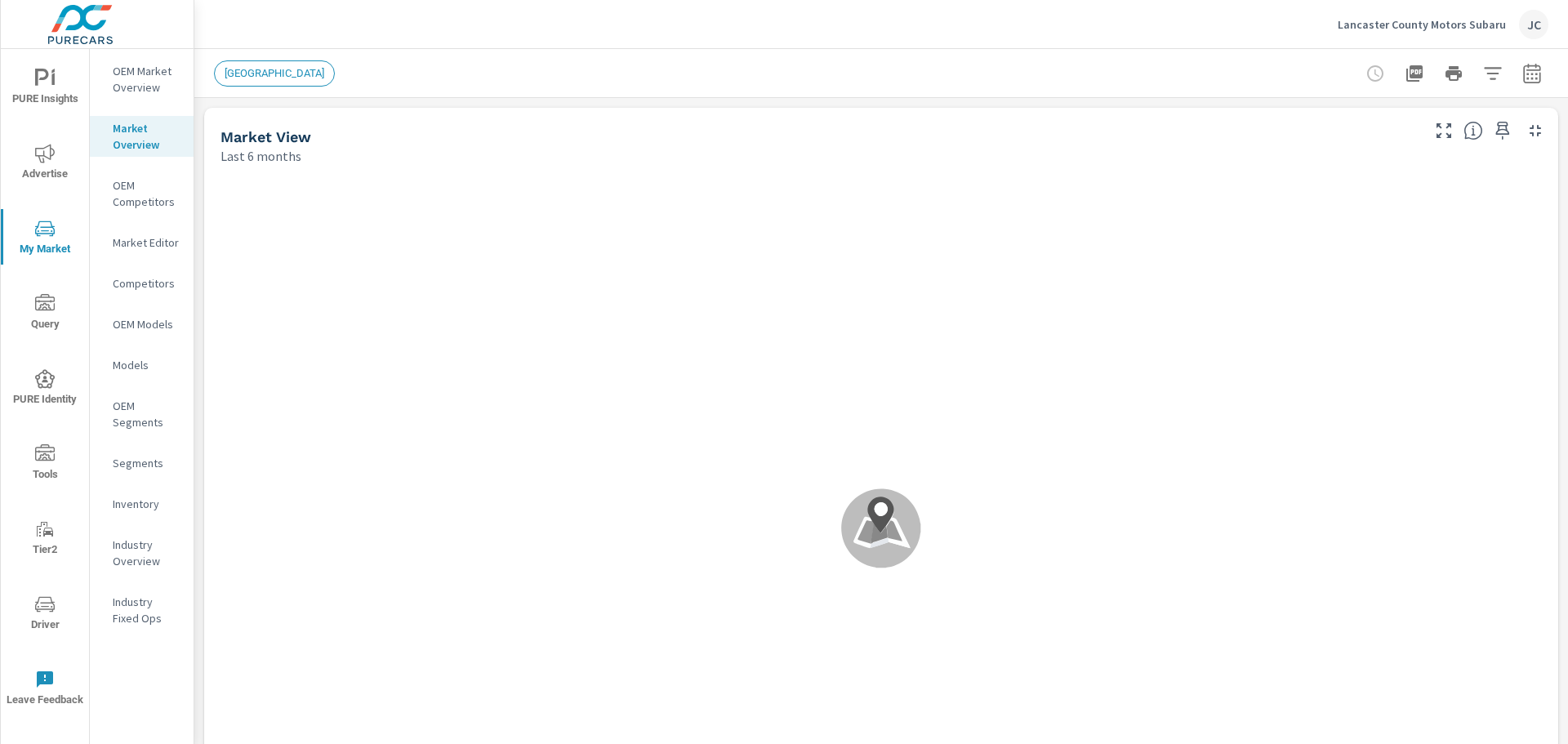
scroll to position [1, 0]
click at [1484, 74] on icon "button" at bounding box center [1493, 73] width 17 height 13
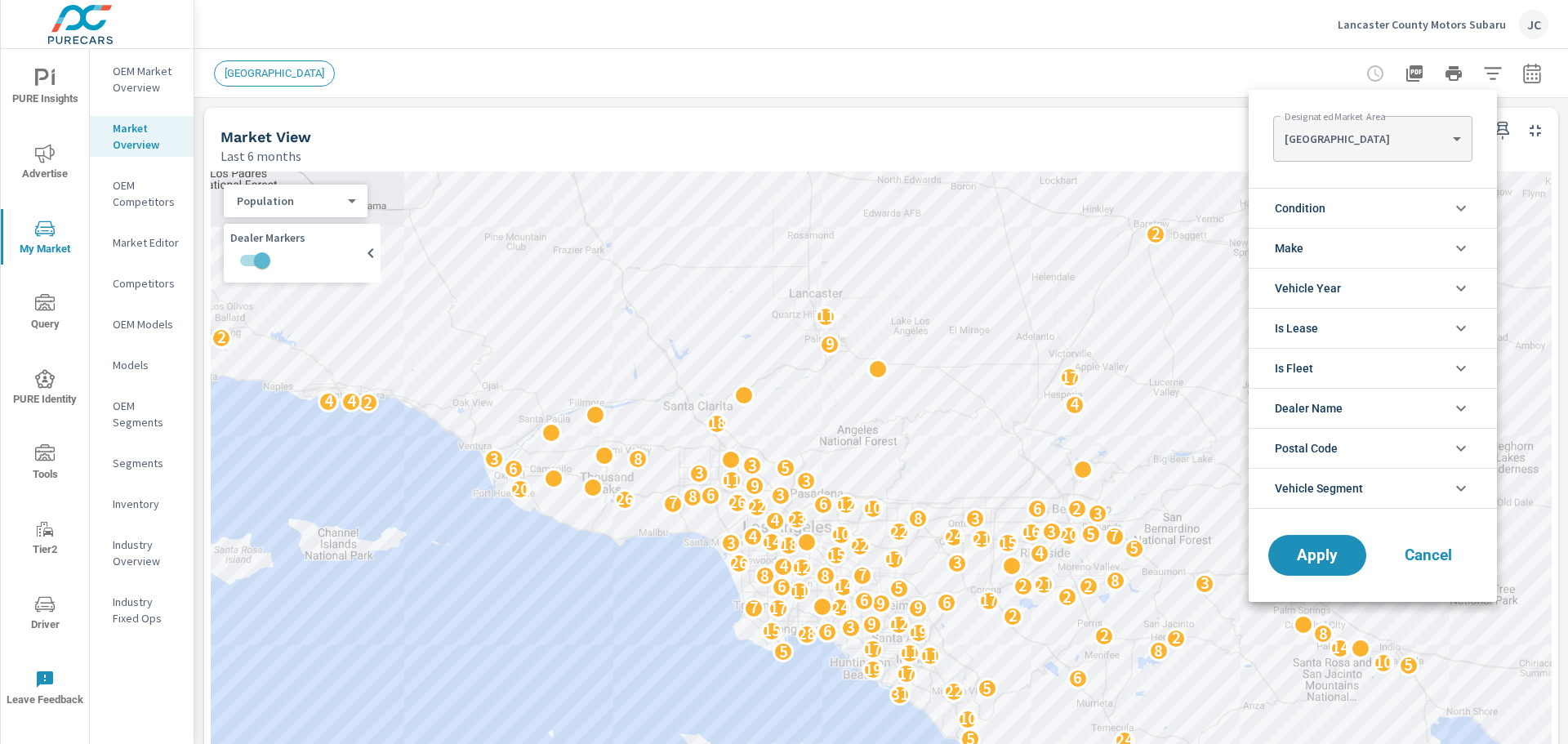
click at [1437, 136] on body "PURE Insights Advertise My Market Query PURE Identity Tools Tier2 Driver Leave …" at bounding box center [784, 372] width 1568 height 744
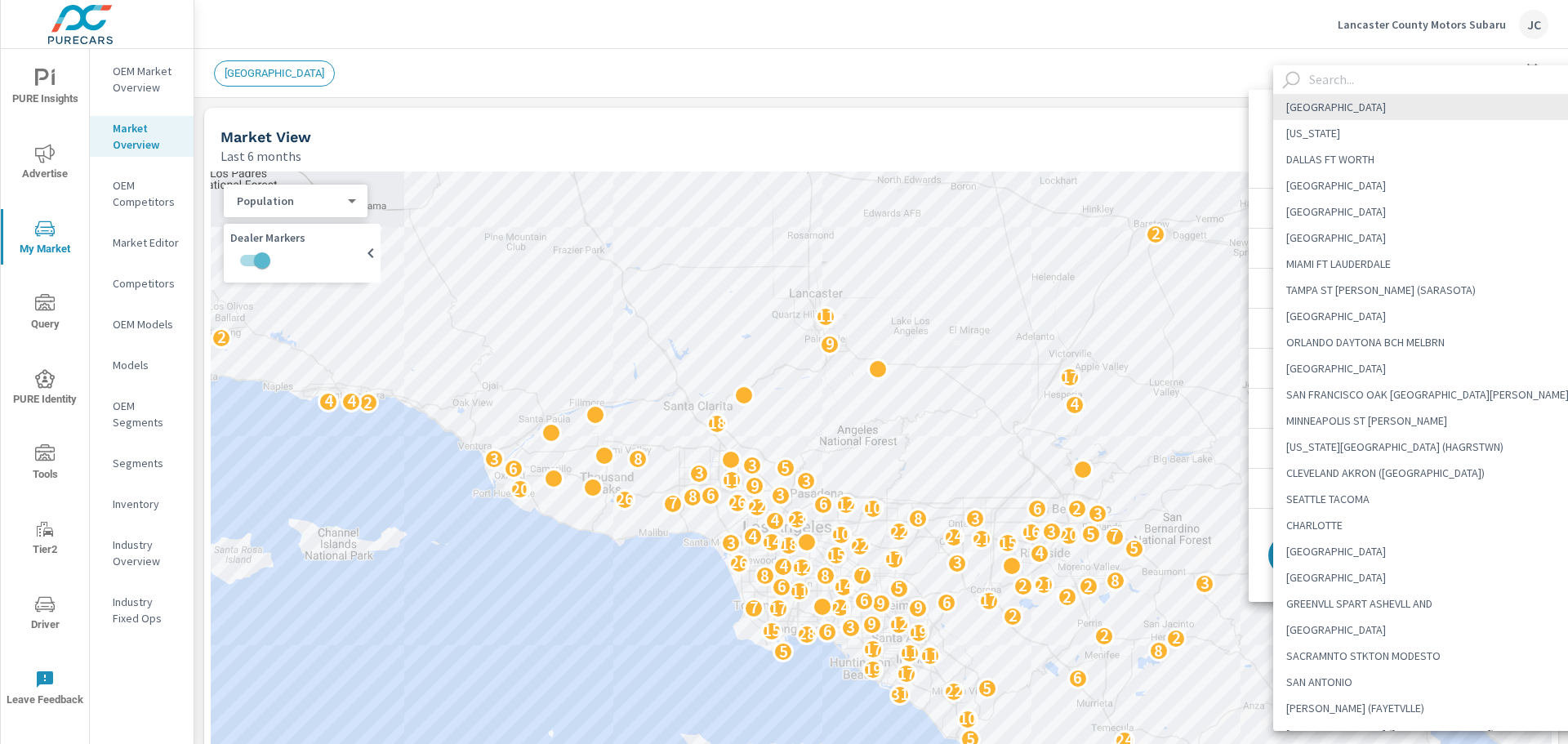
click at [992, 18] on div at bounding box center [784, 372] width 1568 height 744
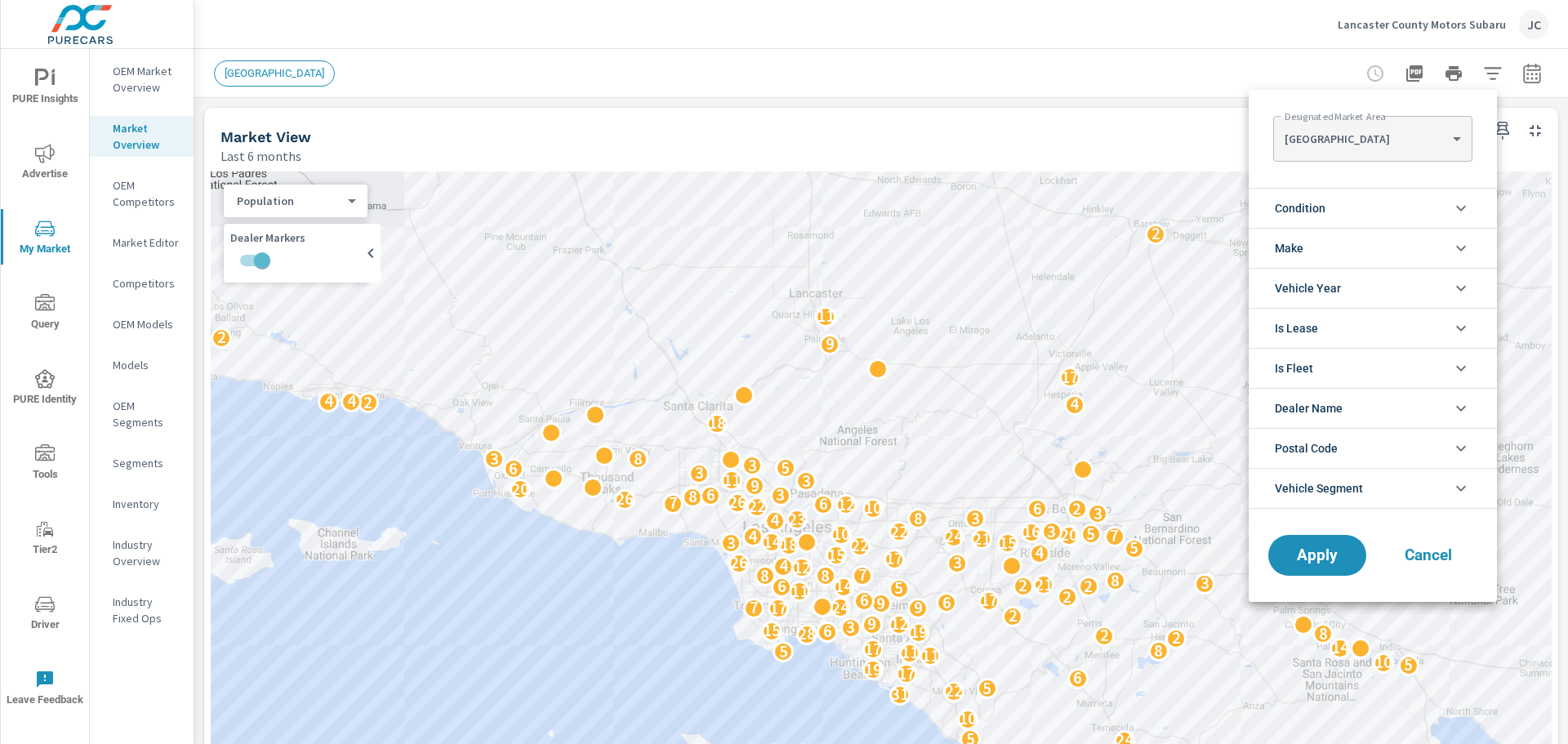
click at [1407, 423] on li "Dealer Name" at bounding box center [1373, 408] width 249 height 40
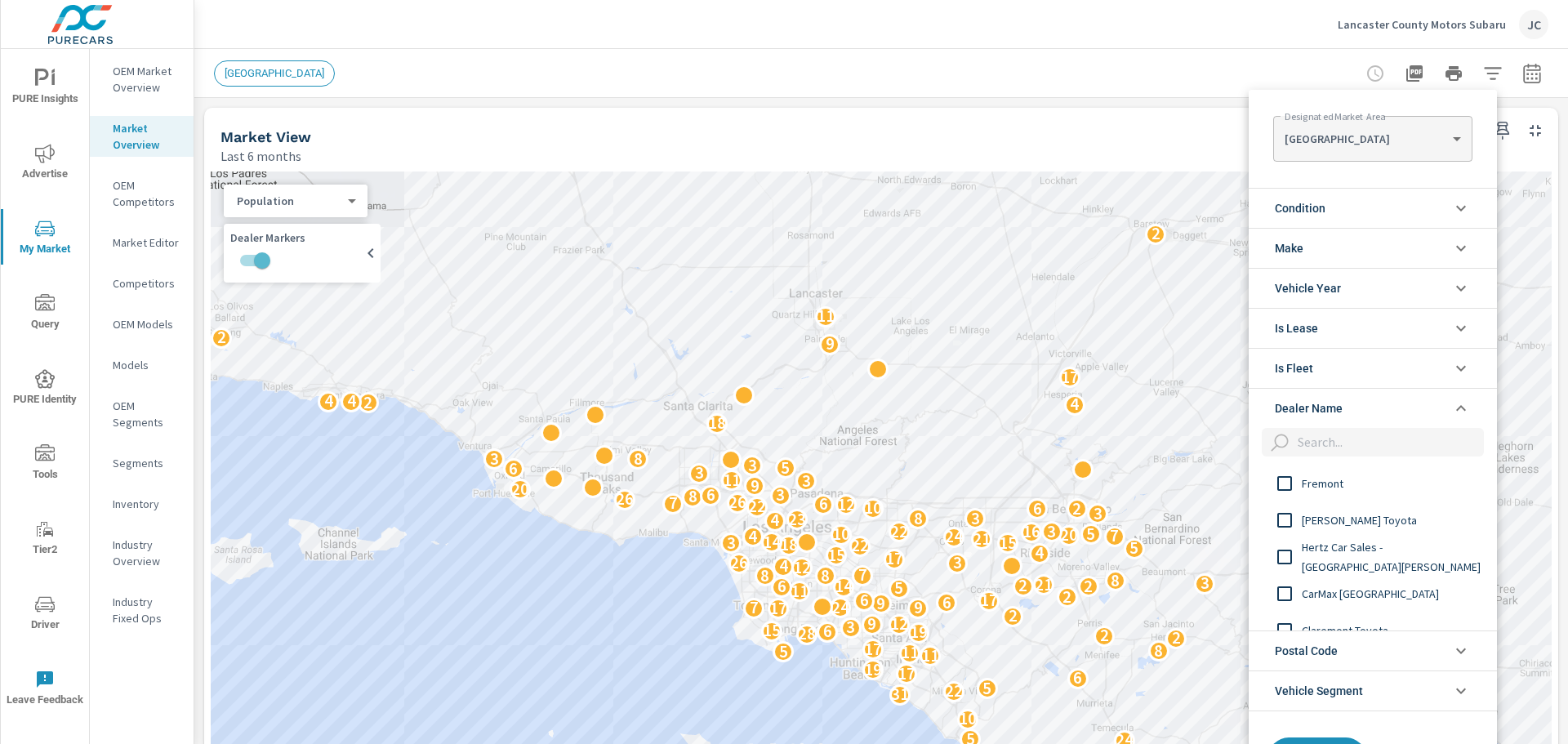
click at [1100, 89] on div at bounding box center [784, 372] width 1568 height 744
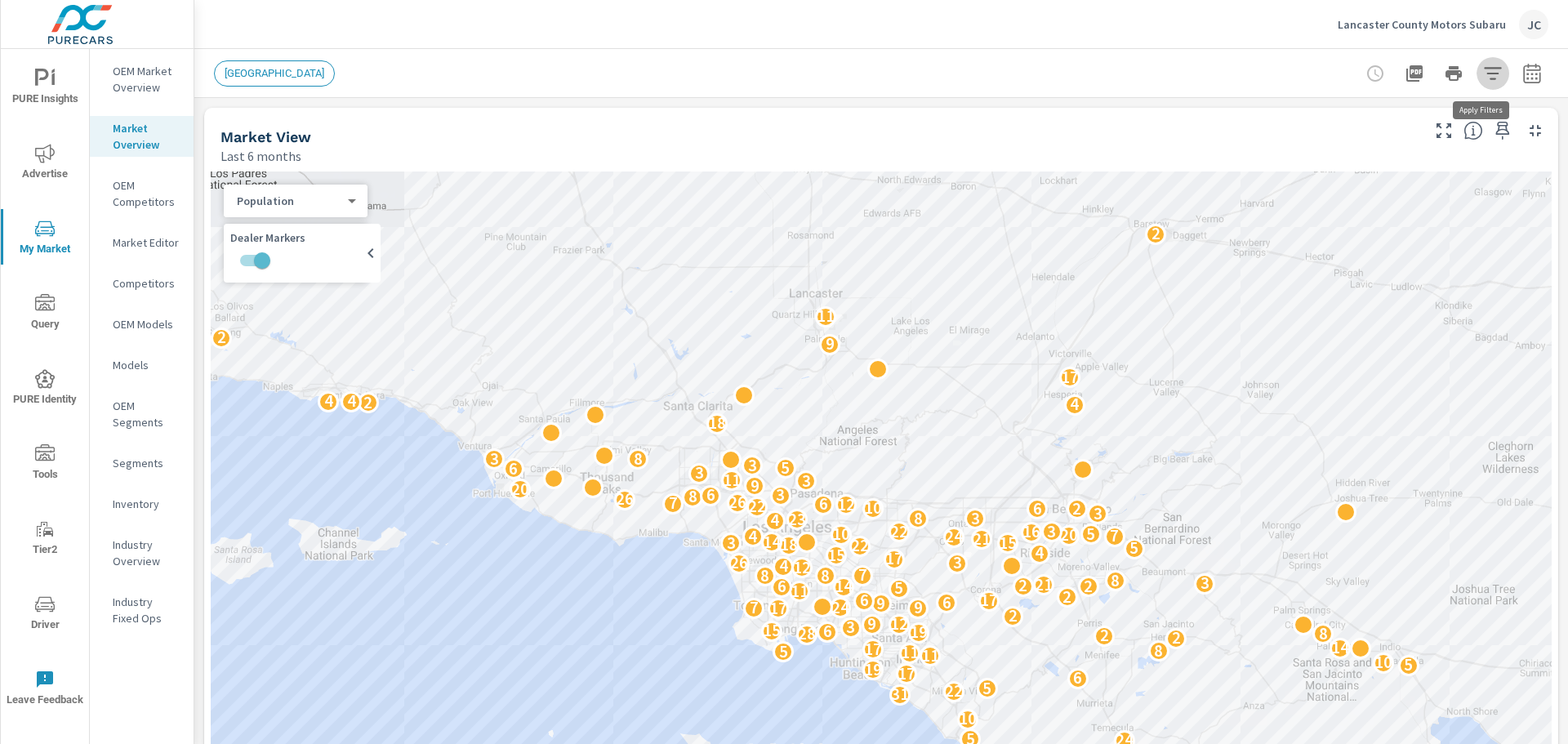
click at [1483, 76] on icon "button" at bounding box center [1493, 73] width 19 height 19
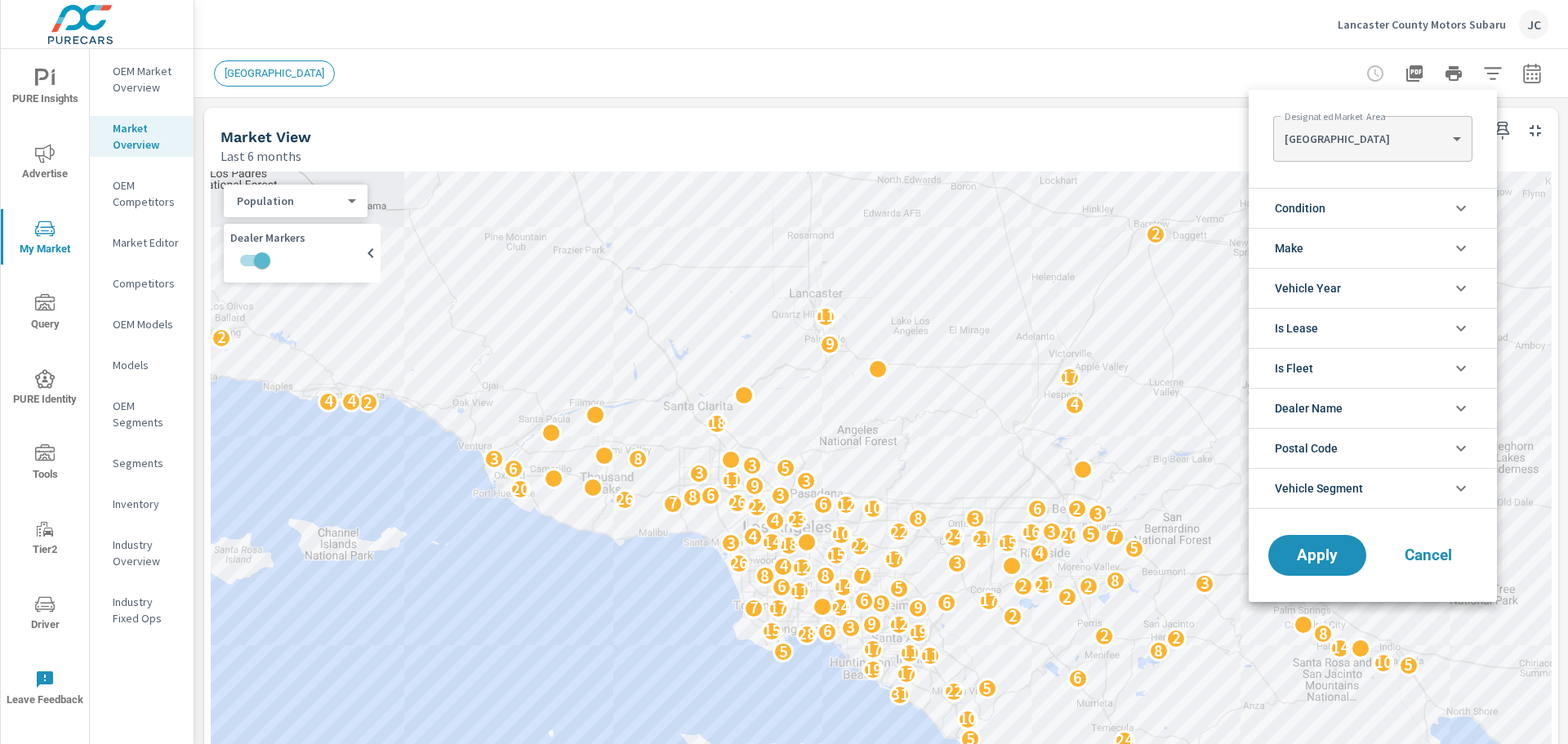
click at [1396, 416] on li "Dealer Name" at bounding box center [1373, 408] width 249 height 40
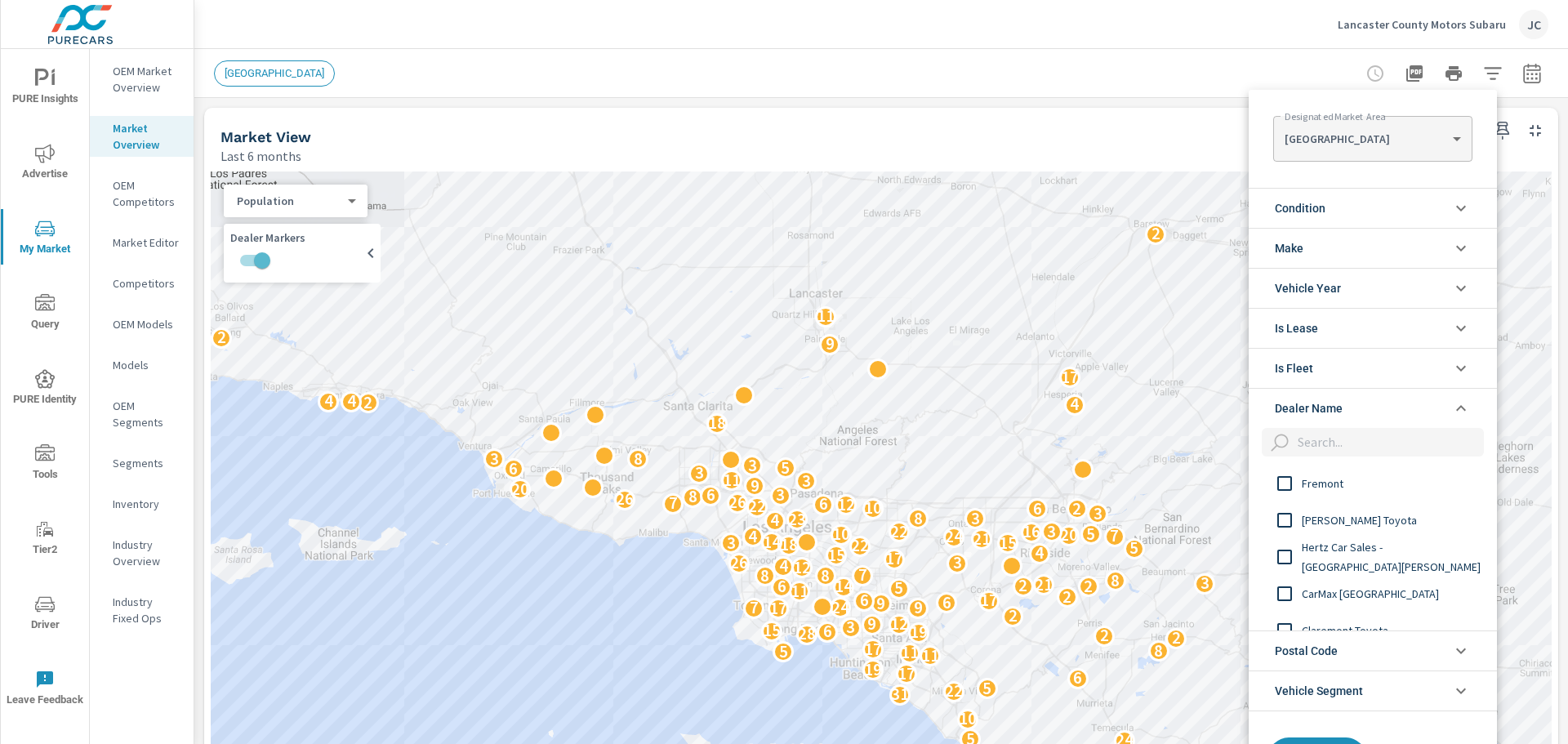
click at [1345, 450] on input "filter options" at bounding box center [1387, 442] width 193 height 28
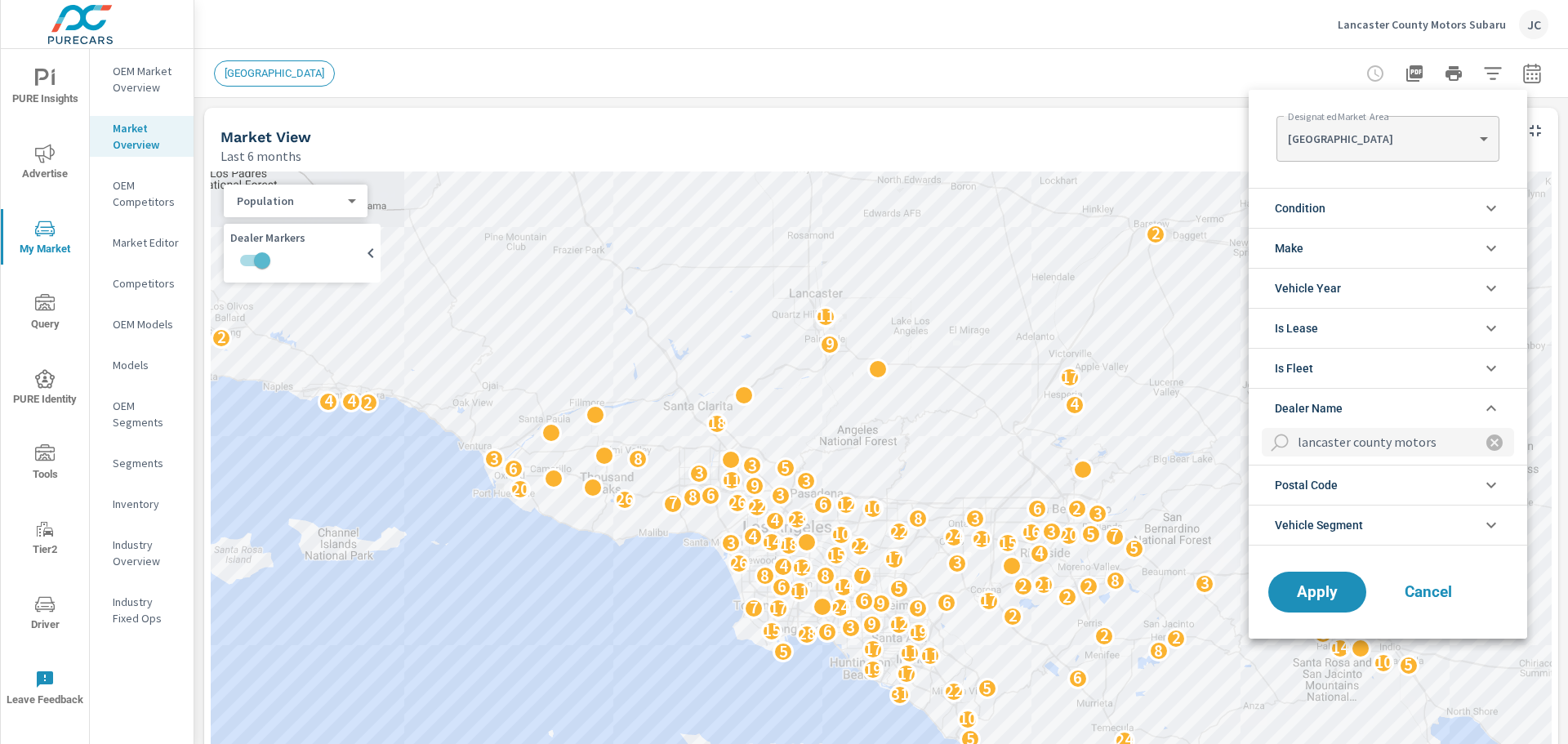
type input "lancaster county motors"
click at [1444, 598] on span "Cancel" at bounding box center [1428, 593] width 65 height 15
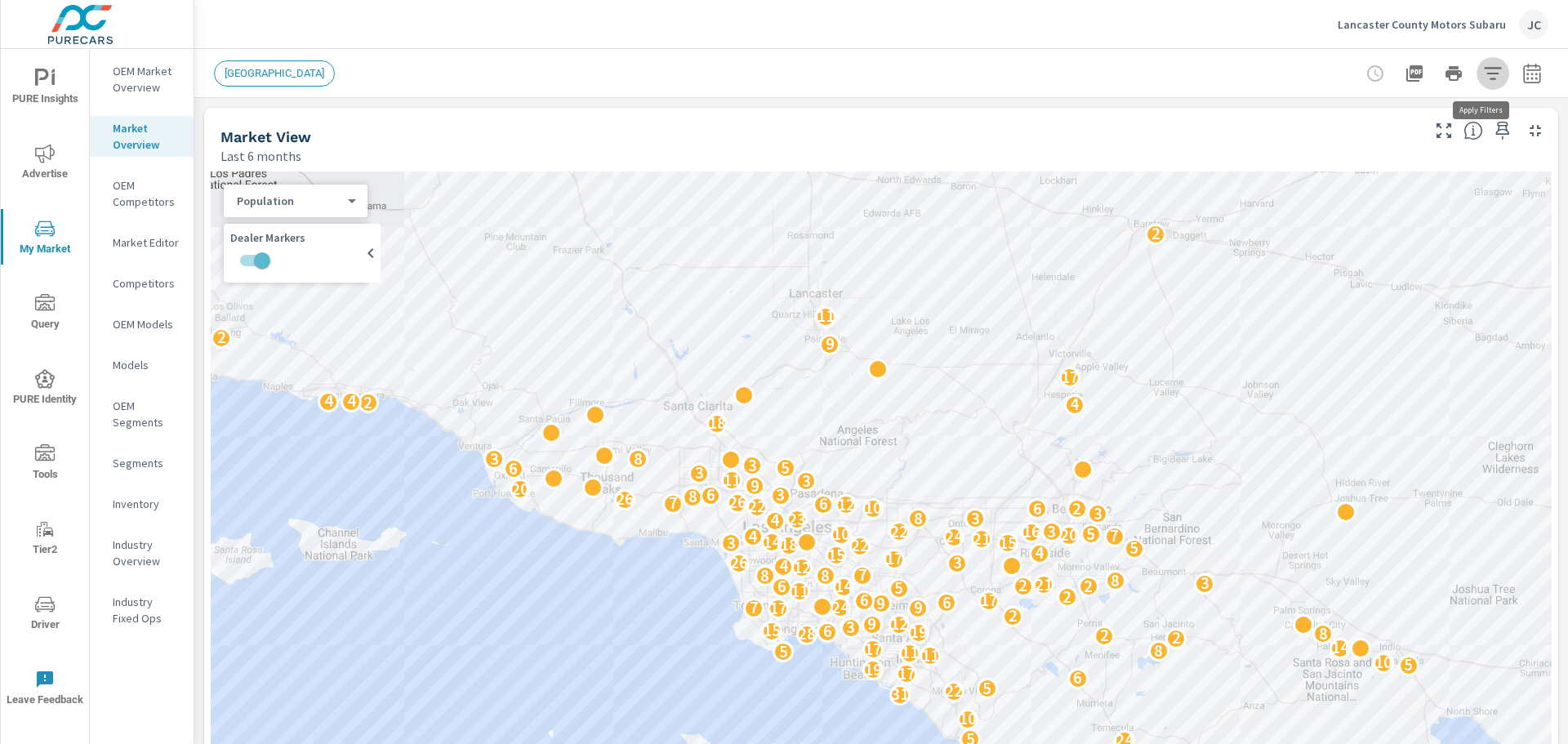
click at [1484, 73] on icon "button" at bounding box center [1493, 73] width 17 height 13
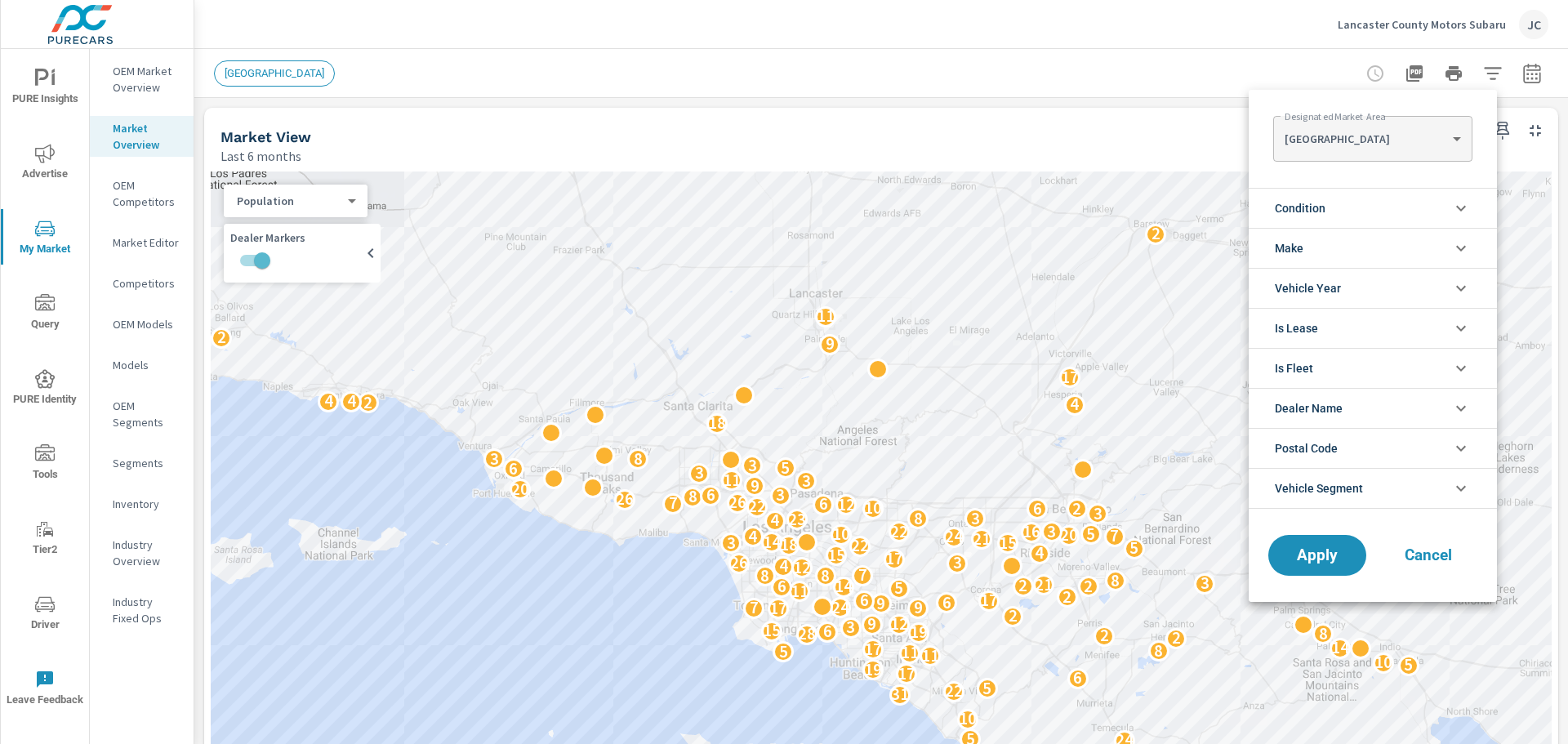
click at [1396, 487] on li "Vehicle Segment" at bounding box center [1373, 488] width 249 height 41
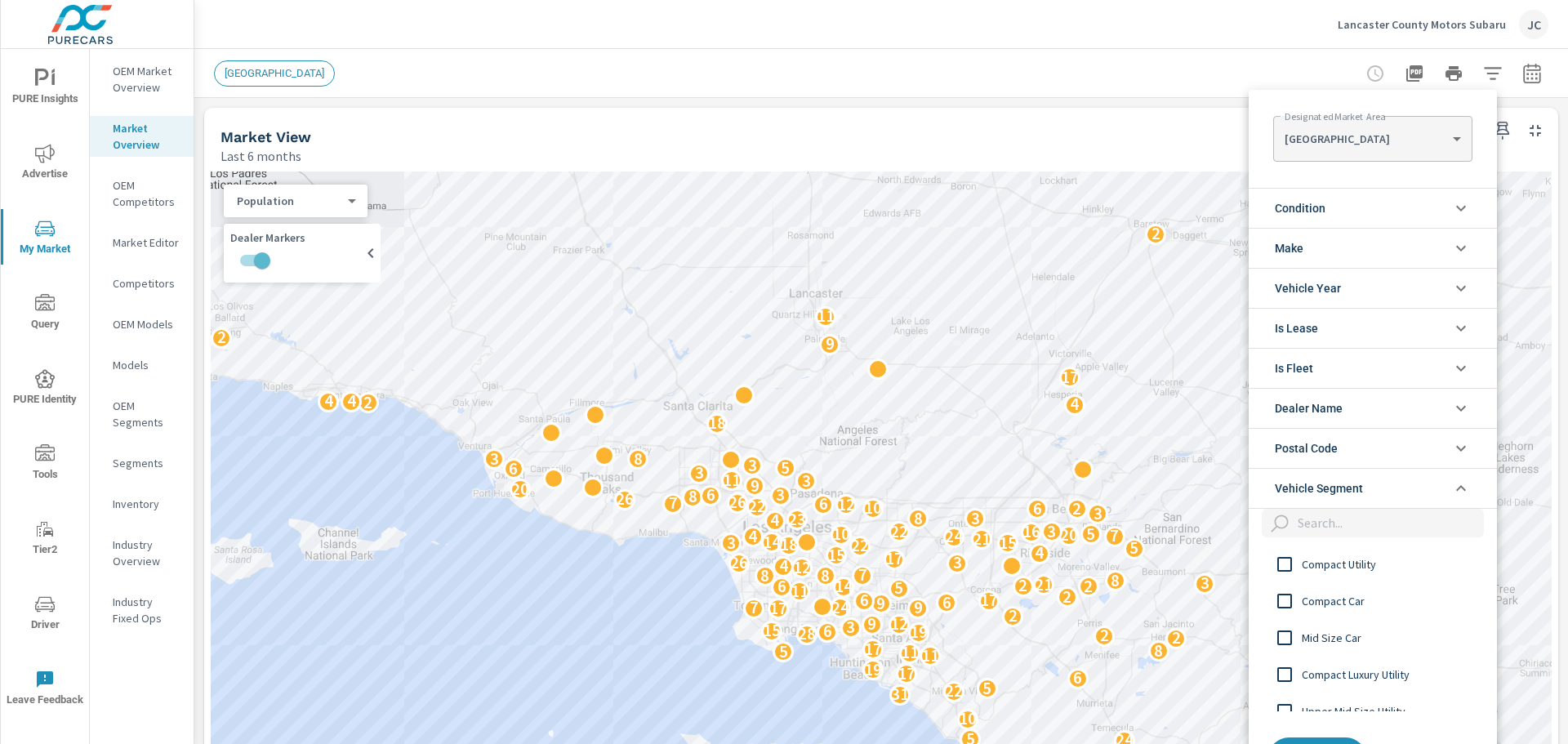
click at [1069, 38] on div at bounding box center [784, 372] width 1568 height 744
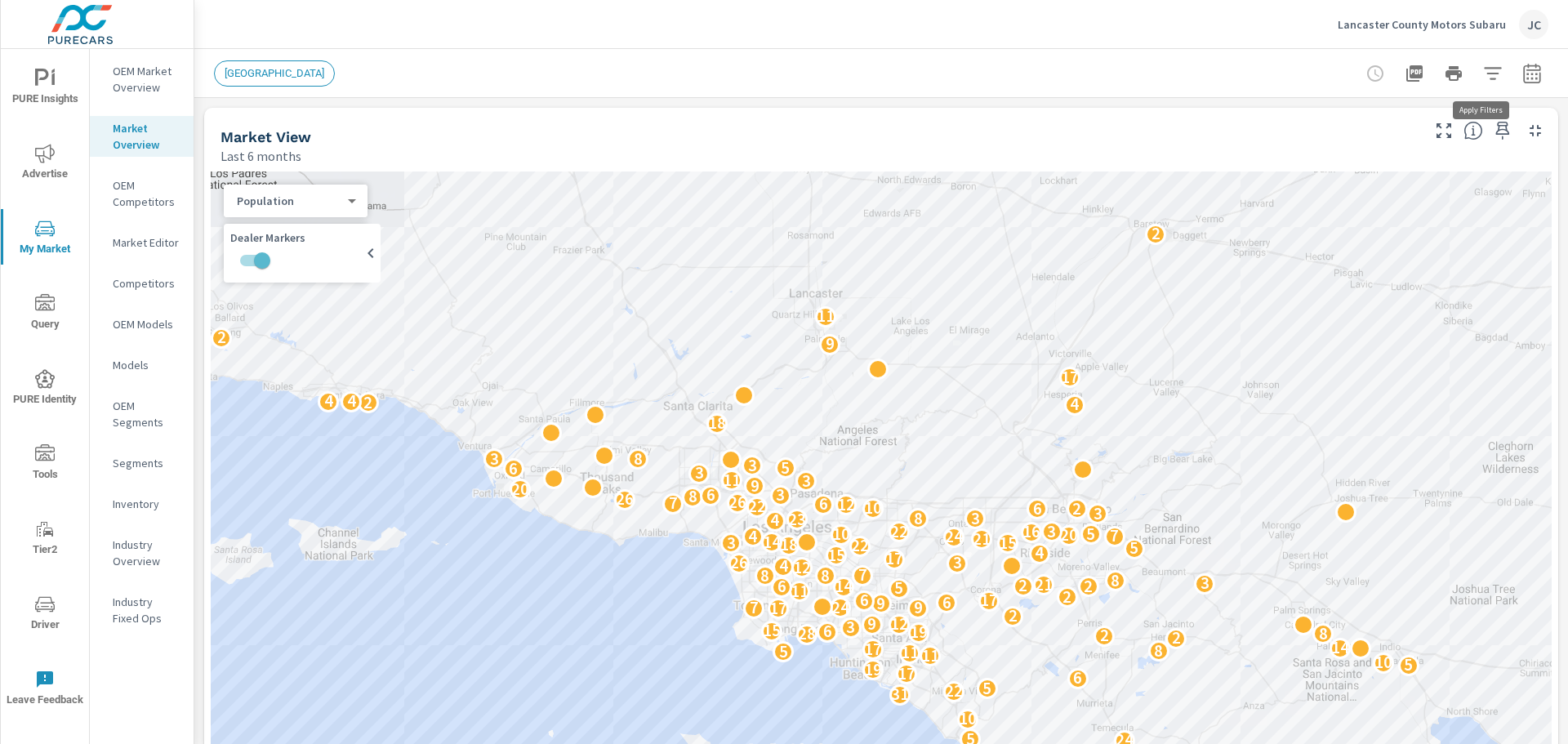
click at [1483, 69] on icon "button" at bounding box center [1493, 73] width 19 height 19
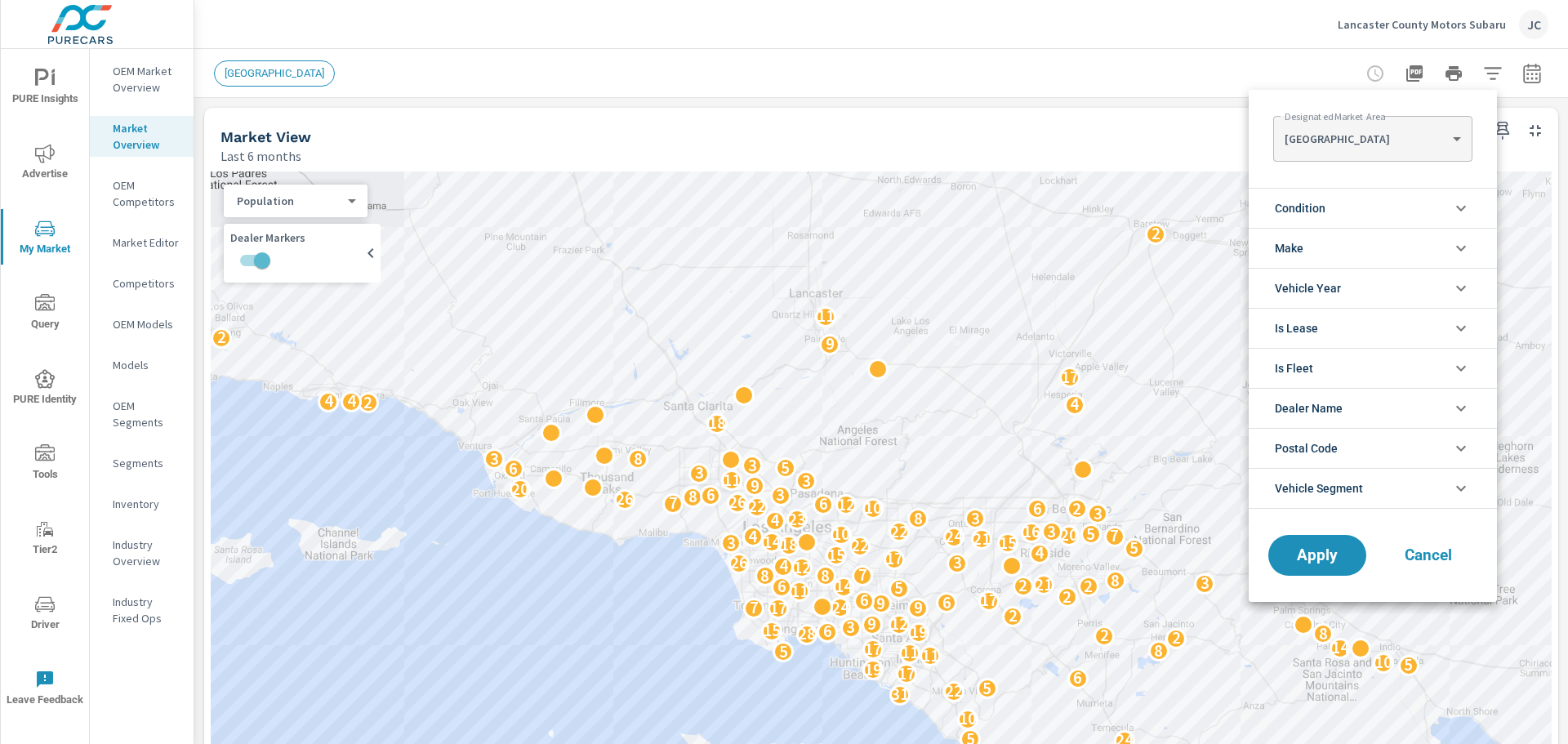
click at [1406, 139] on body "PURE Insights Advertise My Market Query PURE Identity Tools Tier2 Driver Leave …" at bounding box center [784, 372] width 1568 height 744
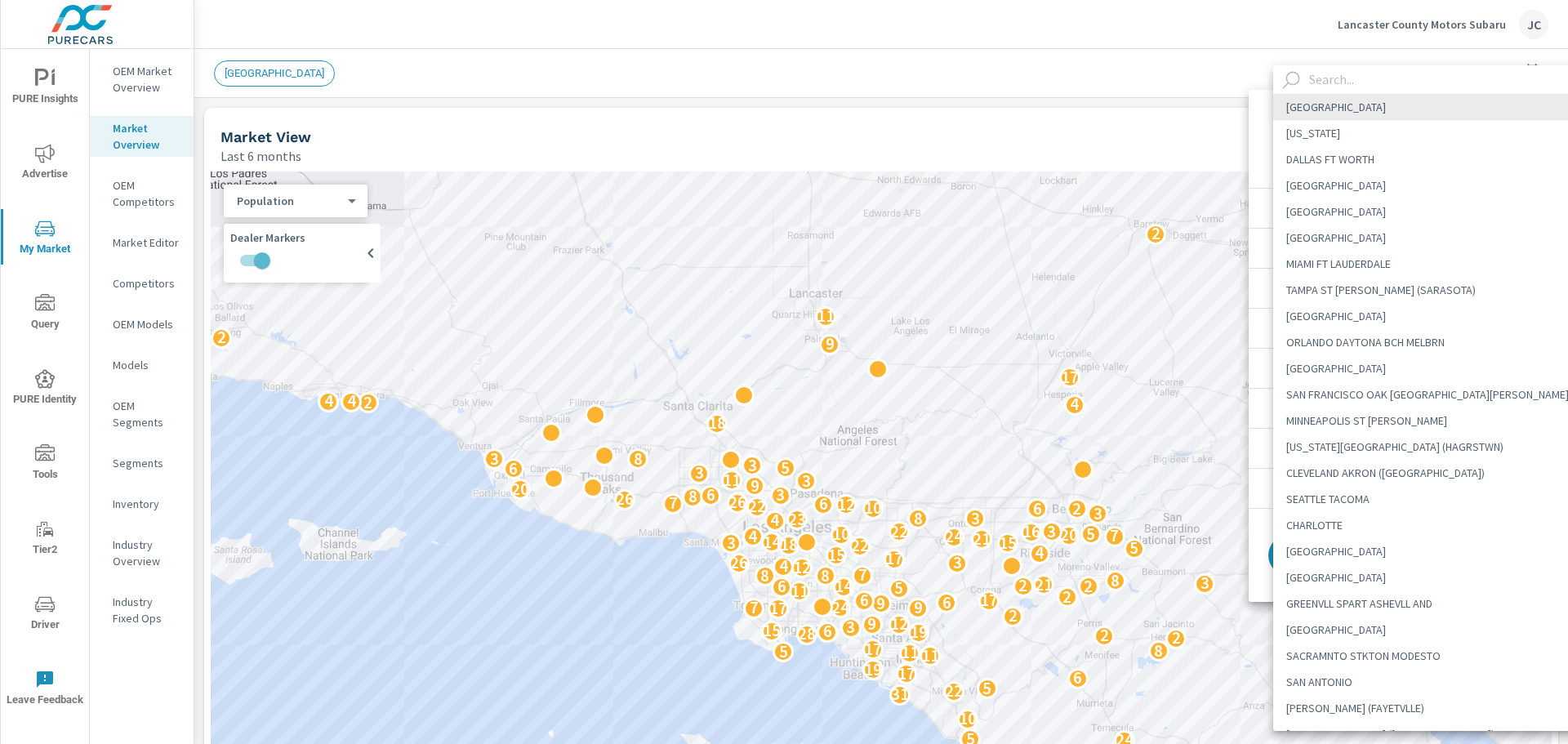
click at [1075, 46] on div at bounding box center [784, 372] width 1568 height 744
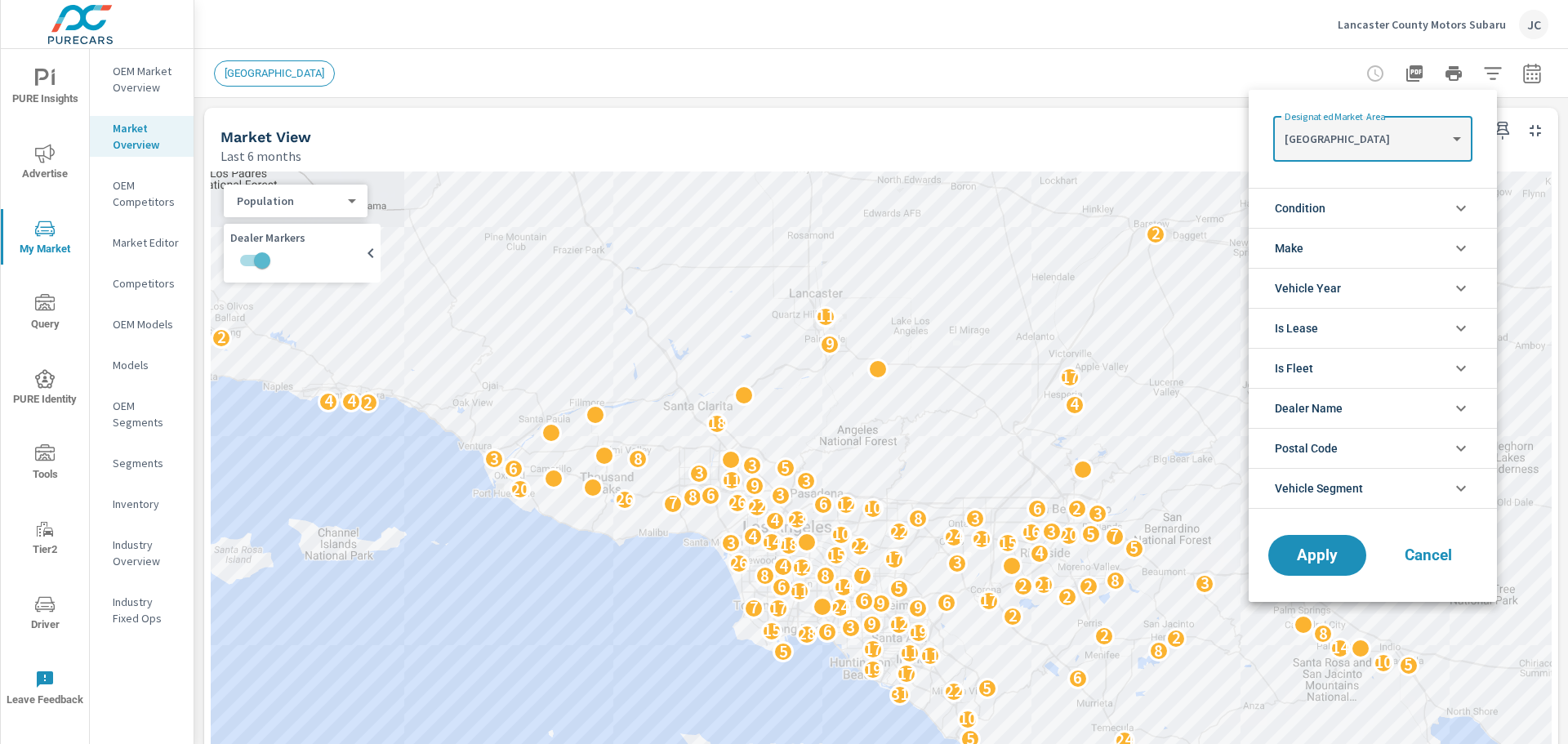
click at [1458, 134] on body "PURE Insights Advertise My Market Query PURE Identity Tools Tier2 Driver Leave …" at bounding box center [784, 372] width 1568 height 744
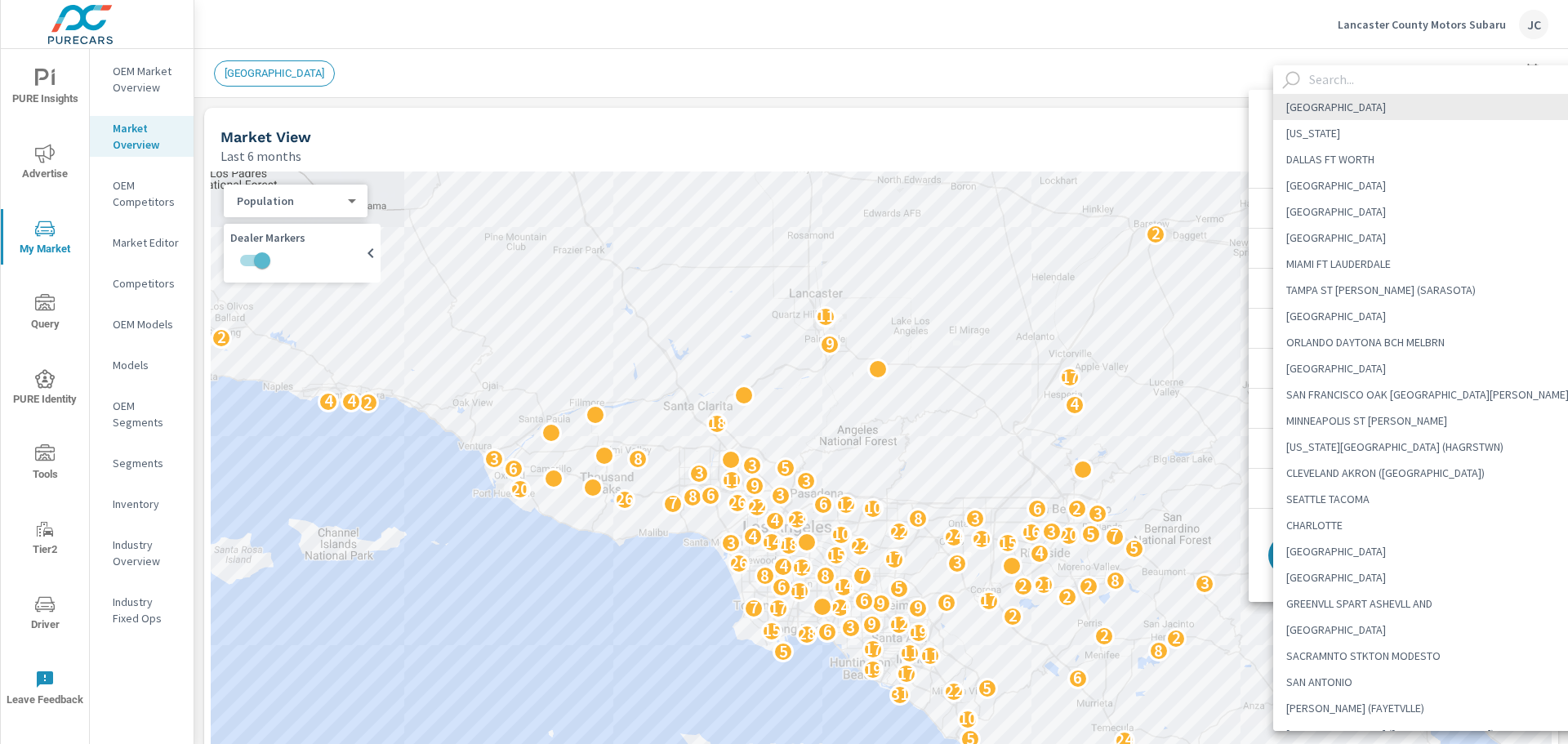
click at [1389, 83] on input "text" at bounding box center [1448, 80] width 291 height 28
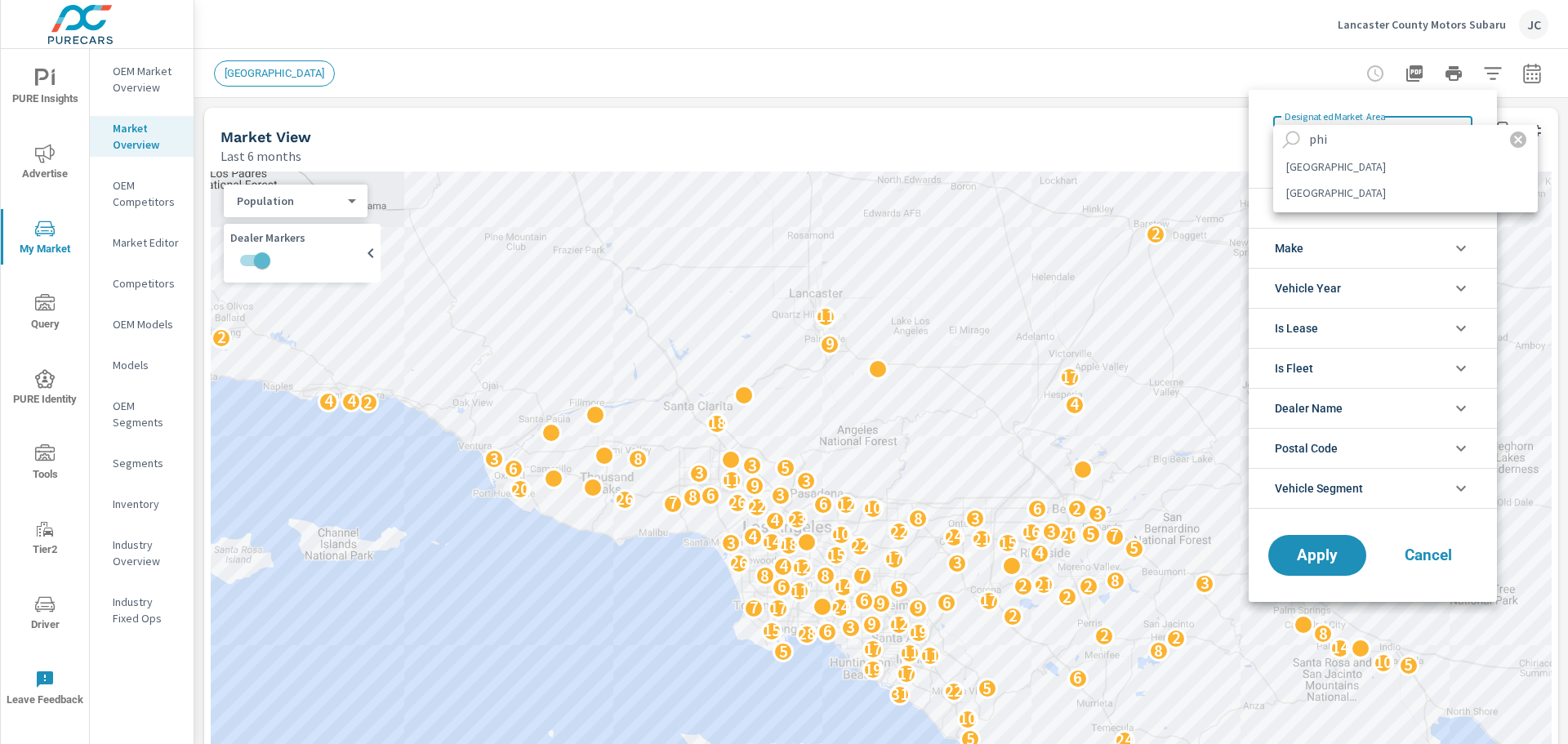
type input "phi"
click at [1346, 164] on li "PHILADELPHIA" at bounding box center [1406, 166] width 265 height 26
type Area "PHILADELPHIA"
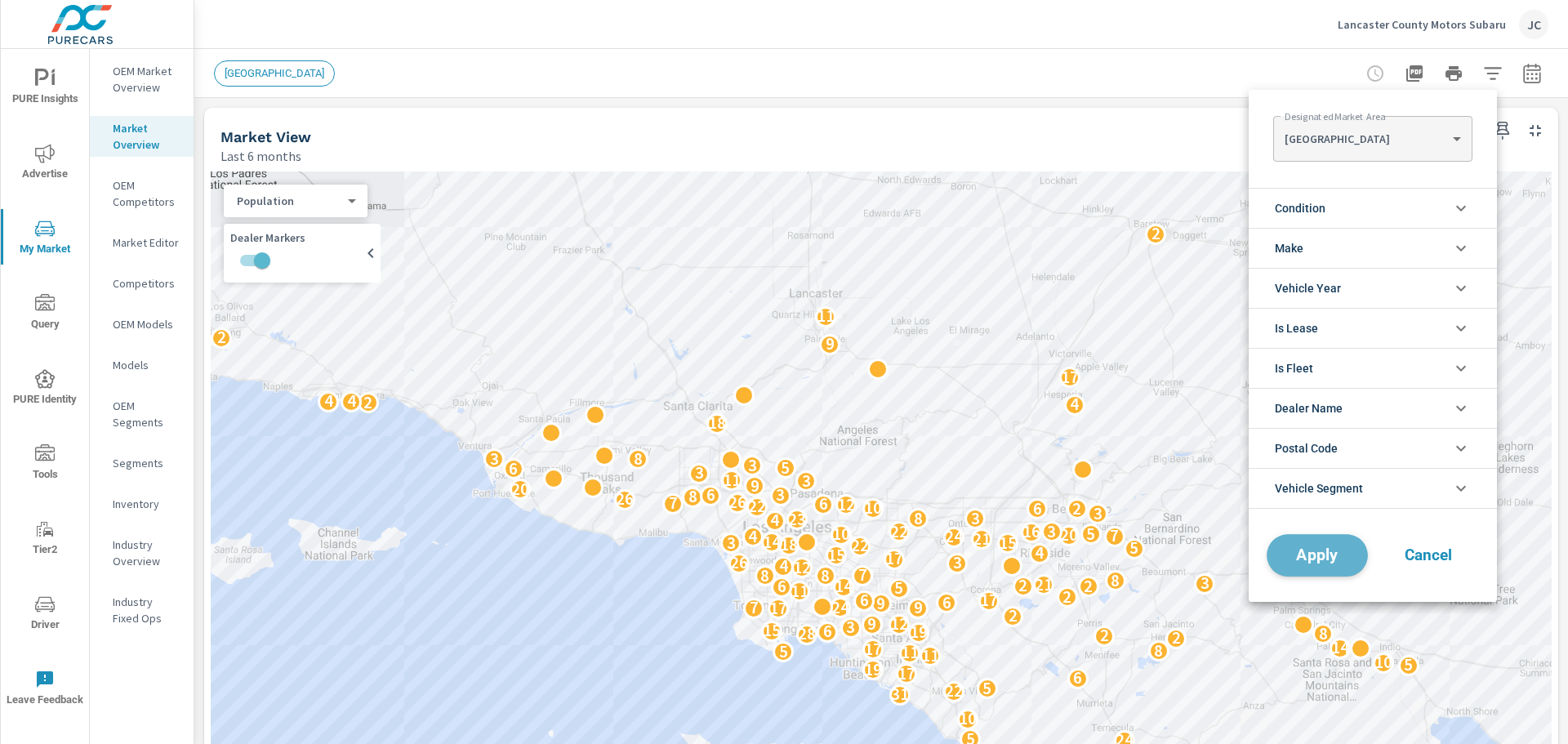
click at [1334, 563] on span "Apply" at bounding box center [1318, 556] width 67 height 16
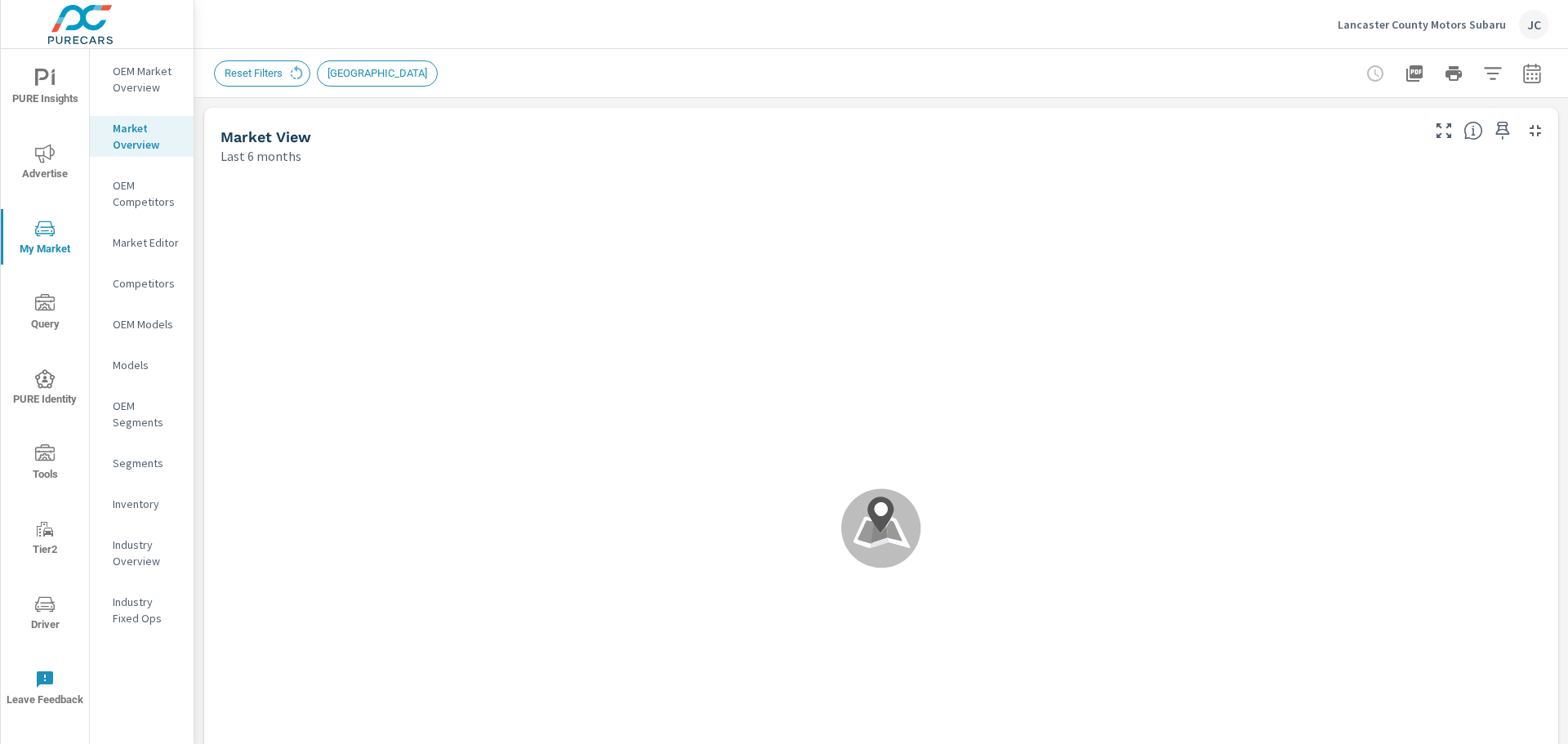
scroll to position [1, 0]
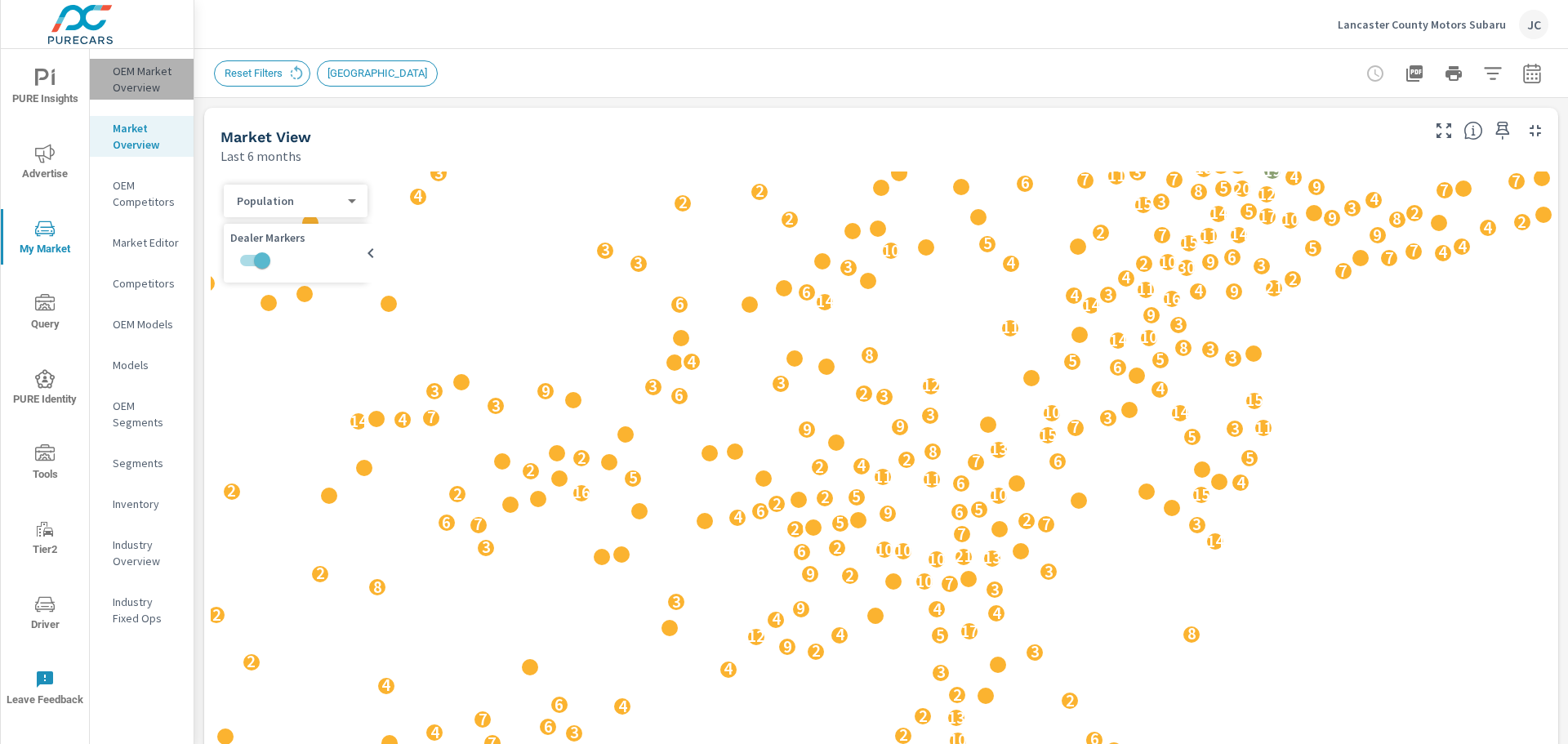
click at [124, 76] on p "OEM Market Overview" at bounding box center [147, 79] width 68 height 33
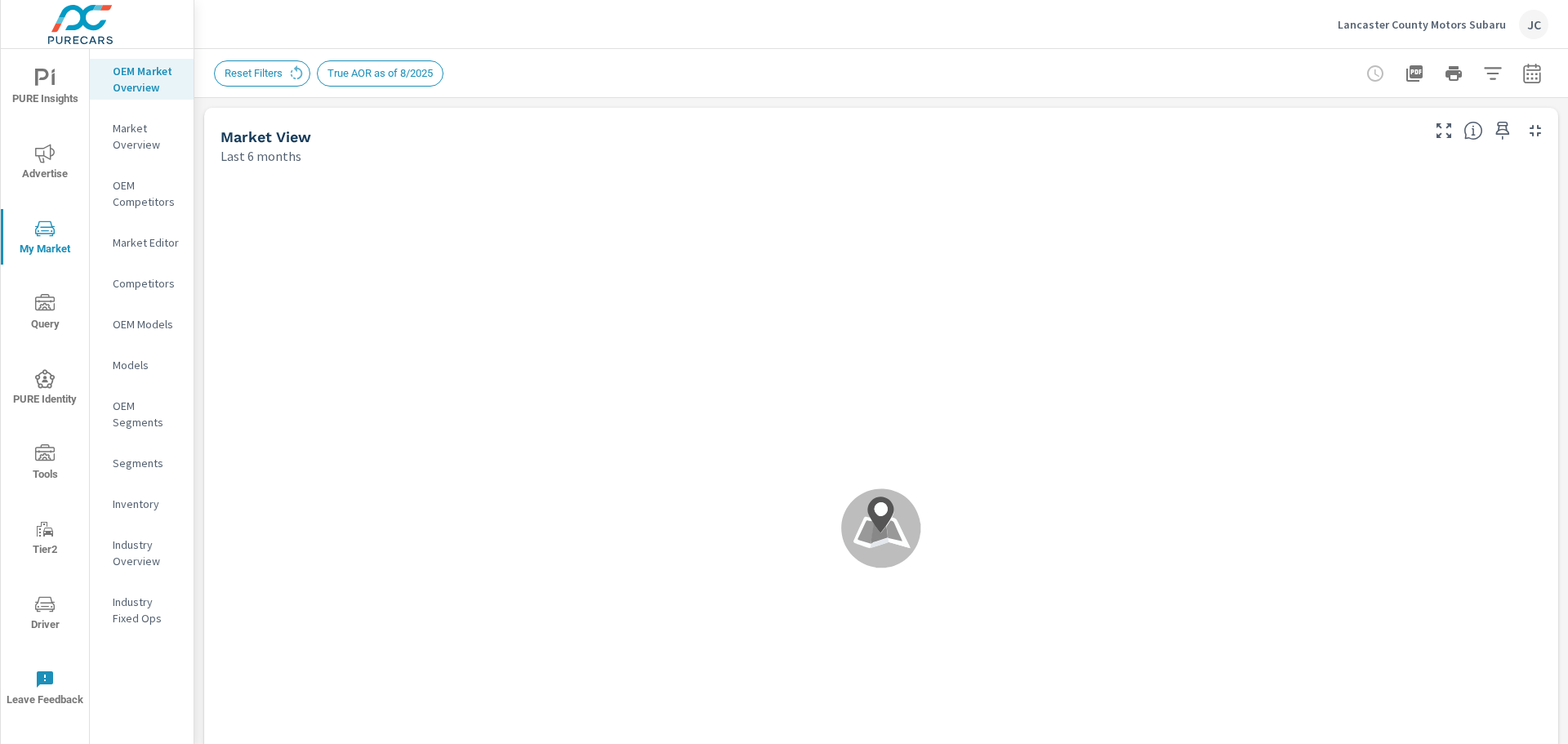
scroll to position [1, 0]
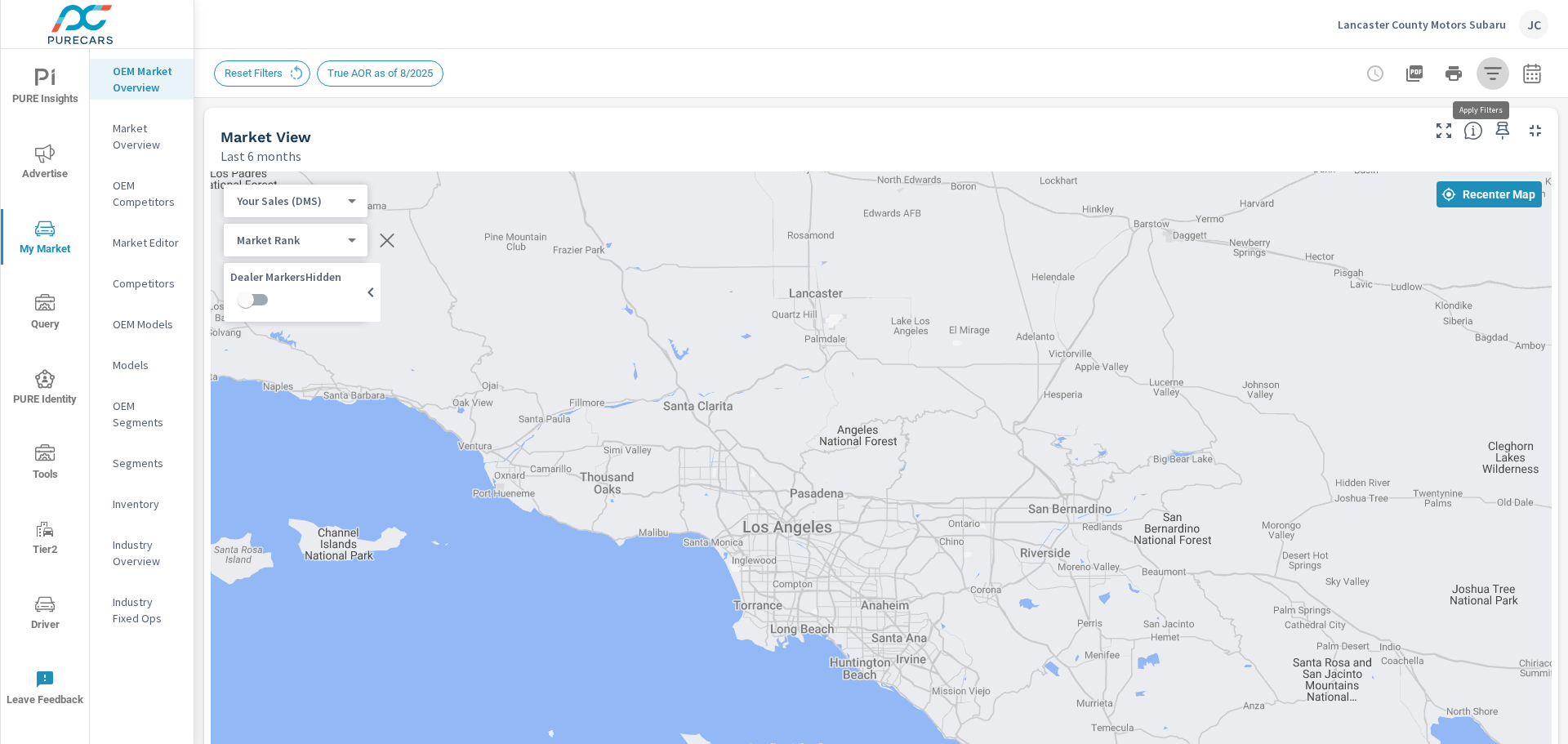
click at [1491, 77] on button "button" at bounding box center [1493, 73] width 33 height 33
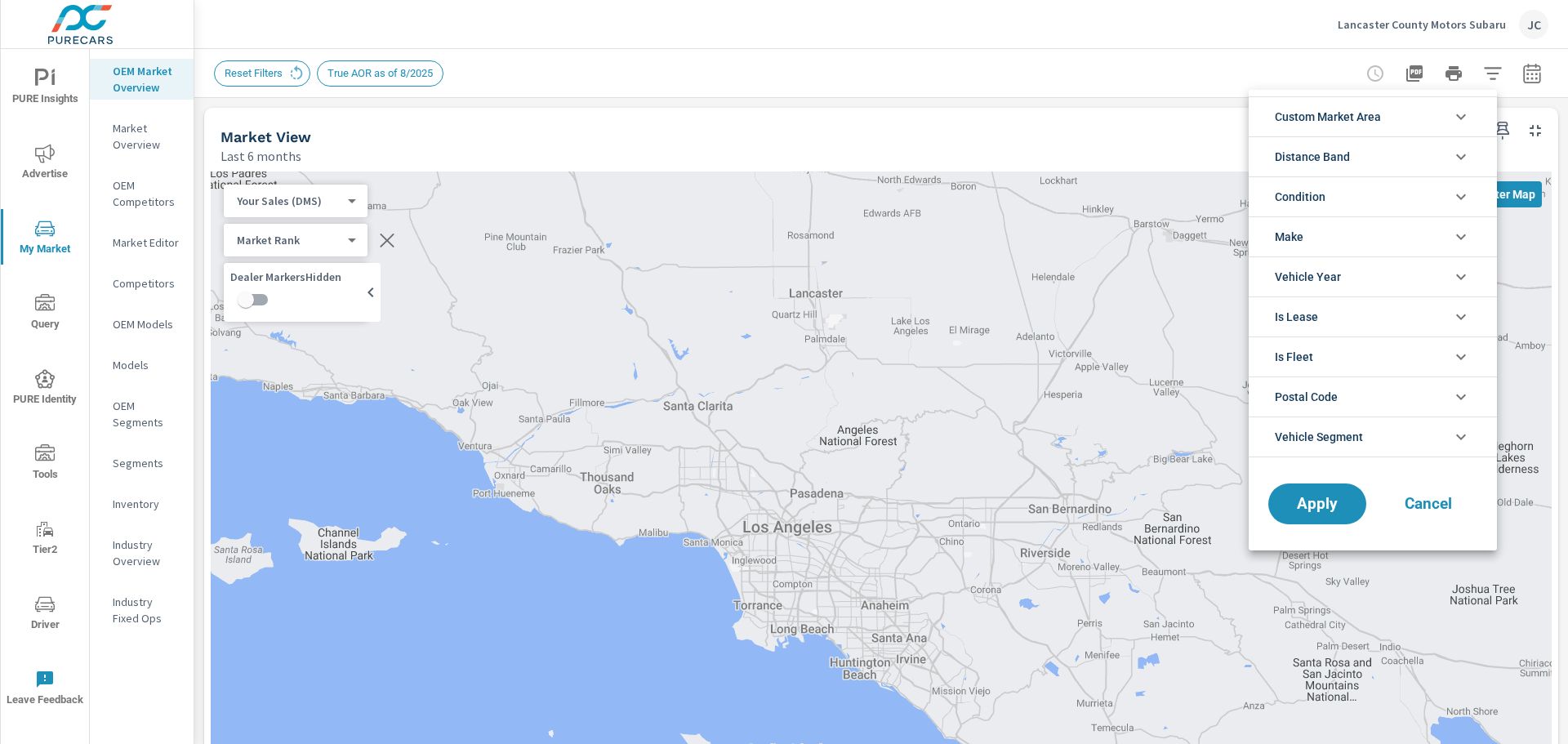
scroll to position [18, 0]
click at [1419, 126] on li "Custom Market Area" at bounding box center [1373, 116] width 249 height 40
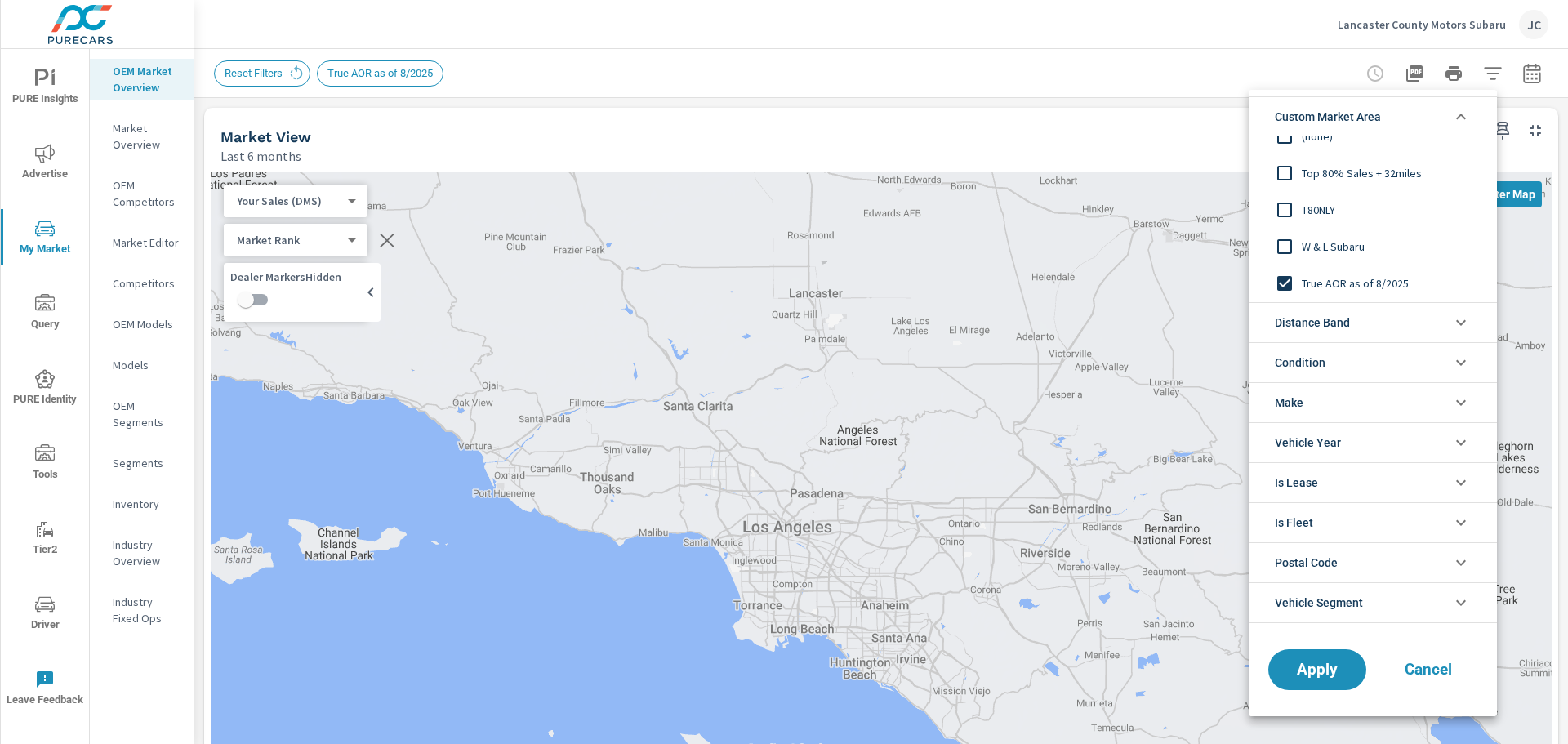
scroll to position [0, 0]
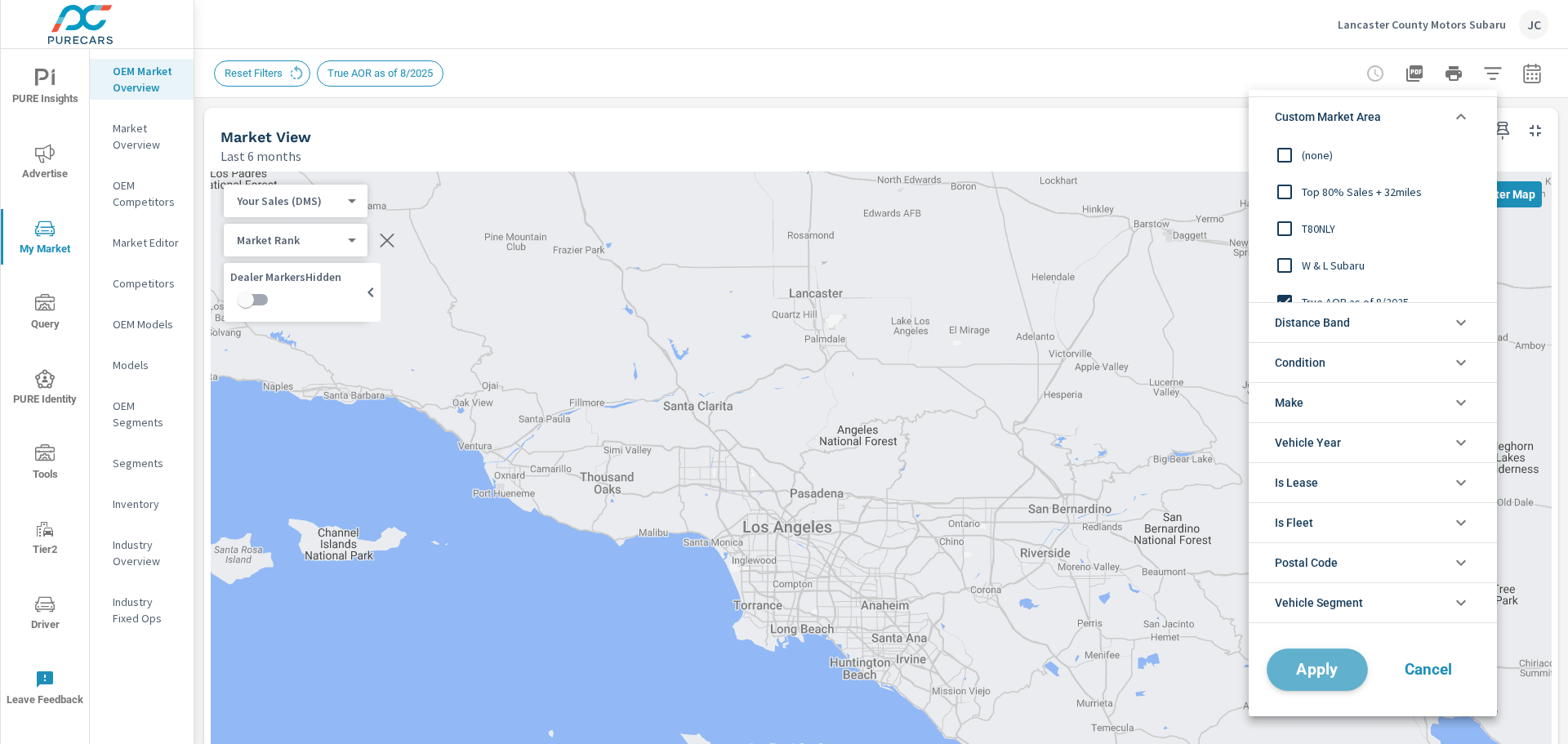
click at [1315, 668] on span "Apply" at bounding box center [1318, 669] width 67 height 16
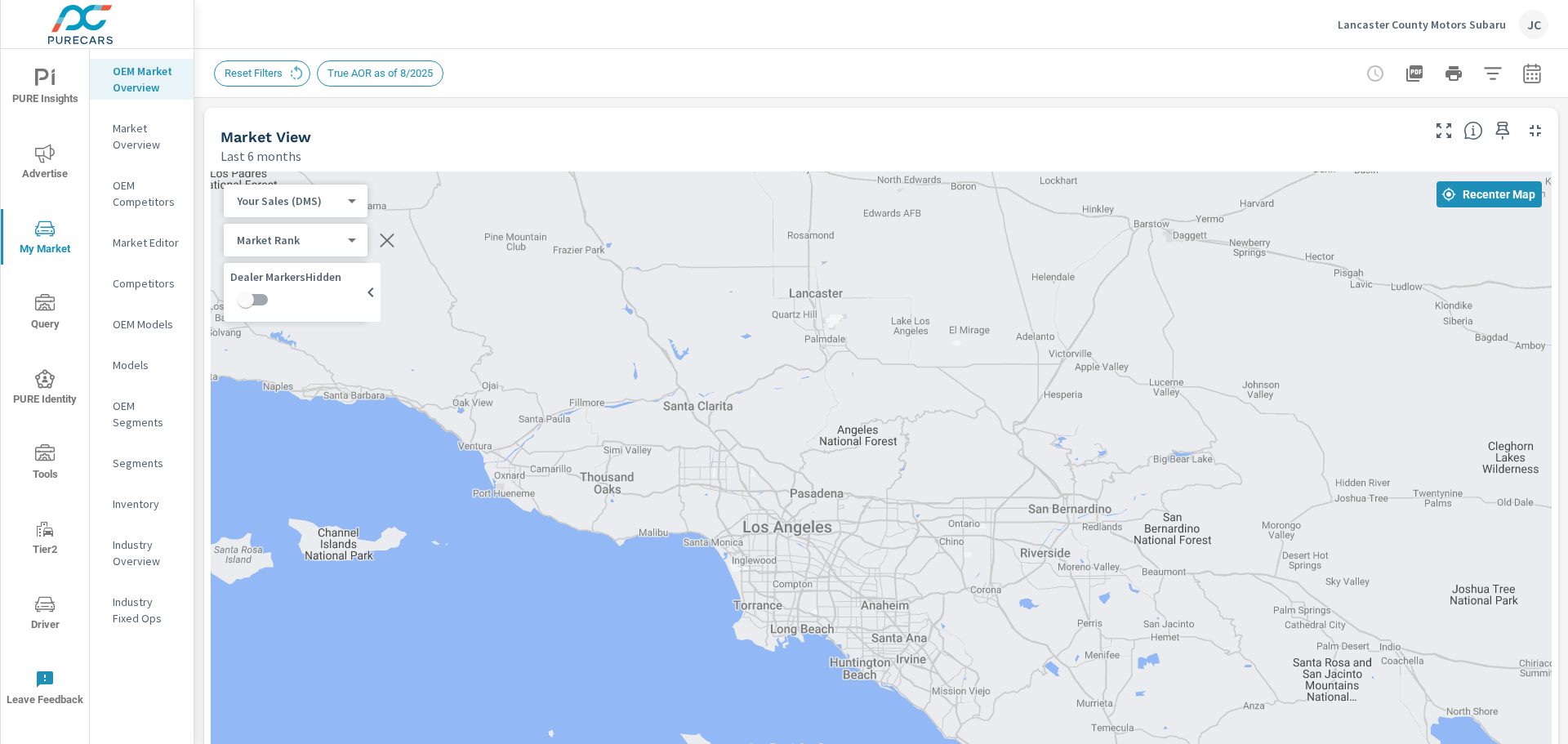
scroll to position [1, 0]
click at [1483, 75] on icon "button" at bounding box center [1493, 73] width 19 height 19
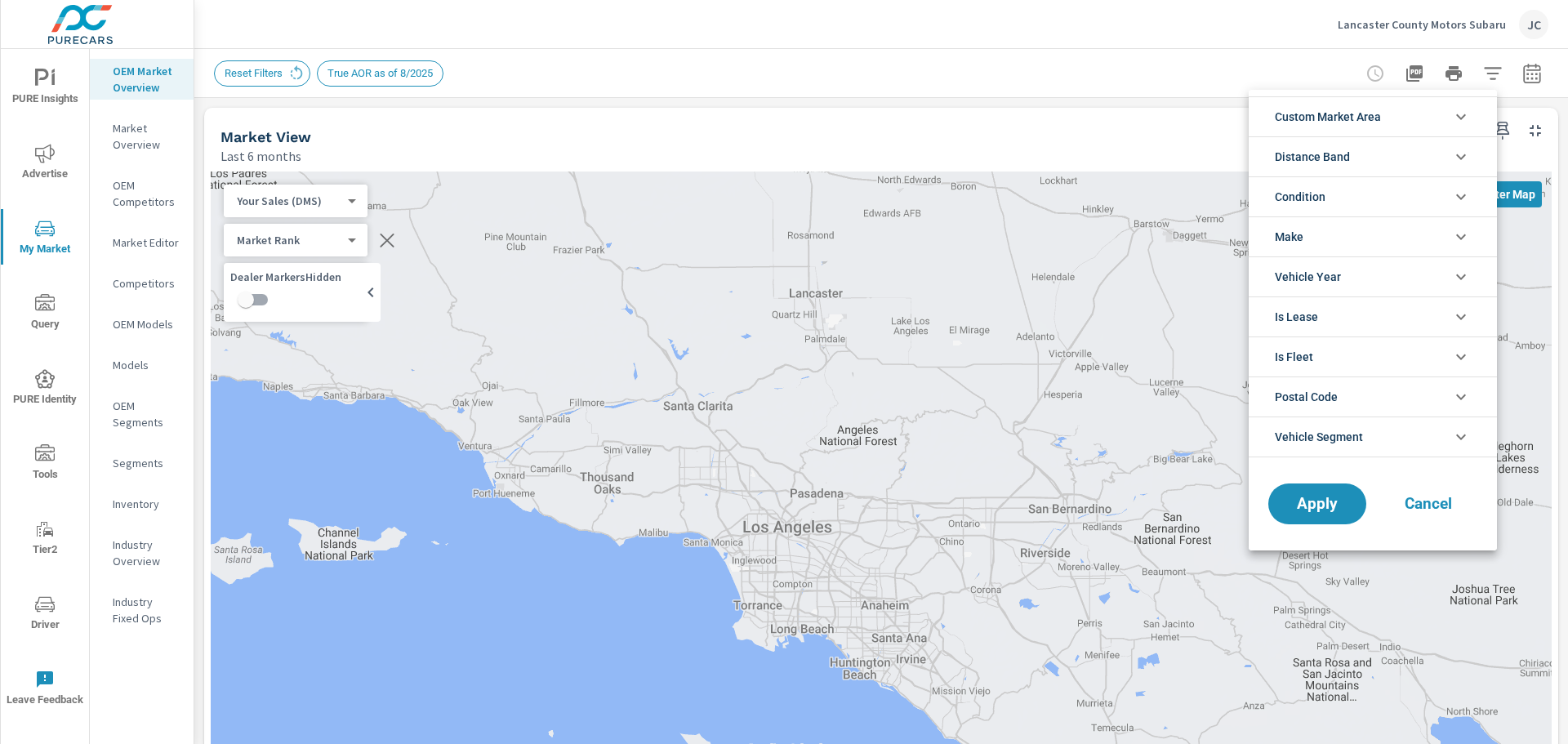
scroll to position [128, 0]
click at [1381, 124] on span "Custom Market Area" at bounding box center [1328, 116] width 106 height 39
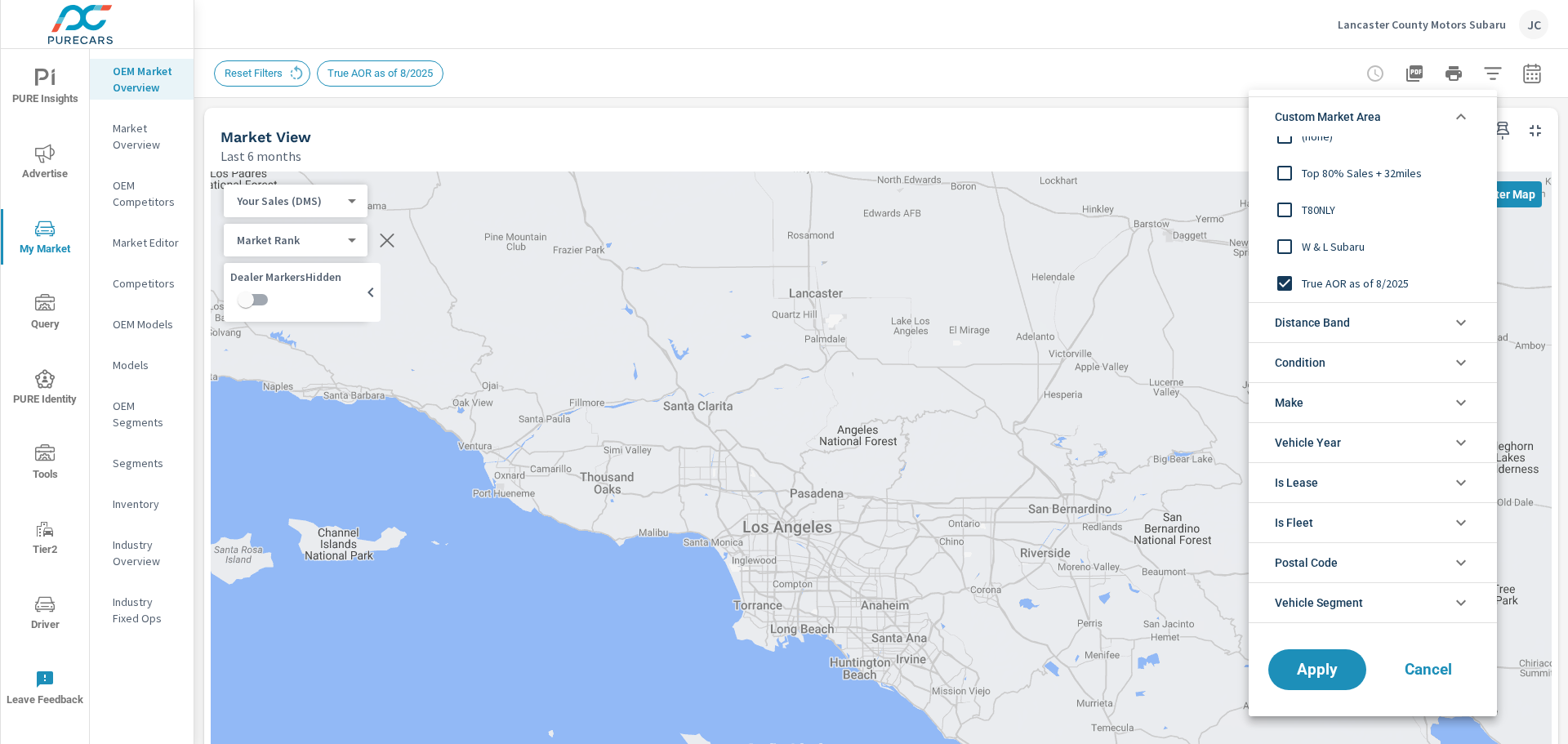
scroll to position [0, 0]
click at [1319, 681] on button "Apply" at bounding box center [1317, 670] width 101 height 43
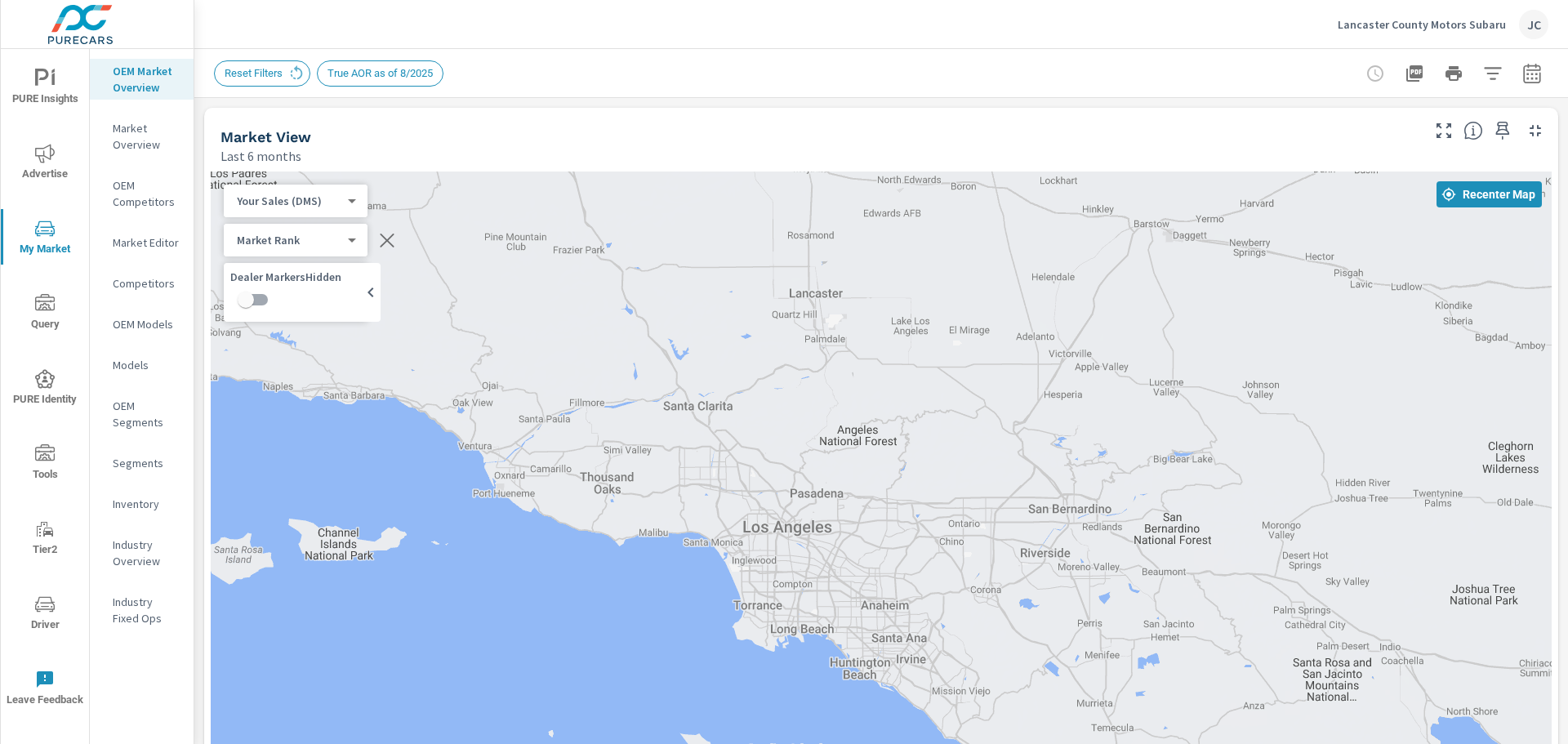
scroll to position [1, 0]
click at [1483, 69] on icon "button" at bounding box center [1493, 73] width 19 height 19
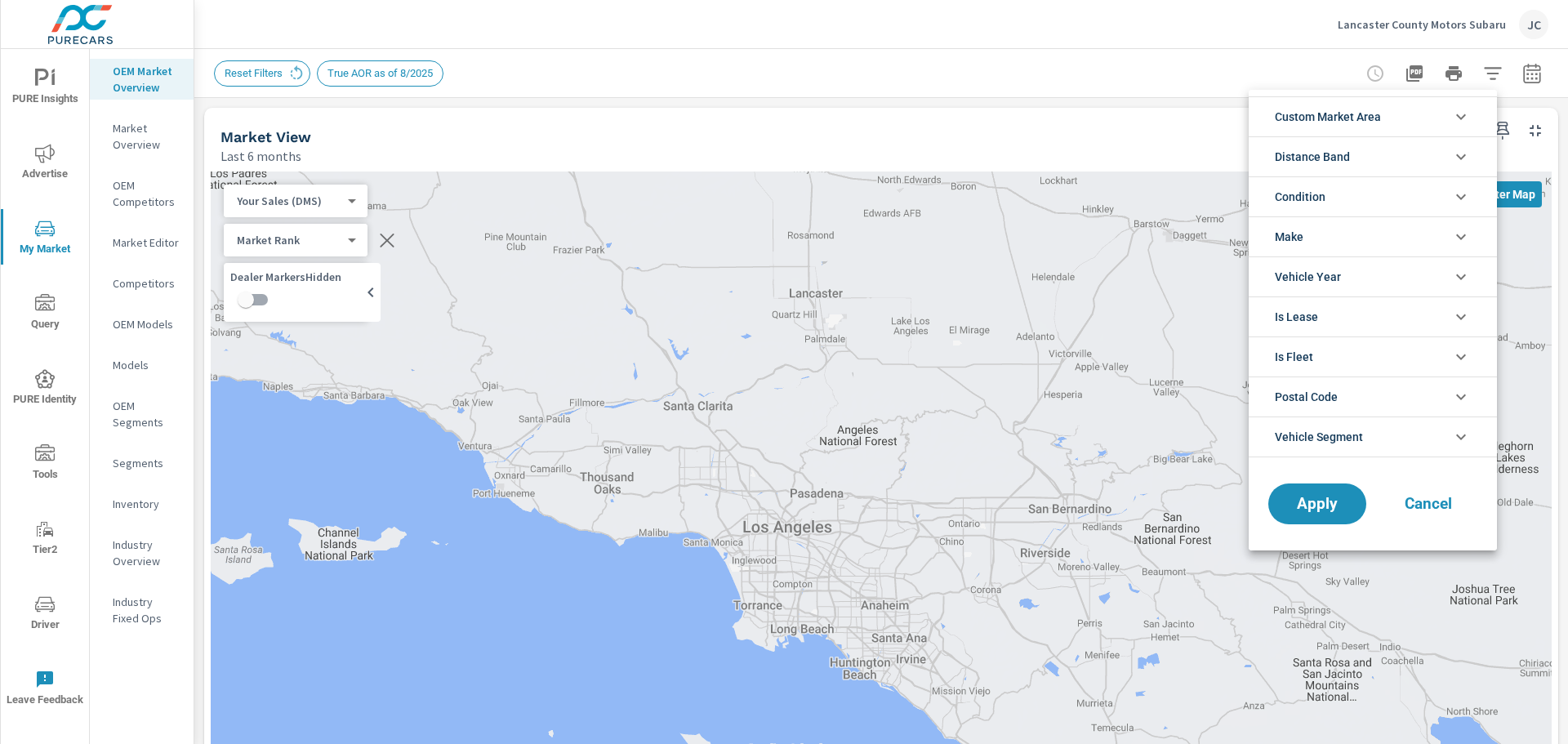
scroll to position [128, 0]
click at [1401, 116] on li "Custom Market Area" at bounding box center [1373, 116] width 249 height 40
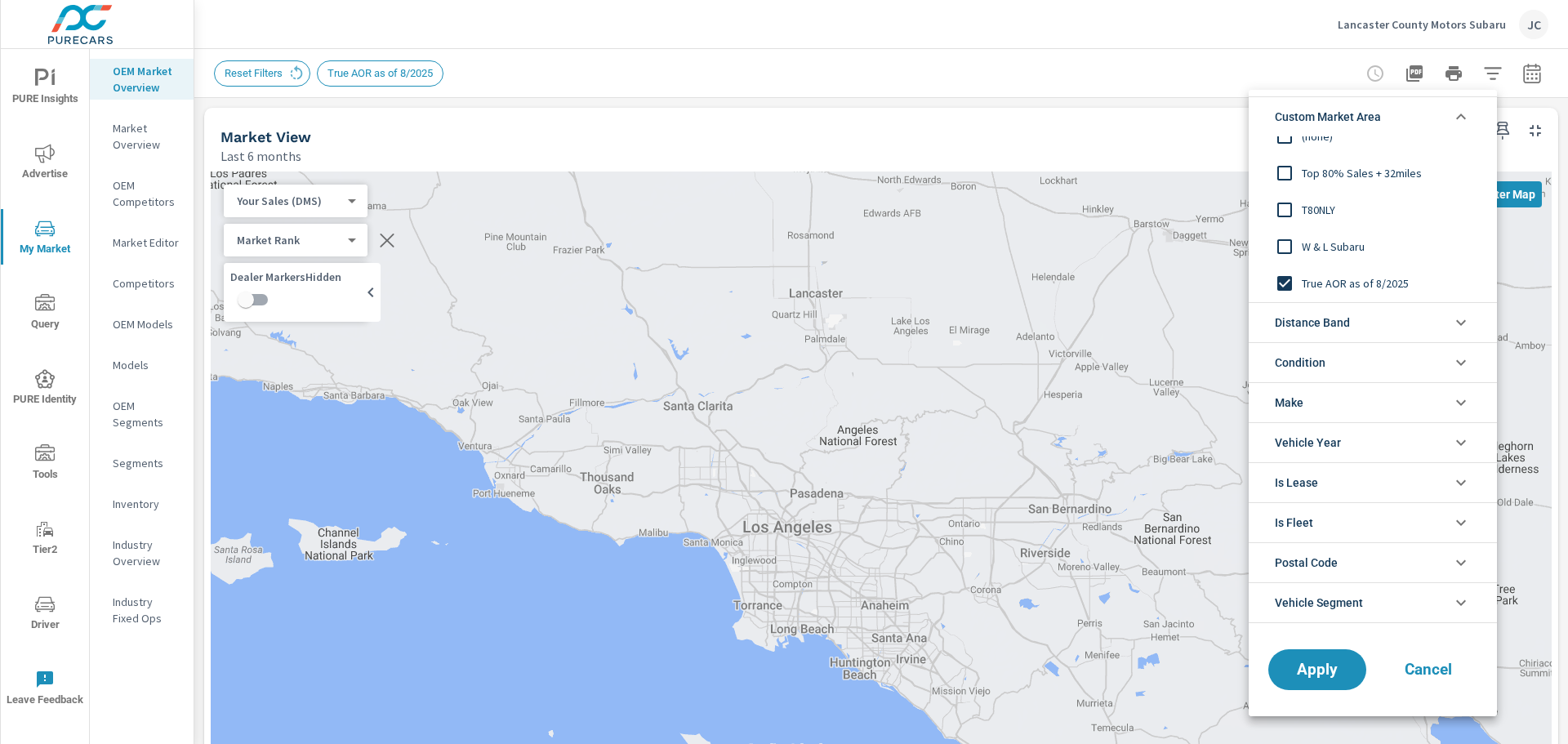
scroll to position [0, 0]
click at [1283, 281] on input "filter options" at bounding box center [1284, 283] width 34 height 34
click at [1283, 278] on input "filter options" at bounding box center [1284, 283] width 34 height 34
click at [1324, 670] on span "Apply" at bounding box center [1318, 669] width 67 height 16
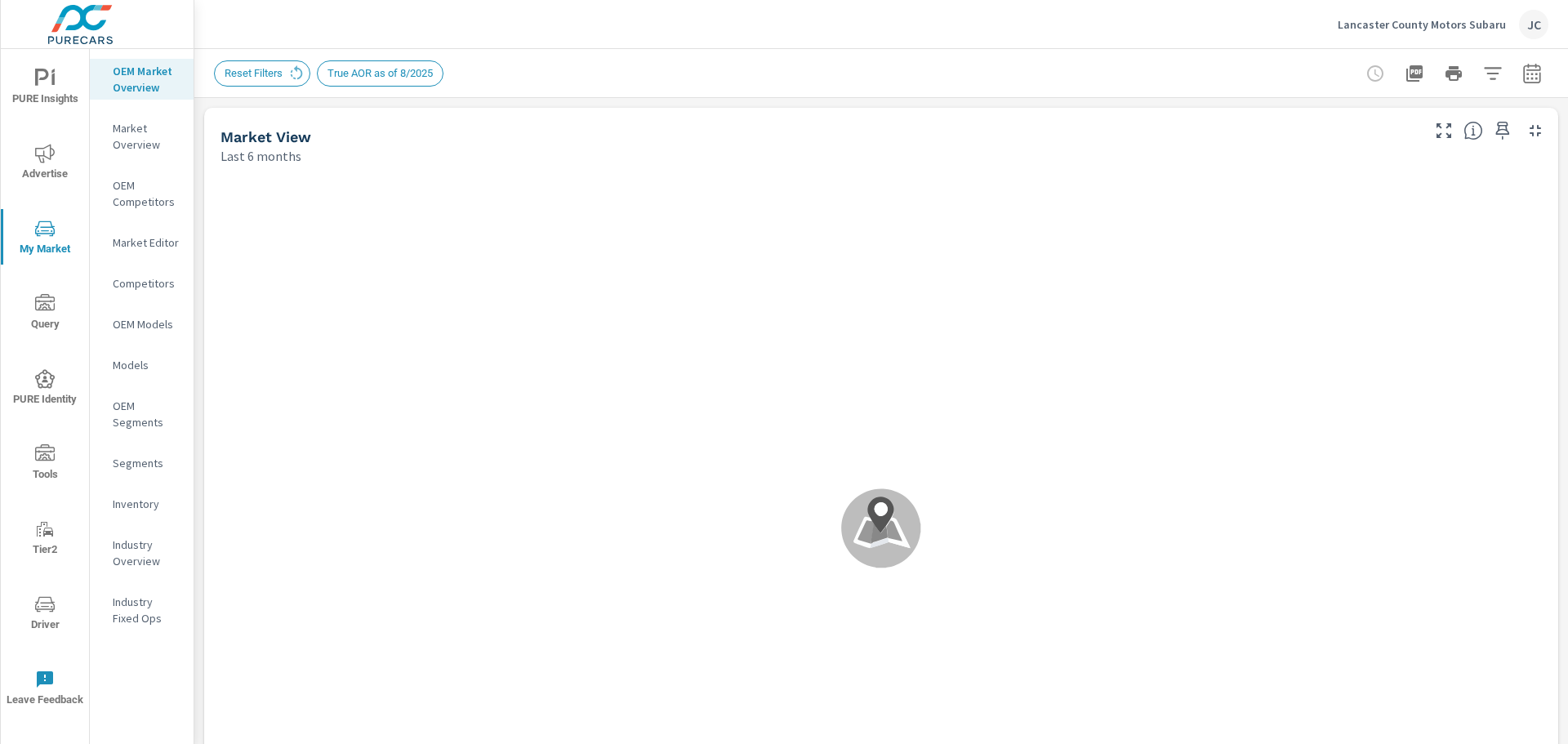
scroll to position [1, 0]
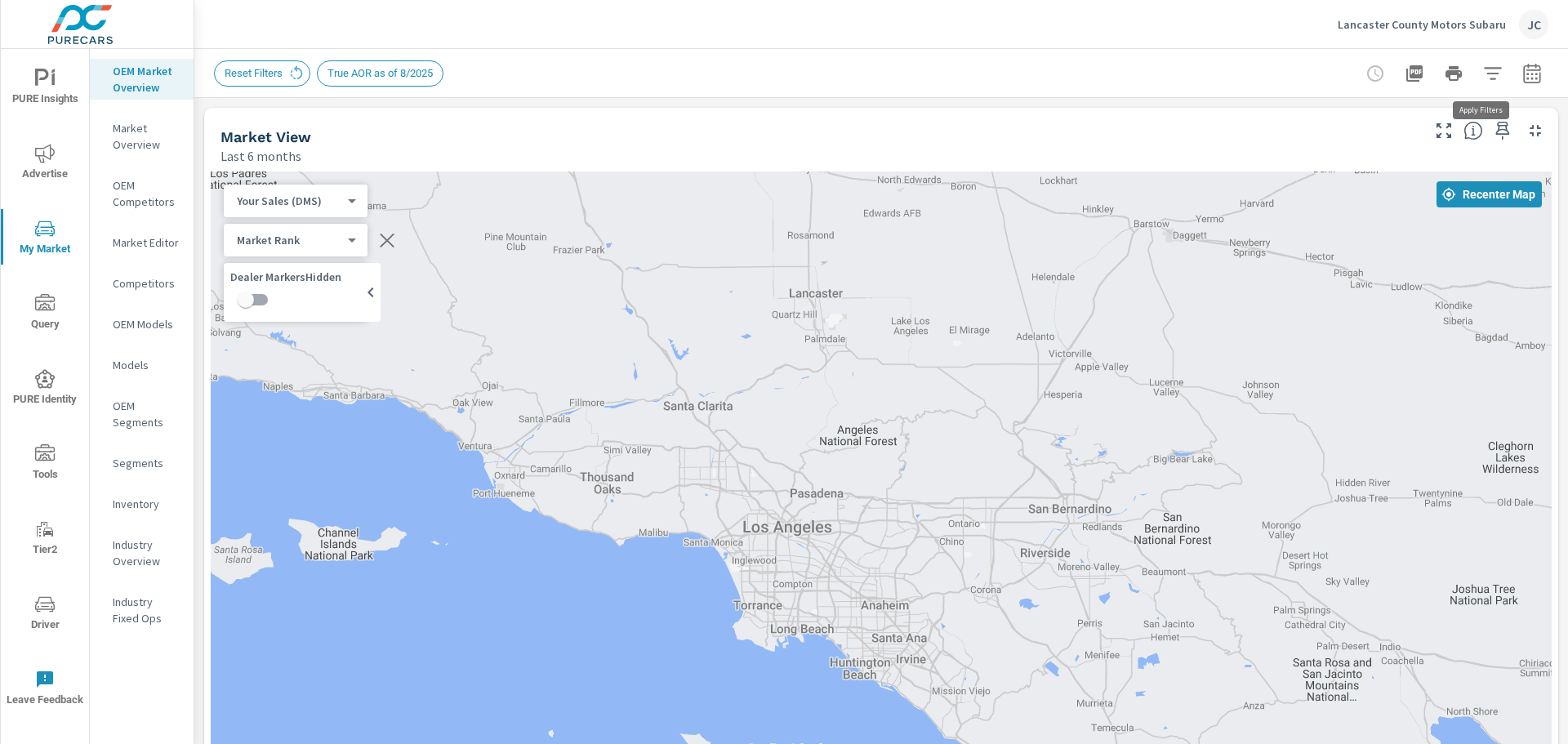
click at [1484, 68] on icon "button" at bounding box center [1493, 73] width 17 height 13
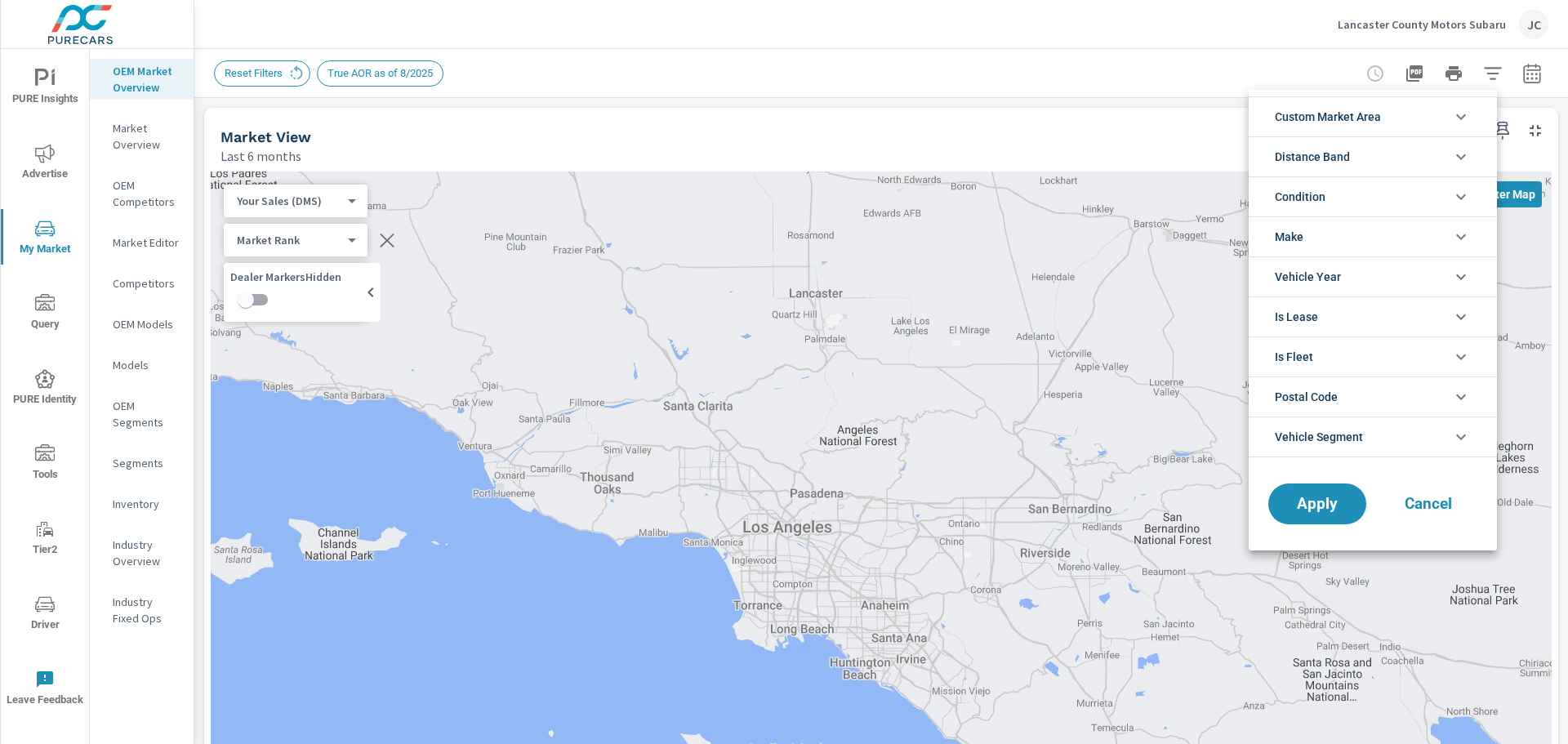
scroll to position [128, 0]
click at [1365, 119] on span "Custom Market Area" at bounding box center [1328, 116] width 106 height 39
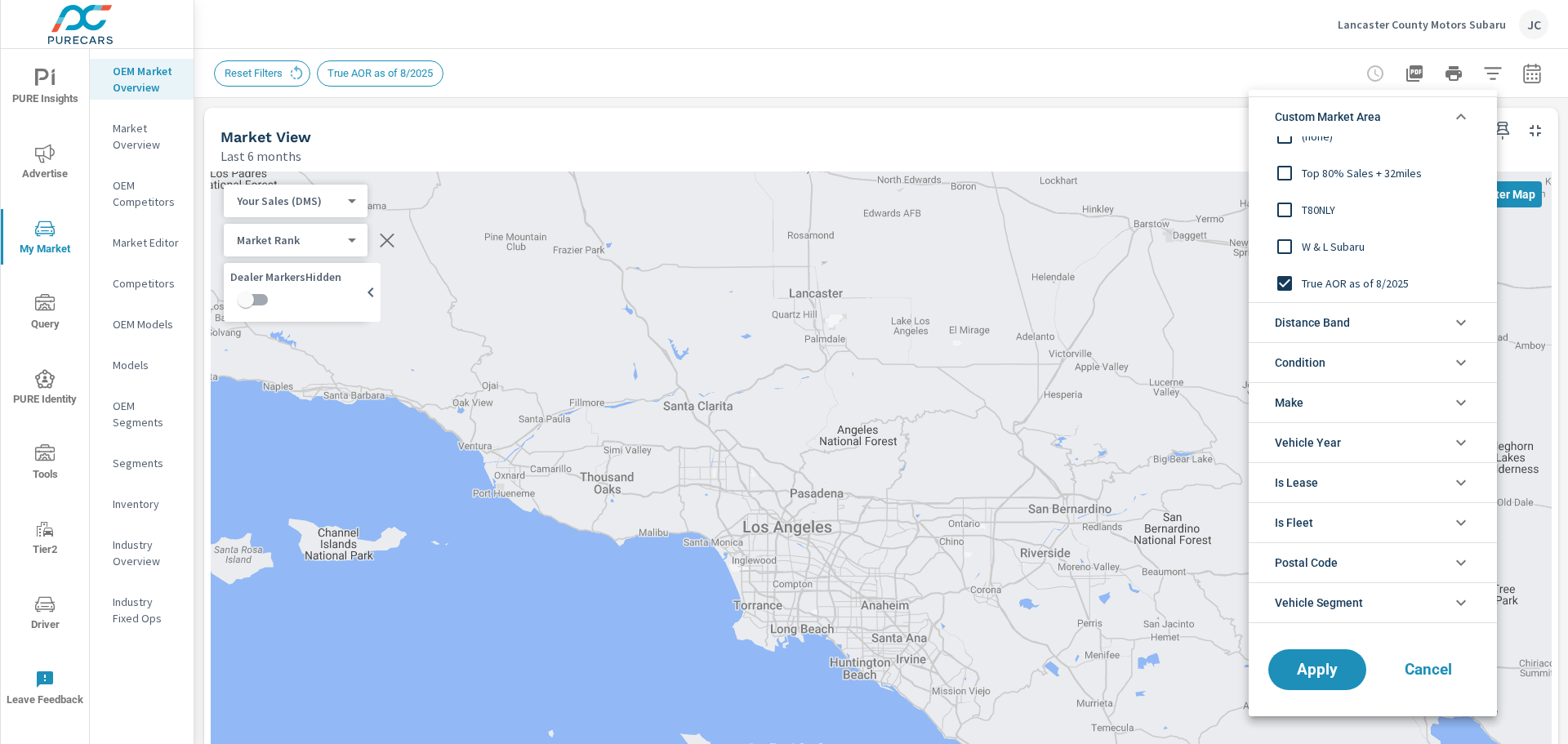
scroll to position [0, 0]
click at [1288, 281] on input "filter options" at bounding box center [1284, 283] width 34 height 34
click at [1304, 654] on button "Apply" at bounding box center [1317, 670] width 101 height 43
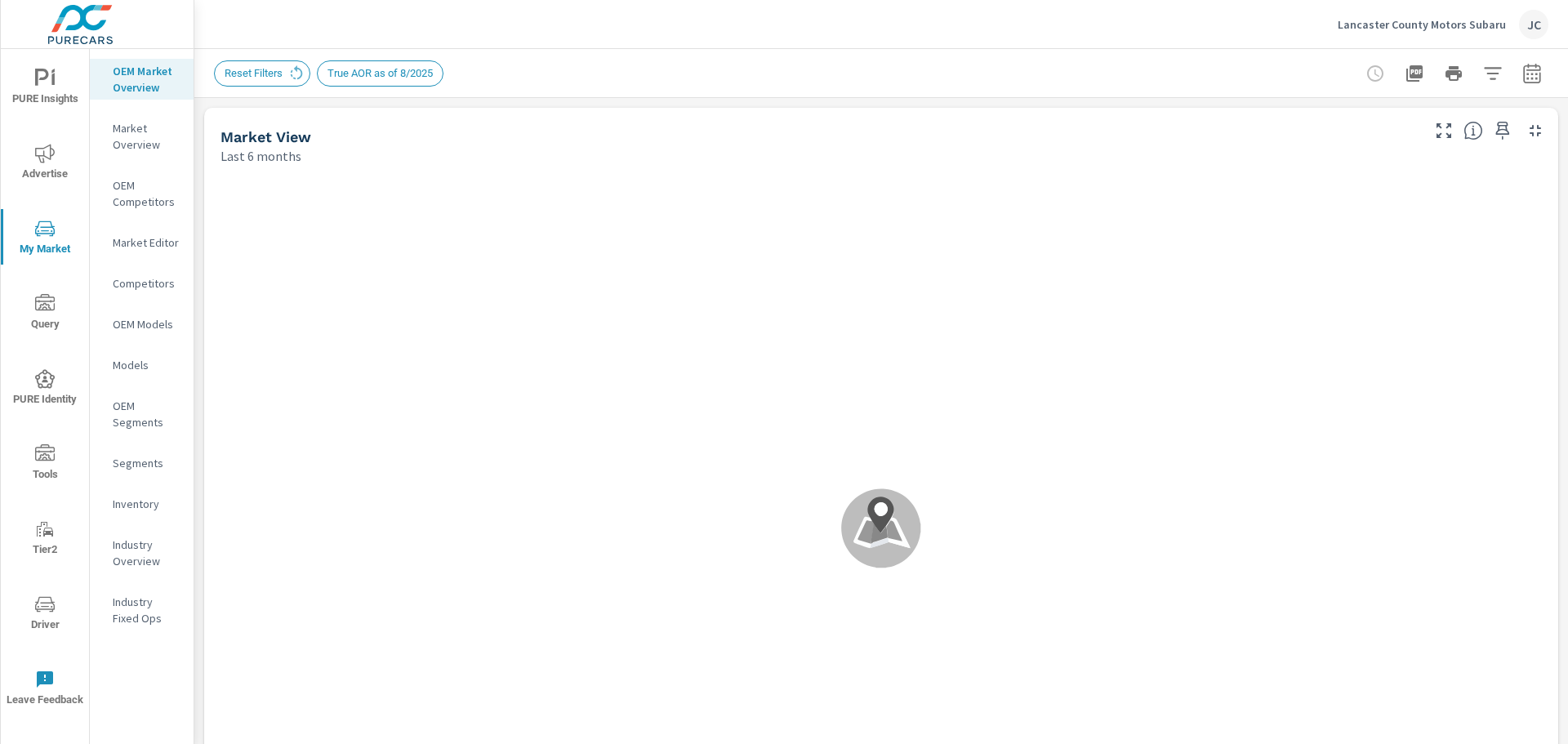
scroll to position [1, 0]
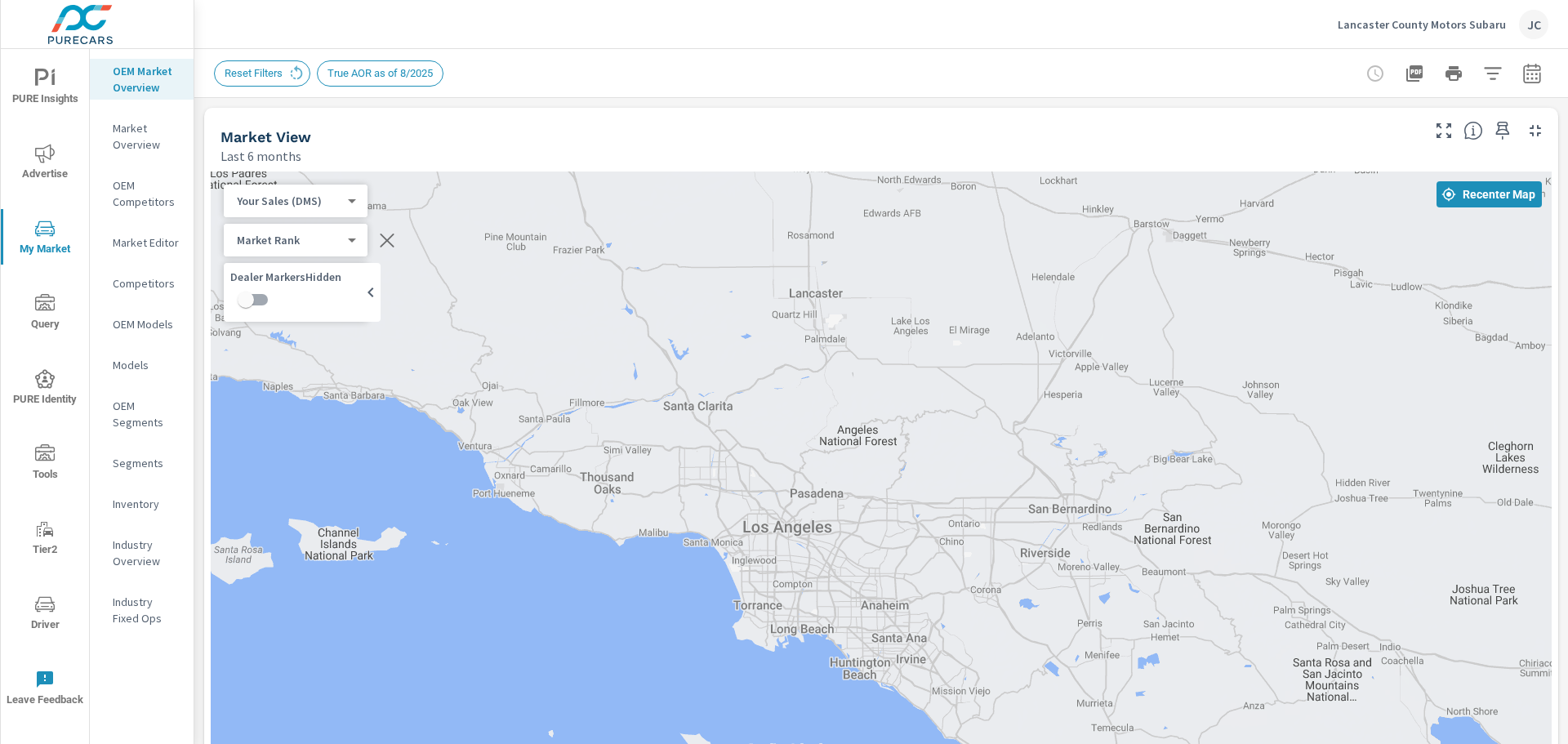
scroll to position [1, 0]
click at [270, 64] on div "Reset Filters" at bounding box center [262, 73] width 96 height 26
click at [294, 73] on icon at bounding box center [296, 73] width 18 height 18
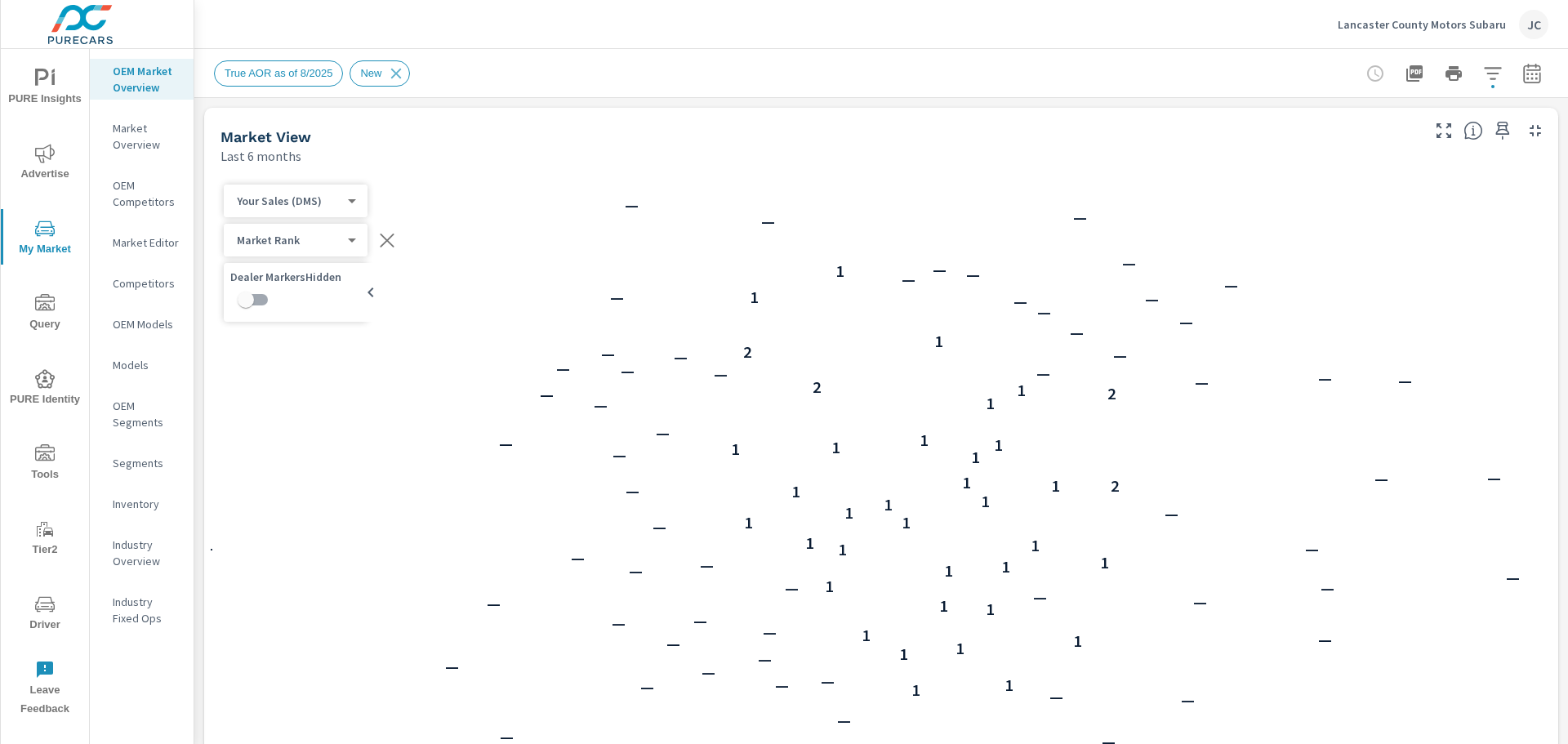
scroll to position [1, 0]
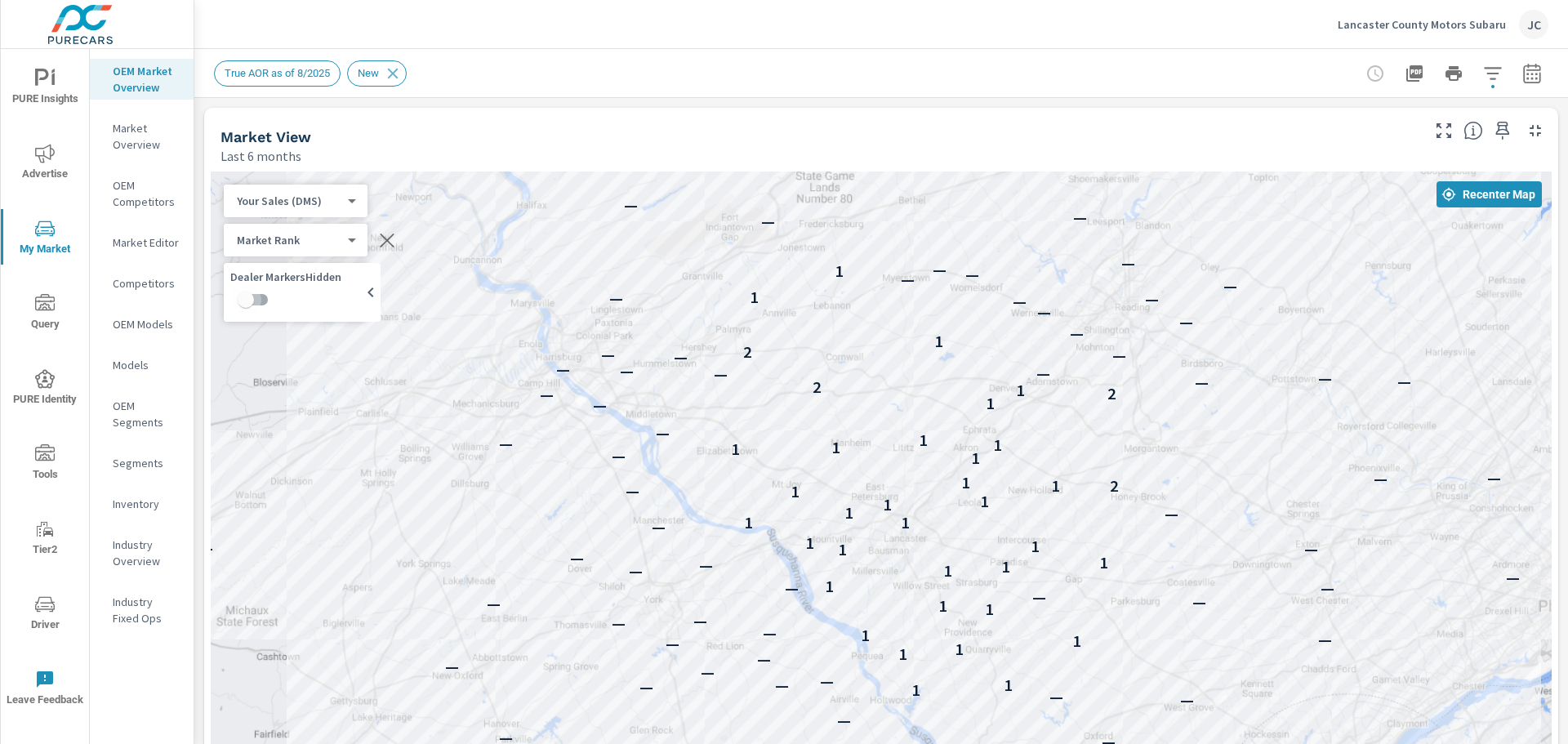
click at [244, 306] on input "checkbox" at bounding box center [245, 300] width 93 height 31
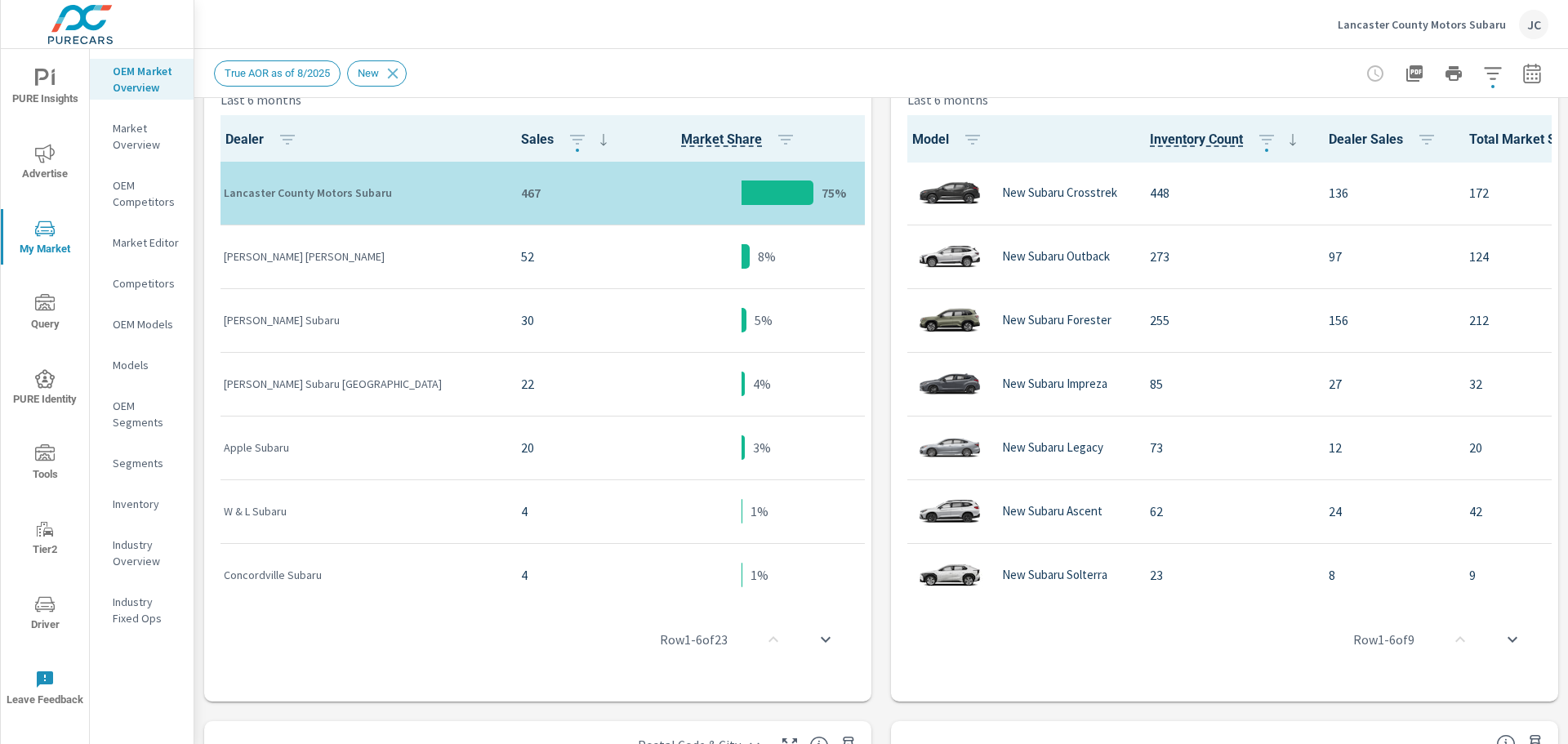
scroll to position [886, 0]
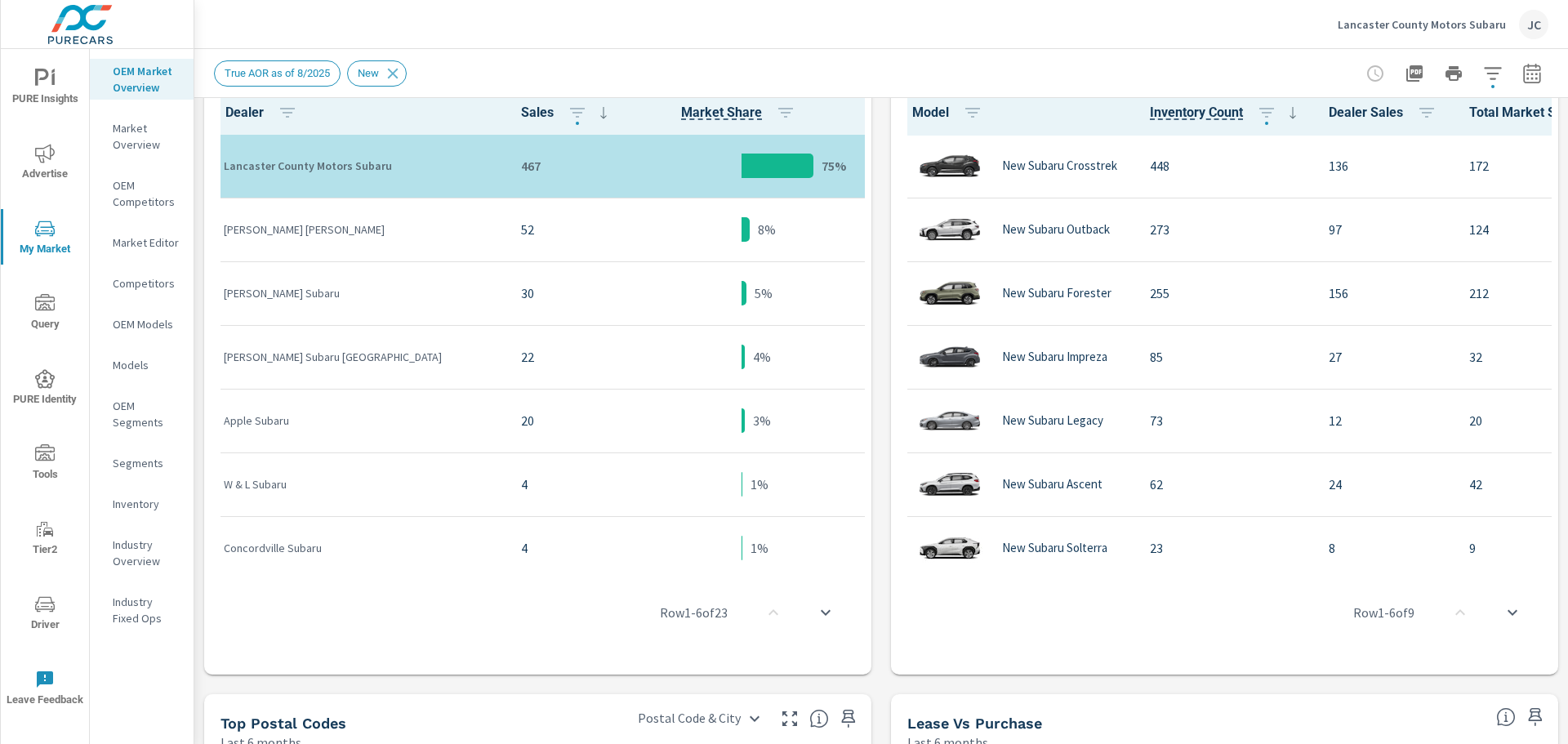
click at [825, 615] on icon "scroll to bottom" at bounding box center [825, 612] width 19 height 19
click at [1509, 617] on icon "scroll to bottom" at bounding box center [1512, 612] width 19 height 19
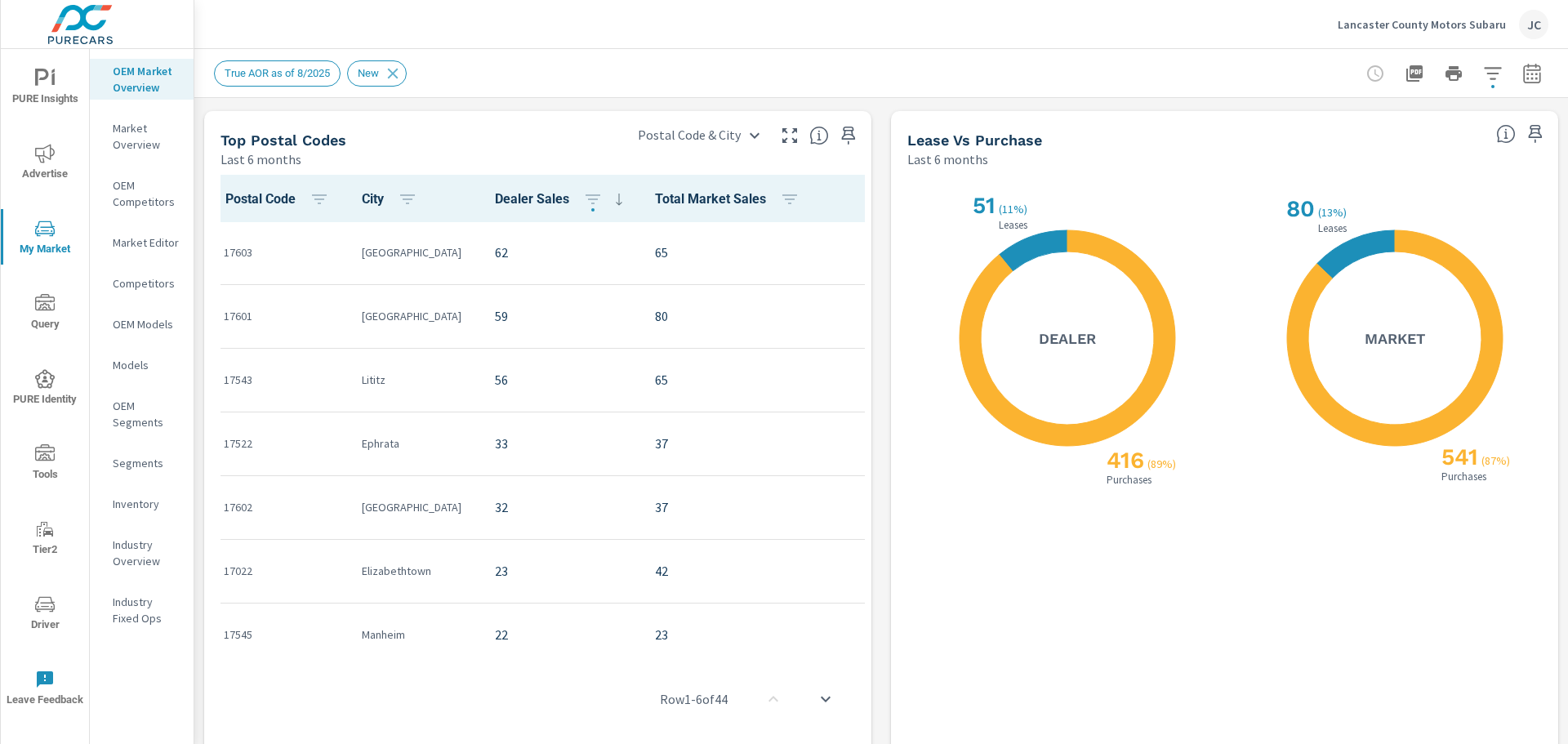
scroll to position [1496, 0]
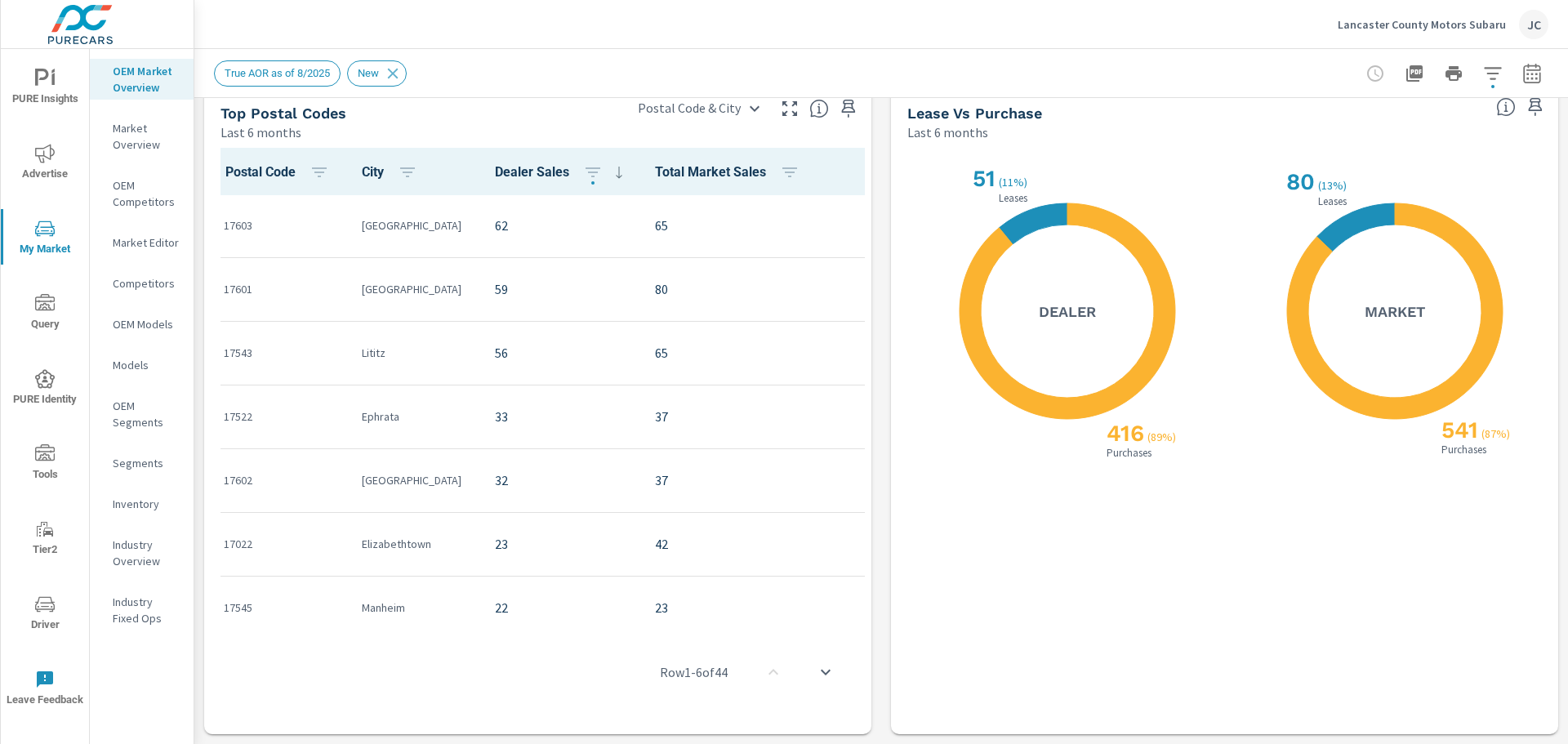
click at [822, 676] on icon "scroll to bottom" at bounding box center [825, 671] width 19 height 19
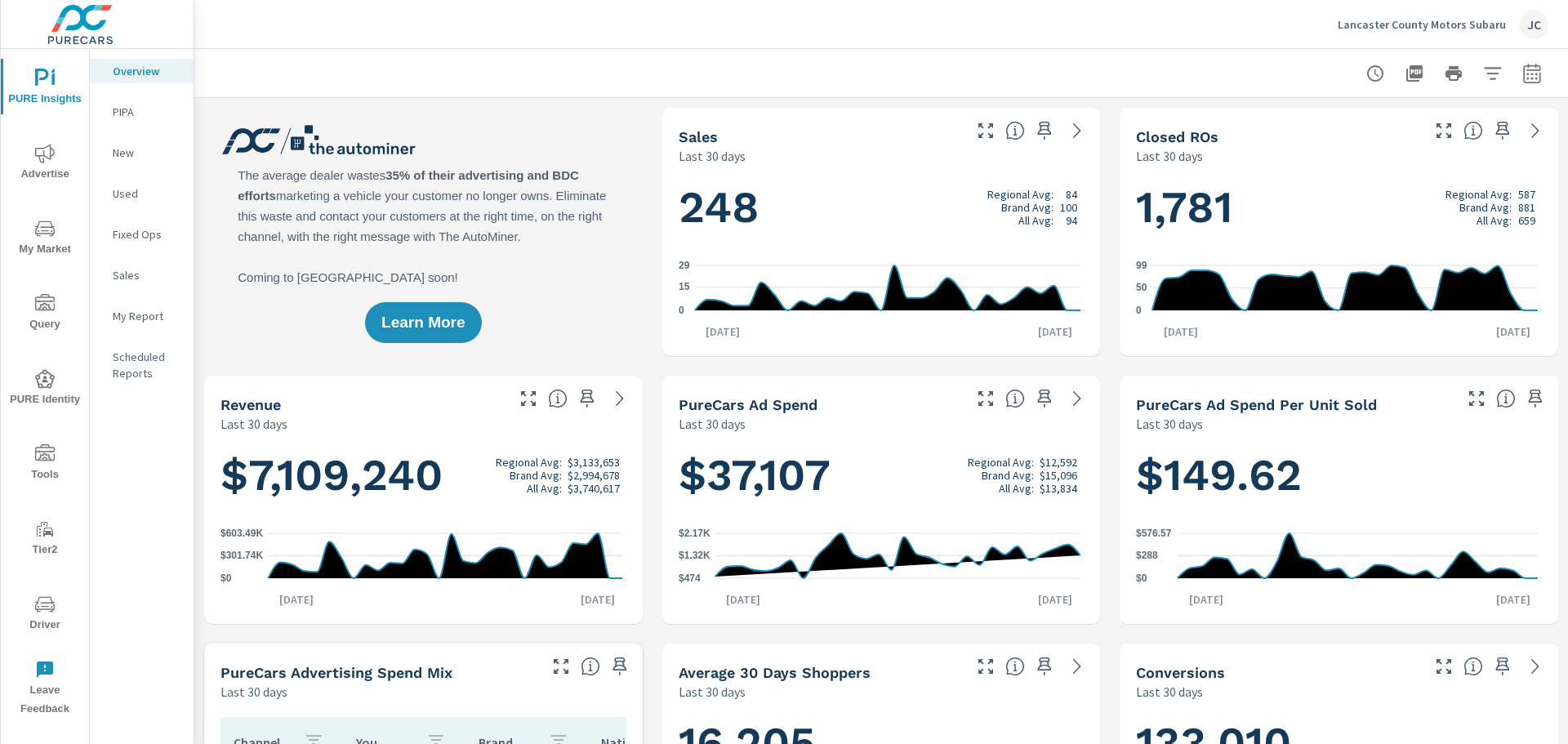
scroll to position [1, 0]
click at [39, 598] on icon "nav menu" at bounding box center [44, 603] width 19 height 16
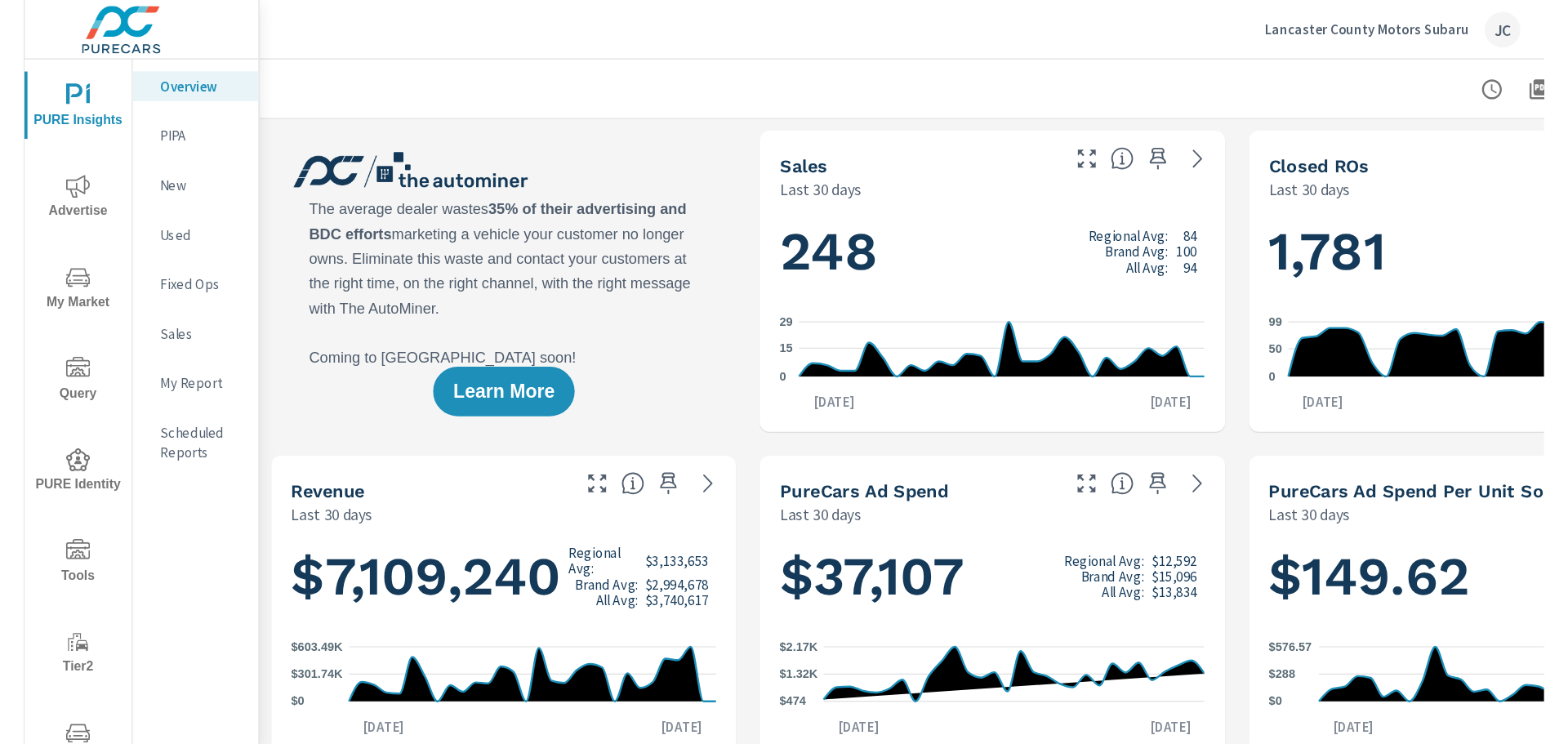
scroll to position [692, 0]
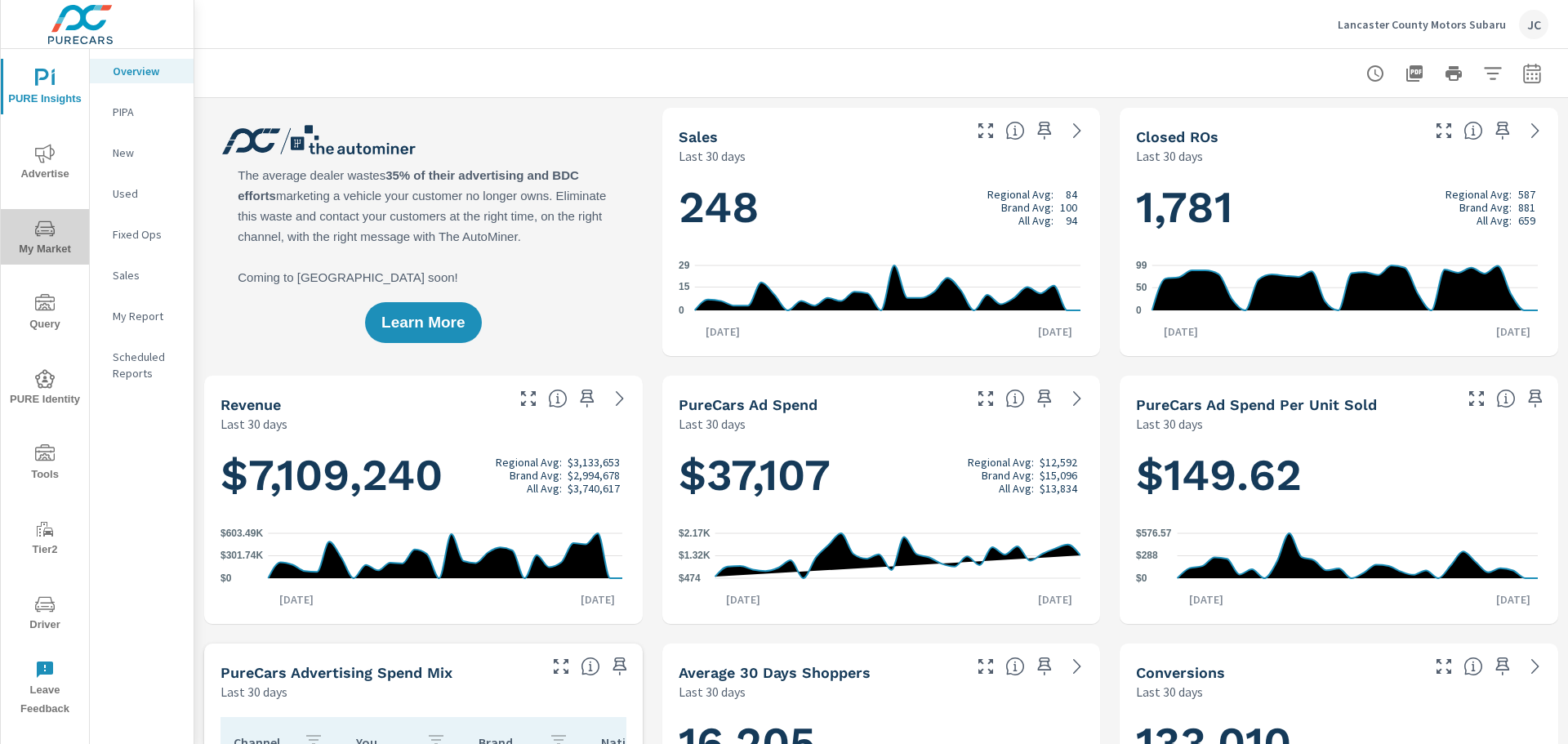
click at [31, 233] on span "My Market" at bounding box center [45, 239] width 79 height 40
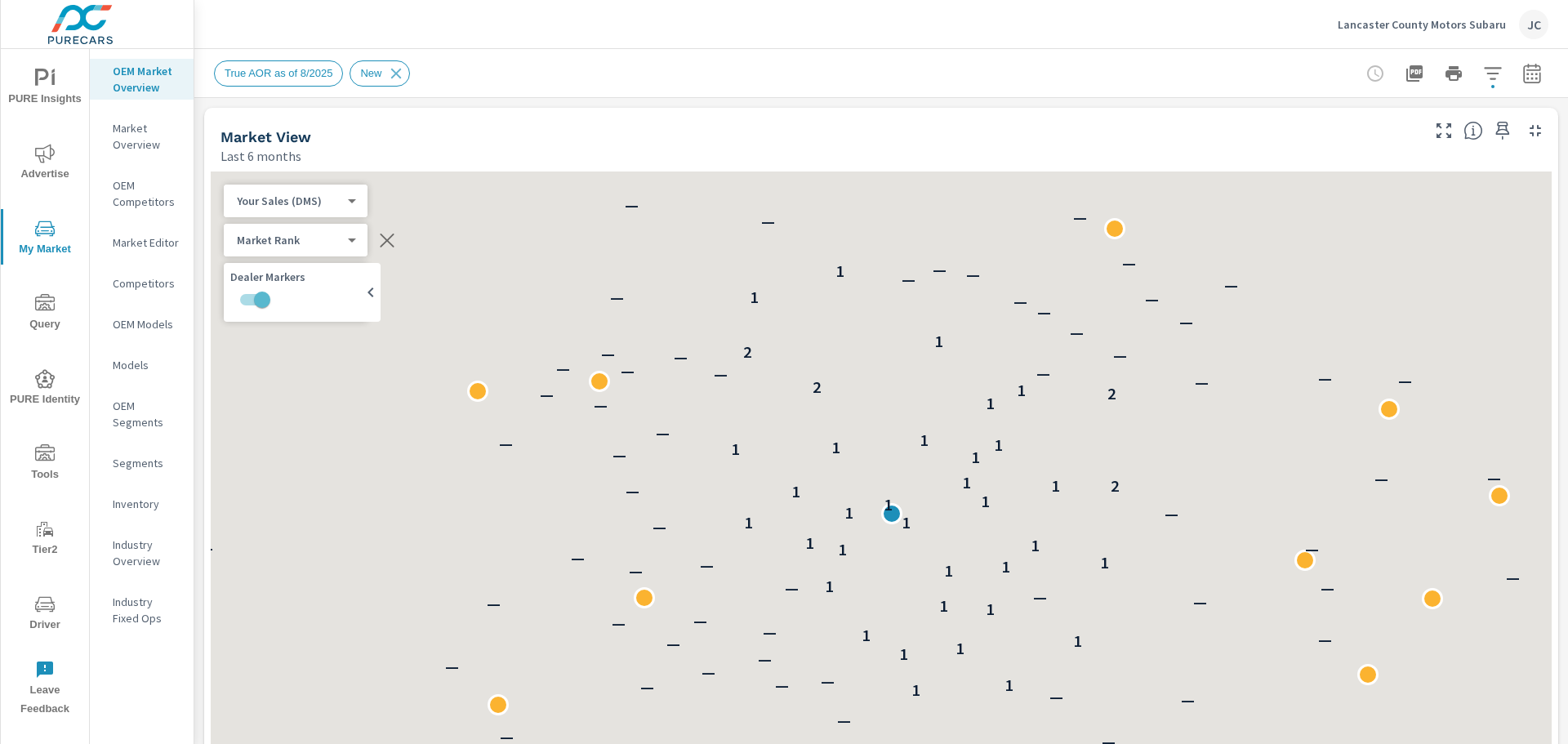
scroll to position [1, 0]
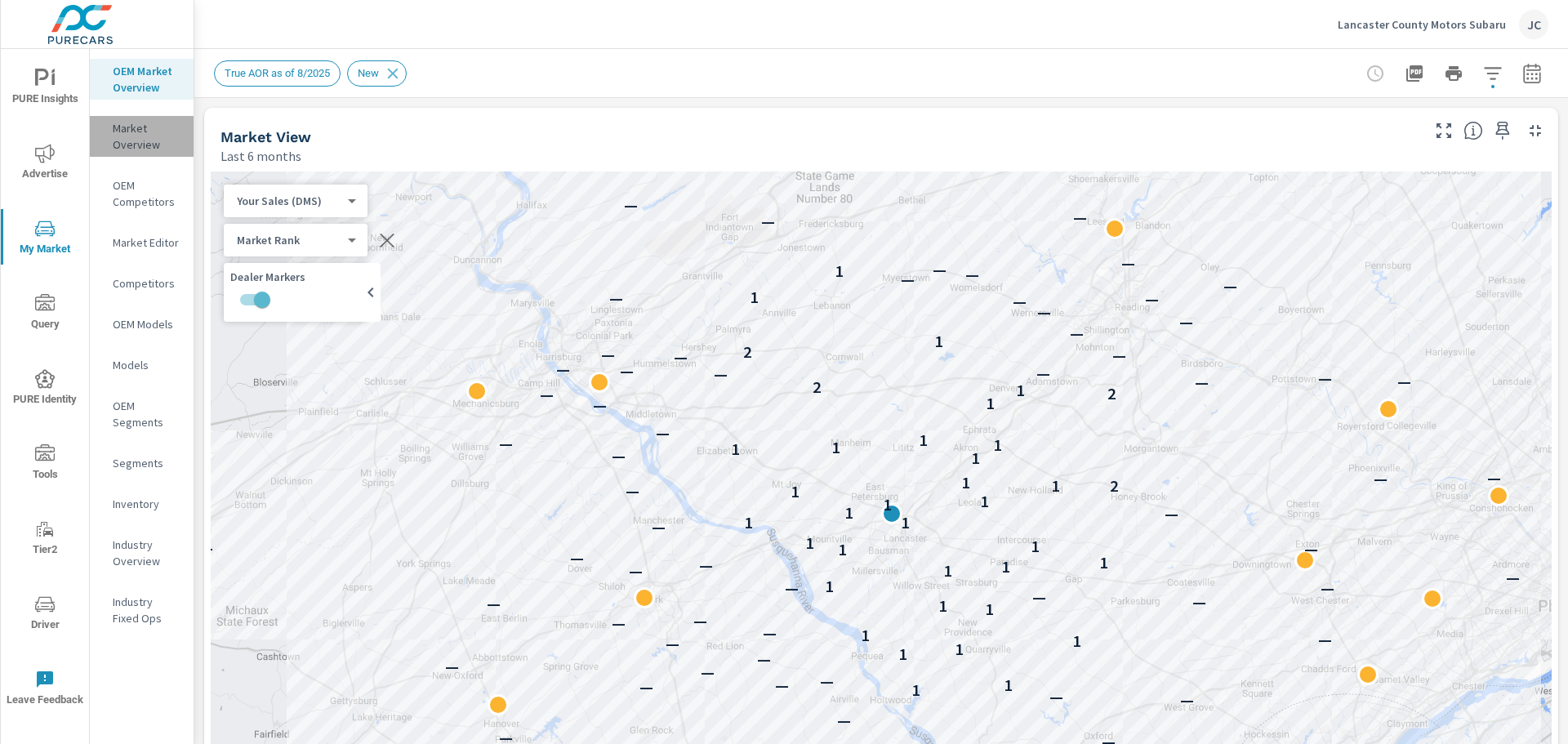
click at [142, 144] on p "Market Overview" at bounding box center [147, 136] width 68 height 33
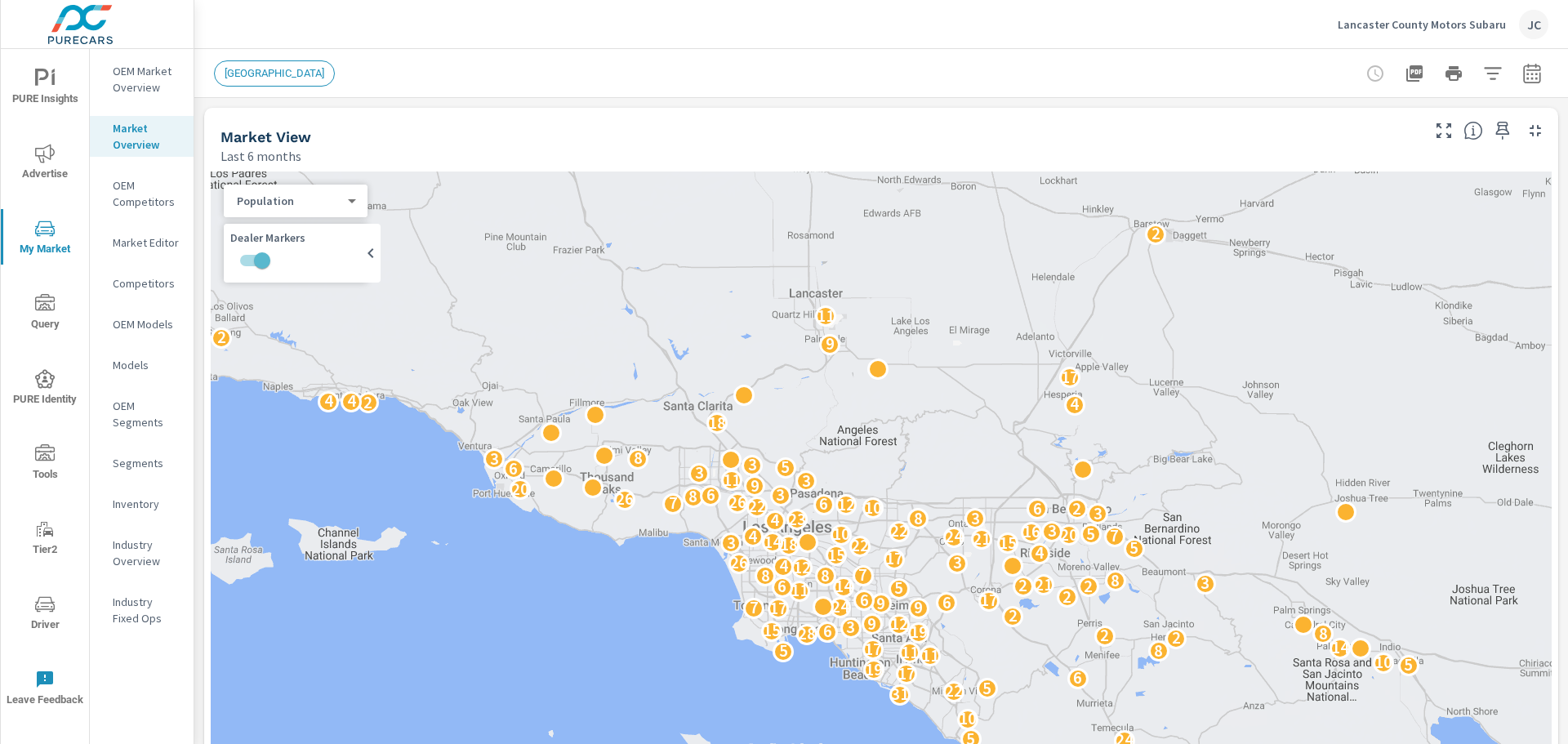
click at [1254, 79] on icon "button" at bounding box center [1493, 73] width 19 height 19
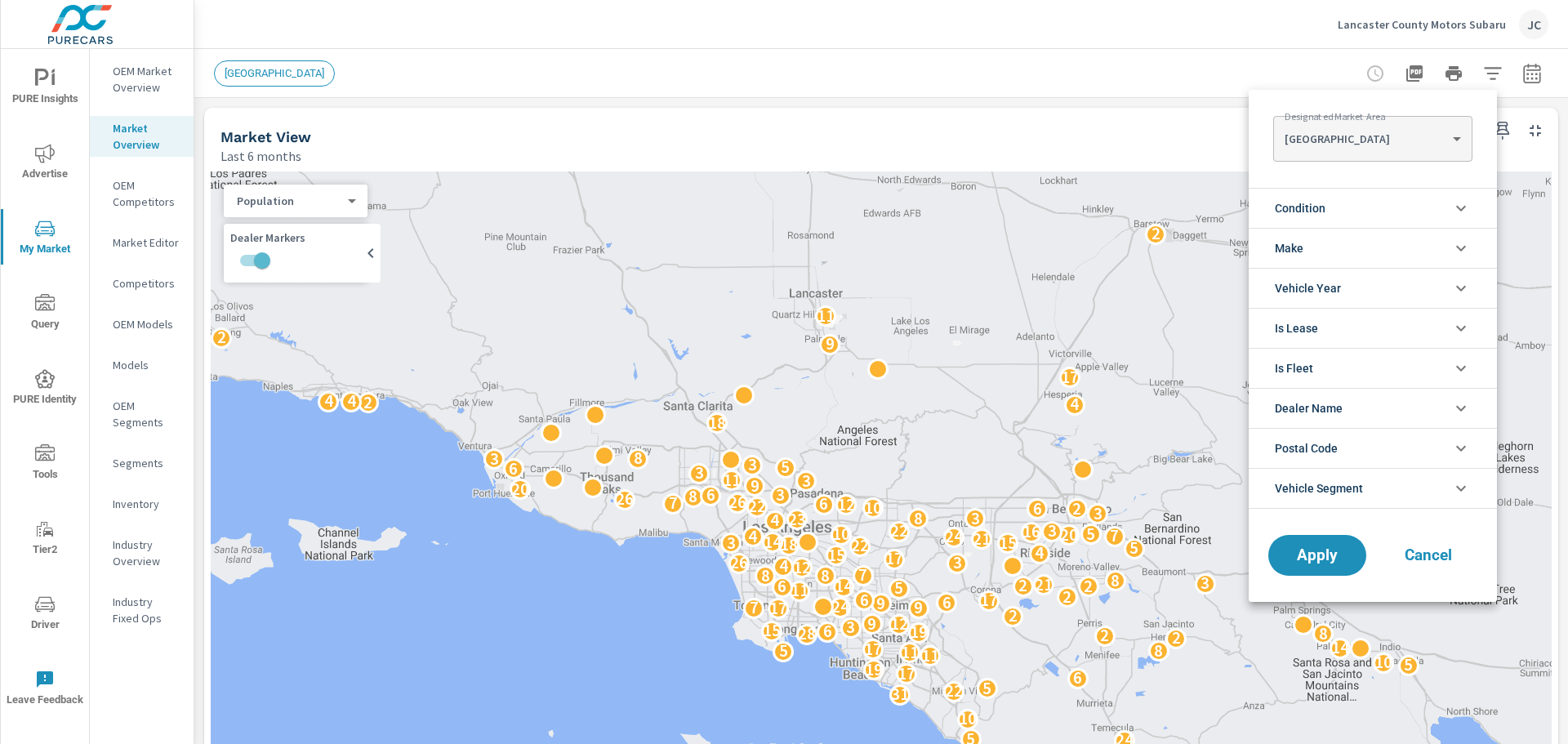
click at [1254, 415] on li "Dealer Name" at bounding box center [1373, 408] width 249 height 40
click at [1254, 403] on li "Dealer Name" at bounding box center [1373, 408] width 249 height 40
click at [1254, 141] on Area "[GEOGRAPHIC_DATA]" at bounding box center [1372, 138] width 198 height 33
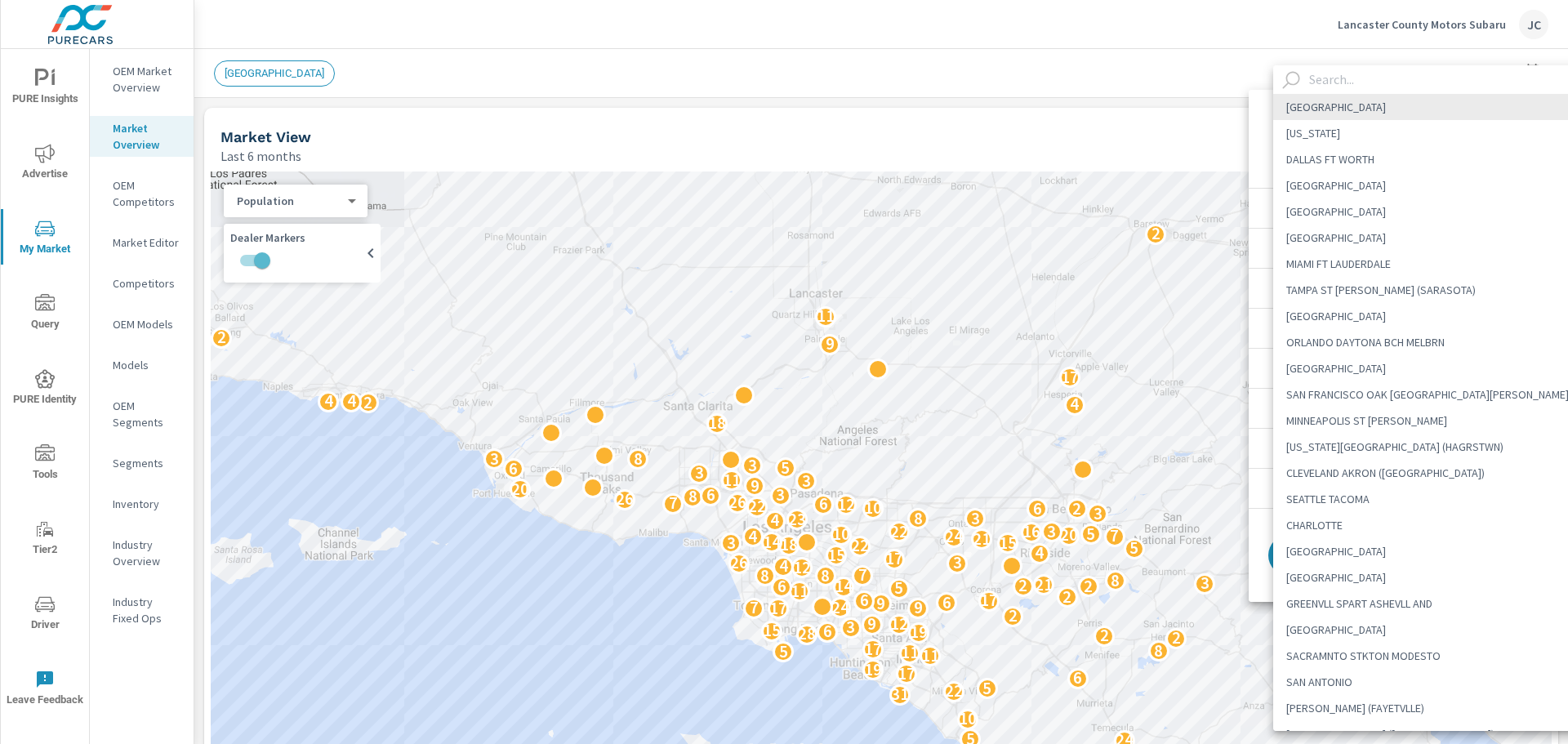
scroll to position [1, 0]
click at [1254, 73] on input "text" at bounding box center [1448, 80] width 291 height 28
click at [1144, 64] on div at bounding box center [784, 372] width 1568 height 744
click at [1254, 143] on body "PURE Insights Advertise My Market Query PURE Identity Tools Tier2 Driver Leave …" at bounding box center [784, 372] width 1568 height 744
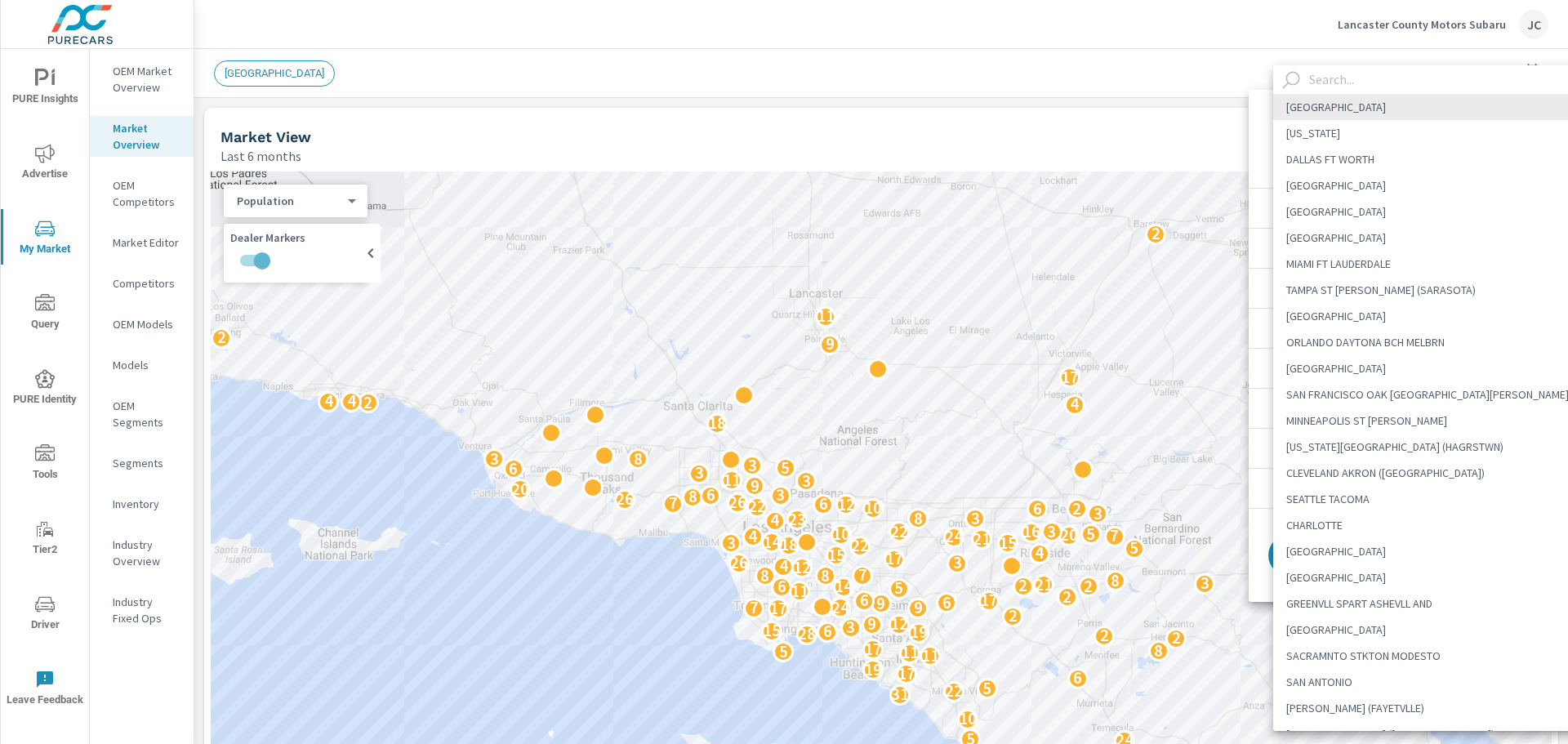
click at [121, 192] on div at bounding box center [784, 372] width 1568 height 744
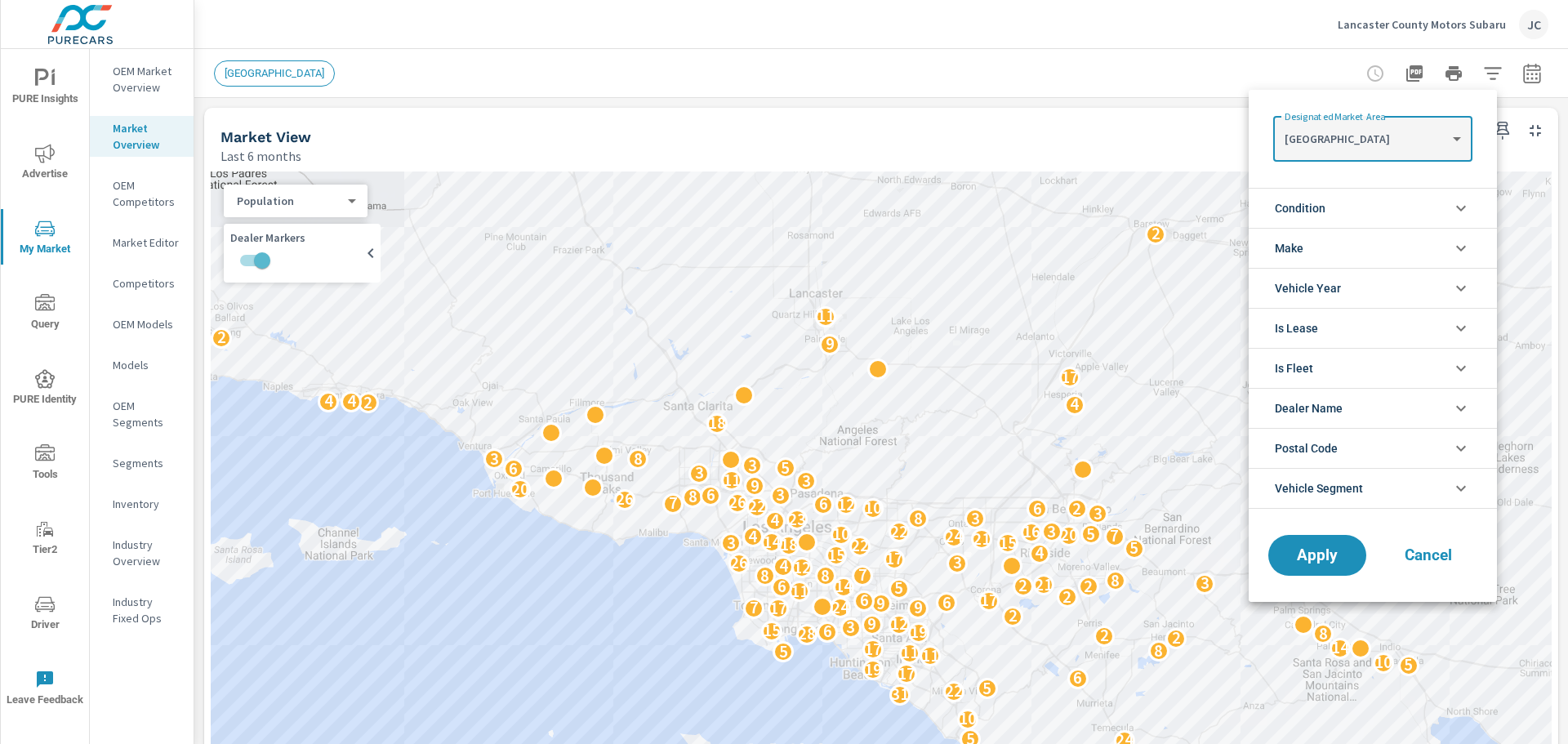
click at [121, 192] on div at bounding box center [784, 372] width 1568 height 744
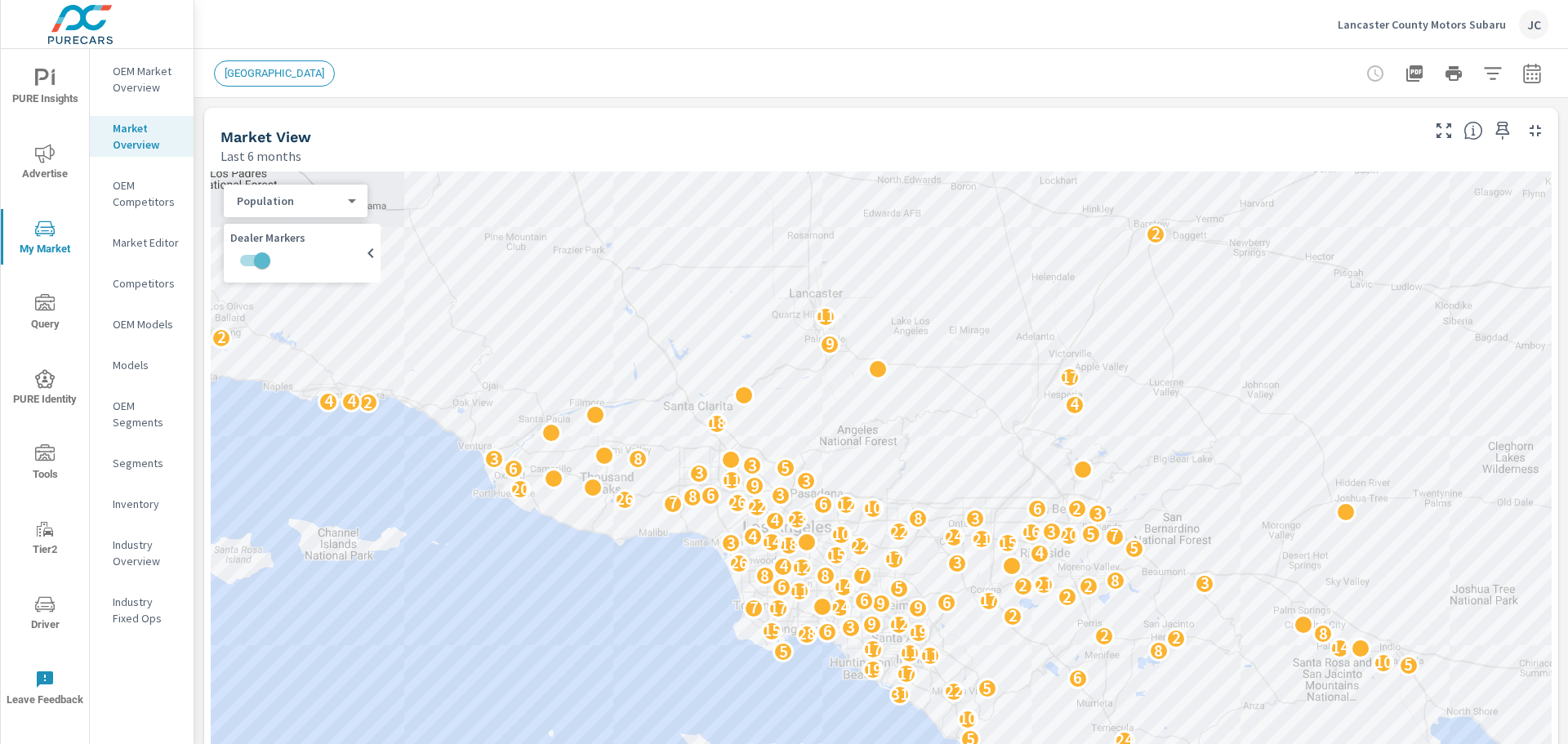
click at [121, 192] on p "OEM Competitors" at bounding box center [147, 193] width 68 height 33
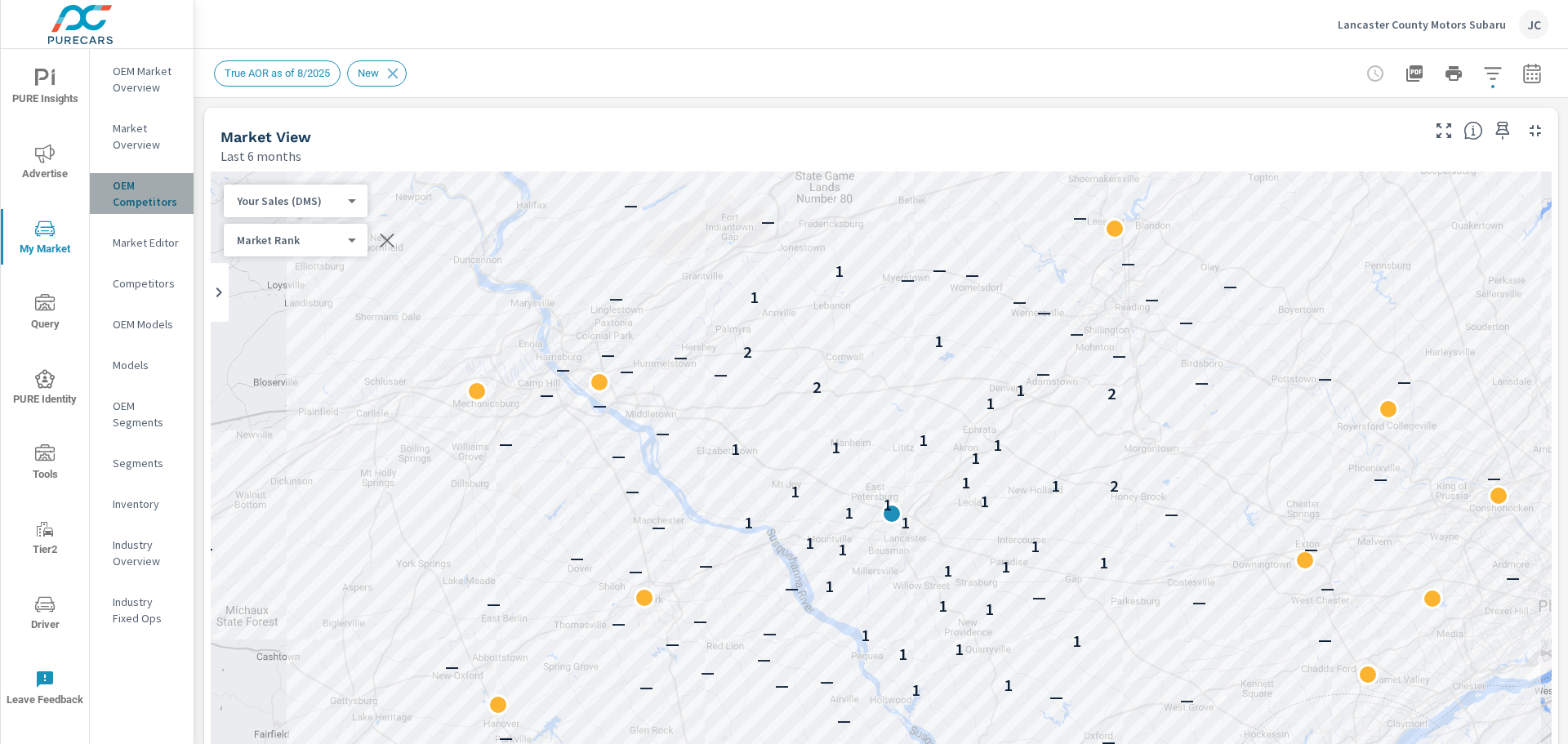
click at [121, 192] on p "OEM Competitors" at bounding box center [147, 193] width 68 height 33
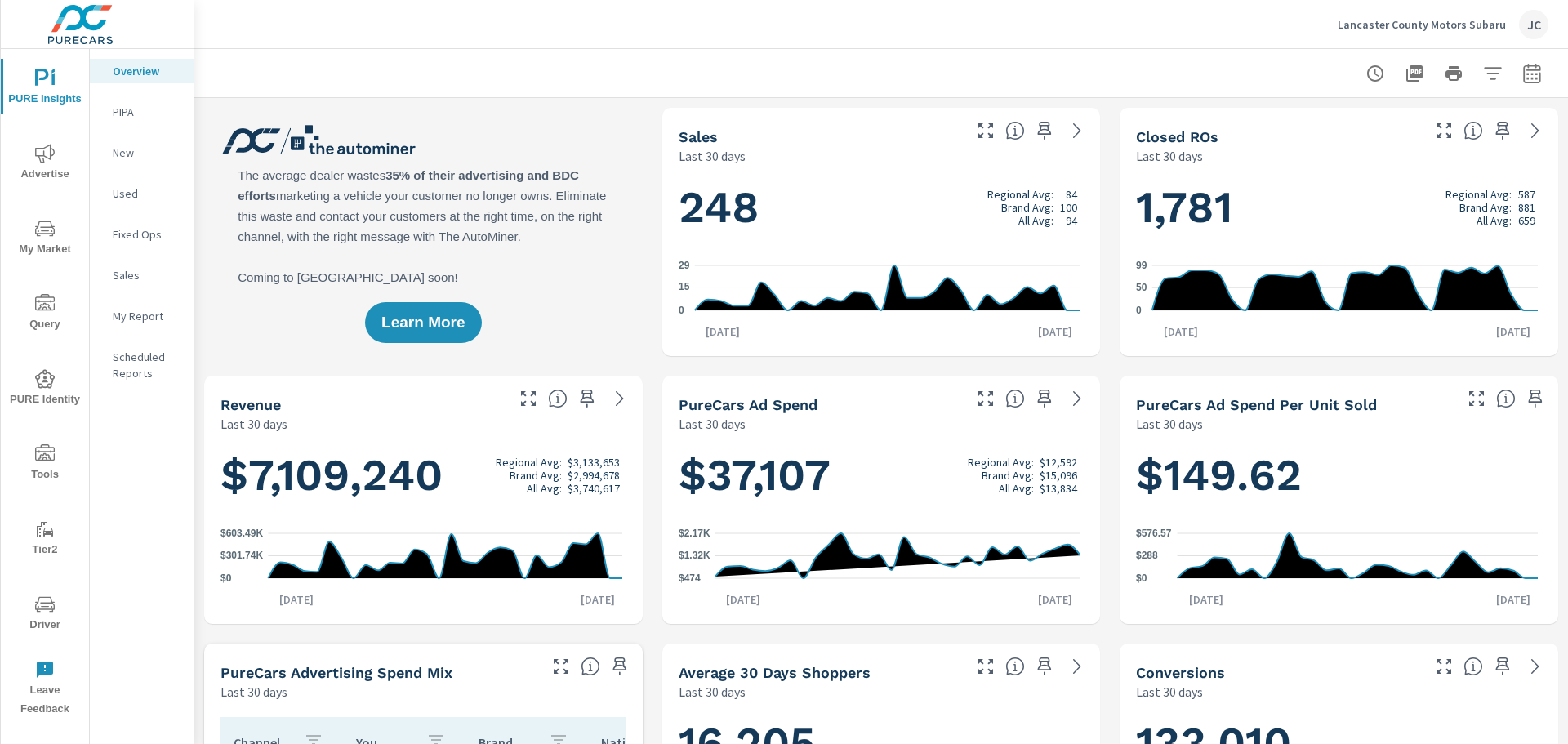
scroll to position [701, 0]
click at [18, 239] on span "My Market" at bounding box center [45, 239] width 79 height 40
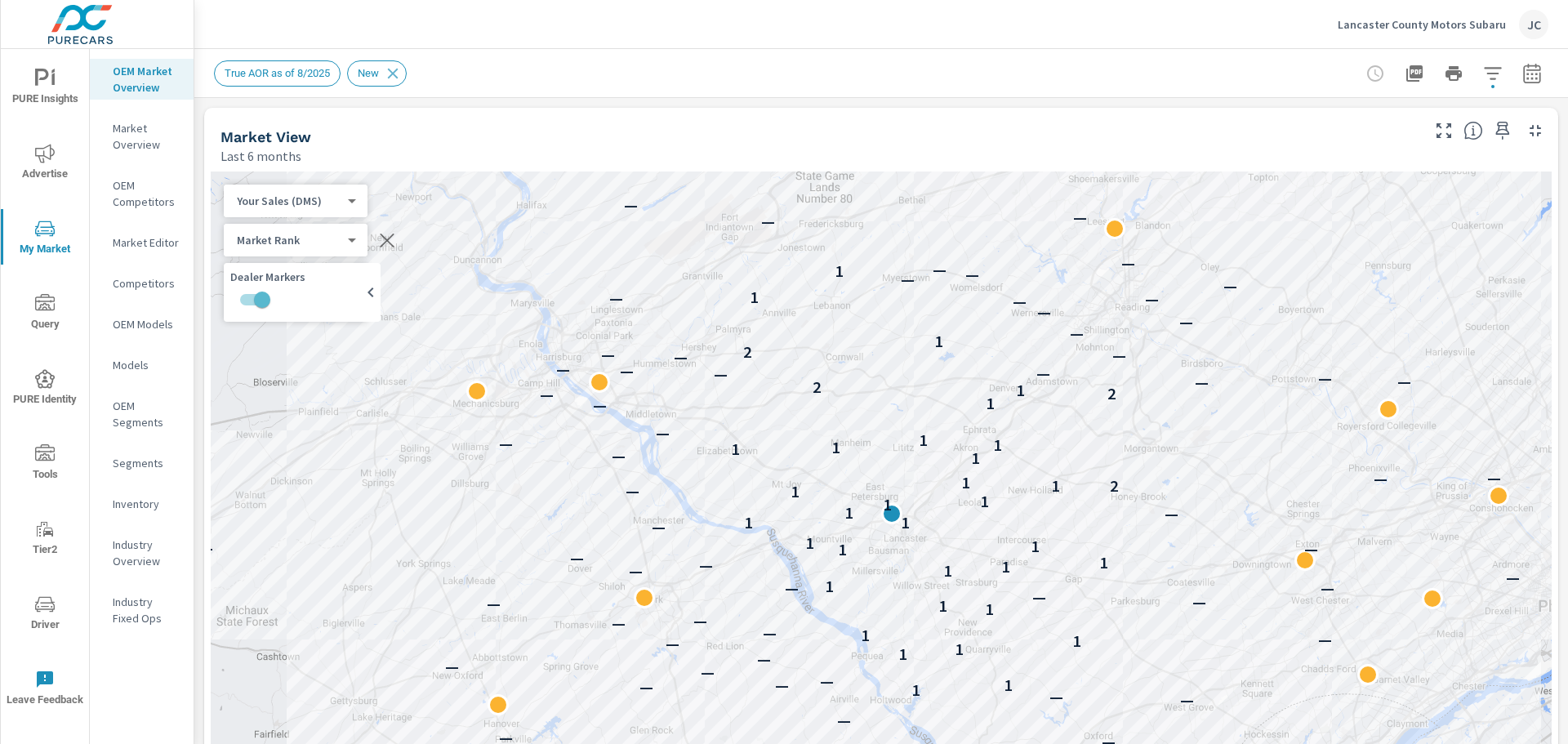
scroll to position [1, 0]
click at [136, 362] on p "Models" at bounding box center [147, 365] width 68 height 17
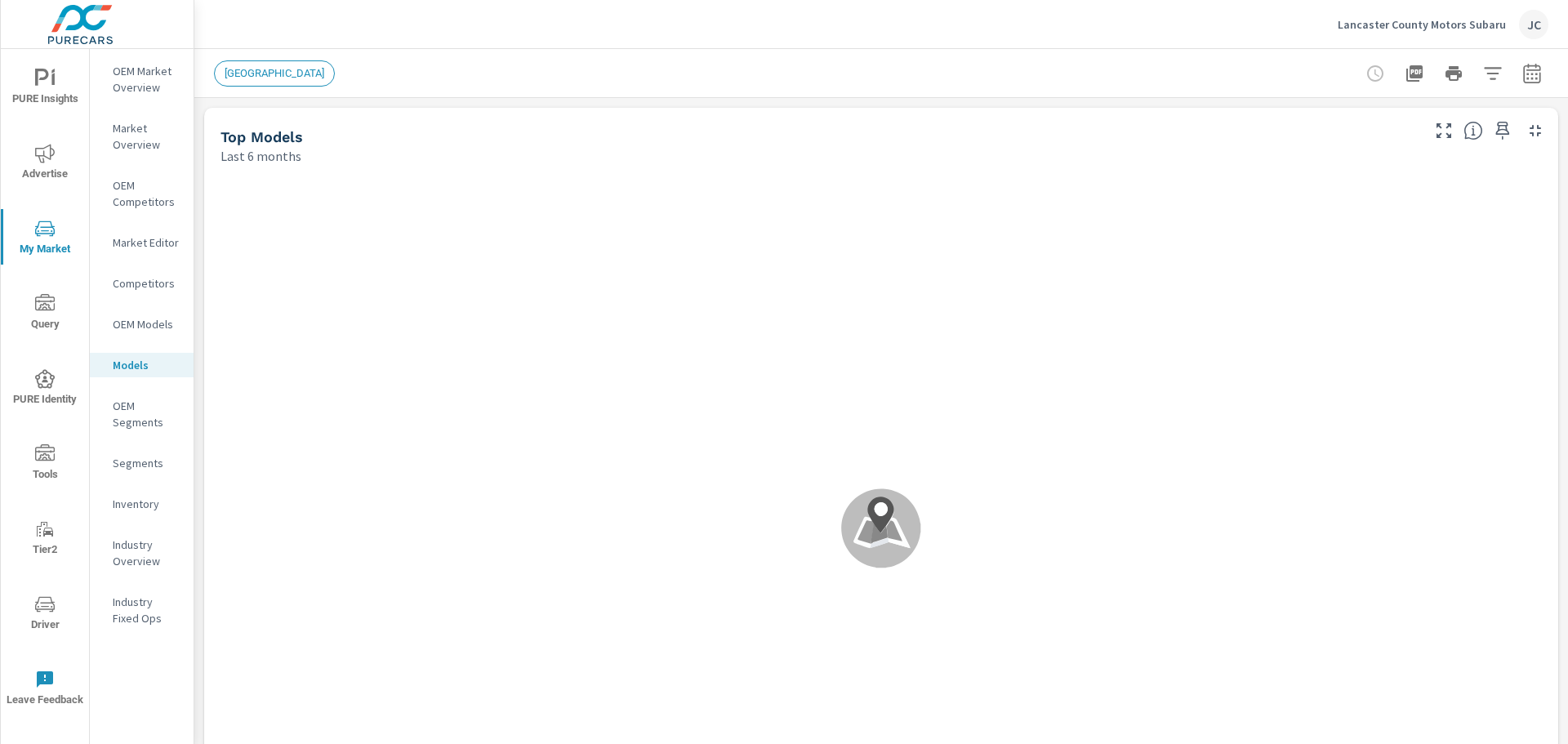
scroll to position [1, 0]
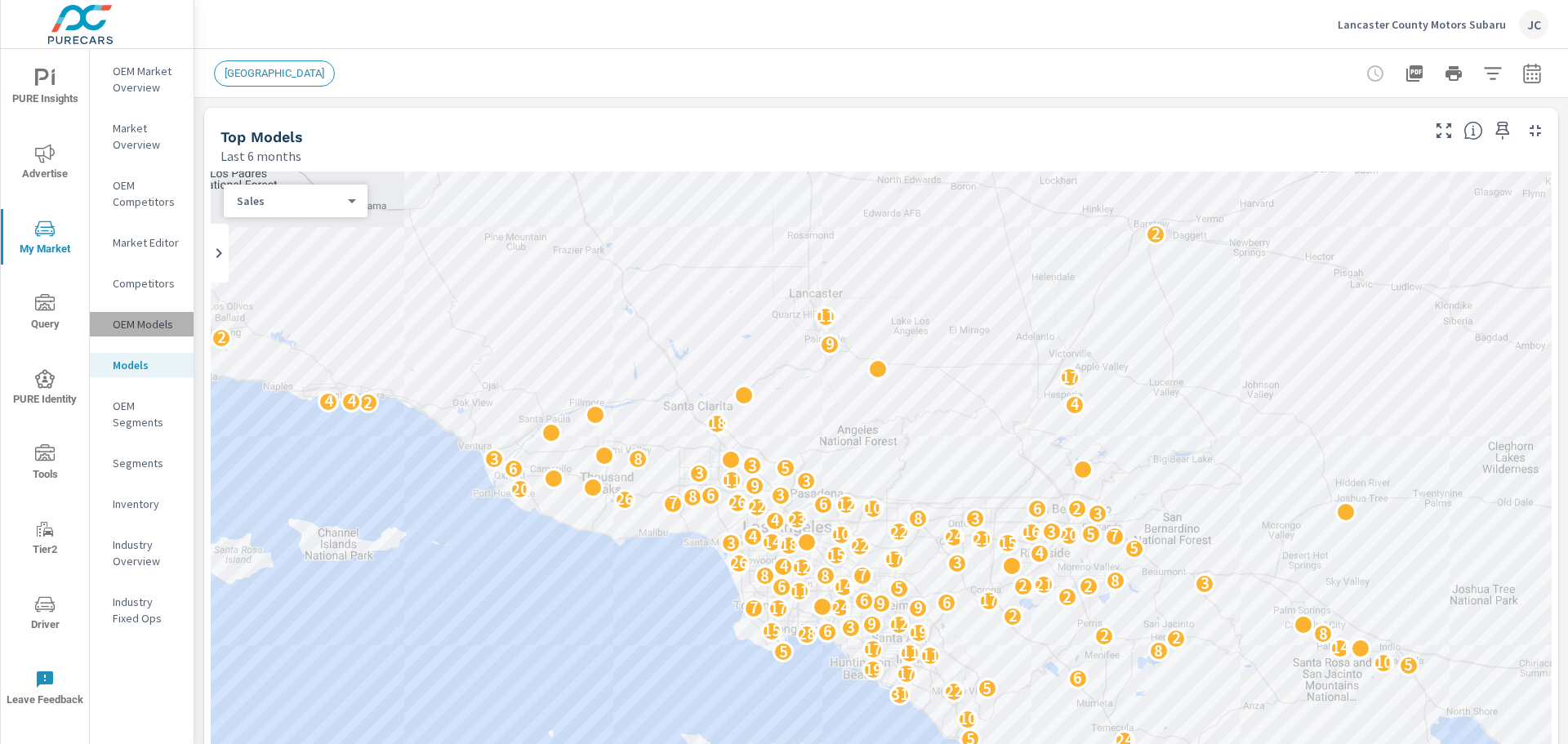
click at [145, 321] on p "OEM Models" at bounding box center [147, 325] width 68 height 17
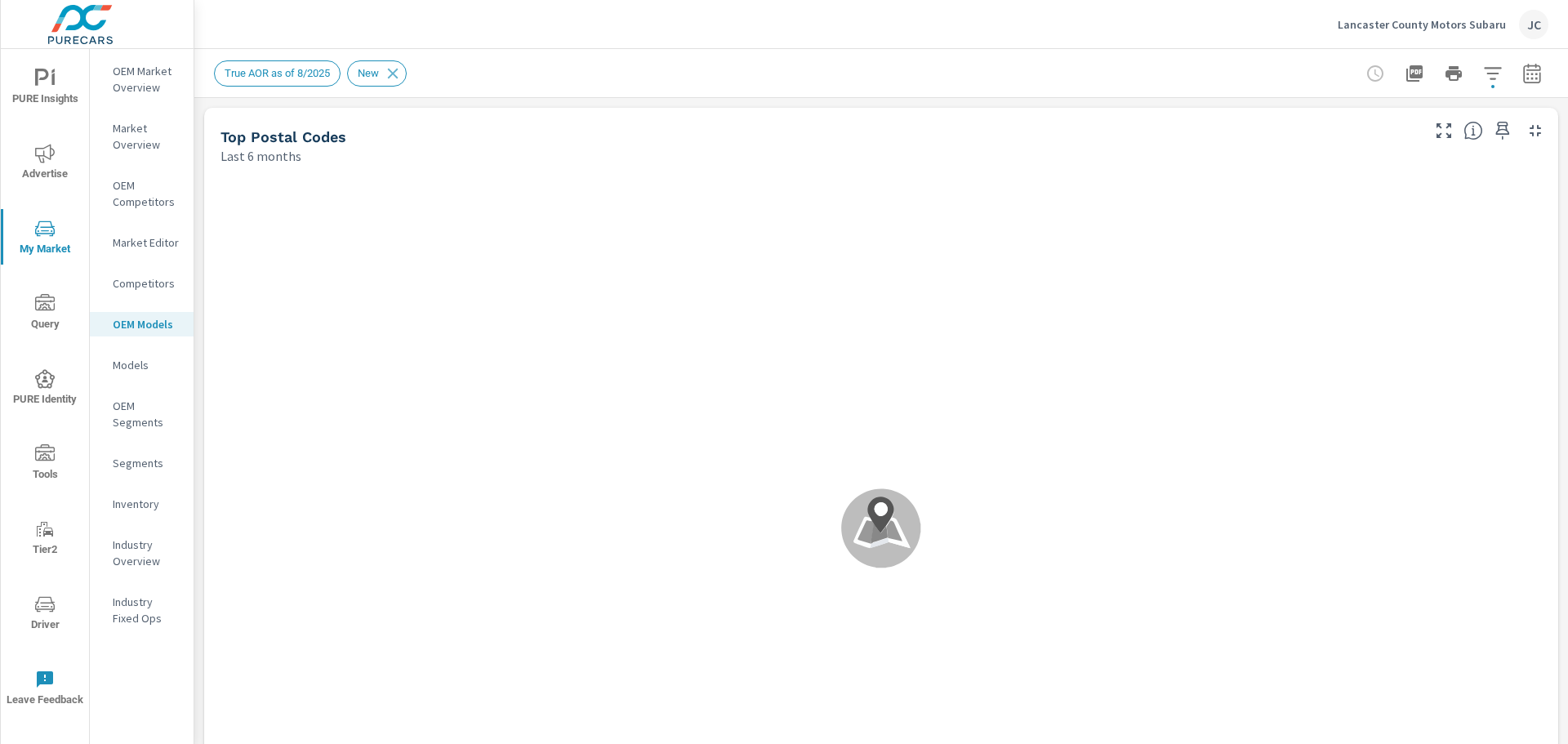
scroll to position [1, 0]
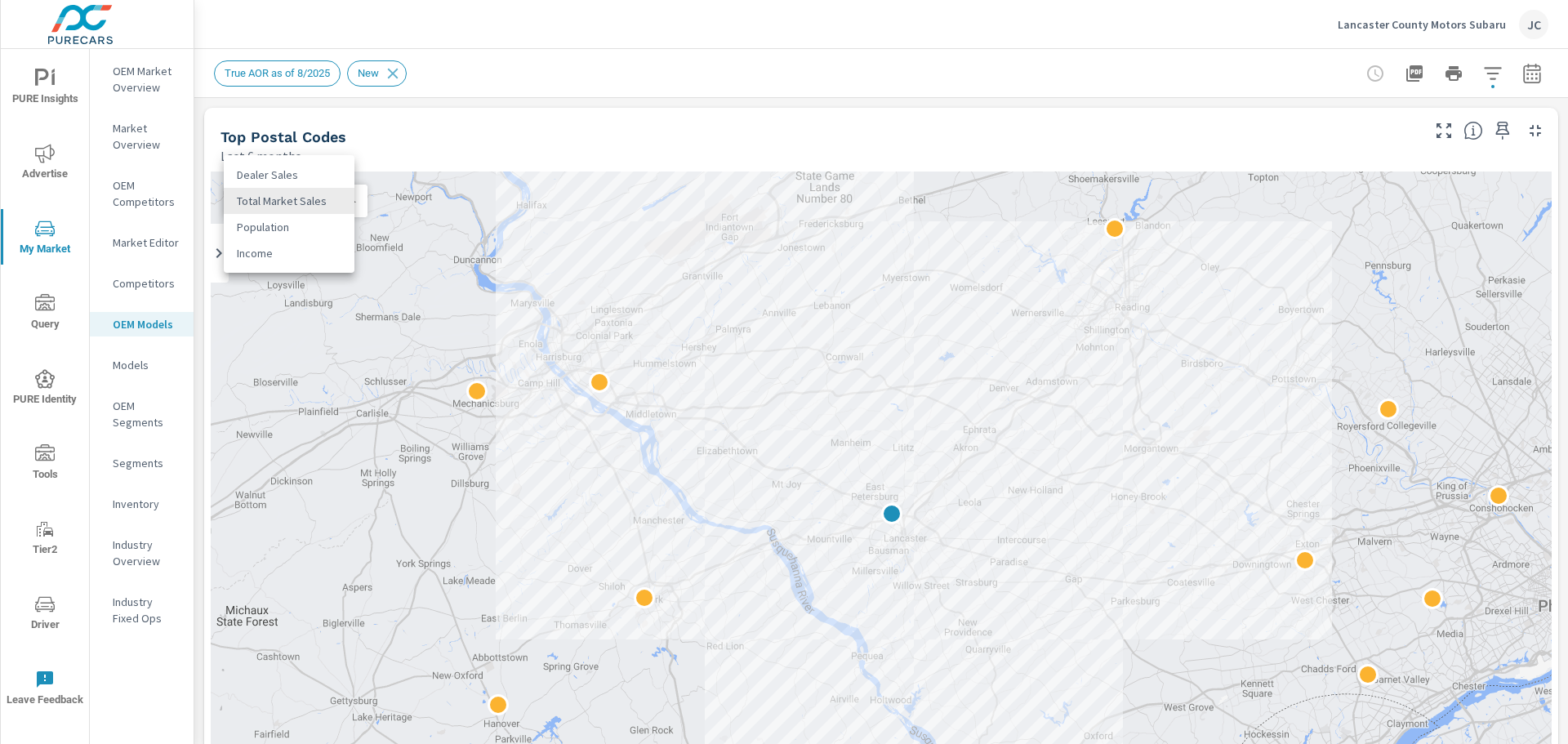
click at [348, 208] on body "PURE Insights Advertise My Market Query PURE Identity Tools Tier2 Driver Leave …" at bounding box center [784, 372] width 1568 height 744
click at [299, 167] on li "Dealer Sales" at bounding box center [289, 174] width 131 height 26
click at [126, 502] on p "Inventory" at bounding box center [147, 504] width 68 height 17
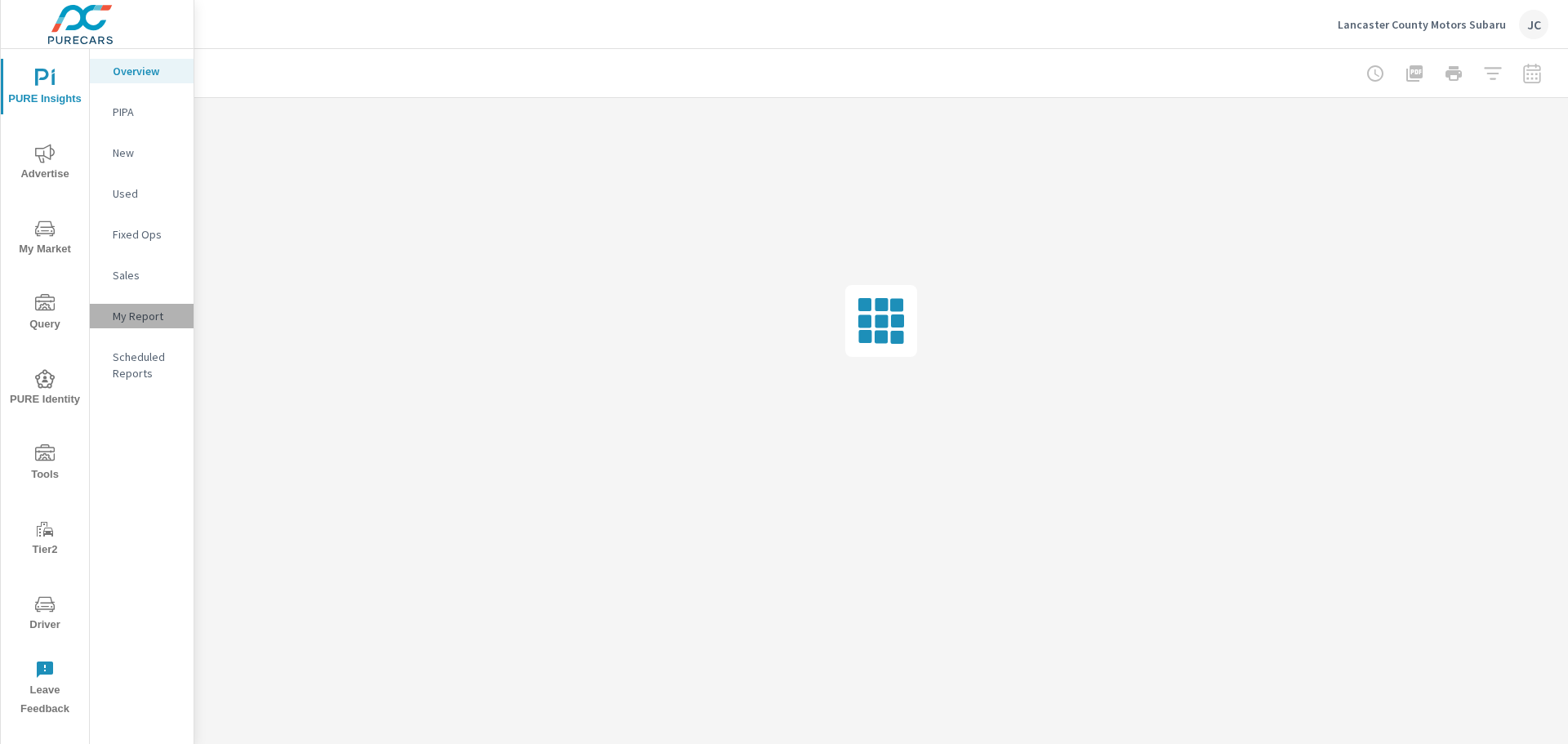
click at [136, 318] on p "My Report" at bounding box center [147, 316] width 68 height 17
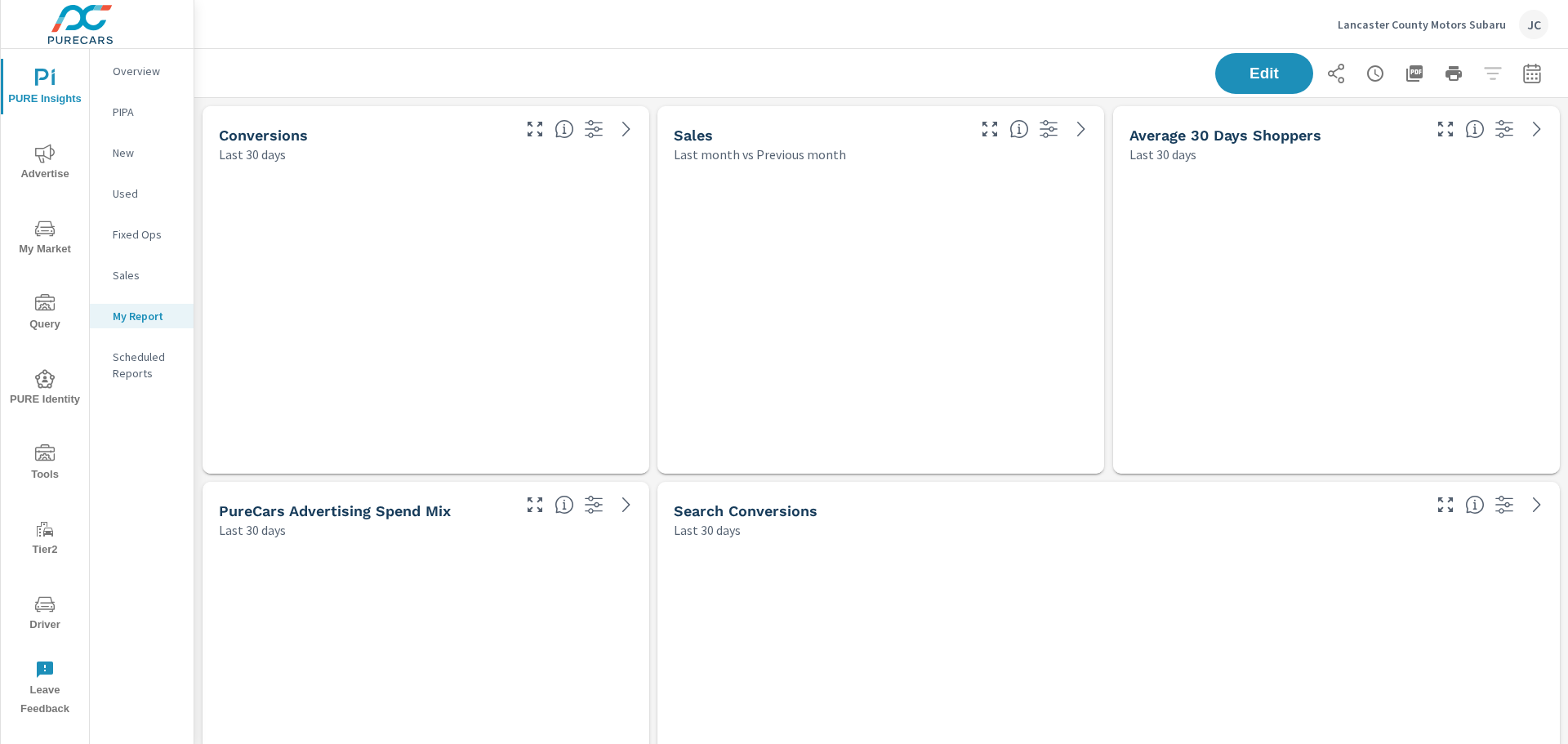
scroll to position [2662, 1387]
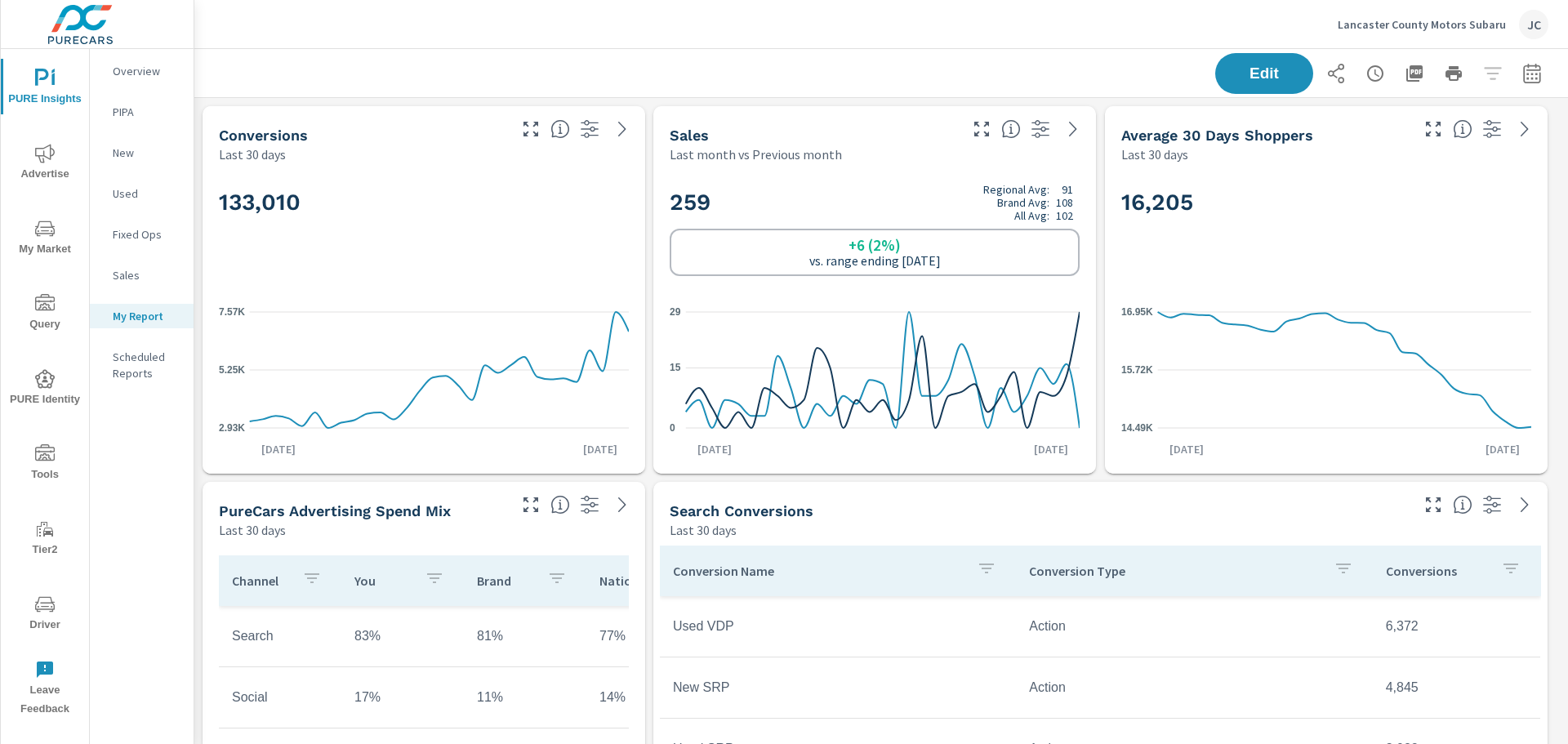
click at [761, 202] on h2 "259 Regional Avg: 91 Brand Avg: 108 All Avg: 102" at bounding box center [875, 203] width 410 height 39
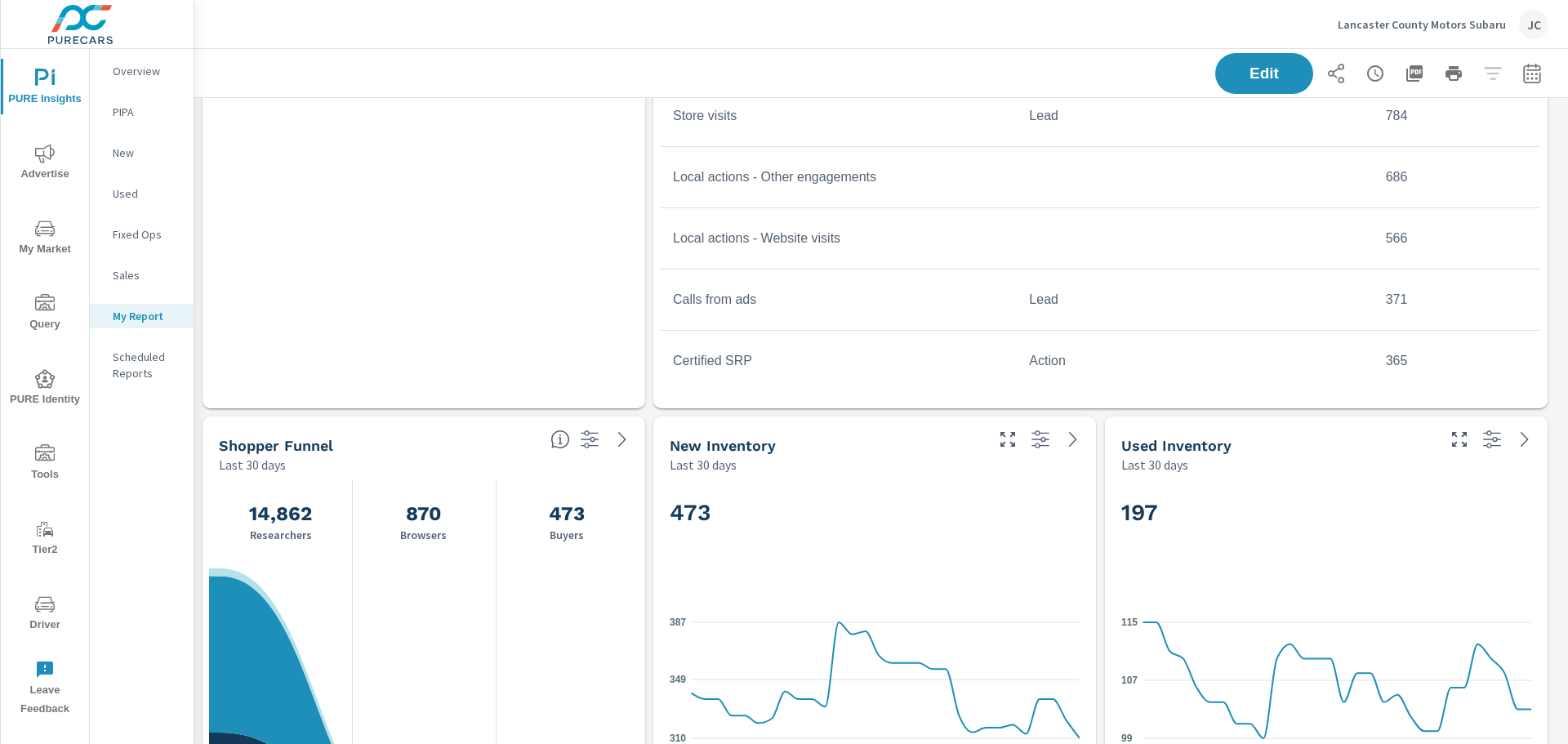
scroll to position [82, 0]
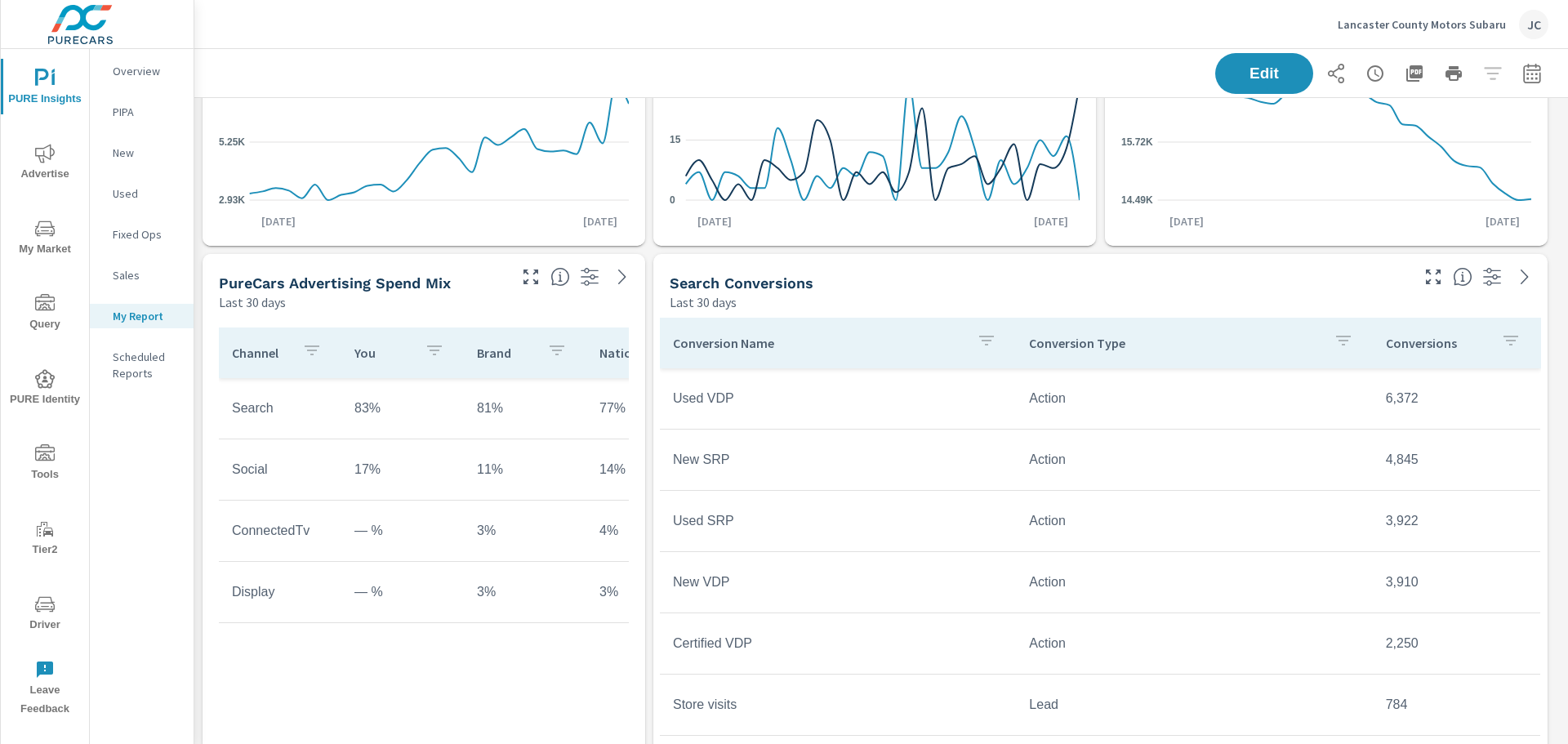
scroll to position [369, 0]
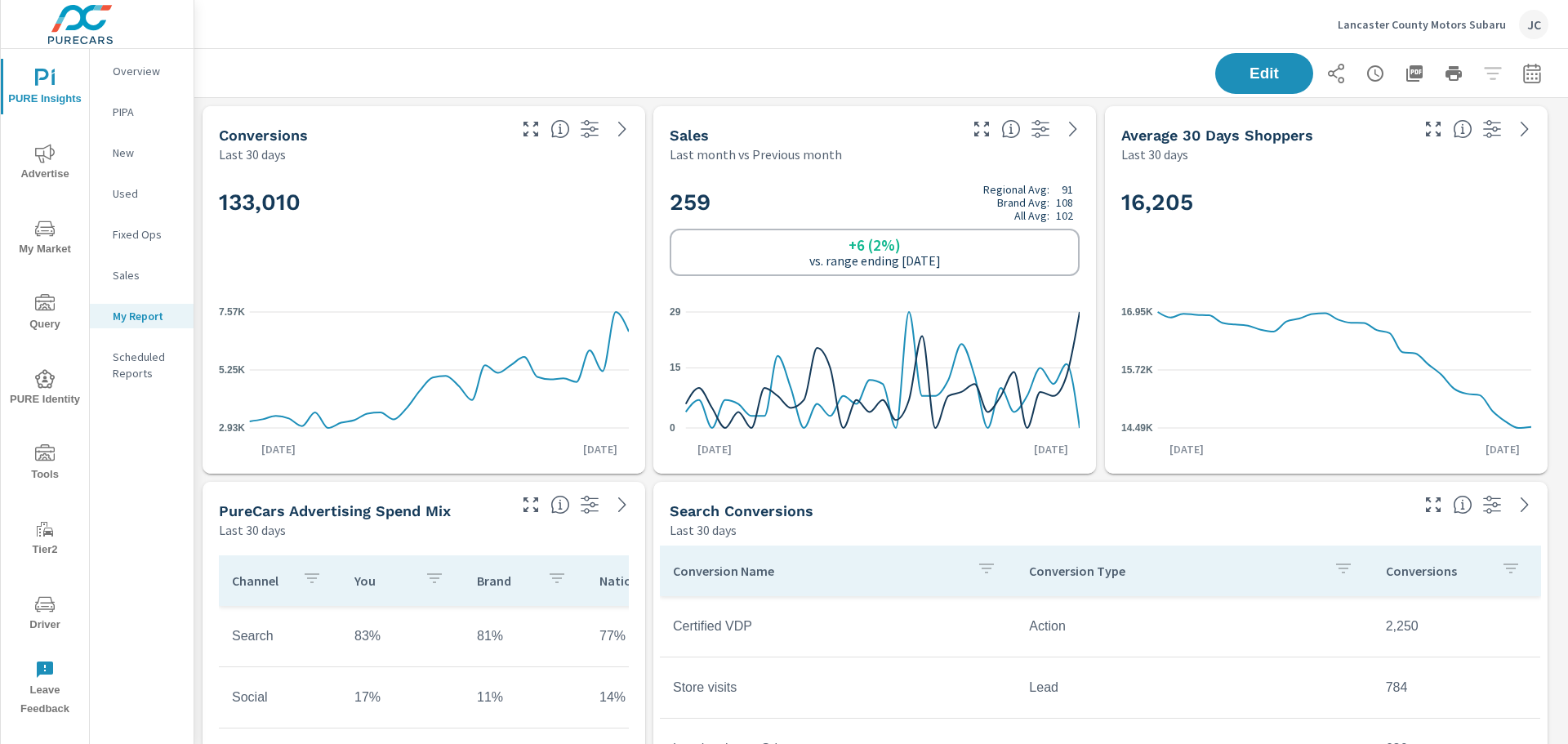
click at [1279, 205] on h2 "16,205" at bounding box center [1326, 202] width 410 height 28
click at [1428, 130] on icon "button" at bounding box center [1432, 128] width 19 height 19
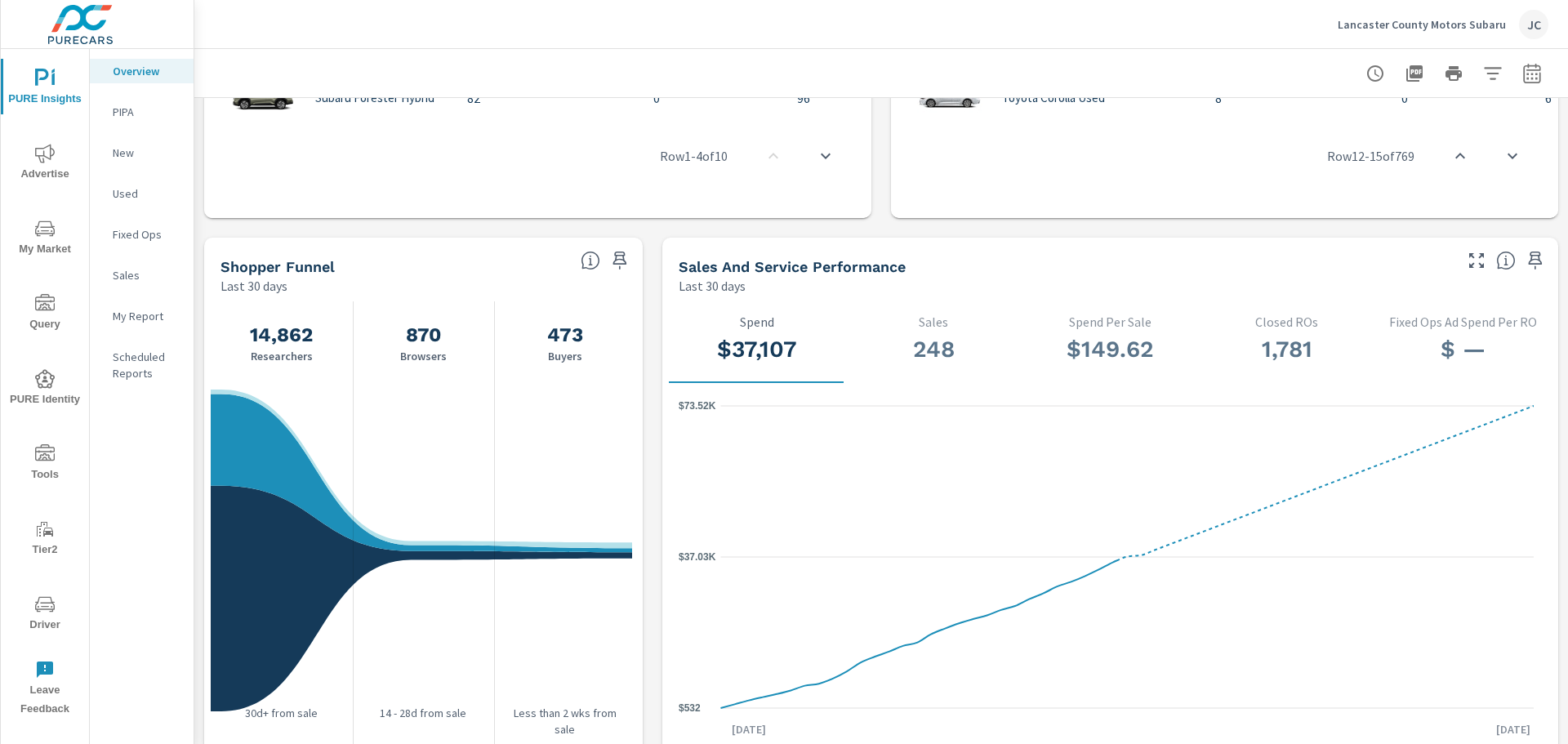
scroll to position [1470, 0]
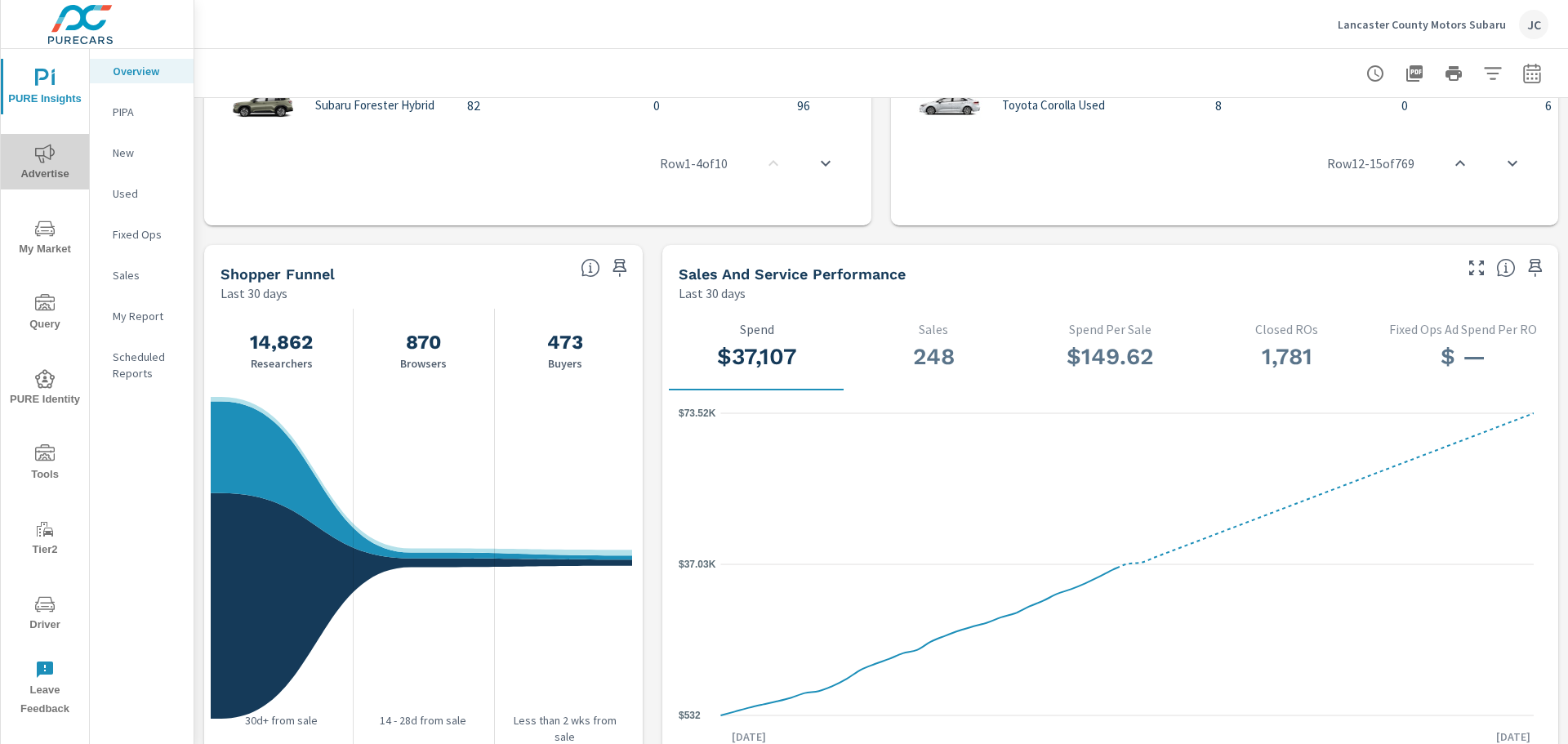
drag, startPoint x: 33, startPoint y: 154, endPoint x: 46, endPoint y: 154, distance: 13.0
click at [46, 154] on icon "nav menu" at bounding box center [44, 153] width 19 height 19
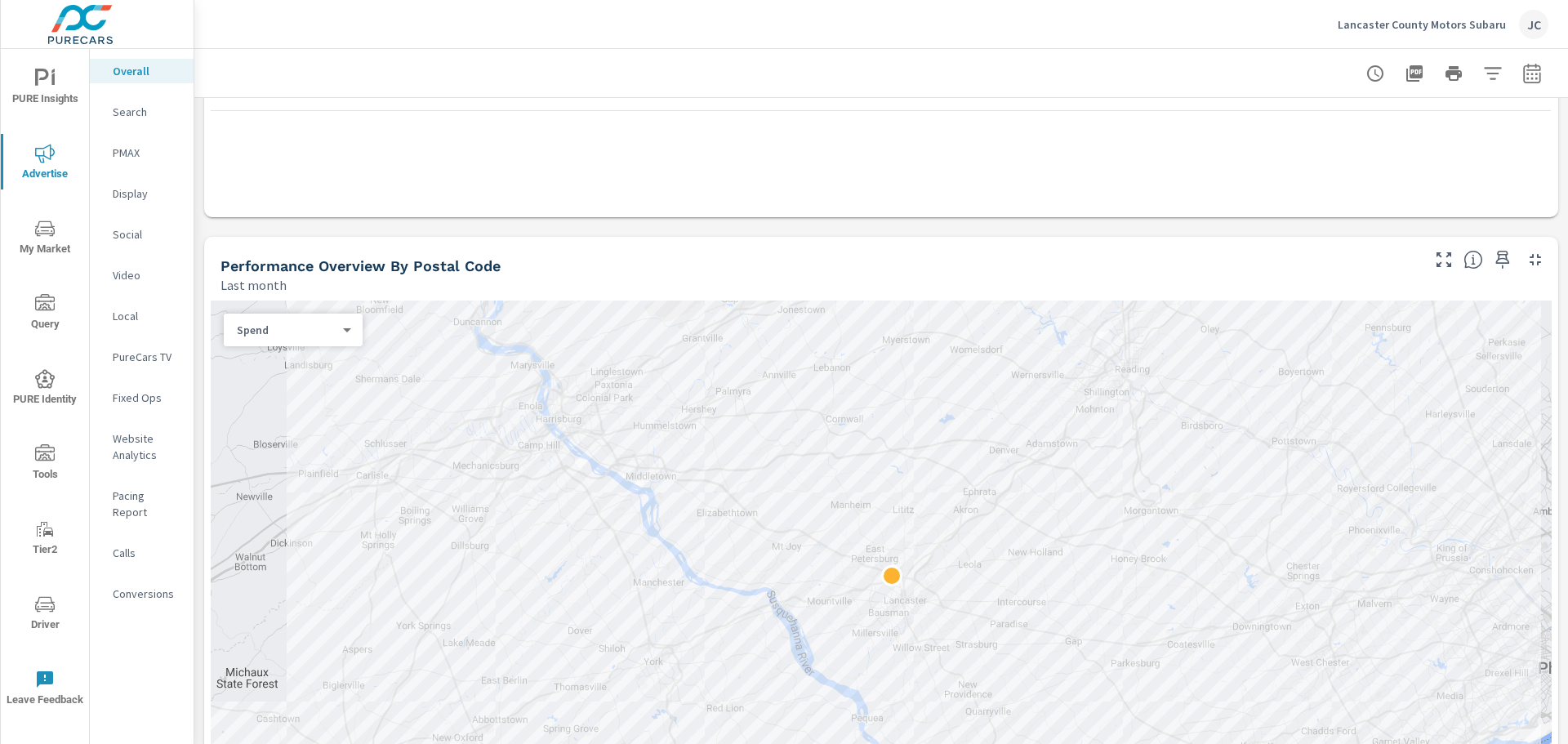
scroll to position [408, 0]
click at [340, 331] on body "PURE Insights Advertise My Market Query PURE Identity Tools Tier2 Driver Leave …" at bounding box center [784, 372] width 1568 height 744
click at [277, 350] on li "Sales" at bounding box center [286, 354] width 126 height 26
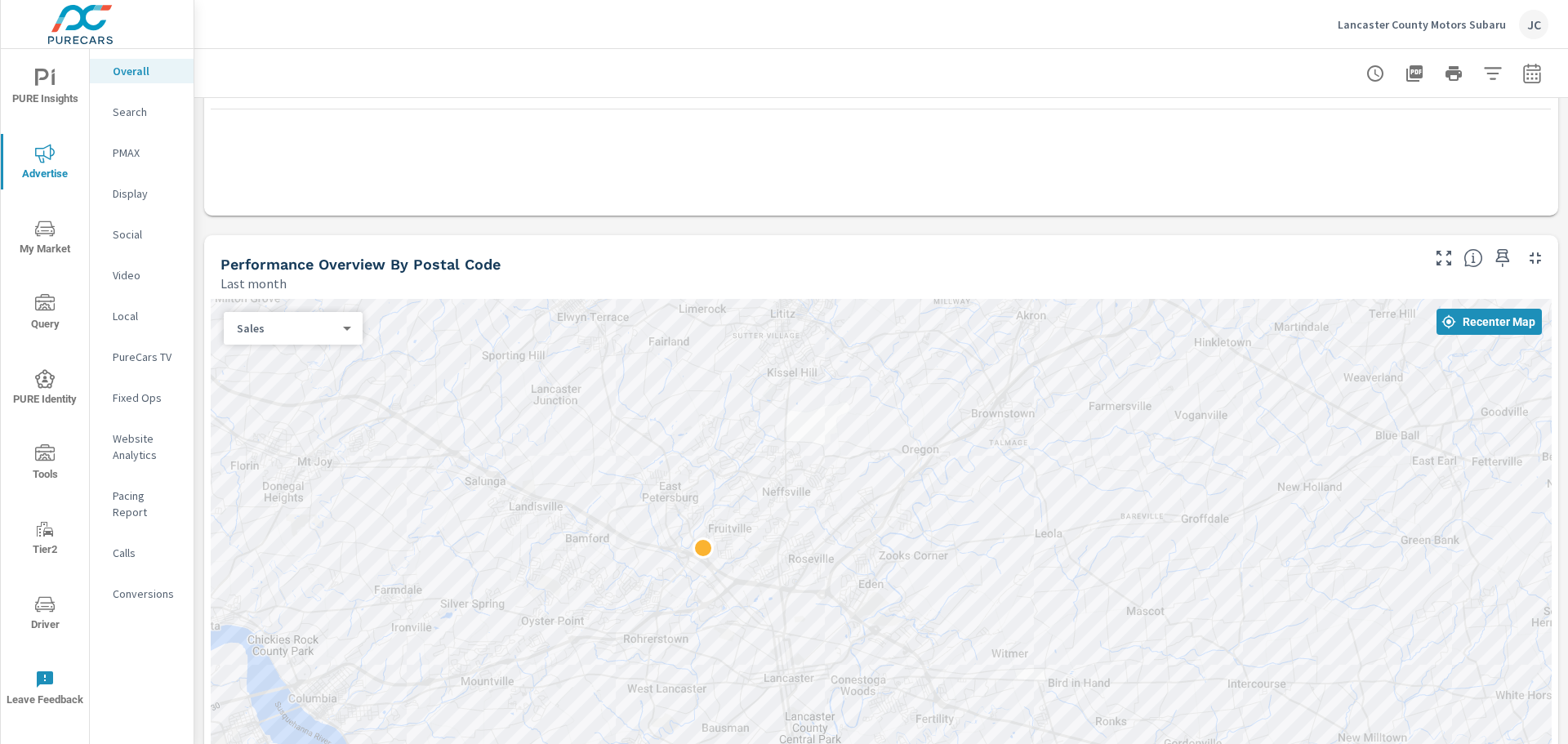
drag, startPoint x: 863, startPoint y: 548, endPoint x: 1221, endPoint y: 630, distance: 367.3
click at [1221, 630] on div at bounding box center [882, 563] width 1341 height 529
click at [1493, 326] on span "Recenter Map" at bounding box center [1489, 322] width 92 height 15
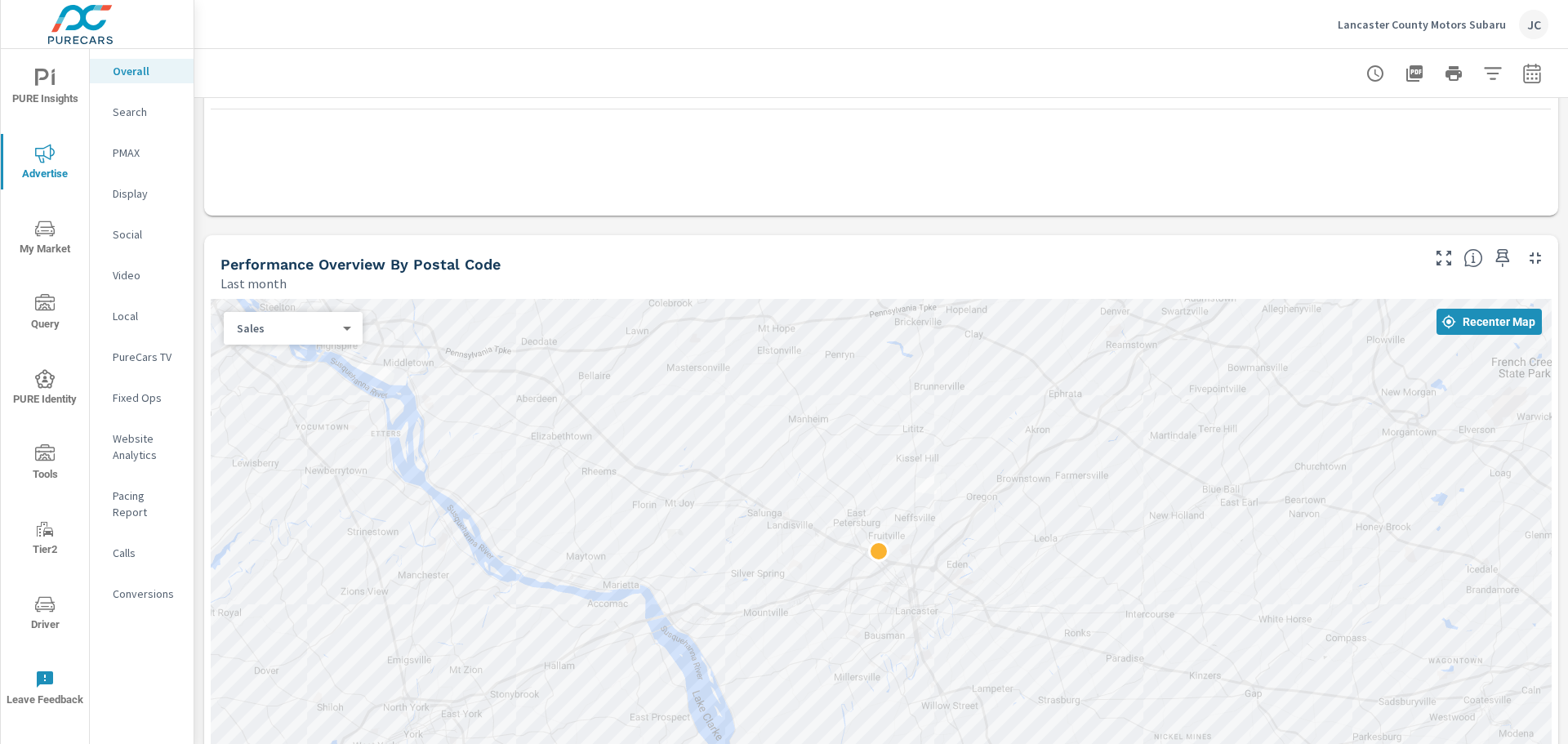
click at [133, 109] on p "Search" at bounding box center [147, 112] width 68 height 17
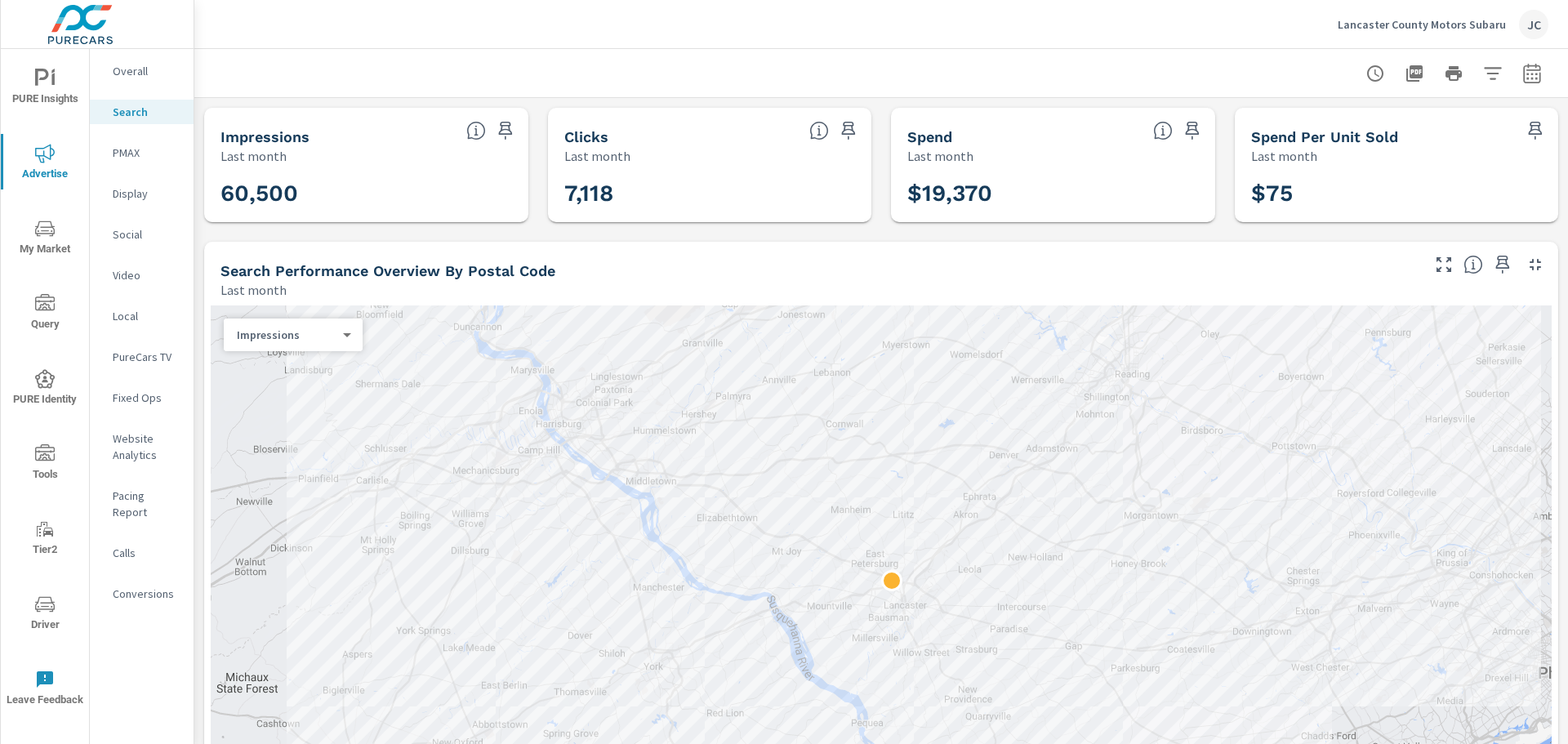
click at [344, 338] on body "PURE Insights Advertise My Market Query PURE Identity Tools Tier2 Driver Leave …" at bounding box center [784, 372] width 1568 height 744
click at [316, 361] on li "Clicks" at bounding box center [286, 361] width 126 height 26
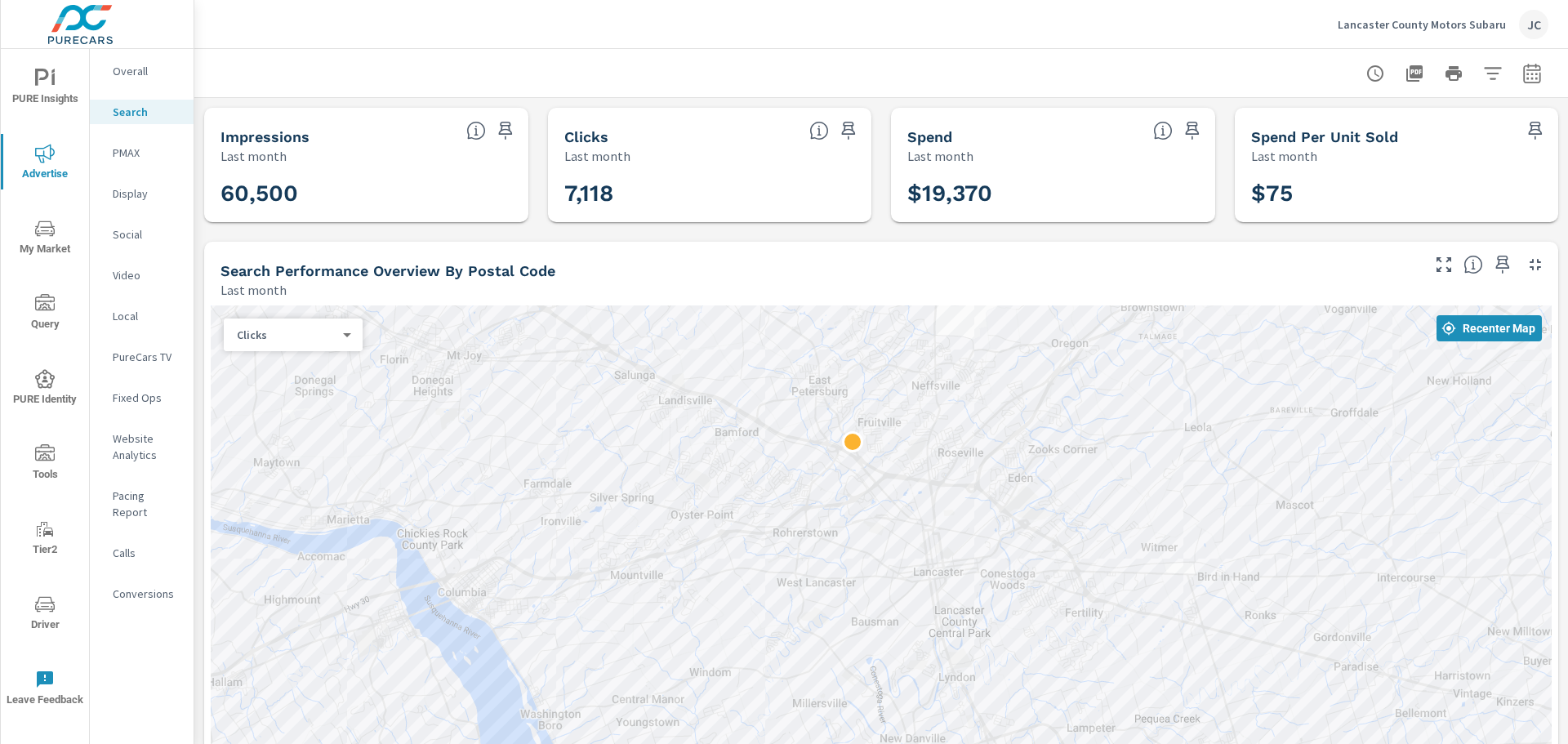
drag, startPoint x: 873, startPoint y: 551, endPoint x: 822, endPoint y: 293, distance: 263.0
click at [822, 293] on div "Search Performance Overview By Postal Code Last month ← Move left → Move right …" at bounding box center [882, 567] width 1355 height 650
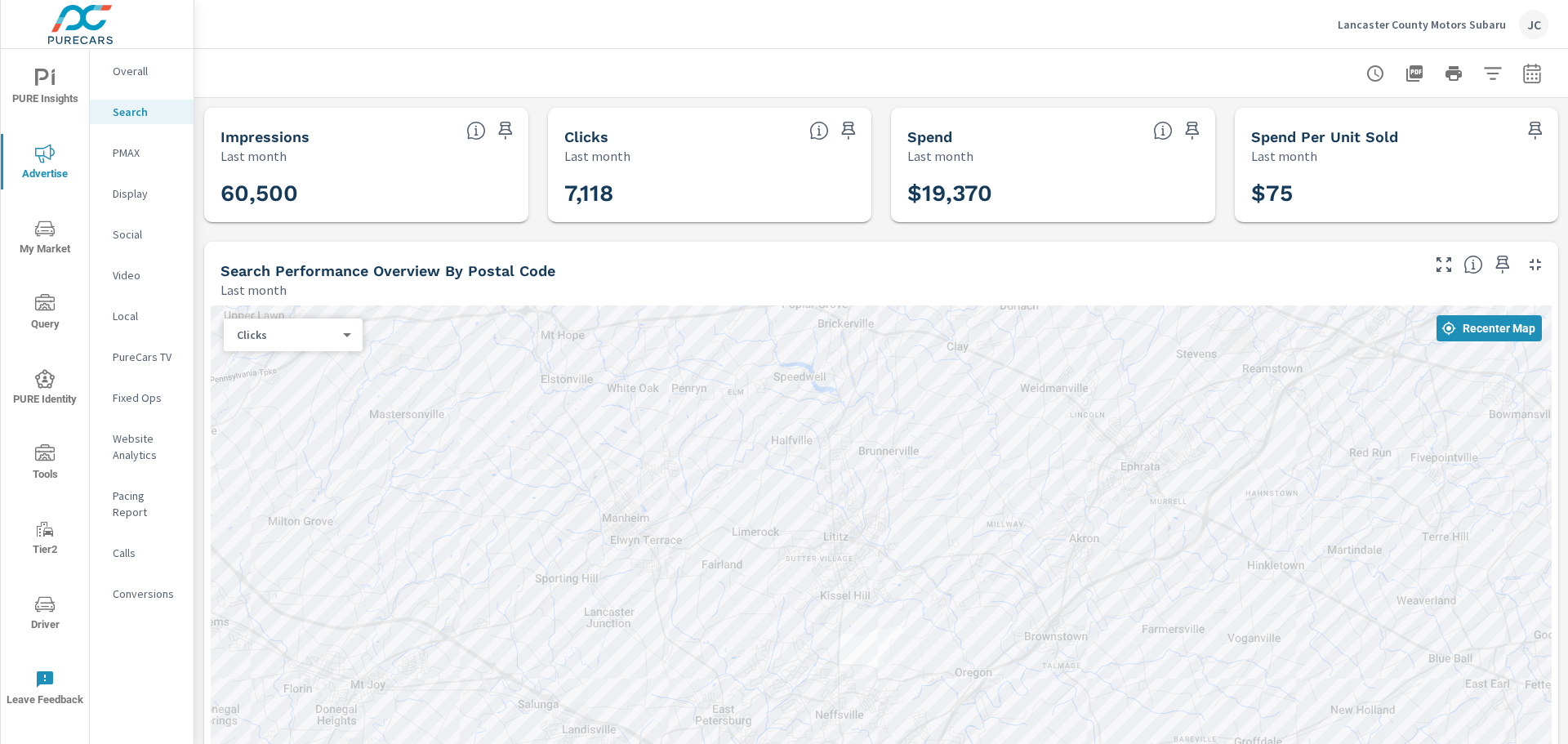
drag, startPoint x: 1231, startPoint y: 378, endPoint x: 1140, endPoint y: 736, distance: 369.4
click at [1140, 736] on div at bounding box center [882, 570] width 1341 height 529
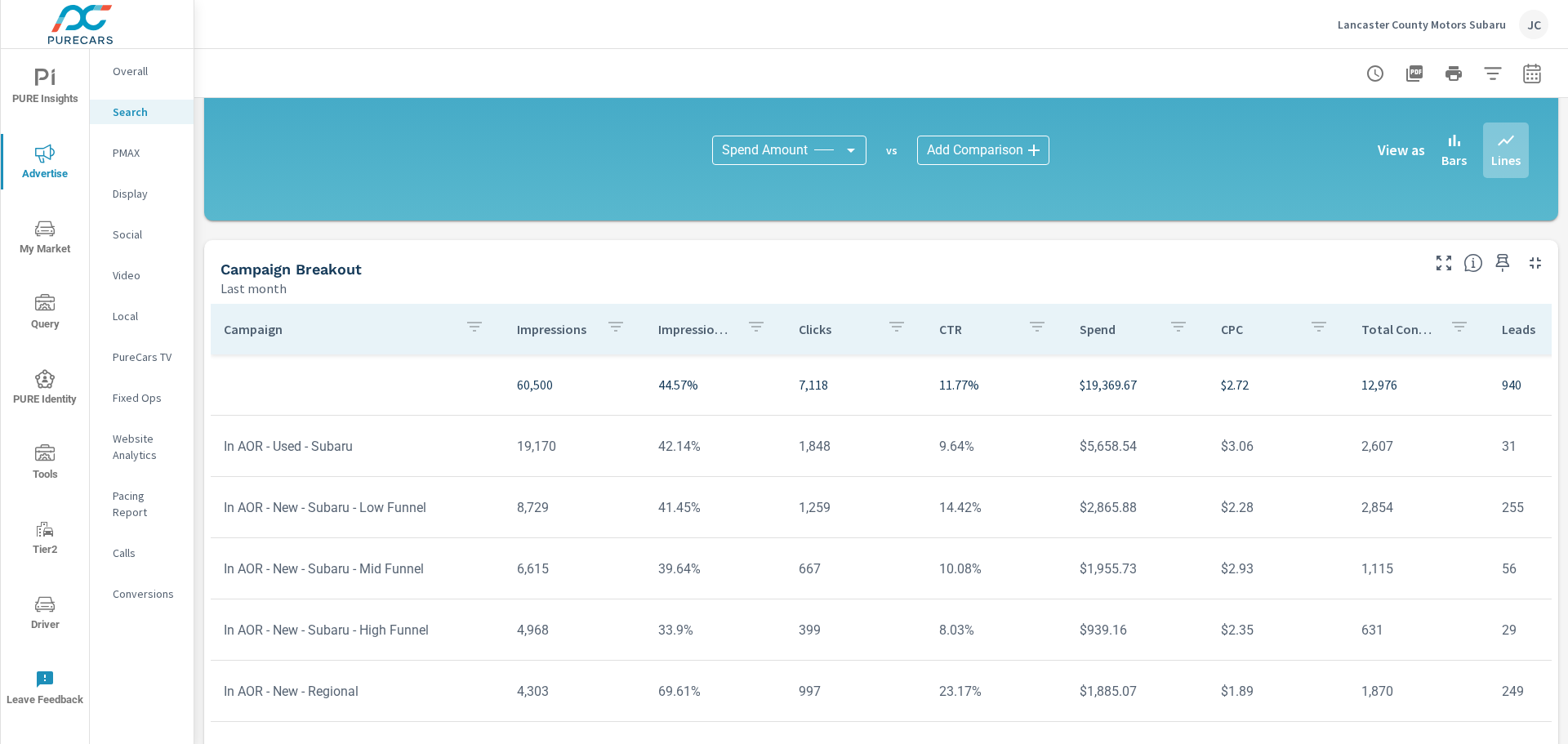
scroll to position [1095, 0]
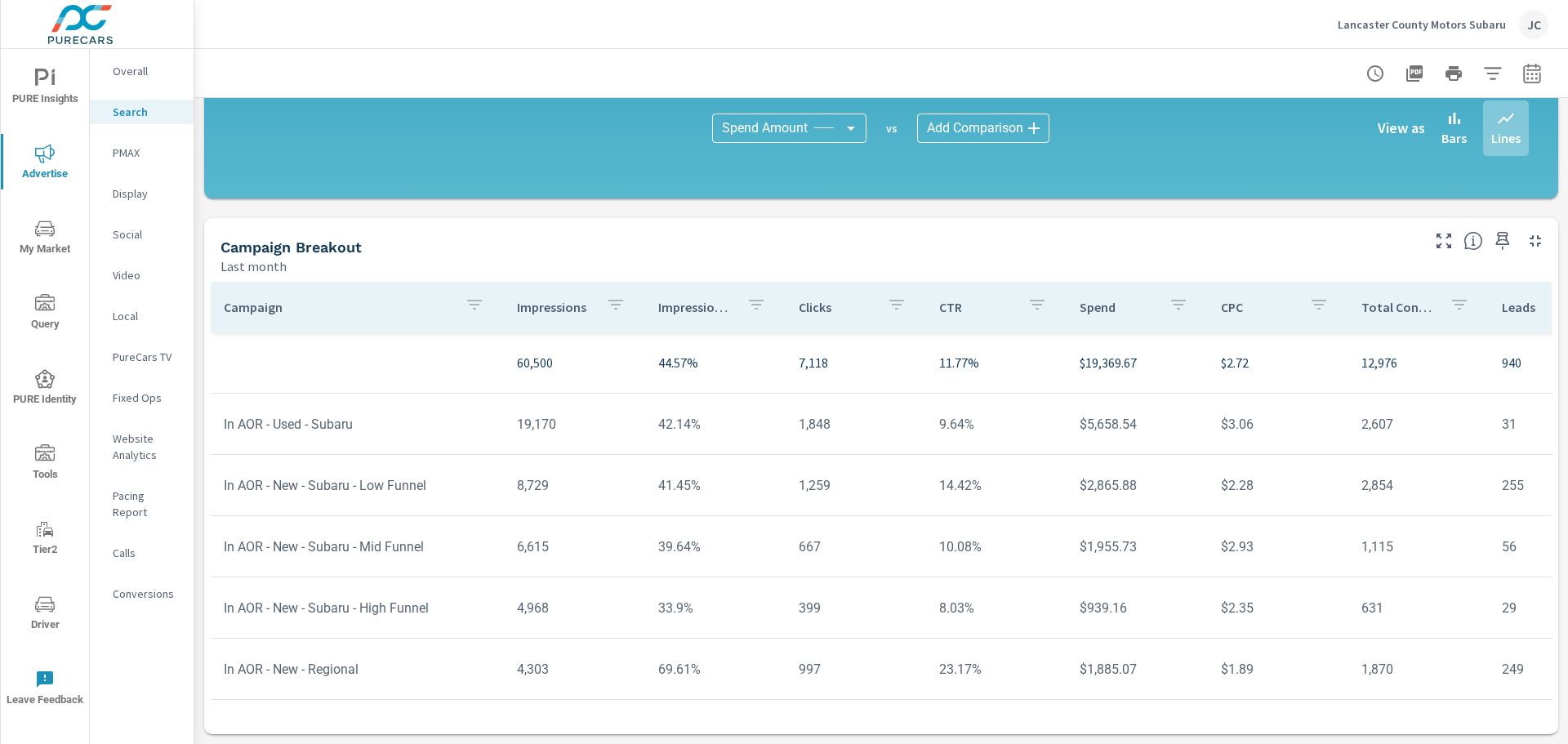
drag, startPoint x: 1554, startPoint y: 719, endPoint x: 1540, endPoint y: 526, distance: 193.5
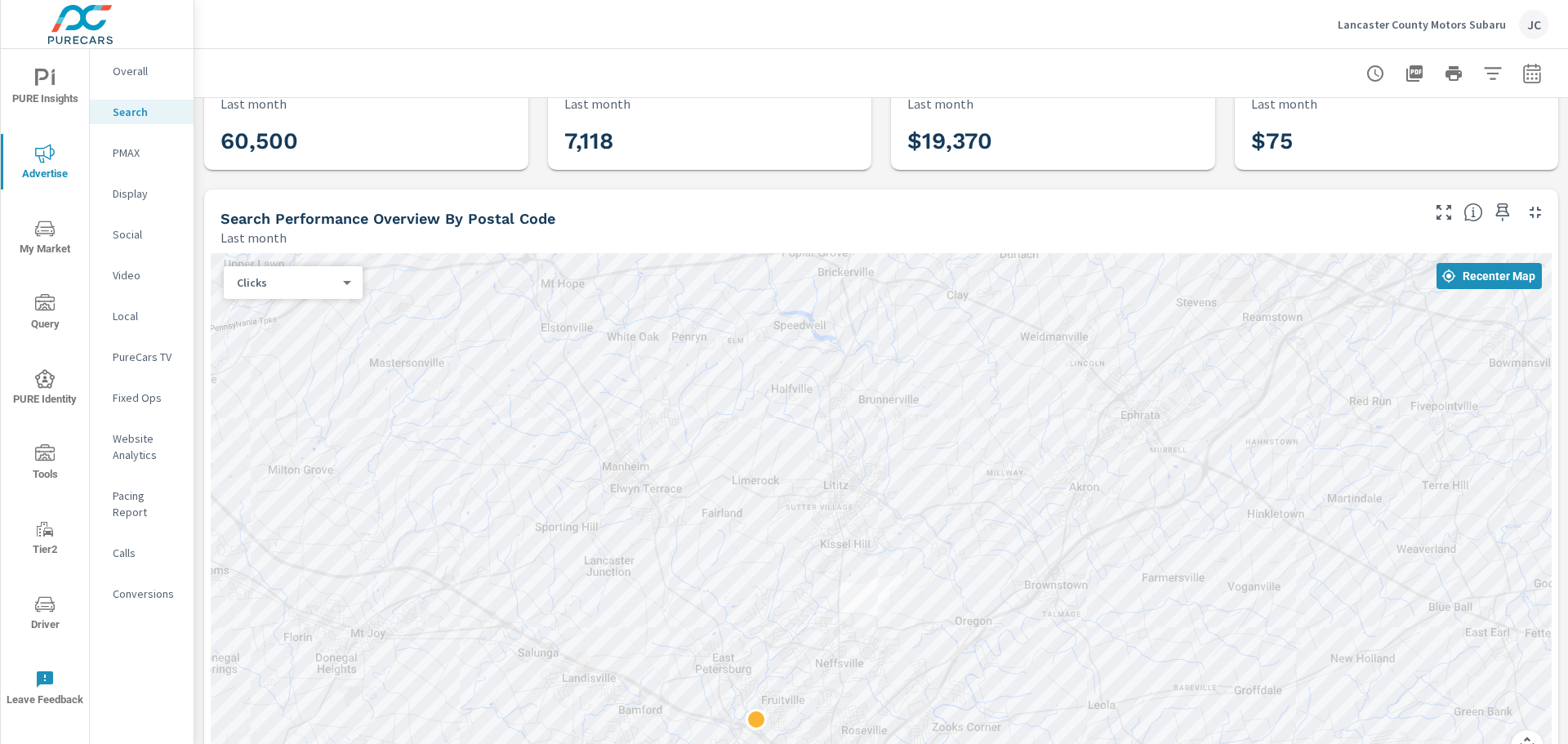
scroll to position [0, 0]
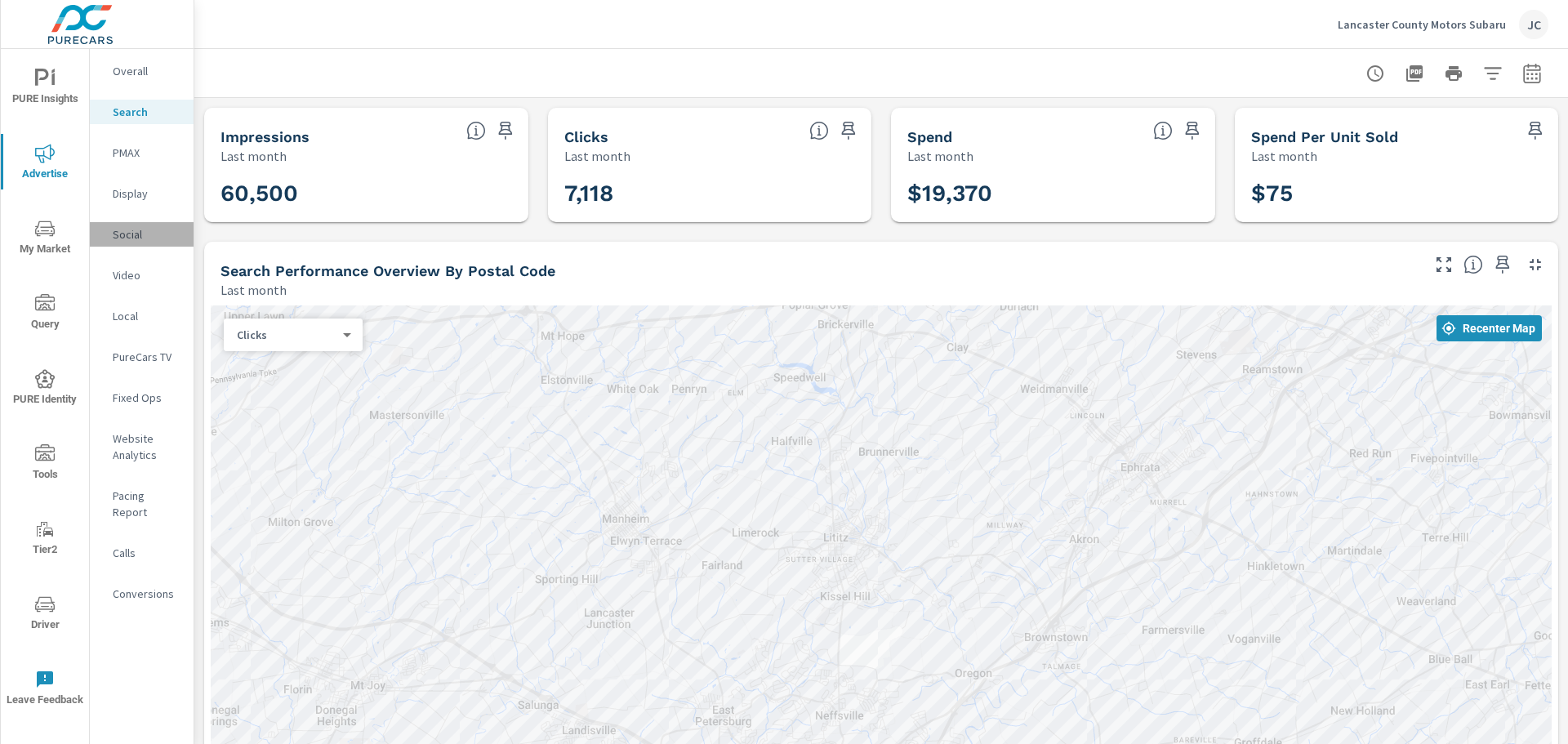
click at [141, 246] on div "Social" at bounding box center [141, 233] width 104 height 24
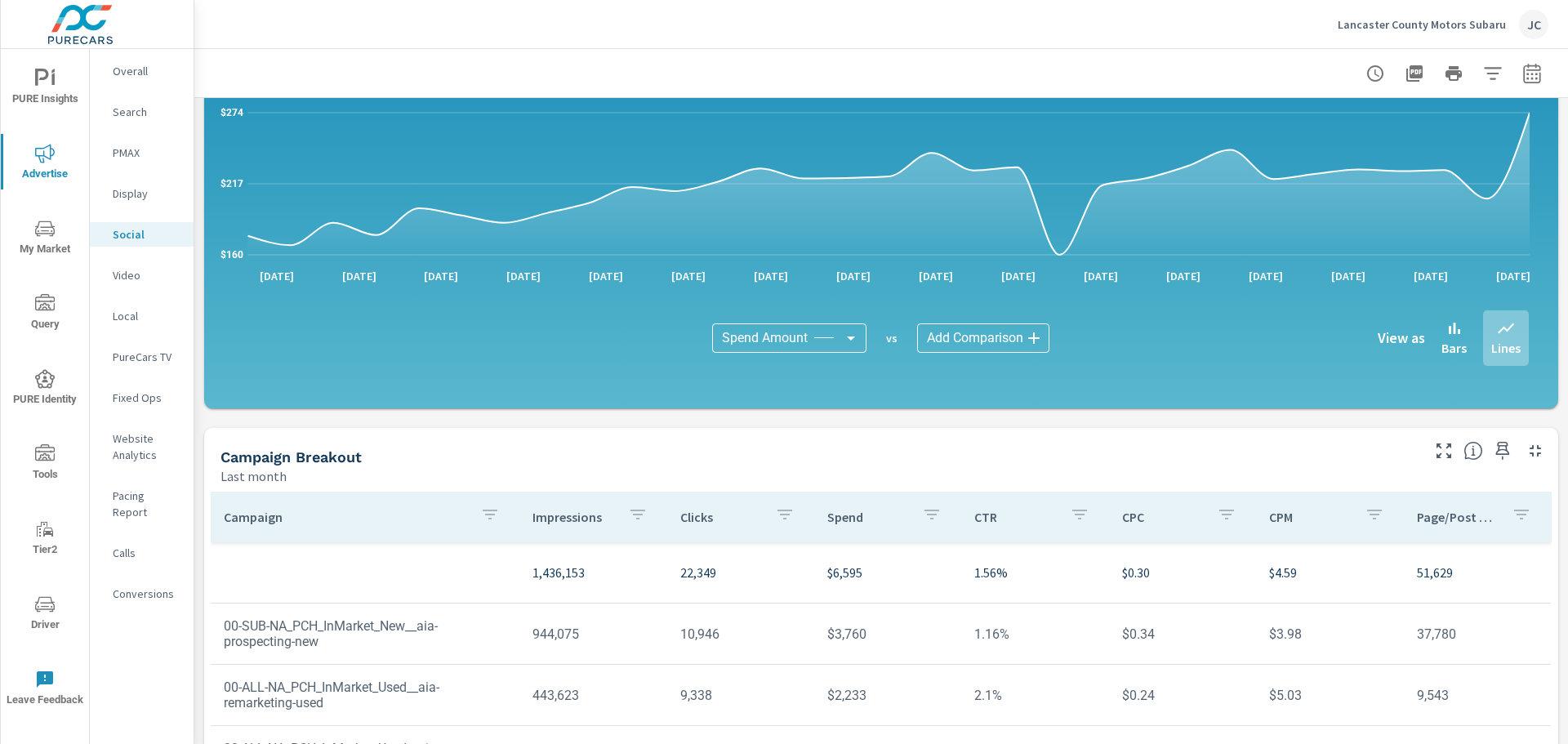
scroll to position [99, 0]
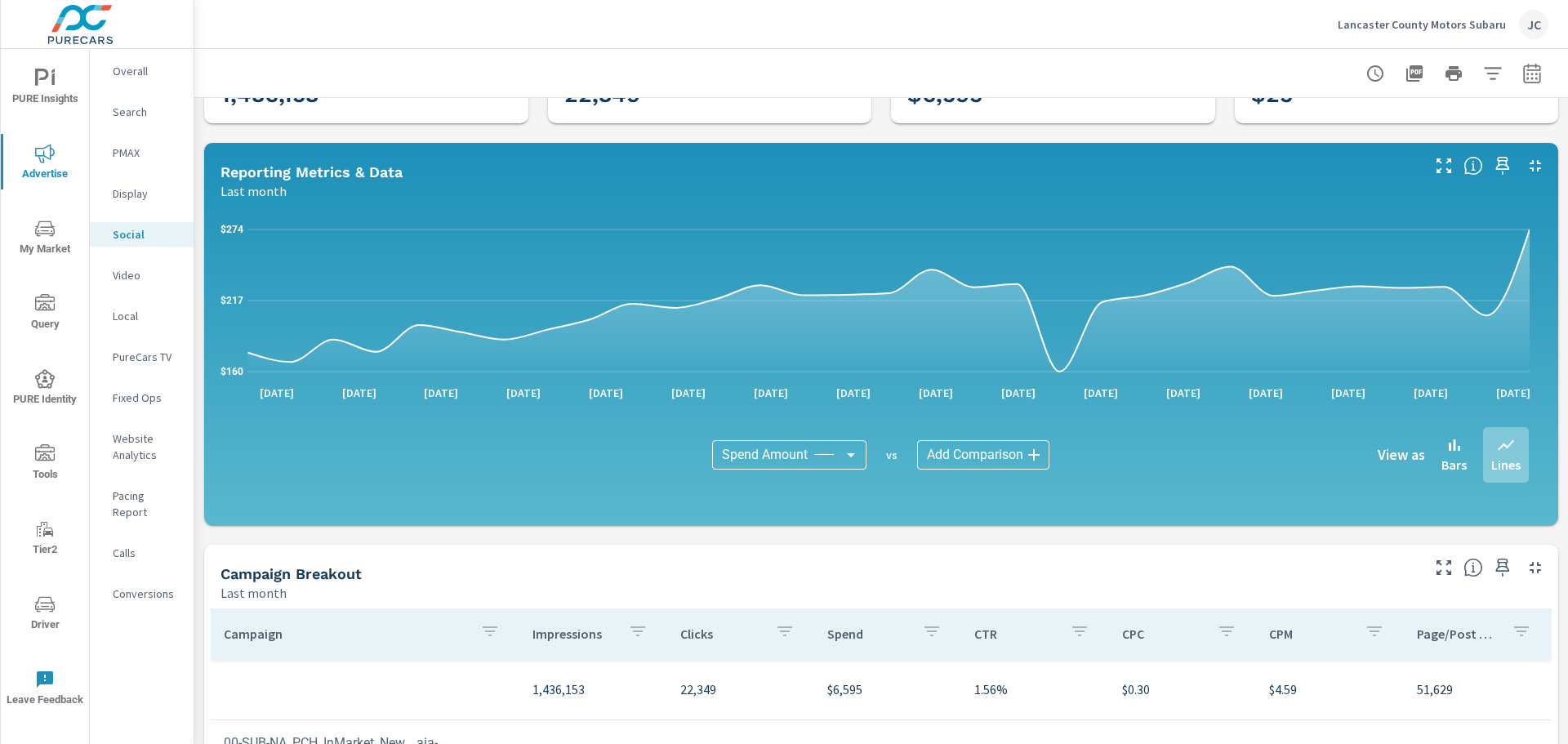
click at [125, 108] on p "Search" at bounding box center [147, 112] width 68 height 17
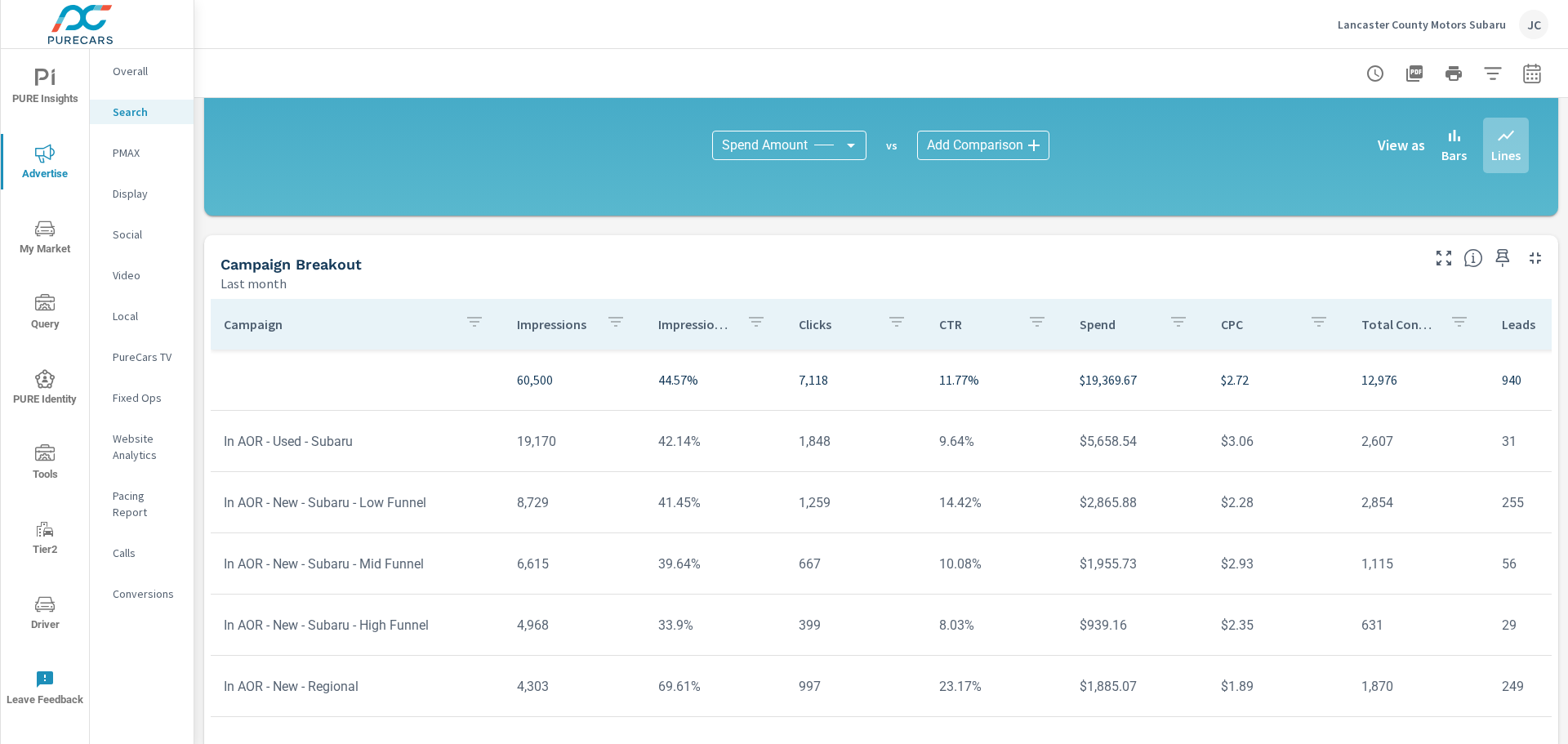
scroll to position [1095, 0]
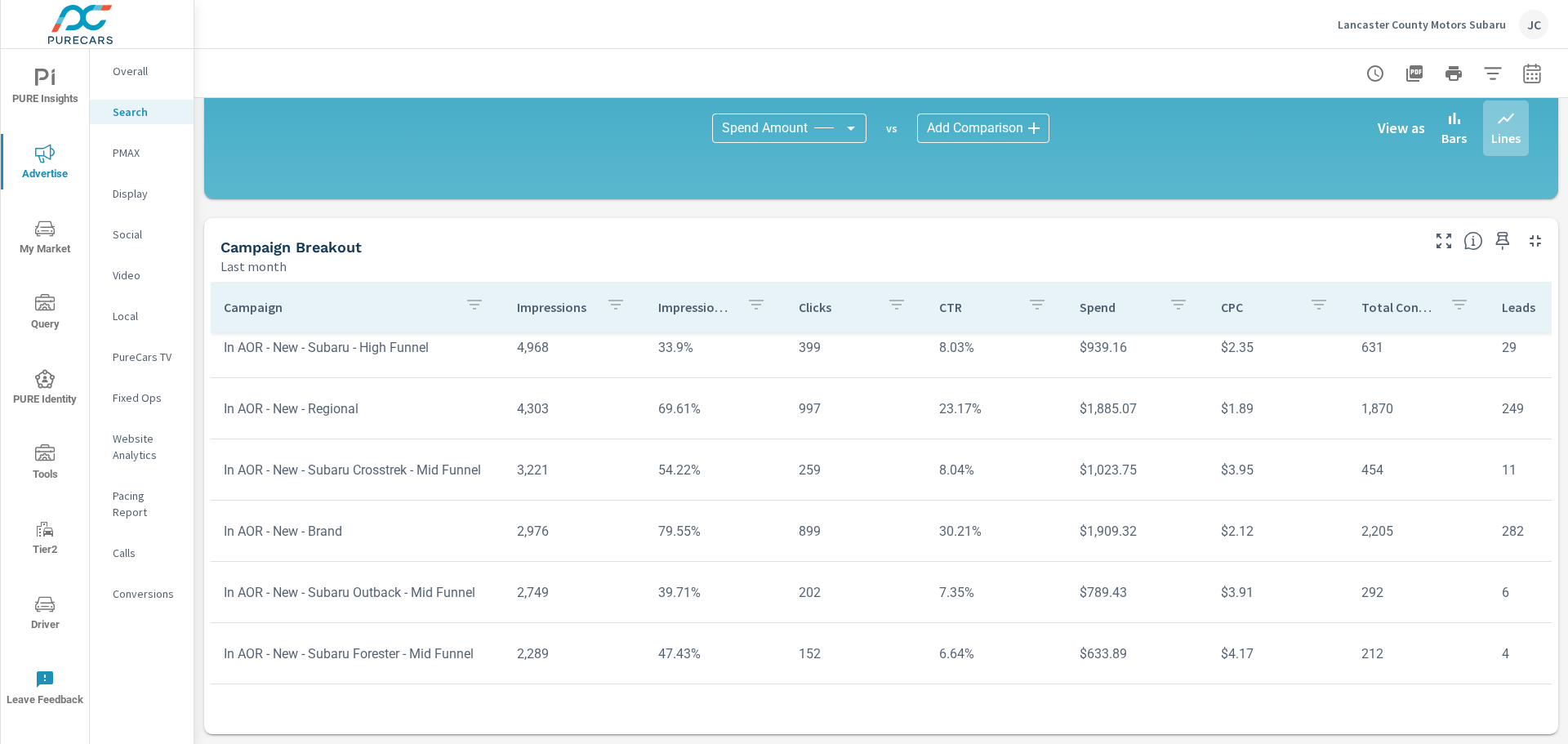
scroll to position [223, 0]
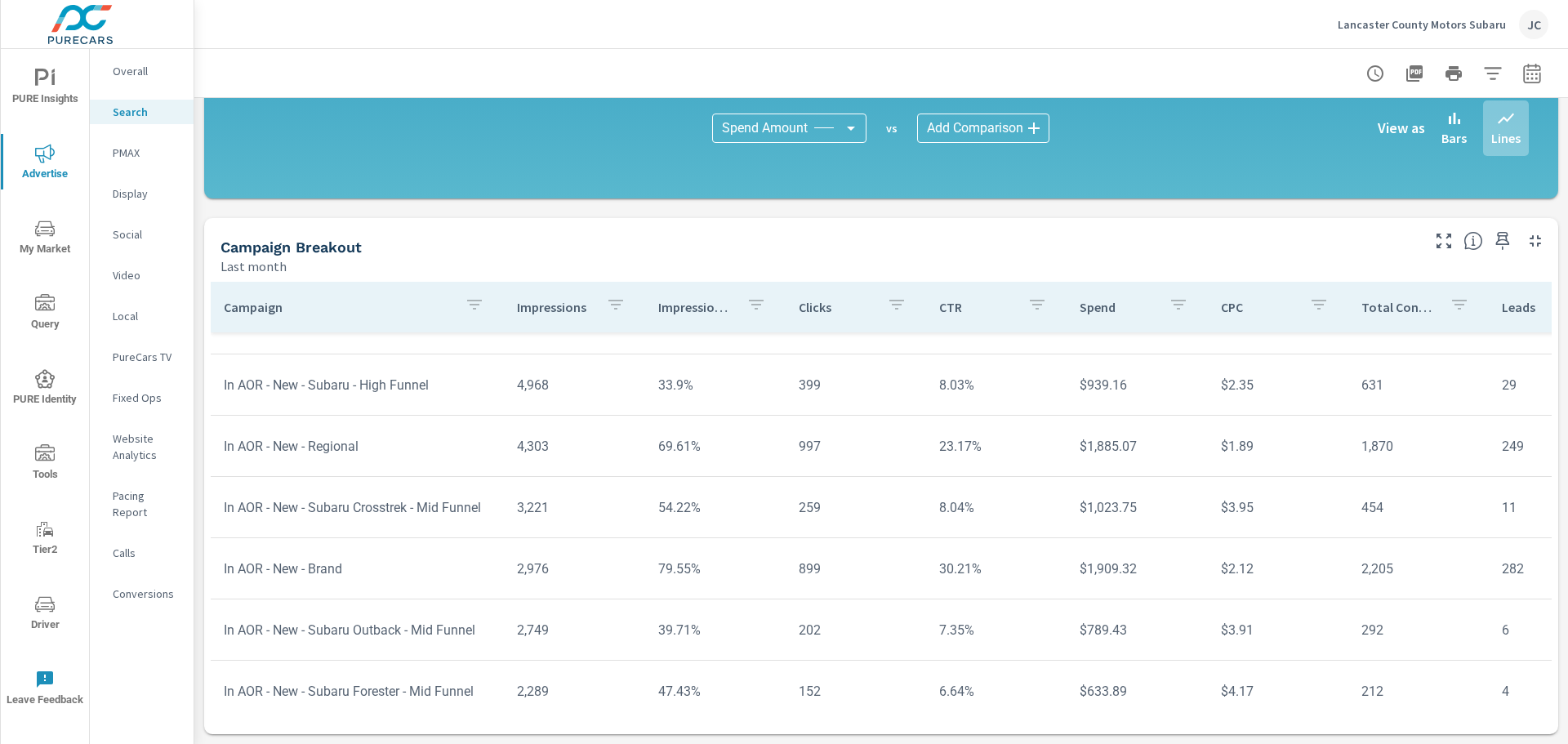
scroll to position [308, 0]
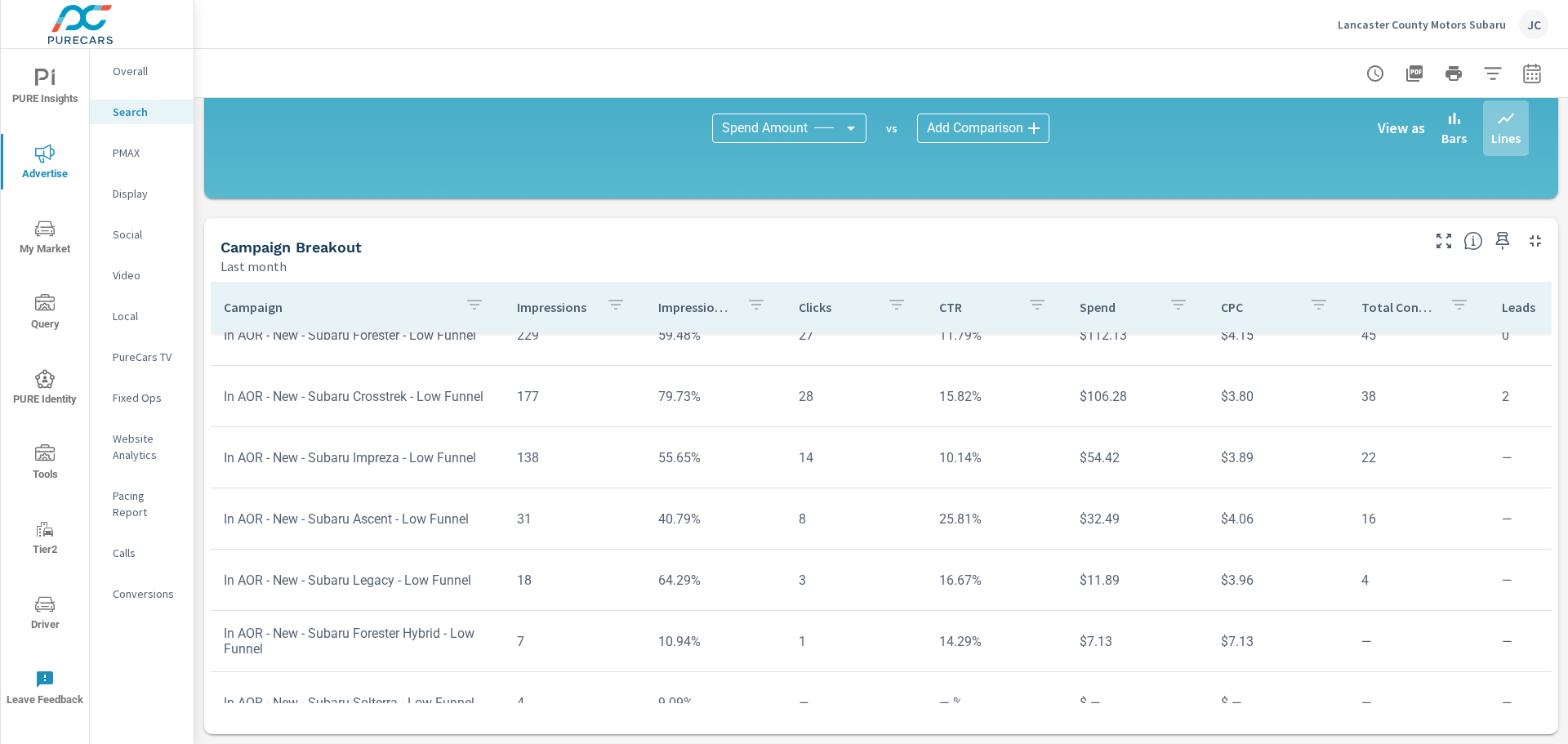
scroll to position [1052, 0]
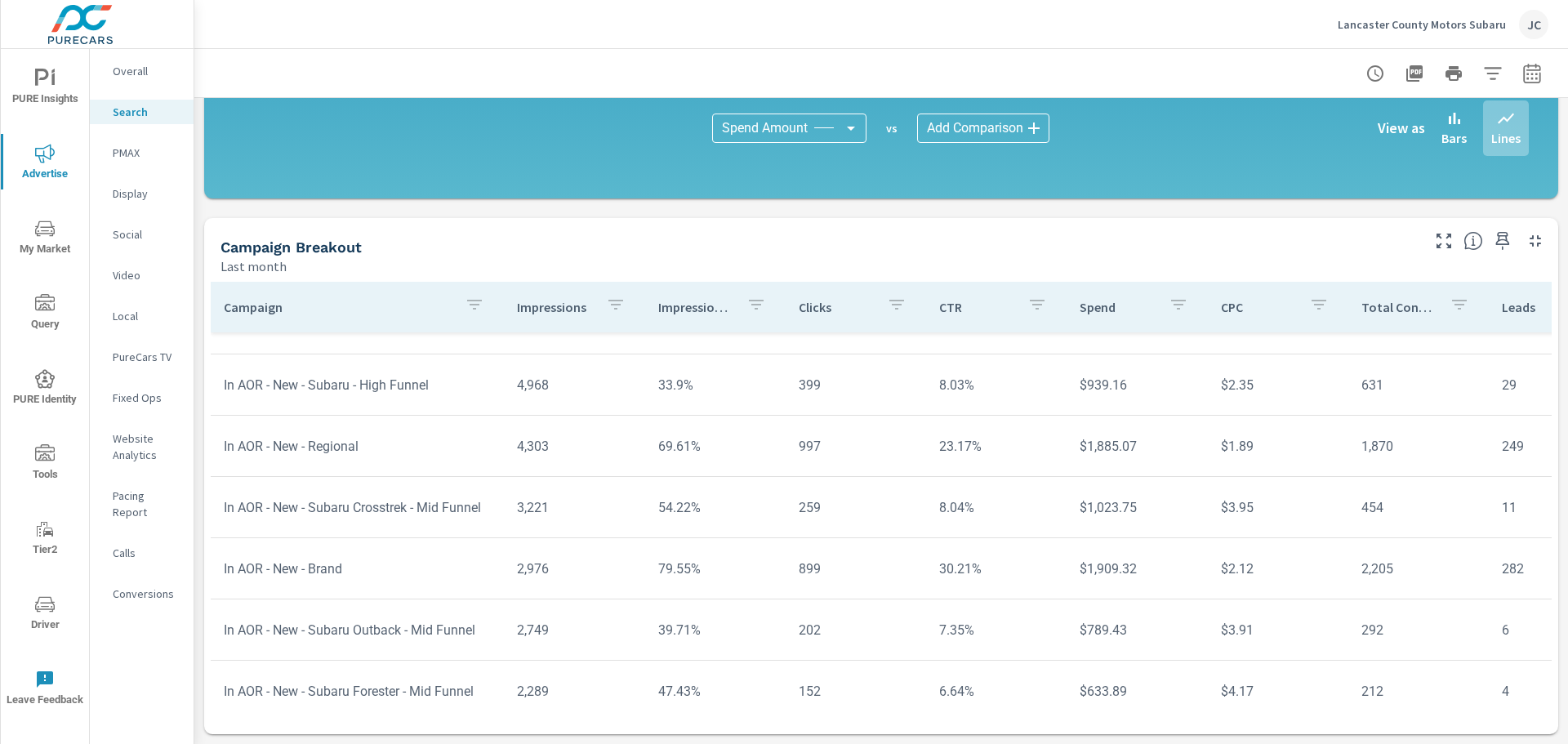
scroll to position [264, 0]
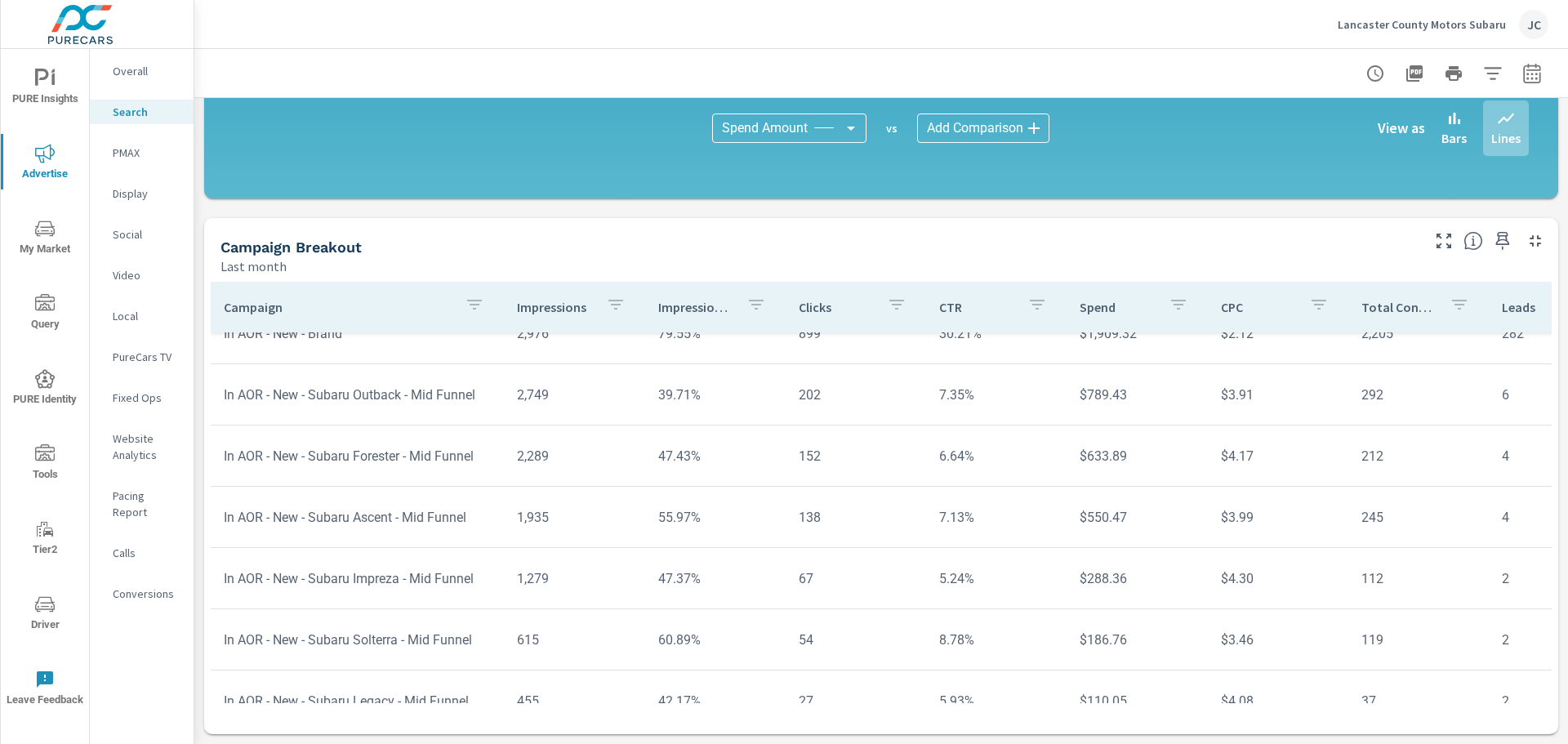
scroll to position [408, 0]
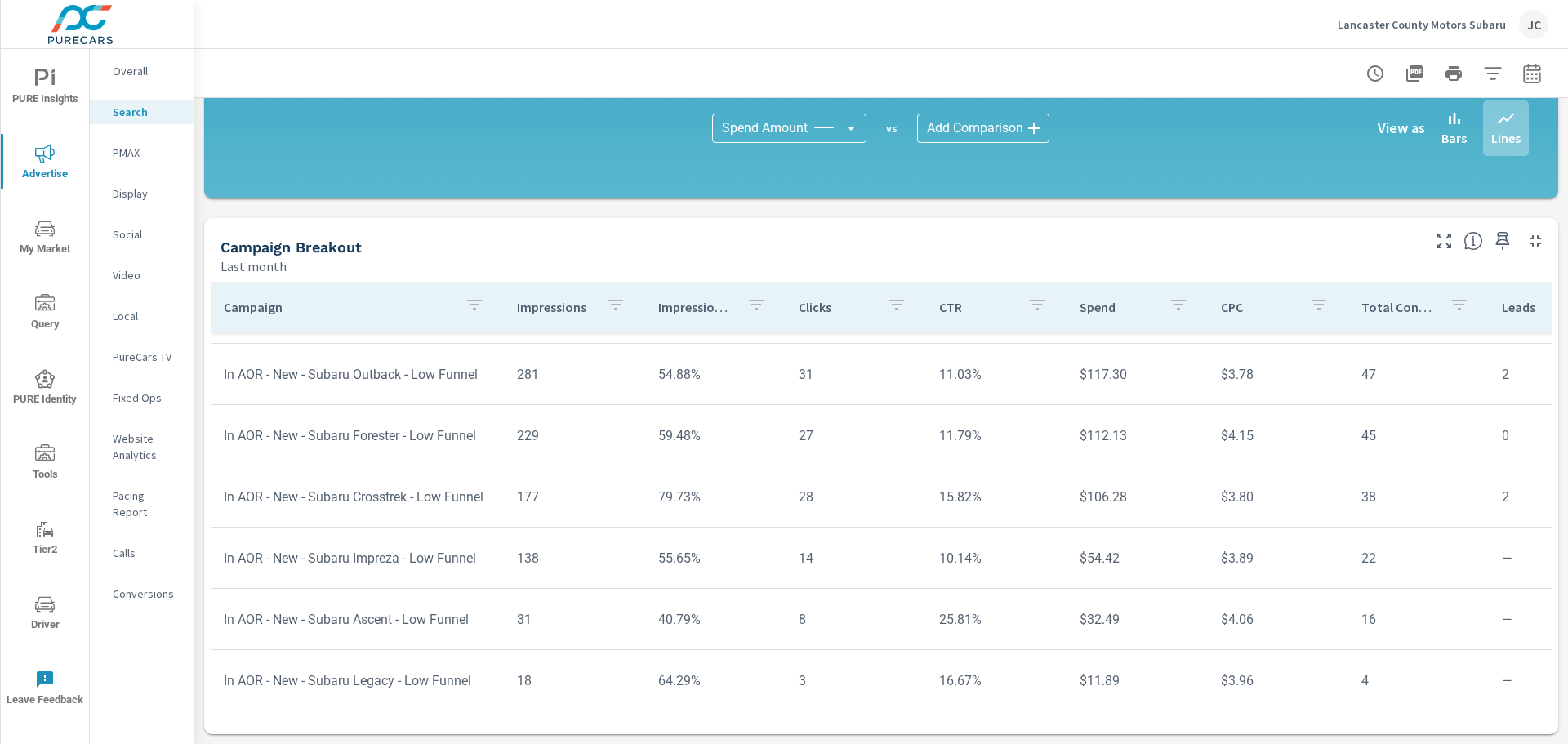
scroll to position [1052, 0]
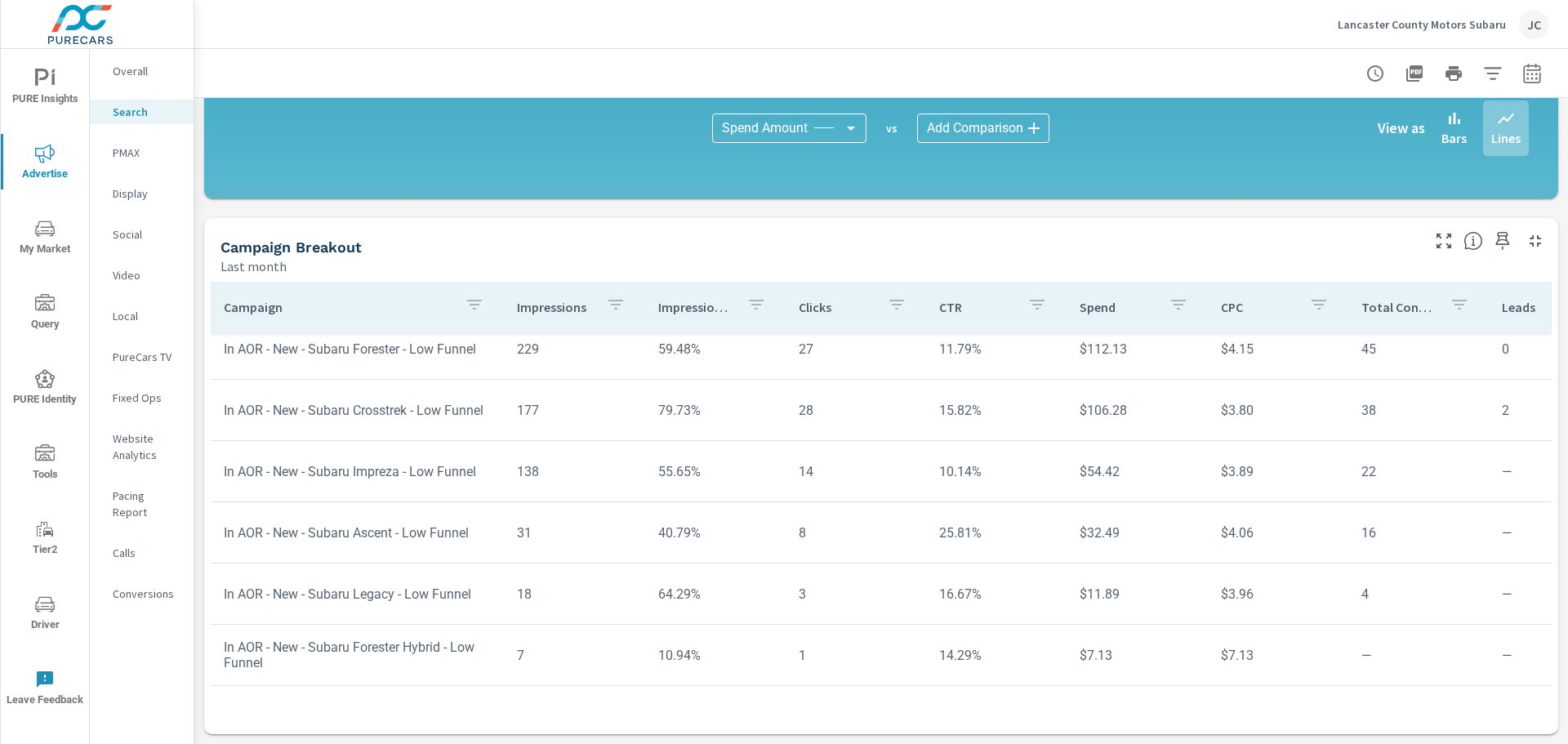
scroll to position [970, 0]
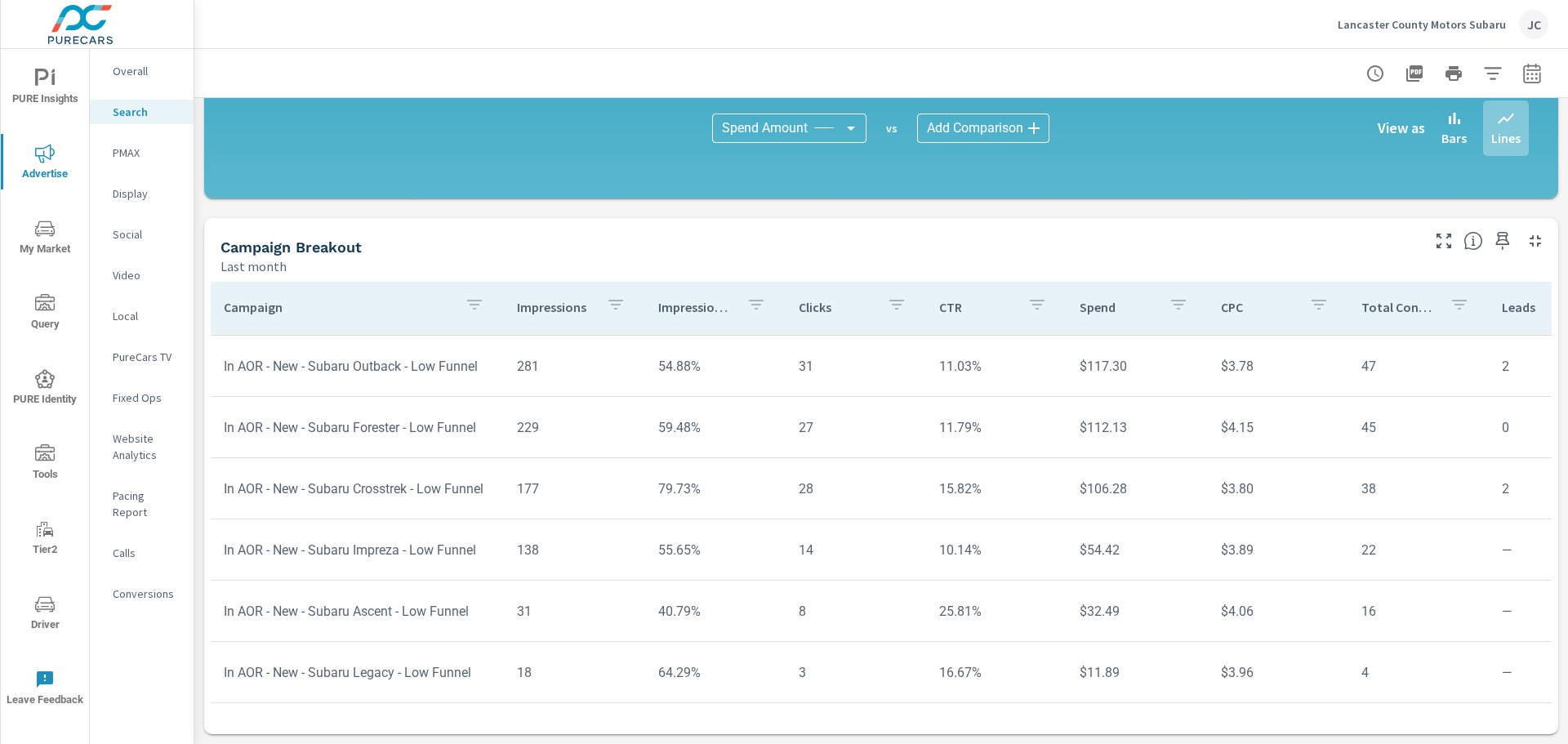
scroll to position [888, 0]
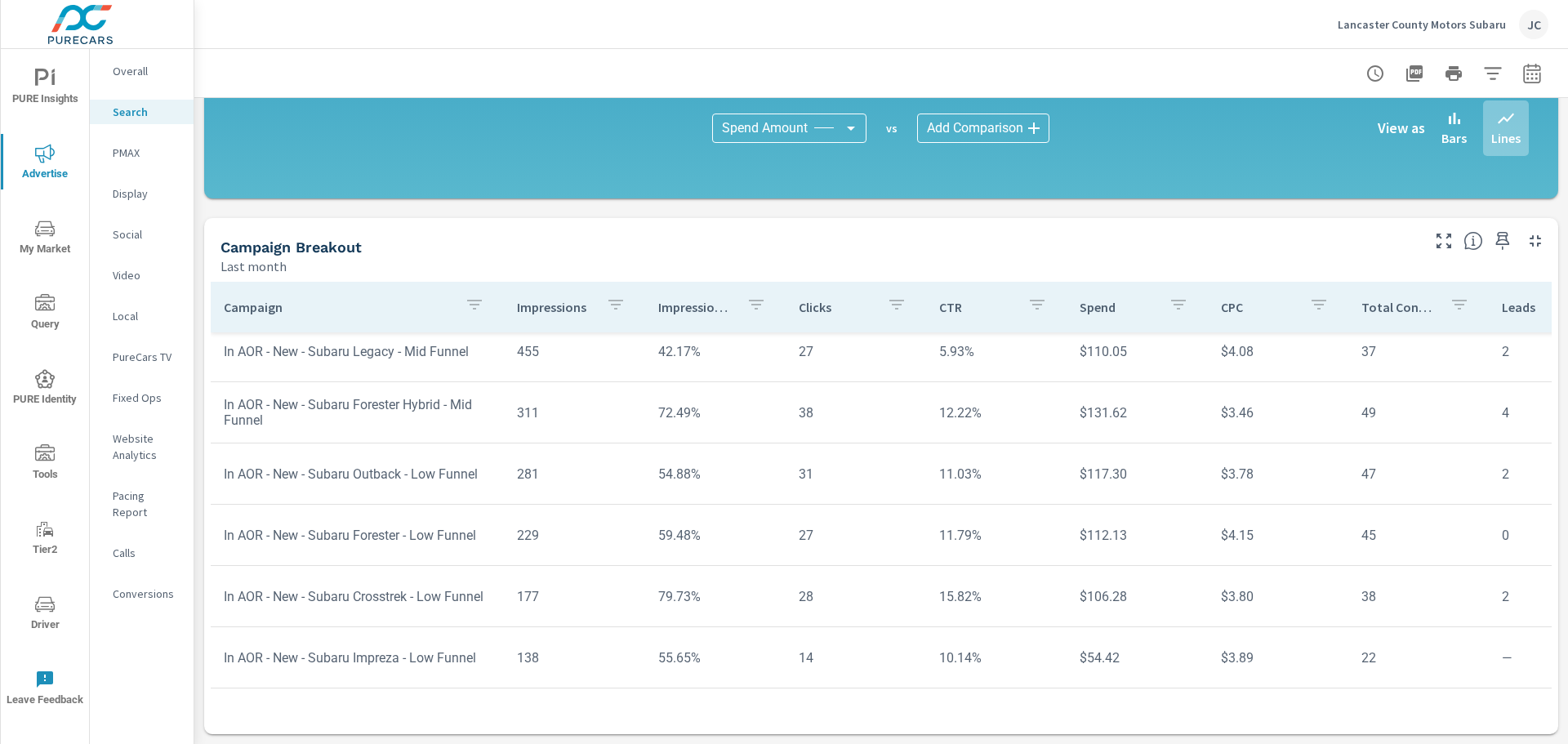
scroll to position [807, 0]
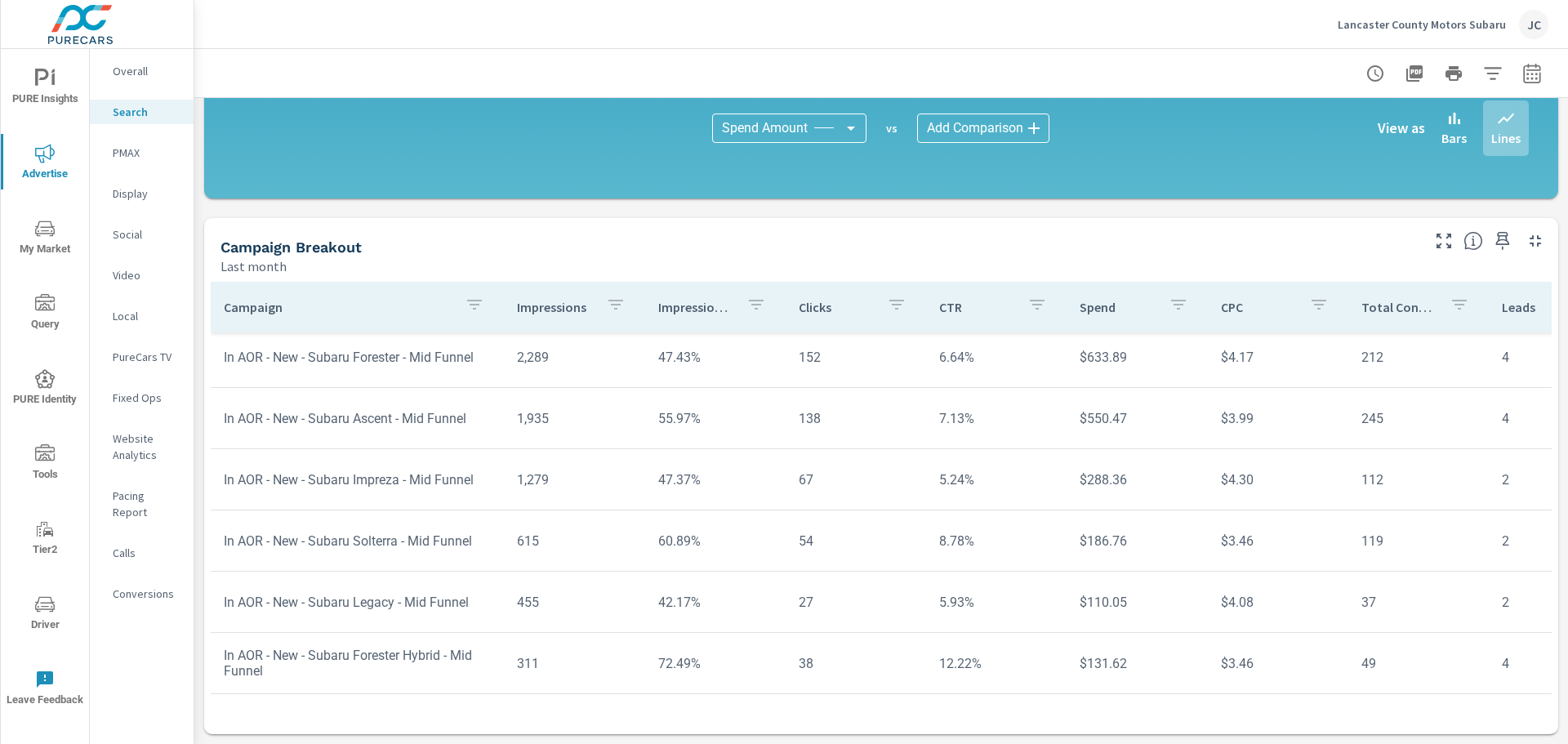
scroll to position [480, 0]
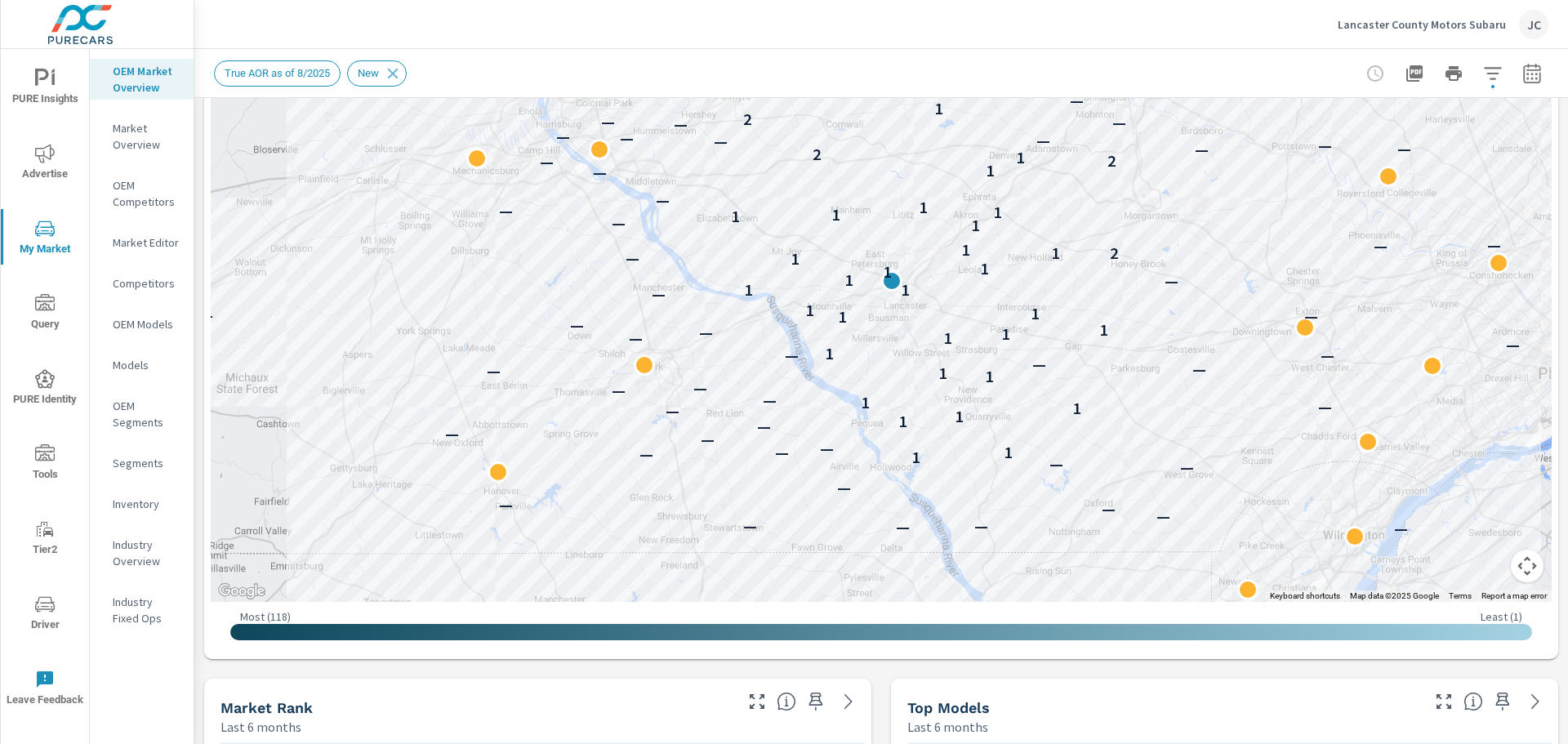
scroll to position [187, 0]
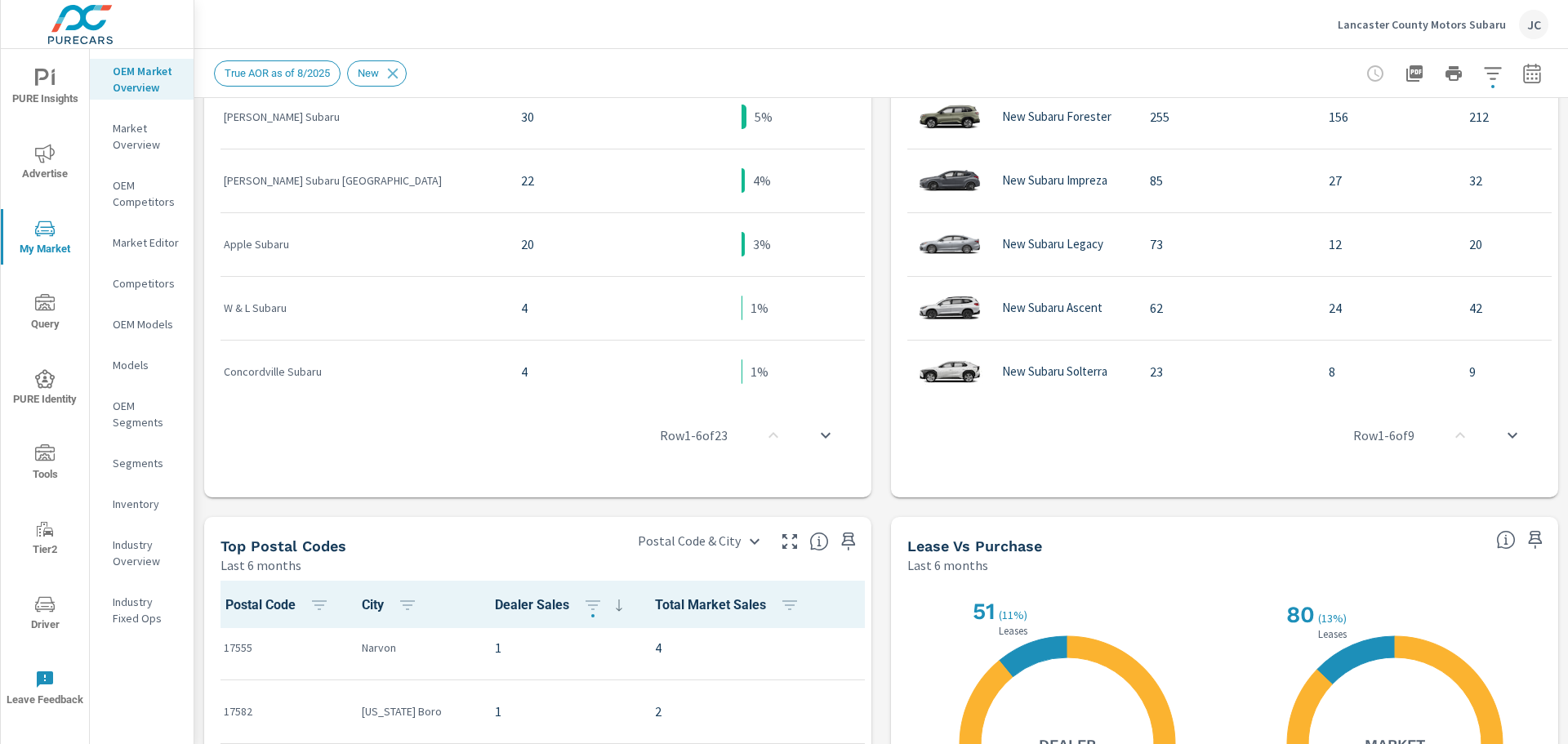
scroll to position [841, 0]
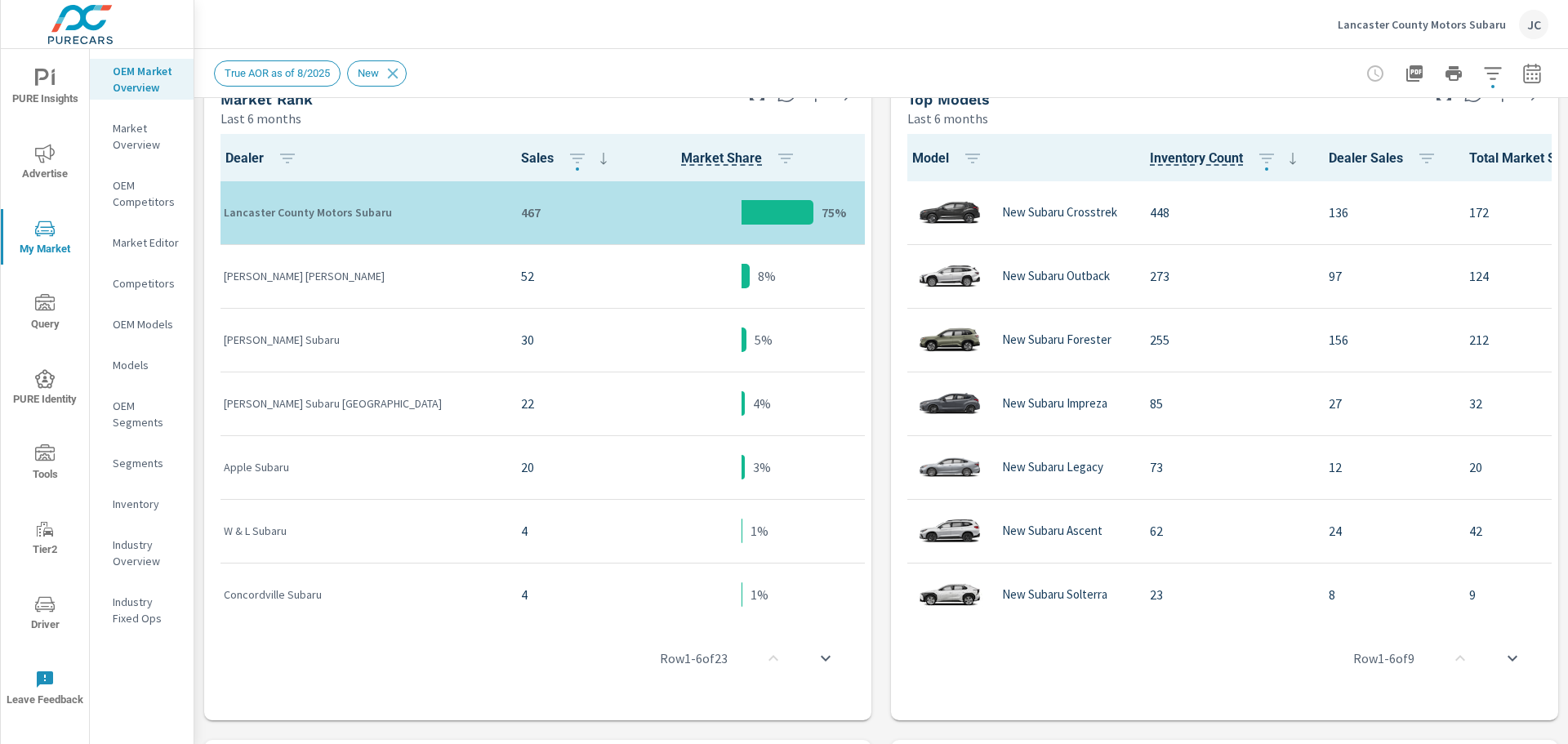
drag, startPoint x: 704, startPoint y: 610, endPoint x: 864, endPoint y: 610, distance: 160.0
click at [864, 610] on div "Dealer Sales Market Share Market Rank Lancaster County Motors Subaru 467 75% 1 …" at bounding box center [537, 423] width 667 height 593
drag, startPoint x: 1196, startPoint y: 610, endPoint x: 1307, endPoint y: 611, distance: 111.0
click at [1307, 611] on div "Row 1 - 6 of 9" at bounding box center [1224, 658] width 654 height 98
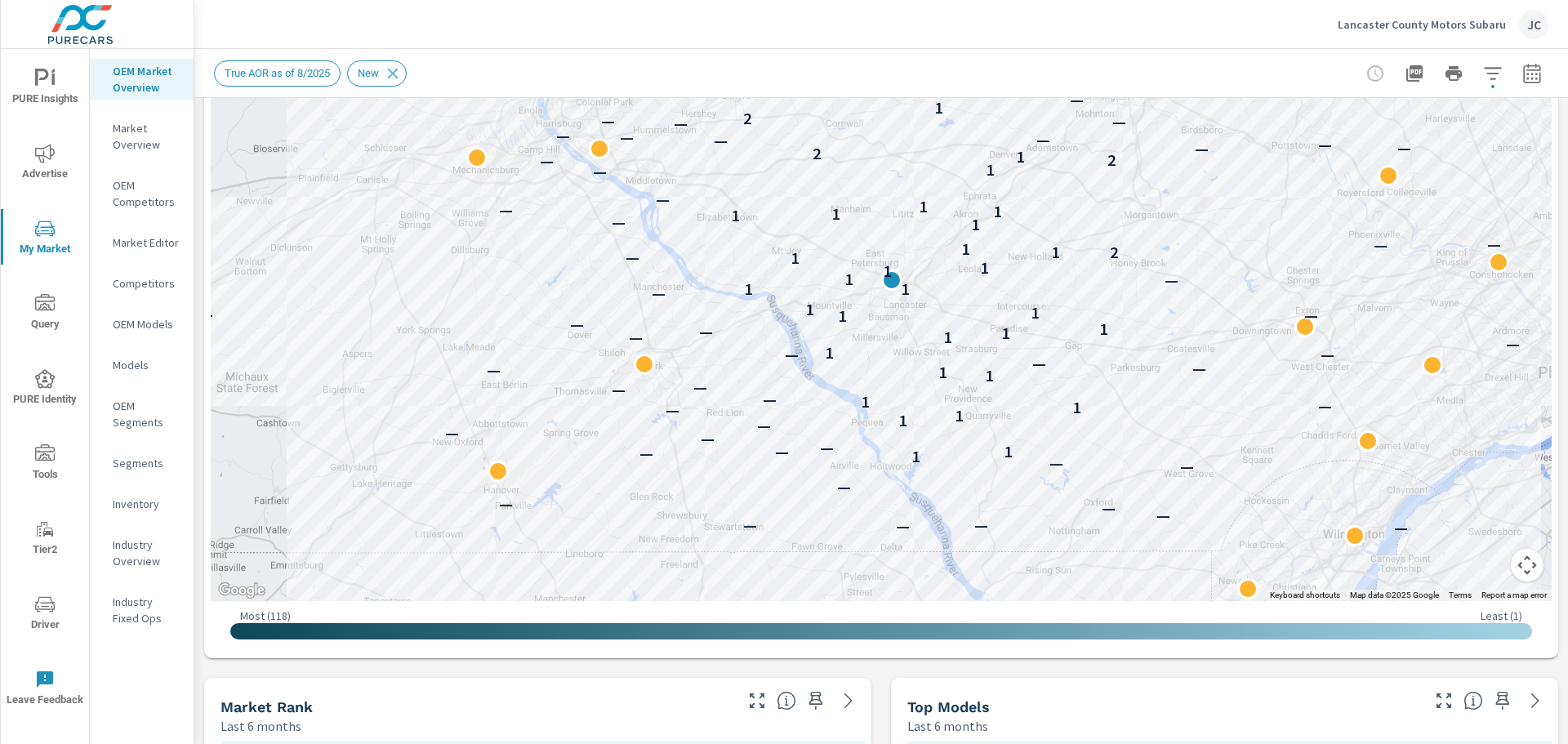
scroll to position [0, 0]
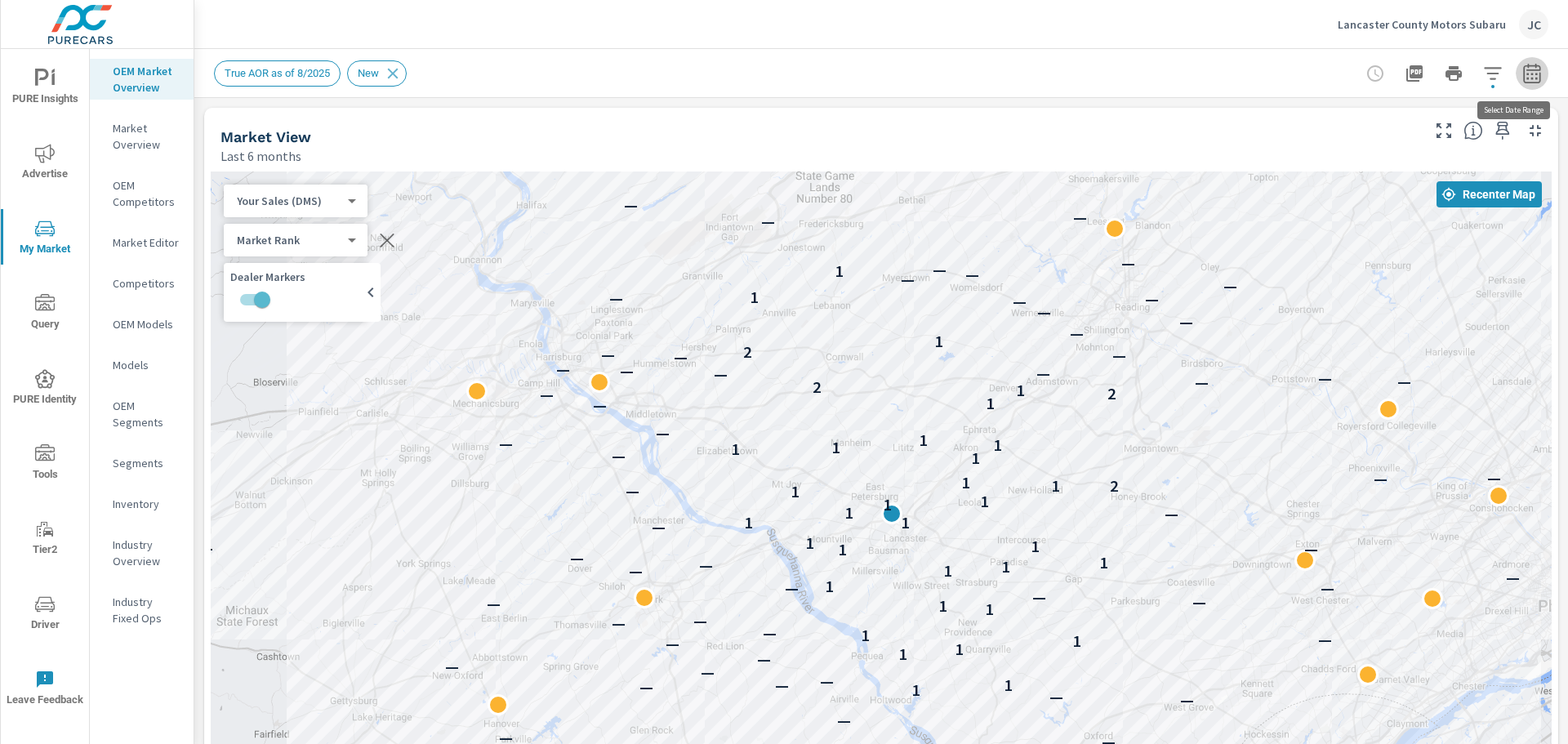
click at [1527, 80] on icon "button" at bounding box center [1531, 72] width 17 height 19
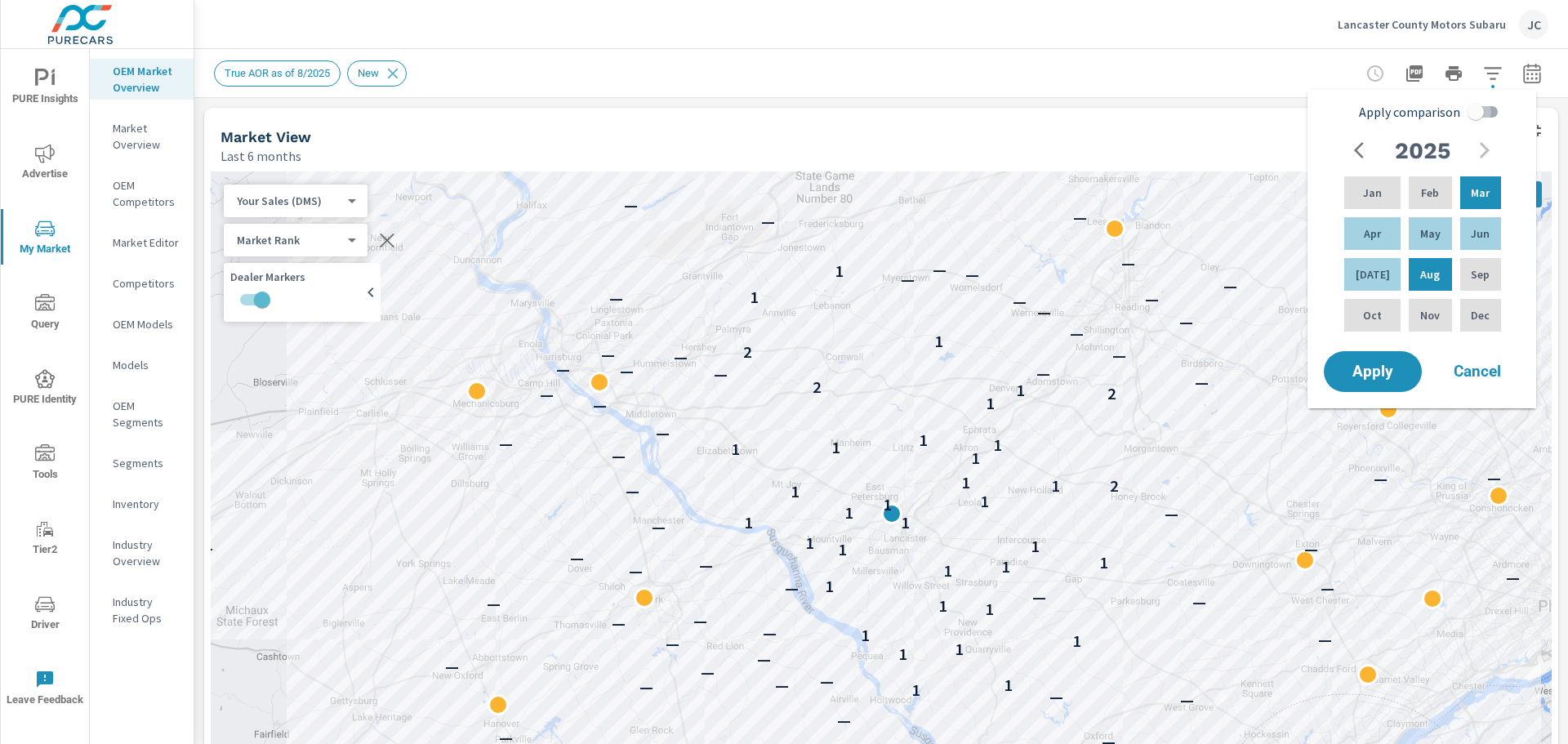
click at [1487, 108] on input "Apply comparison" at bounding box center [1475, 111] width 93 height 31
checkbox input "true"
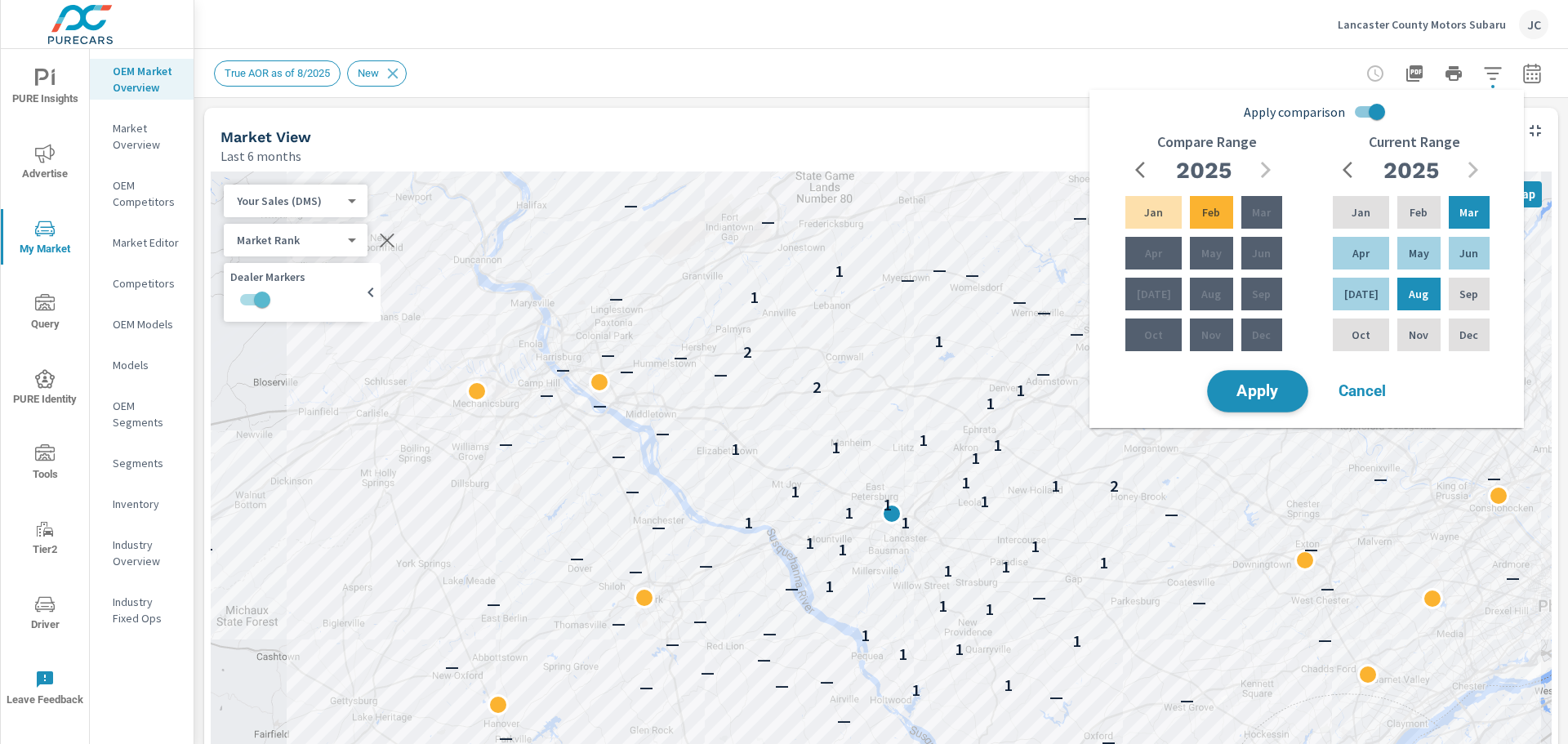
click at [1257, 395] on span "Apply" at bounding box center [1257, 392] width 67 height 16
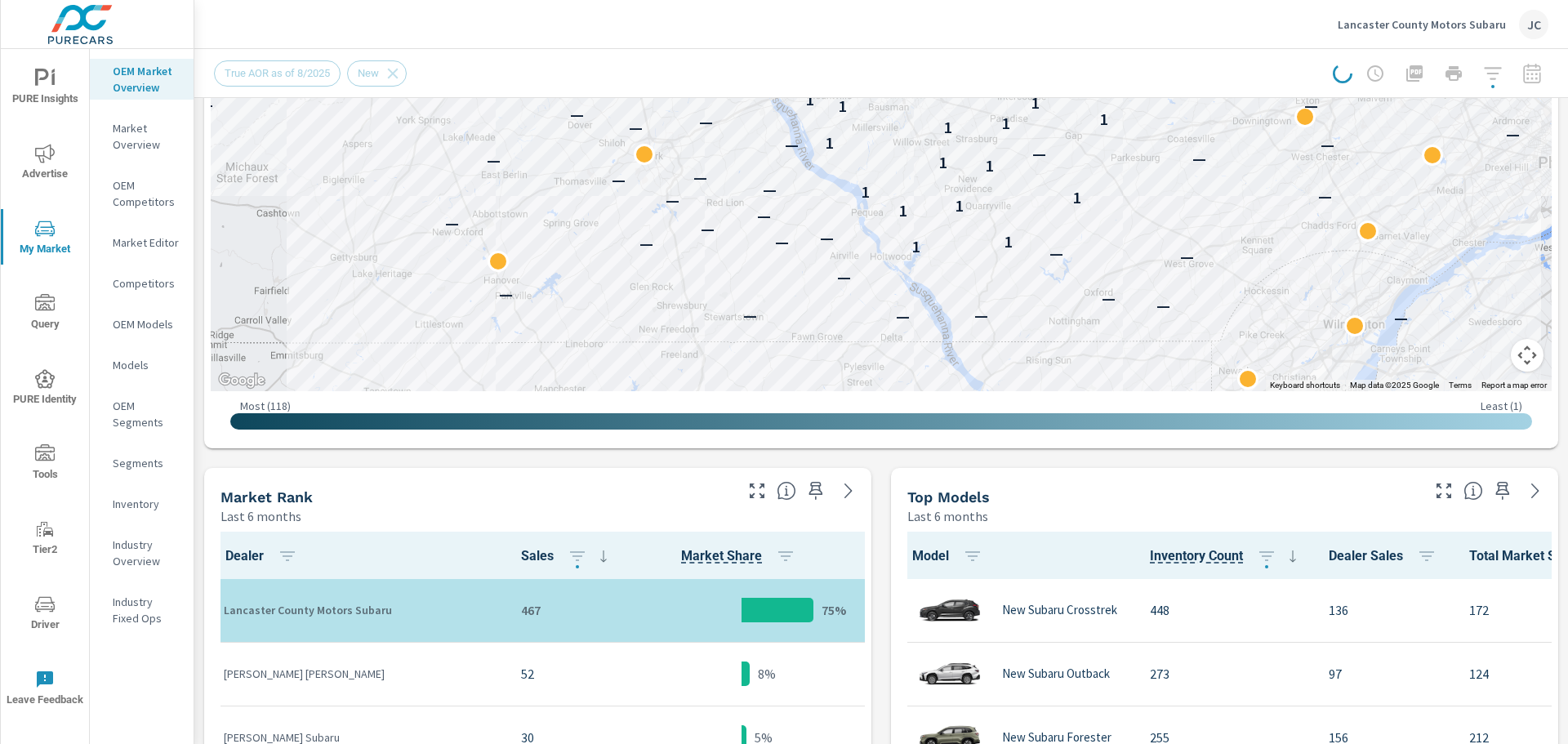
scroll to position [479, 0]
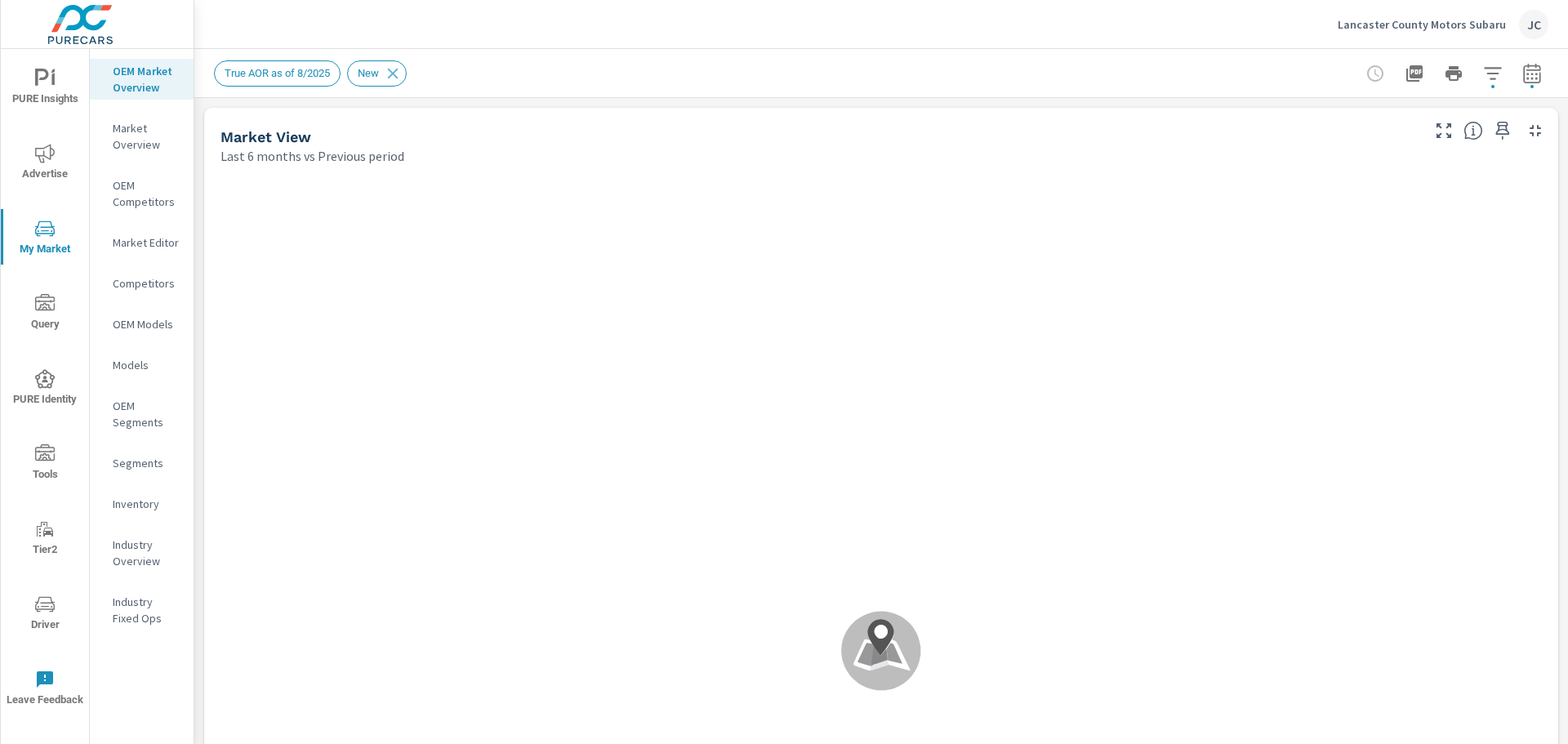
scroll to position [2358, 0]
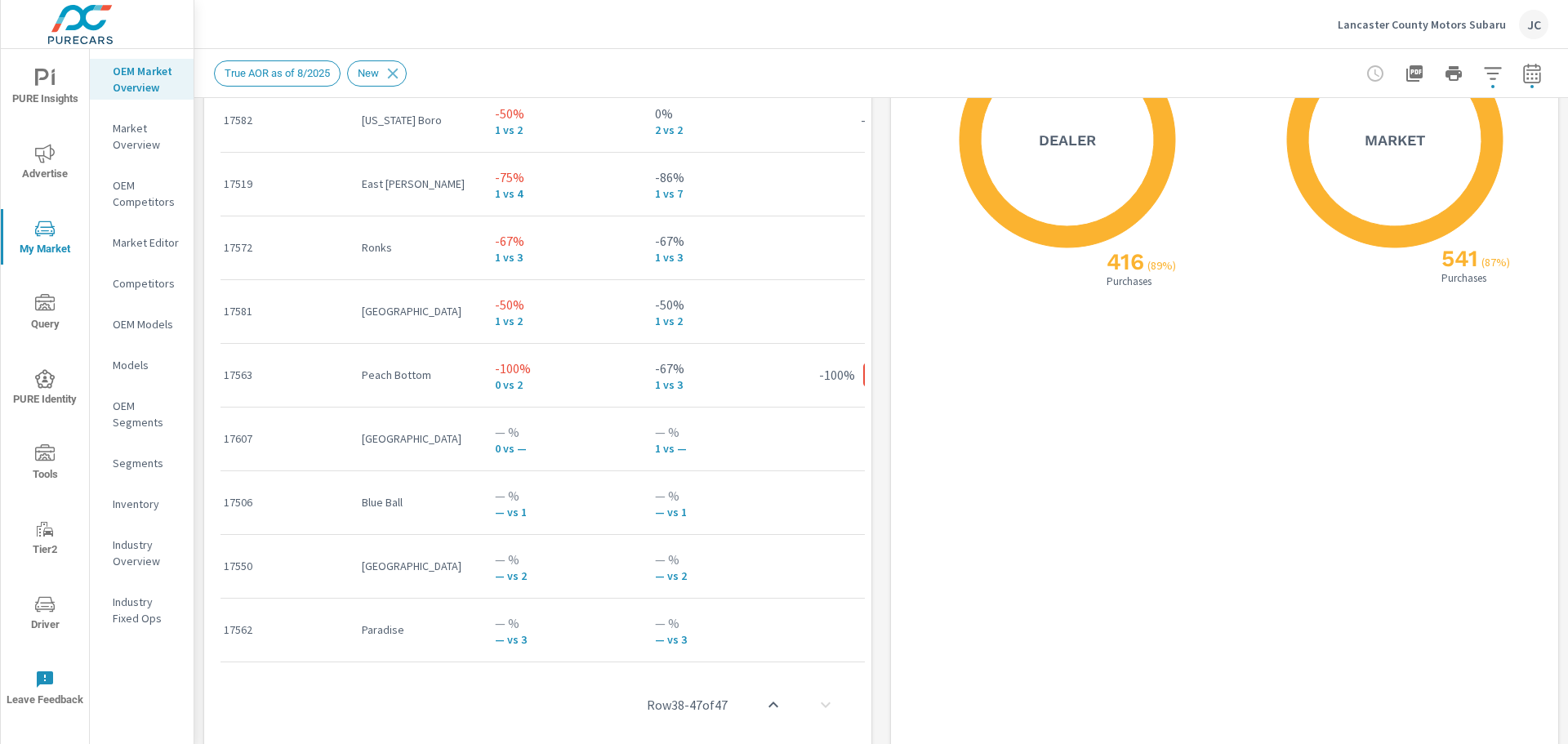
scroll to position [1922, 0]
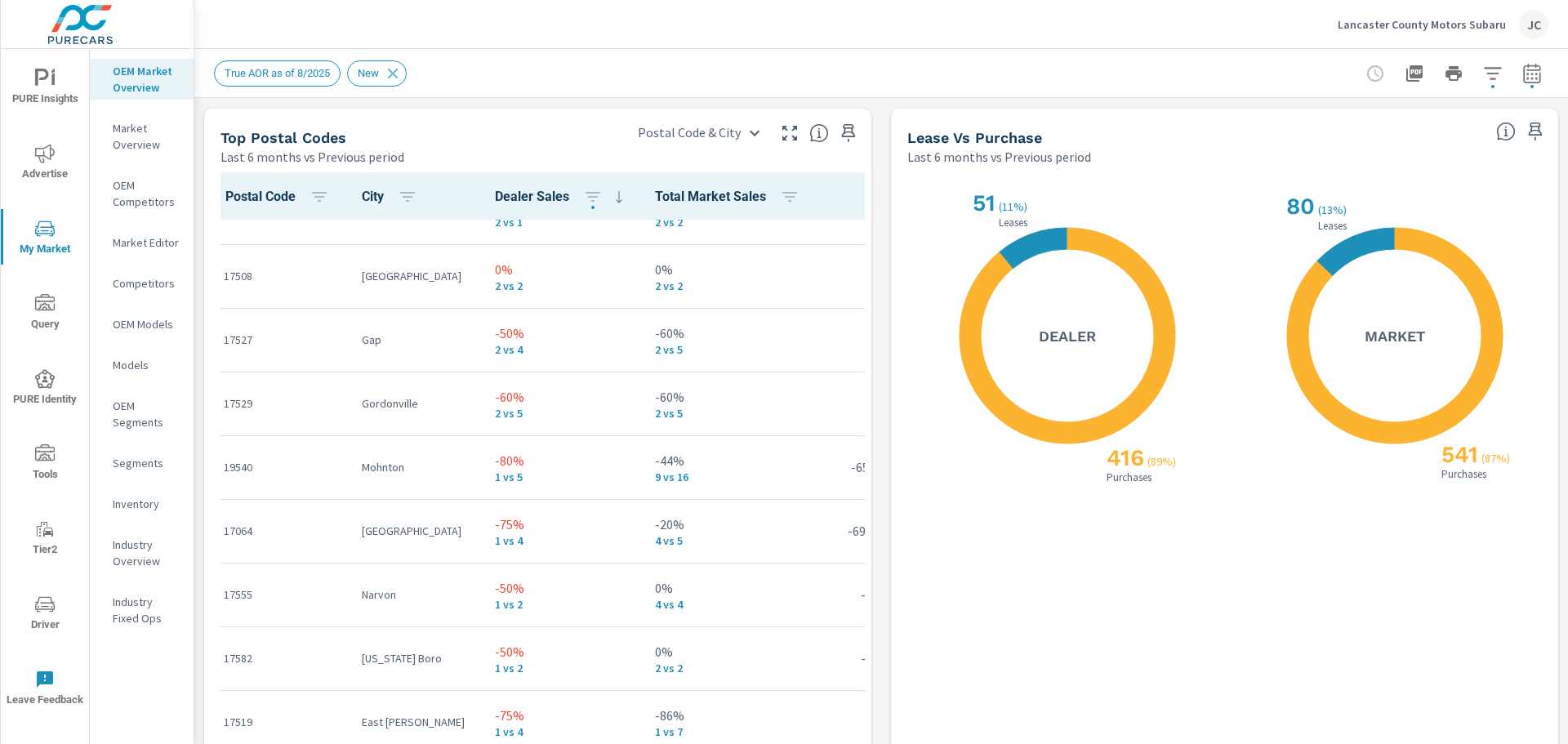
scroll to position [2367, 0]
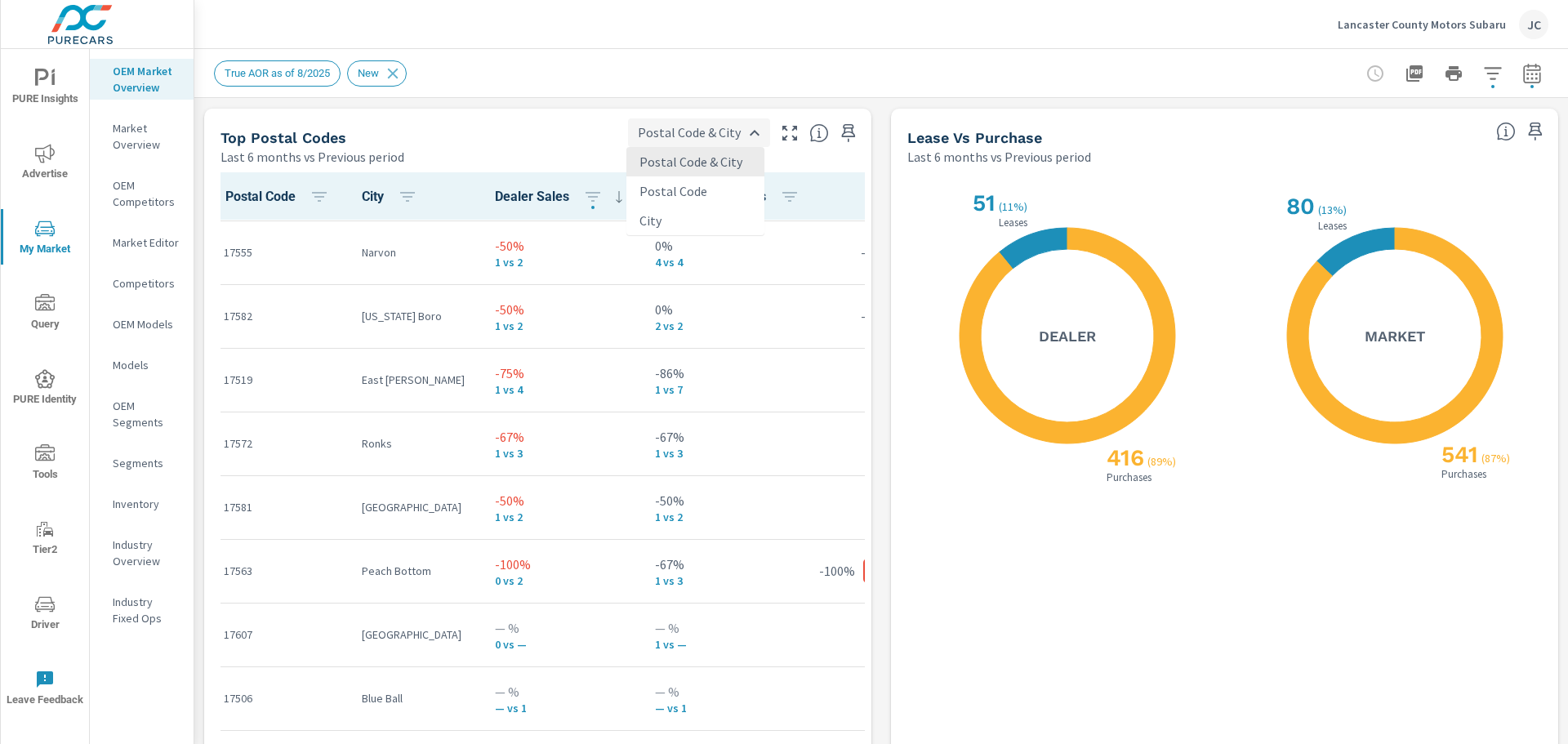
click at [748, 134] on body "PURE Insights Advertise My Market Query PURE Identity Tools Tier2 Driver Leave …" at bounding box center [784, 372] width 1568 height 744
click at [652, 74] on div at bounding box center [784, 372] width 1568 height 744
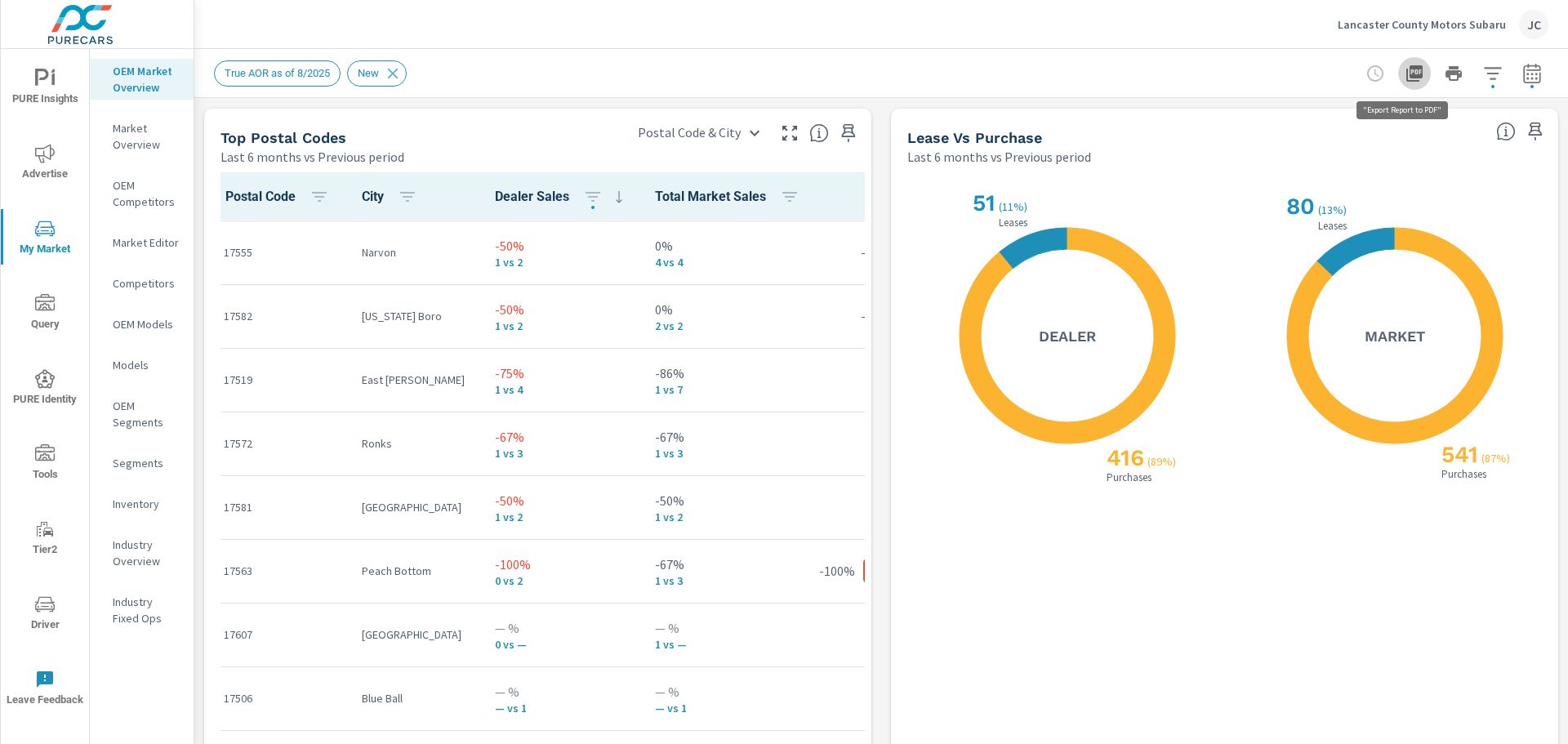
click at [1409, 77] on icon "button" at bounding box center [1415, 74] width 17 height 17
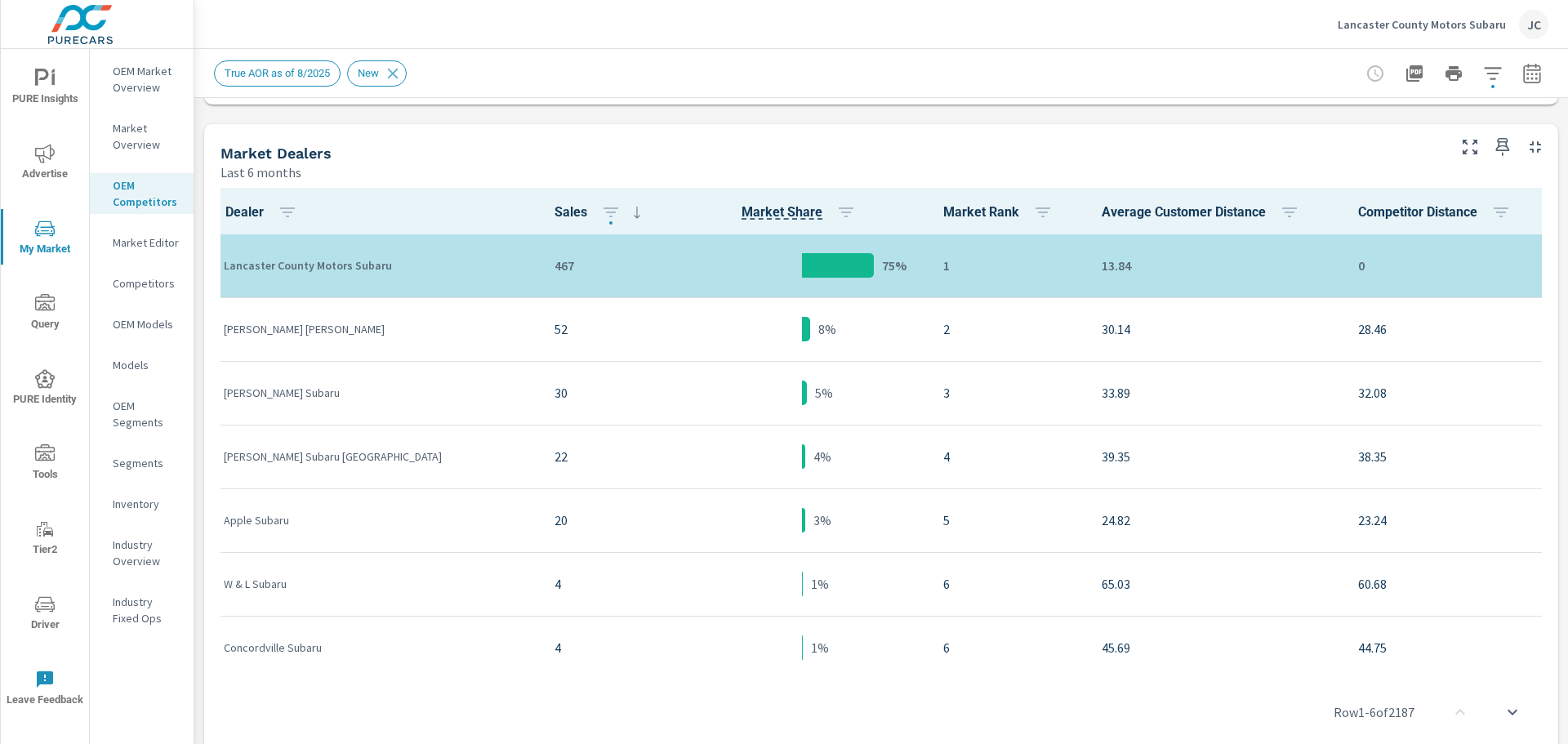
scroll to position [870, 0]
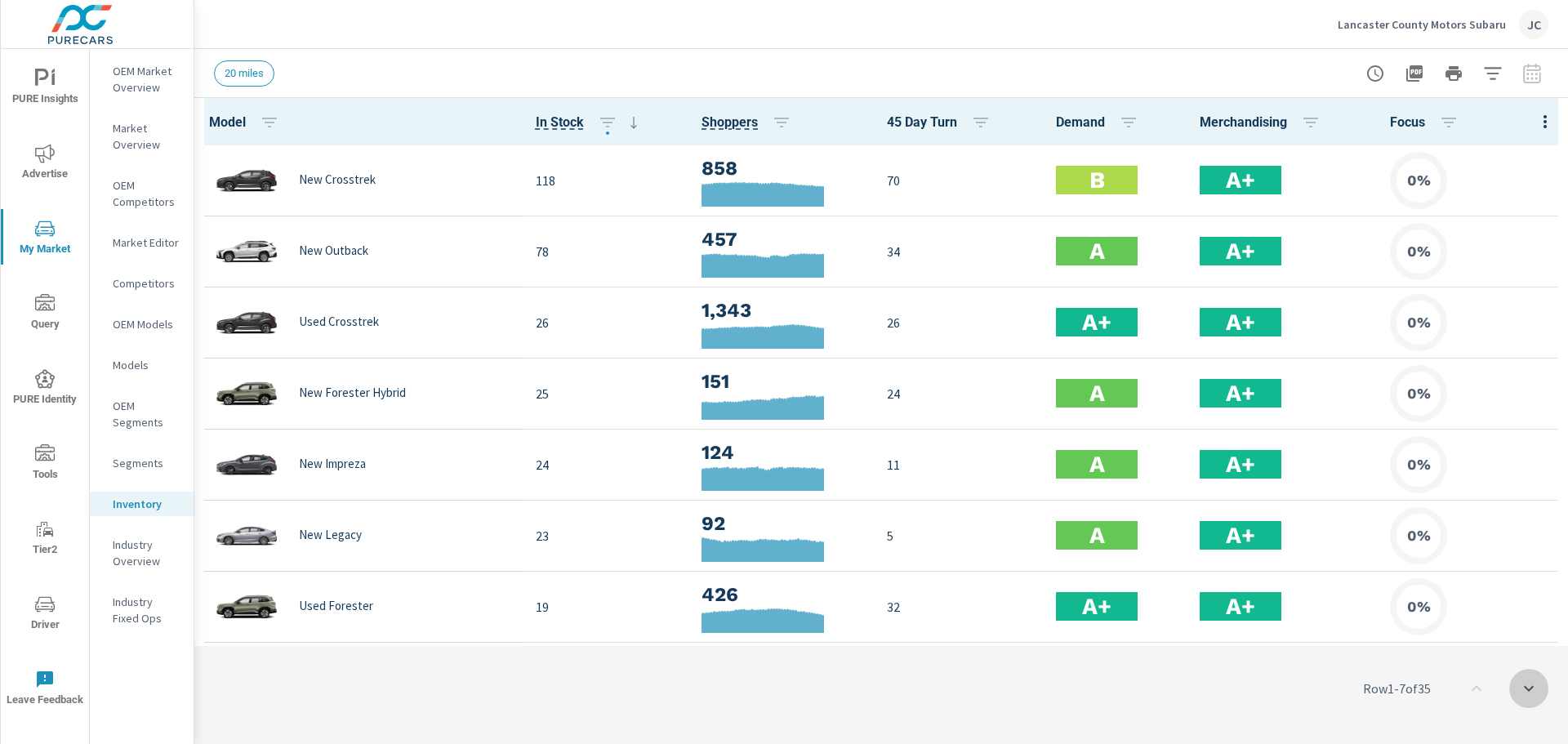
click at [1533, 685] on icon "scroll to bottom" at bounding box center [1529, 688] width 10 height 6
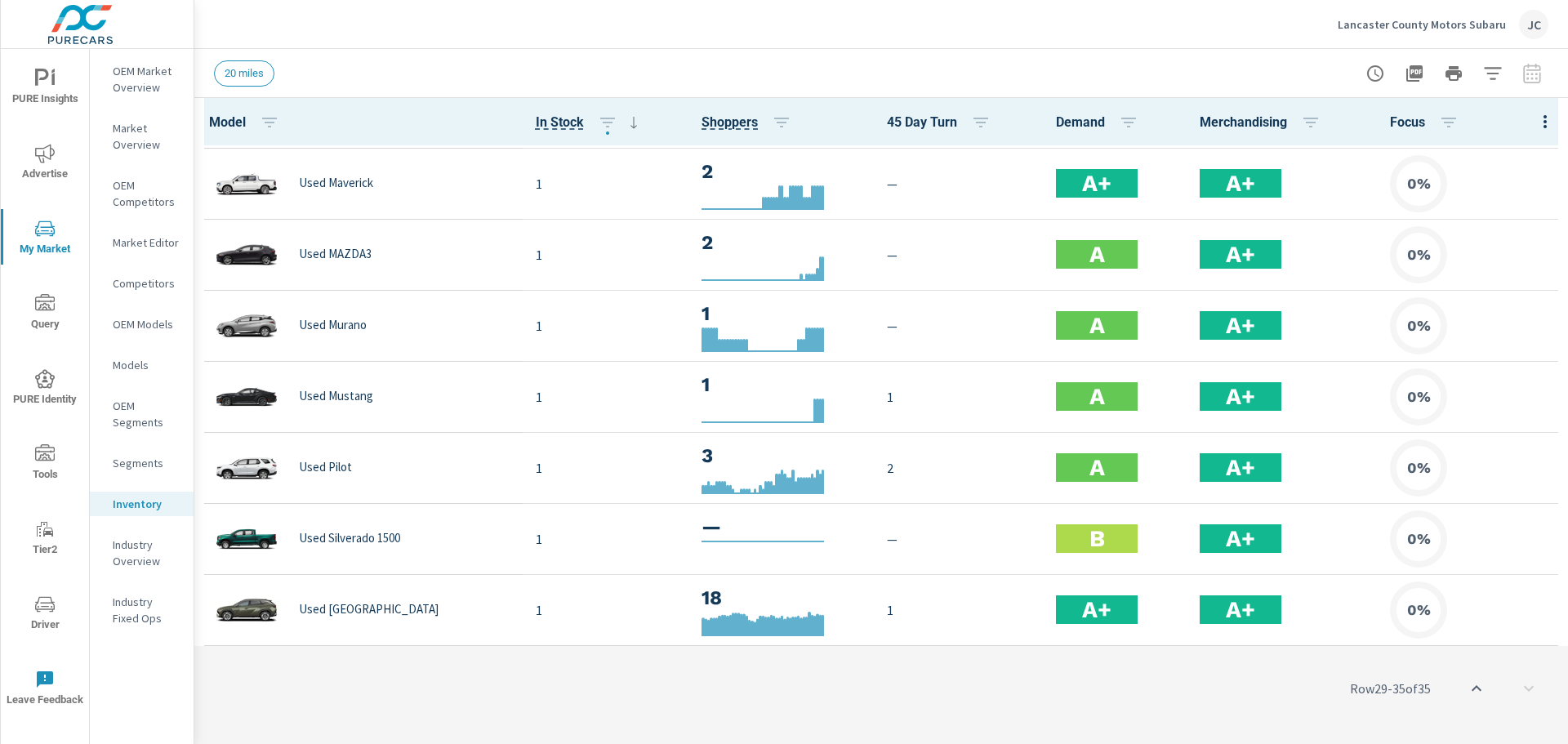
click at [1479, 690] on icon "scroll to top" at bounding box center [1476, 688] width 19 height 19
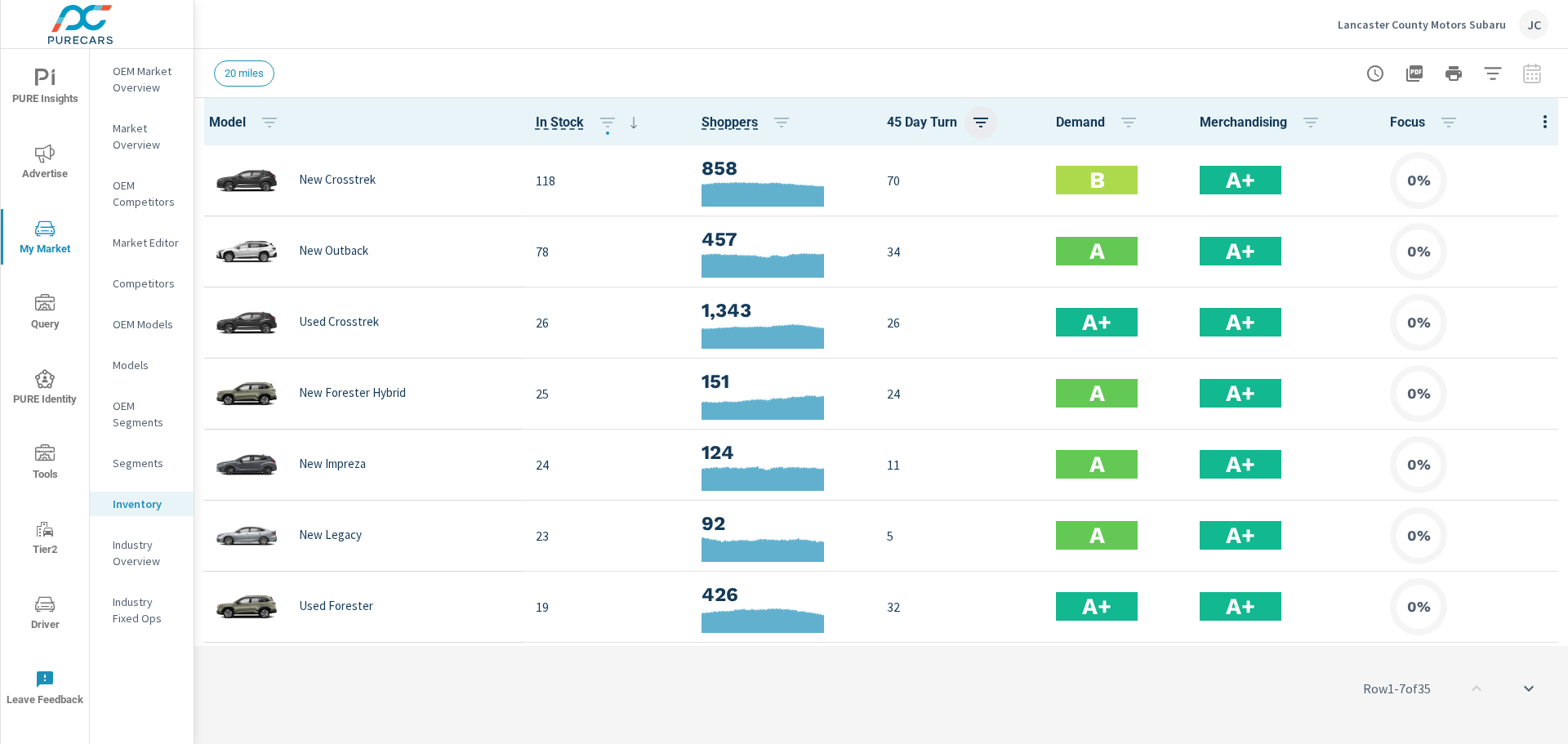
click at [974, 118] on icon "button" at bounding box center [981, 122] width 15 height 10
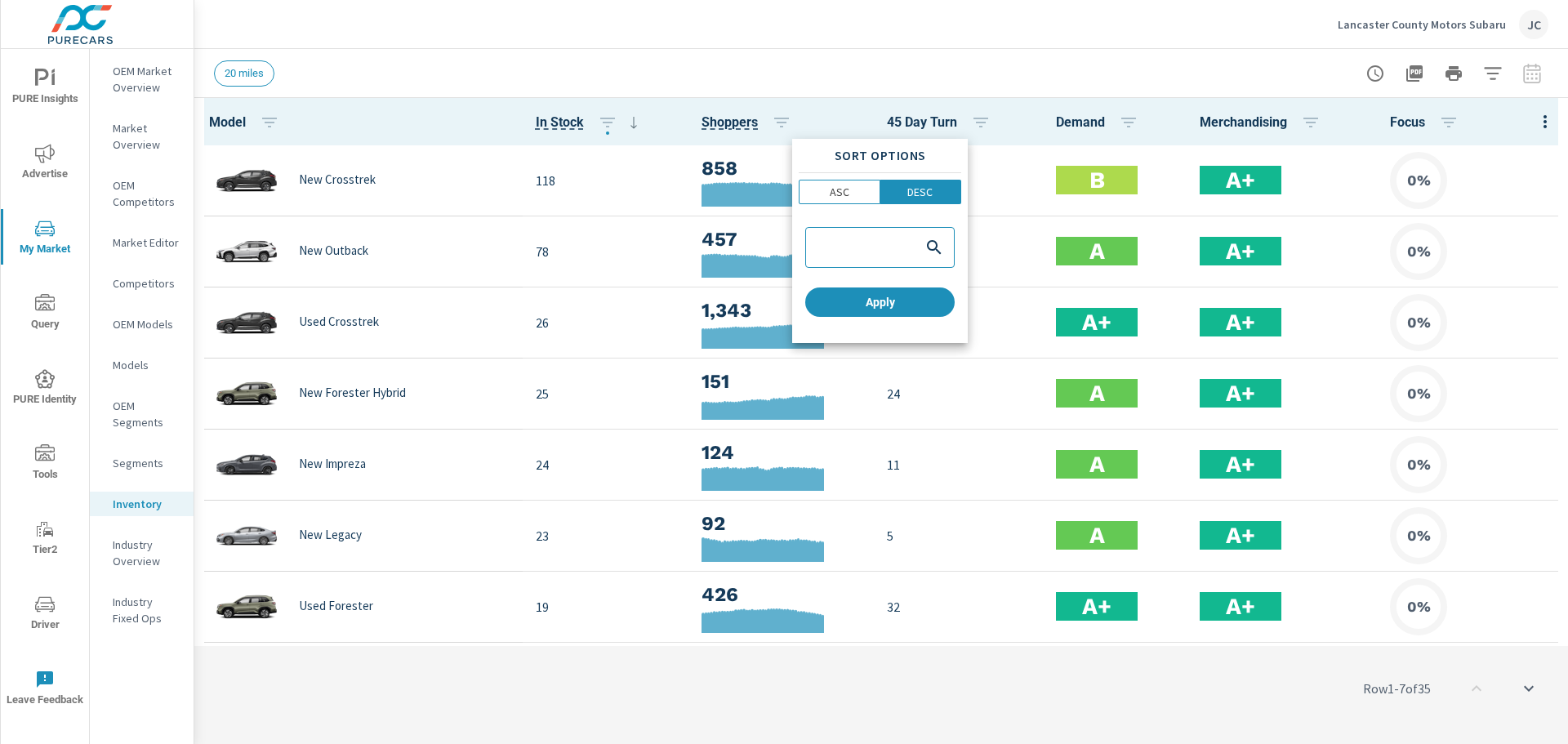
click at [1047, 47] on div at bounding box center [784, 372] width 1568 height 744
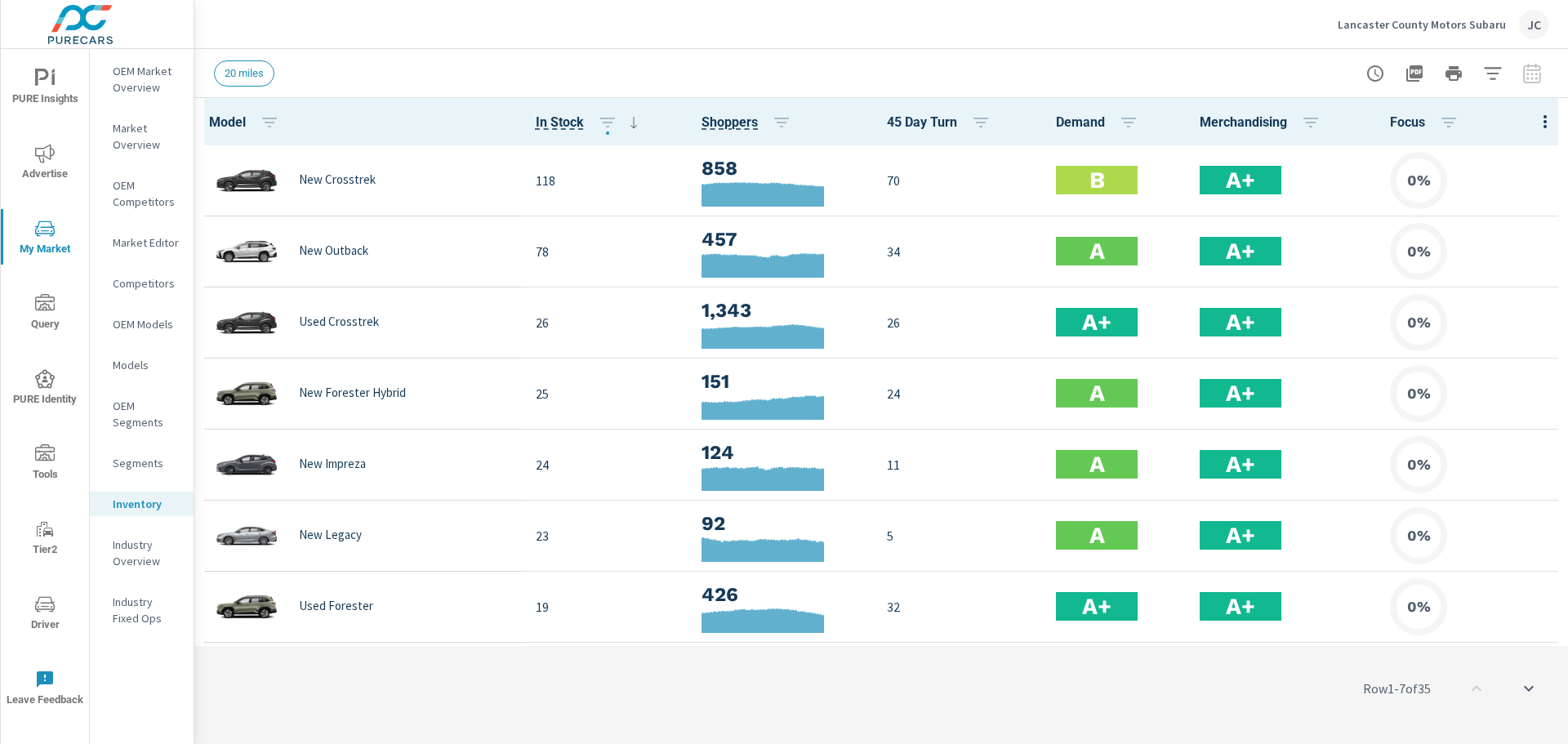
click at [1532, 696] on icon "scroll to bottom" at bounding box center [1529, 688] width 19 height 19
click at [1498, 71] on icon "button" at bounding box center [1493, 73] width 19 height 19
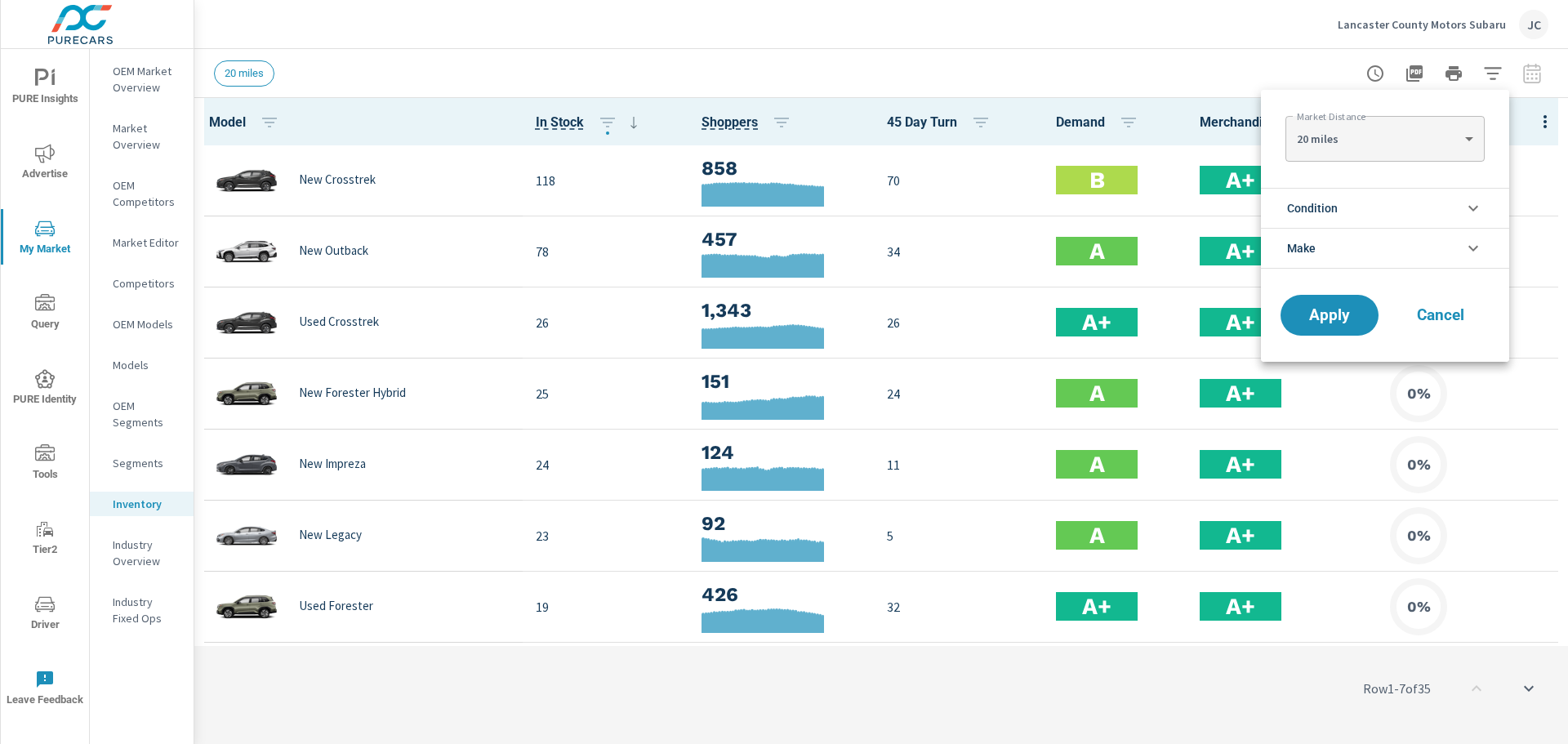
click at [1468, 210] on icon "filter options" at bounding box center [1473, 208] width 19 height 19
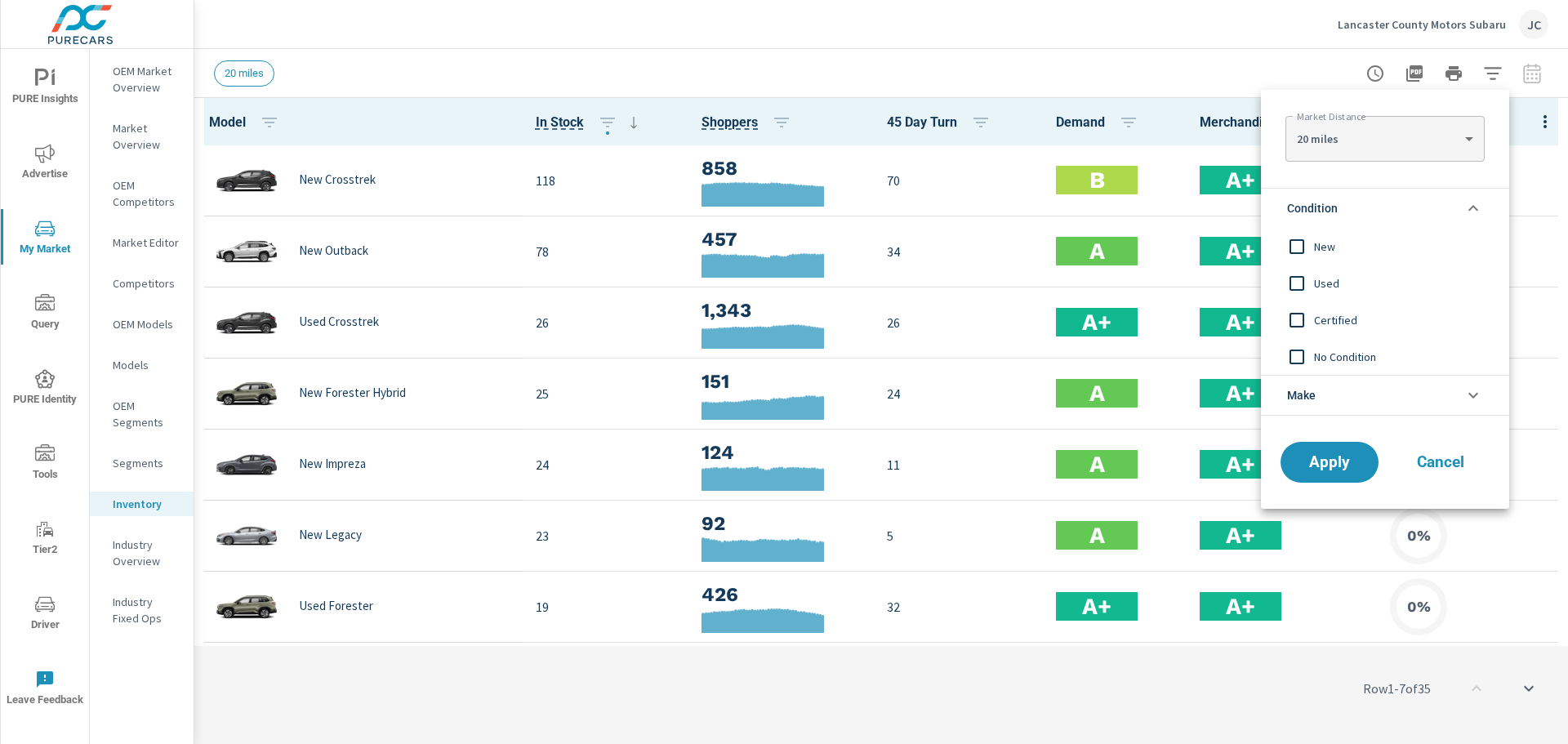
click at [1293, 251] on input "filter options" at bounding box center [1297, 246] width 34 height 34
click at [1319, 466] on span "Apply" at bounding box center [1329, 462] width 67 height 16
